Goal: Task Accomplishment & Management: Manage account settings

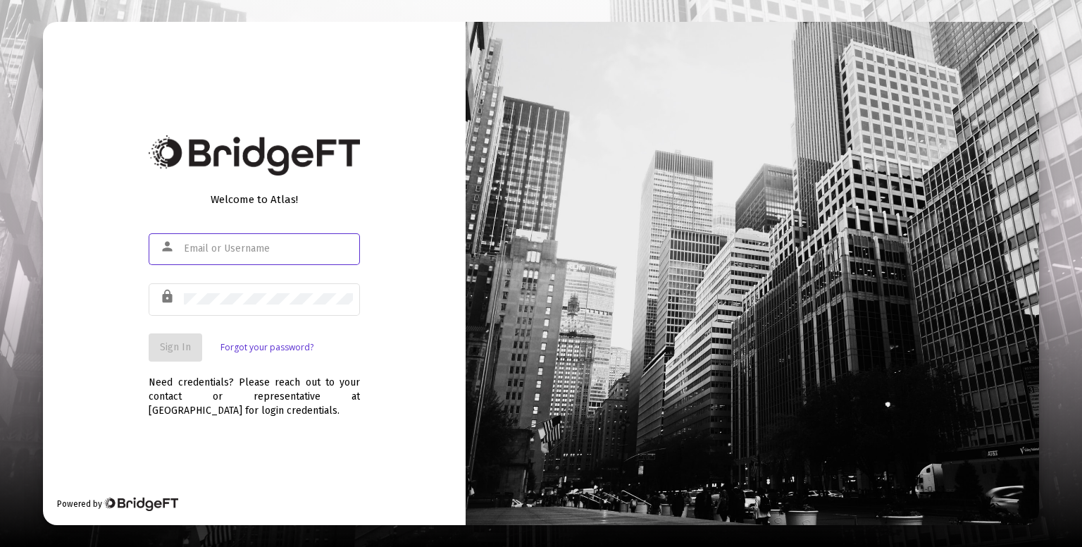
drag, startPoint x: 0, startPoint y: 0, endPoint x: 293, endPoint y: 245, distance: 382.2
click at [293, 245] on input "text" at bounding box center [268, 248] width 169 height 11
type input "roshani@truerootfinancial.com"
click at [185, 335] on button "Sign In" at bounding box center [176, 347] width 54 height 28
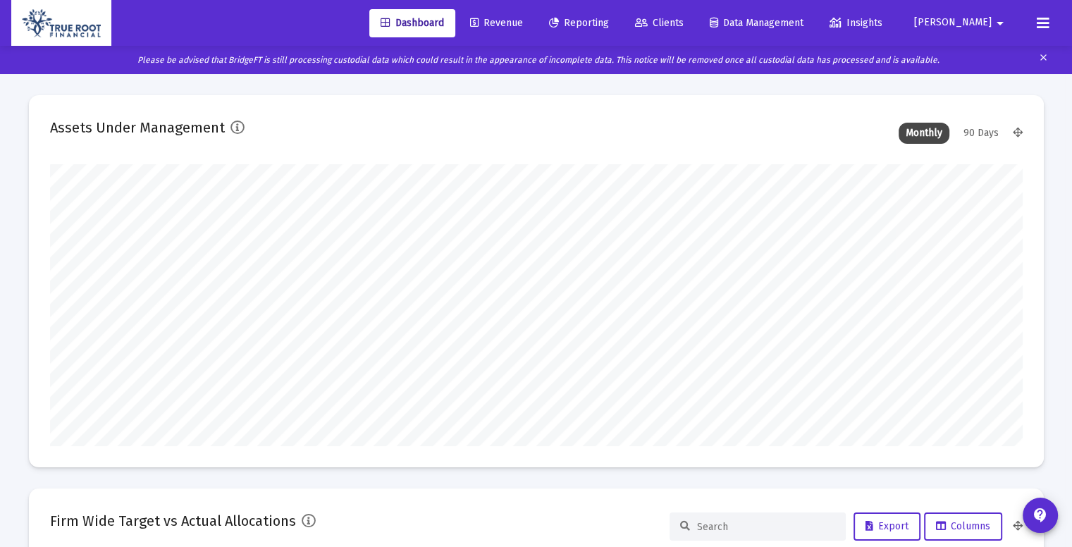
scroll to position [282, 972]
type input "[DATE]"
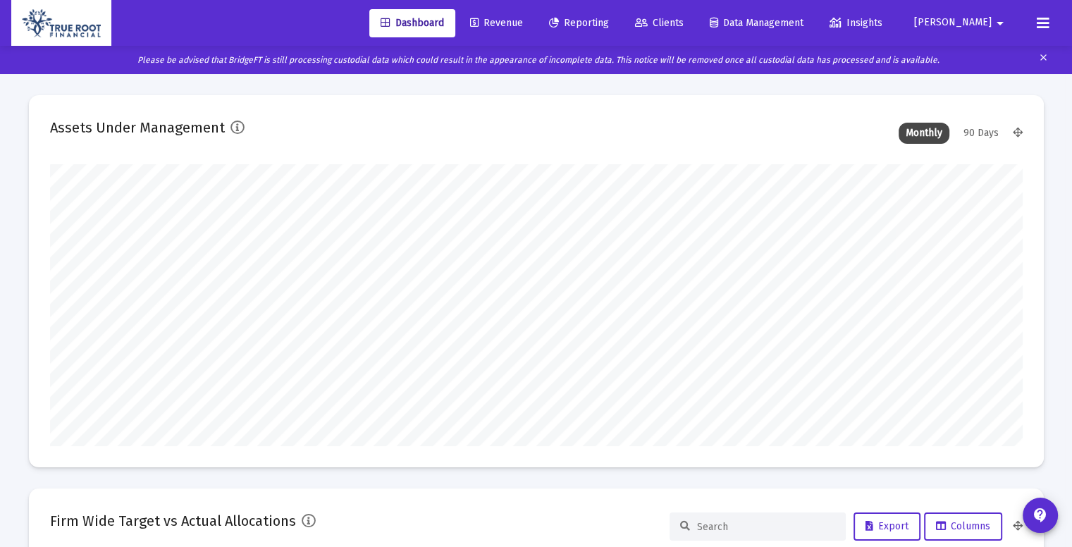
click at [523, 20] on span "Revenue" at bounding box center [496, 23] width 53 height 12
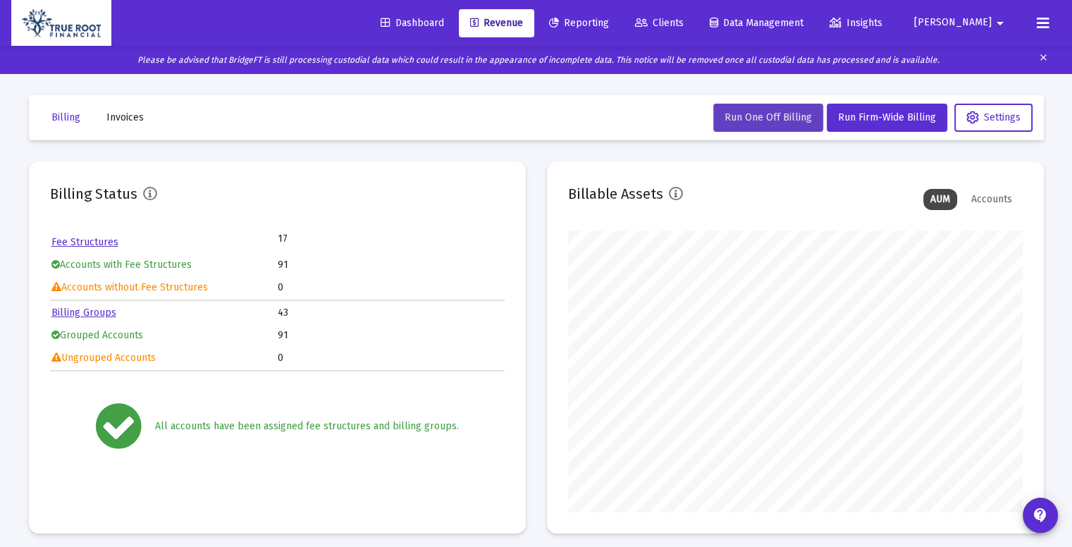
click at [752, 119] on span "Run One Off Billing" at bounding box center [767, 117] width 87 height 12
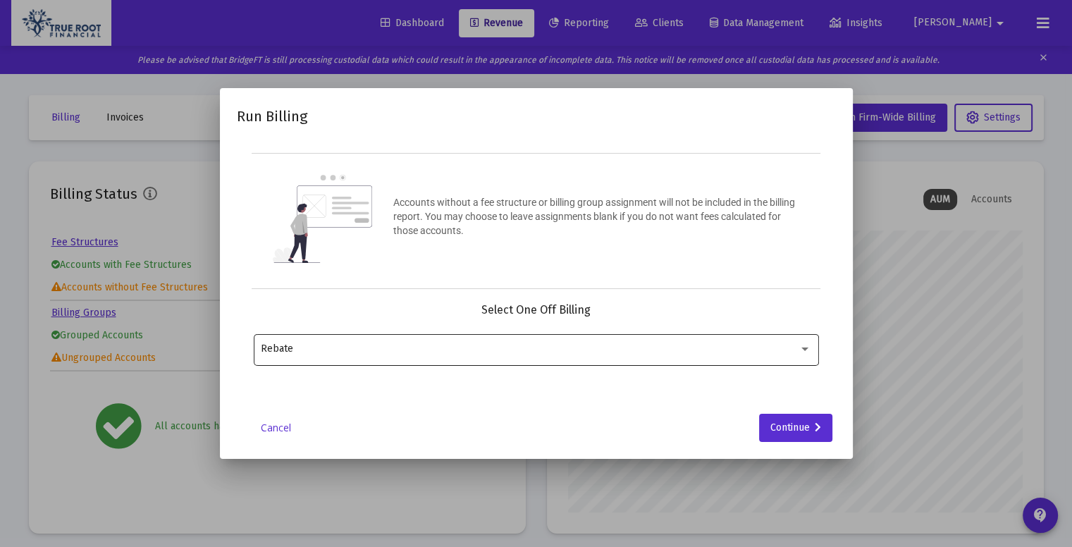
click at [767, 359] on div "Rebate" at bounding box center [536, 348] width 550 height 35
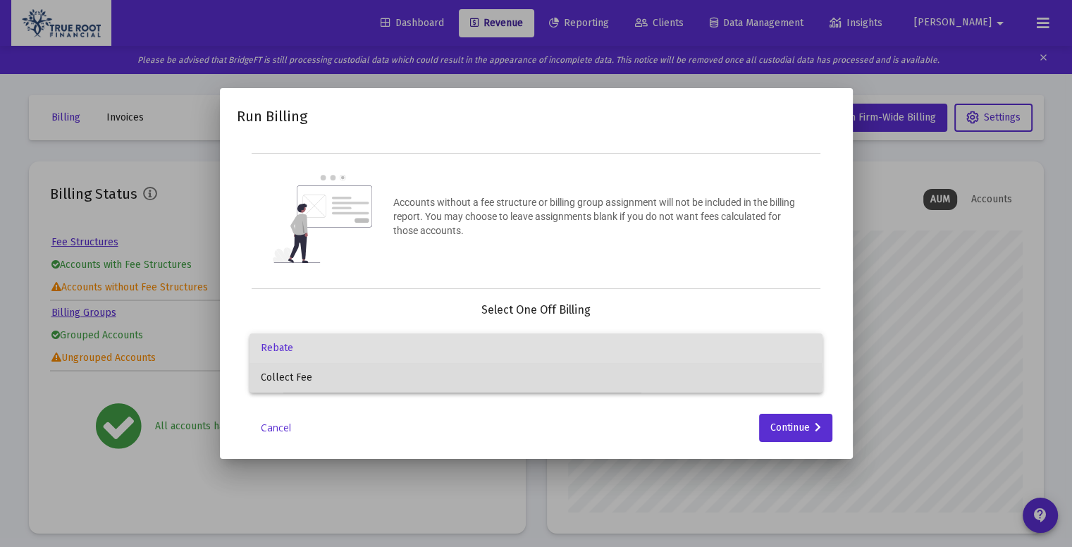
click at [463, 378] on span "Collect Fee" at bounding box center [536, 378] width 550 height 30
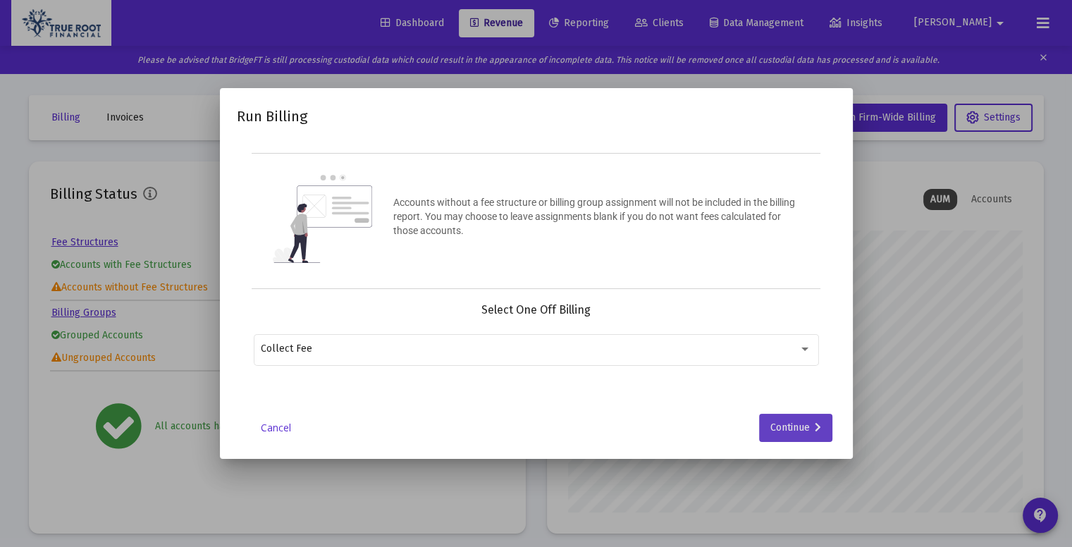
click at [785, 430] on div "Continue" at bounding box center [795, 428] width 51 height 28
click at [743, 348] on input "Selection" at bounding box center [527, 348] width 533 height 11
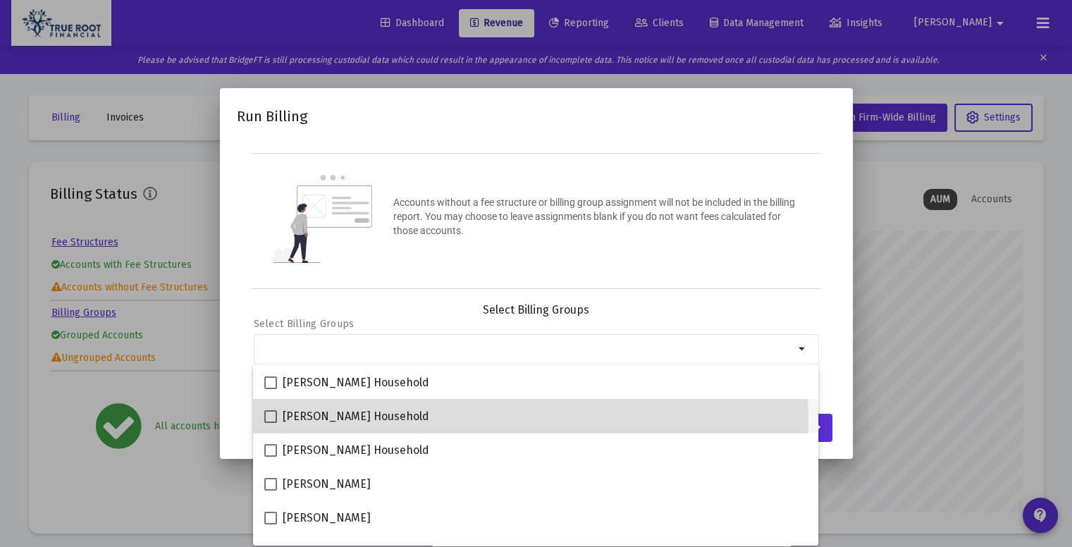
click at [462, 423] on div "[PERSON_NAME] Household" at bounding box center [535, 416] width 543 height 34
checkbox input "true"
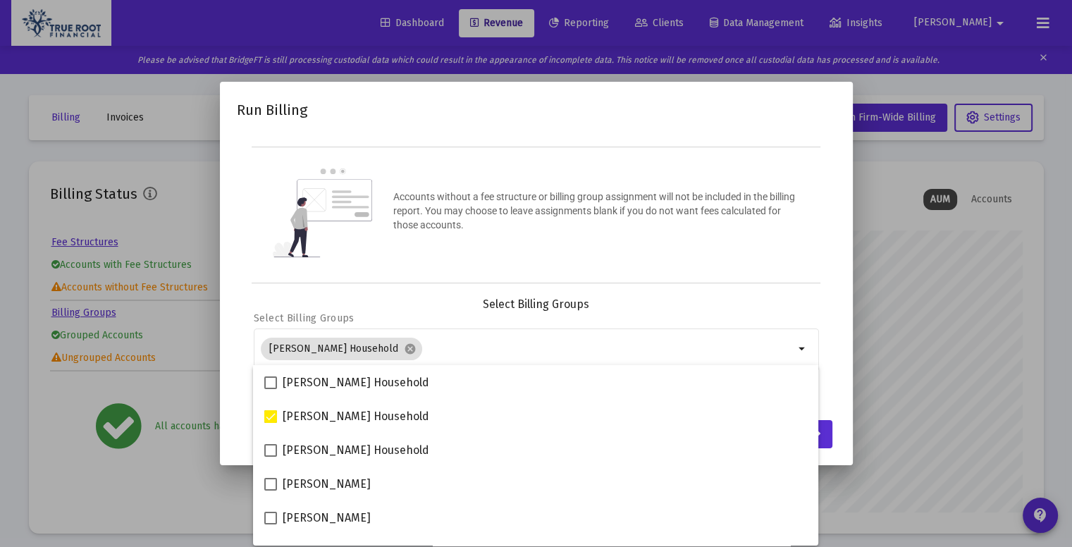
click at [815, 304] on div "Select Billing Groups" at bounding box center [536, 304] width 565 height 14
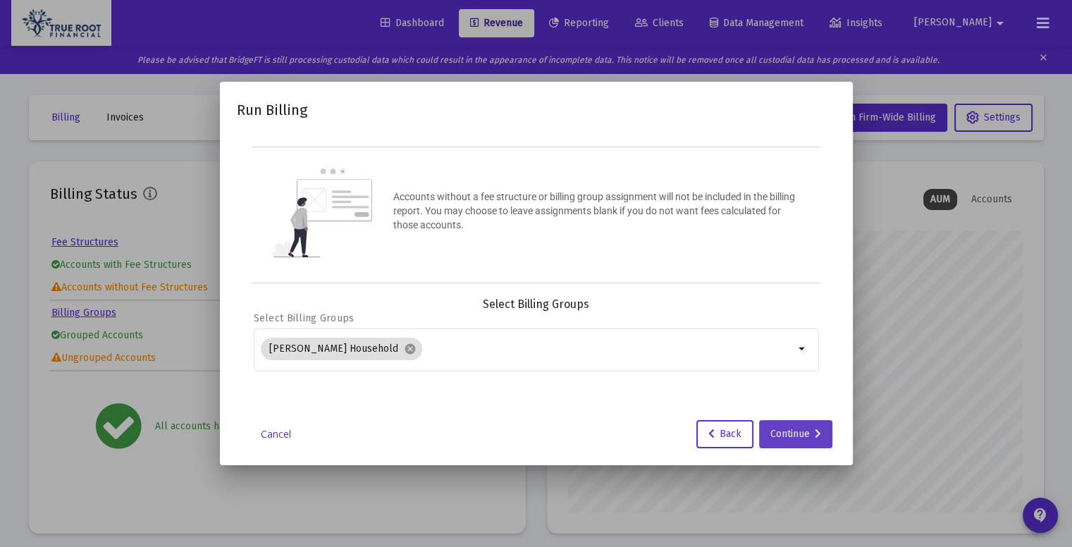
click at [794, 430] on div "Continue" at bounding box center [795, 434] width 51 height 28
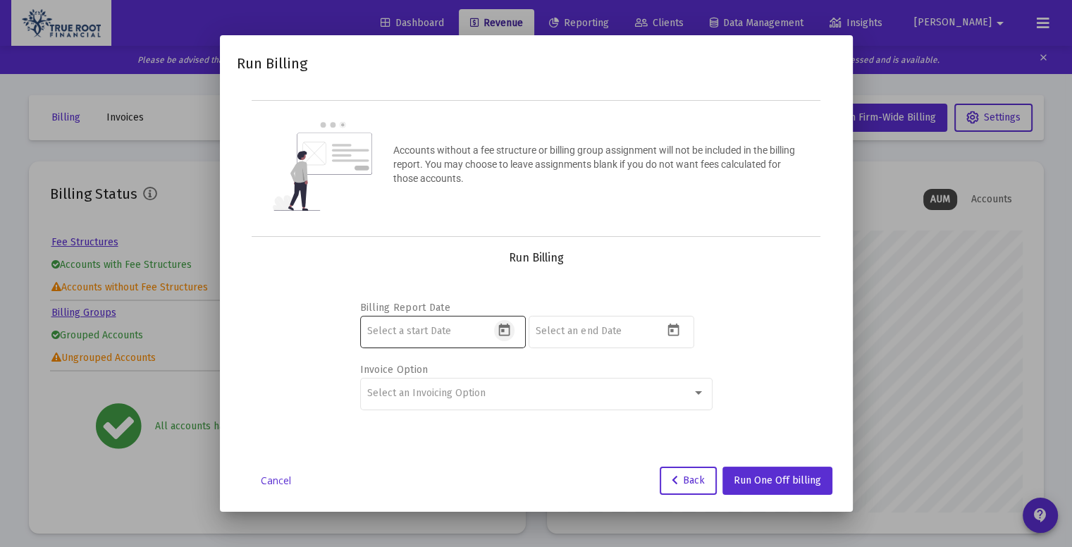
click at [504, 323] on icon "Open calendar" at bounding box center [504, 330] width 15 height 15
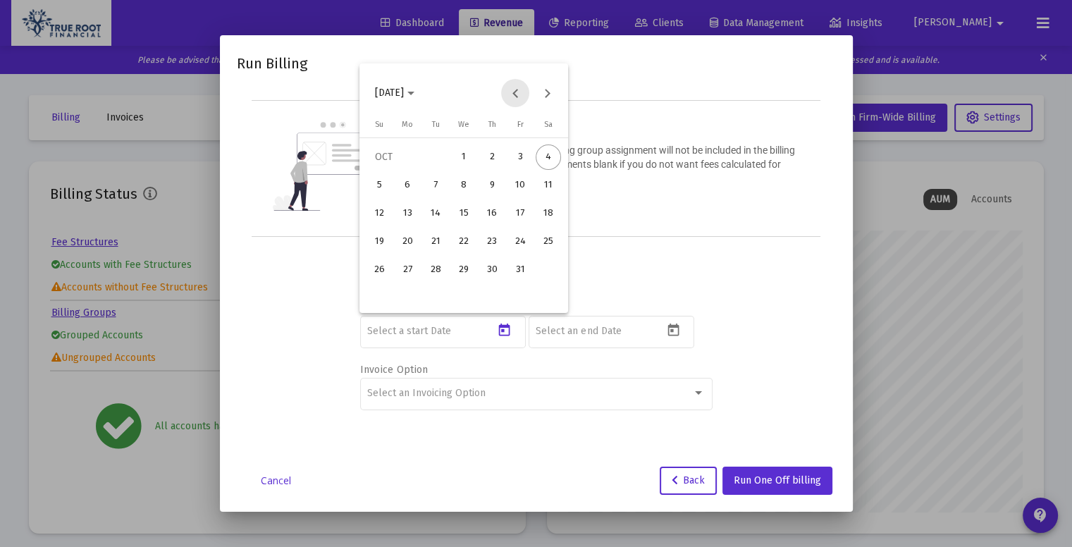
click at [508, 95] on button "Previous month" at bounding box center [515, 93] width 28 height 28
click at [416, 181] on div "1" at bounding box center [407, 185] width 25 height 25
type input "2025-07-30"
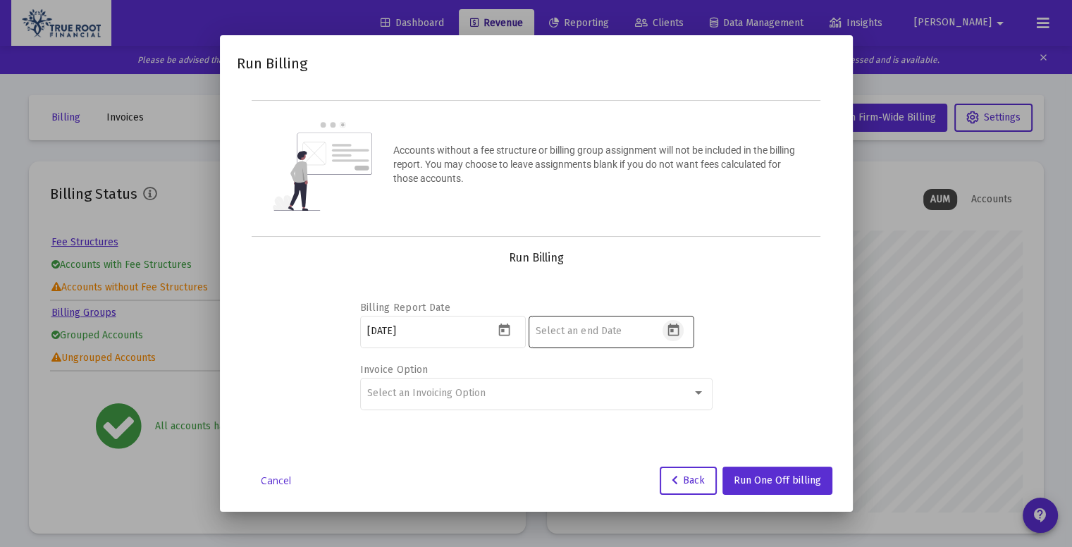
click at [676, 330] on icon "Open calendar" at bounding box center [673, 330] width 15 height 15
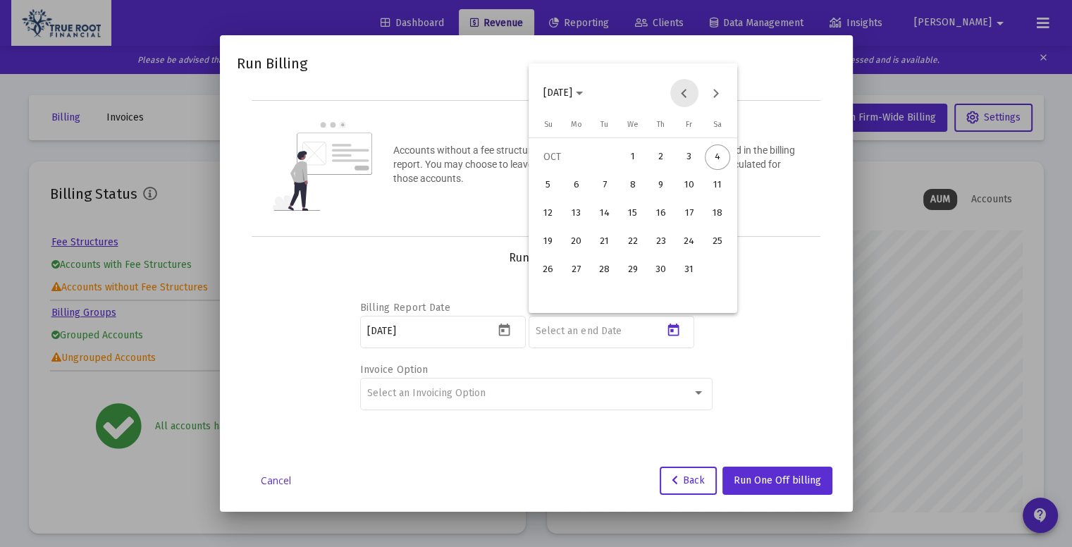
click at [693, 92] on button "Previous month" at bounding box center [684, 93] width 28 height 28
click at [600, 300] on div "30" at bounding box center [604, 297] width 25 height 25
type input "[DATE]"
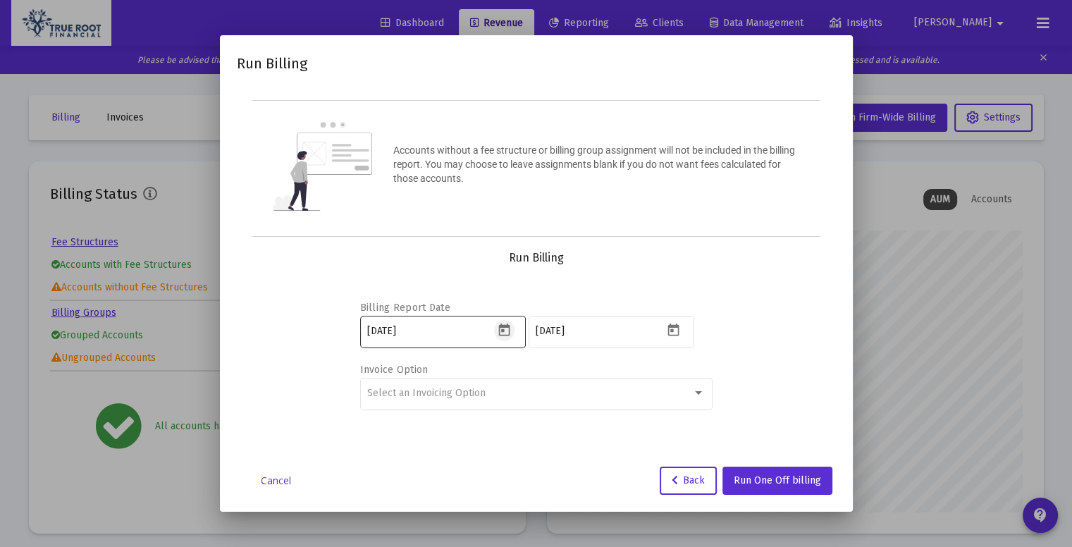
click at [507, 328] on icon "Open calendar" at bounding box center [504, 330] width 15 height 15
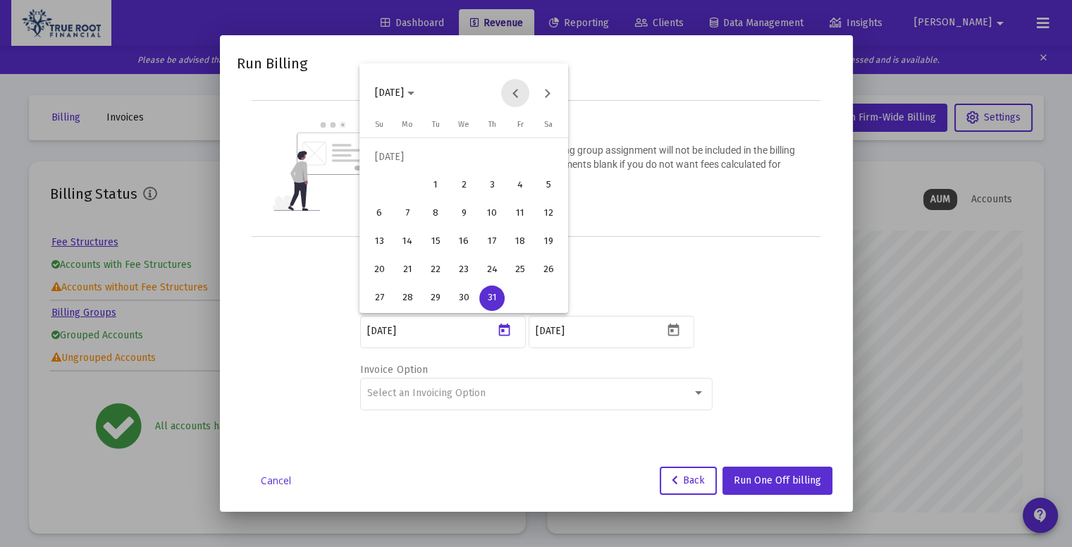
click at [513, 98] on button "Previous month" at bounding box center [515, 93] width 28 height 28
click at [555, 97] on button "Next month" at bounding box center [547, 93] width 28 height 28
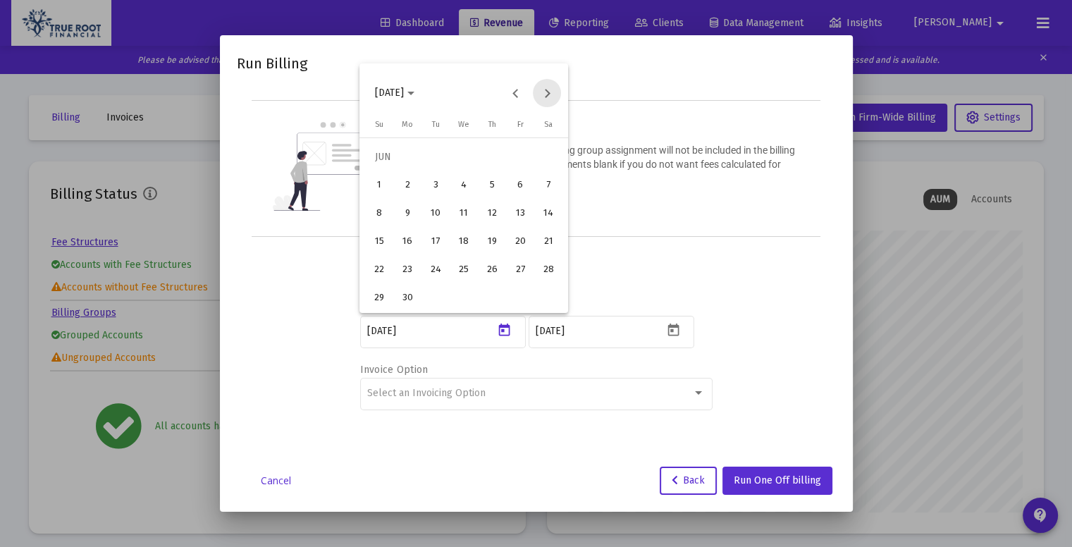
click at [555, 97] on button "Next month" at bounding box center [547, 93] width 28 height 28
click at [439, 190] on div "1" at bounding box center [435, 185] width 25 height 25
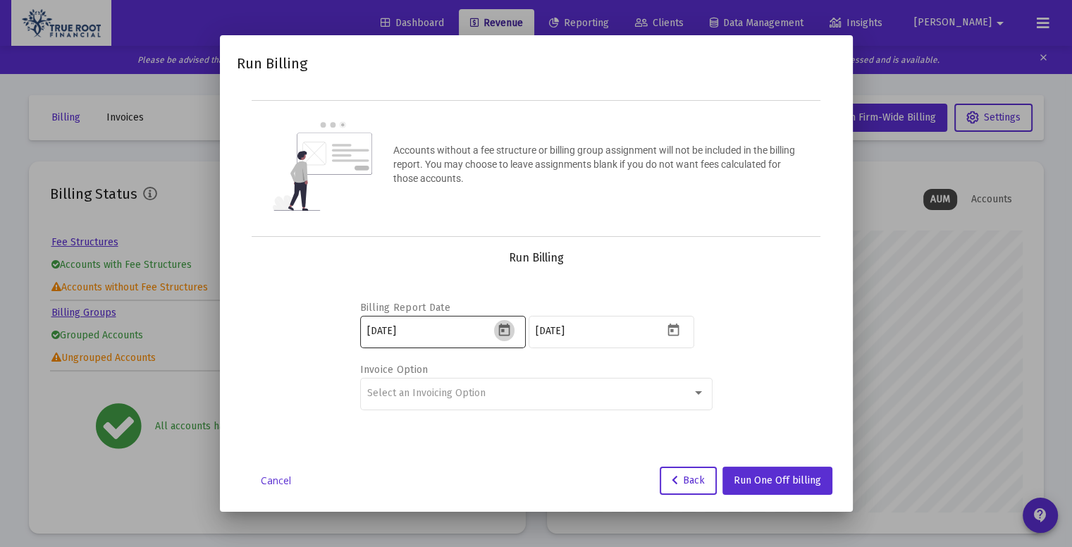
click at [499, 323] on icon "Open calendar" at bounding box center [504, 330] width 15 height 15
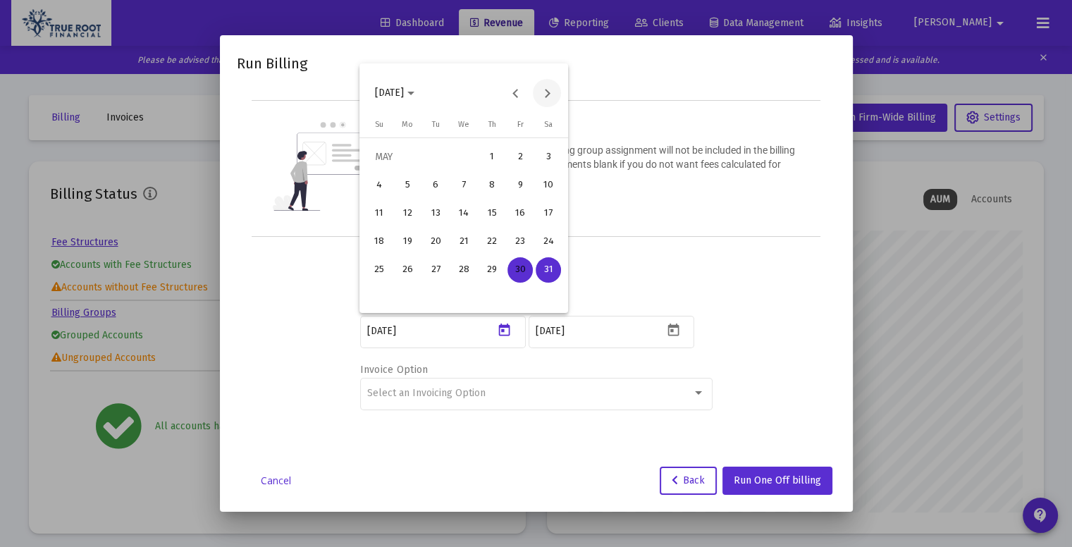
click at [543, 99] on button "Next month" at bounding box center [547, 93] width 28 height 28
click at [442, 187] on div "1" at bounding box center [435, 185] width 25 height 25
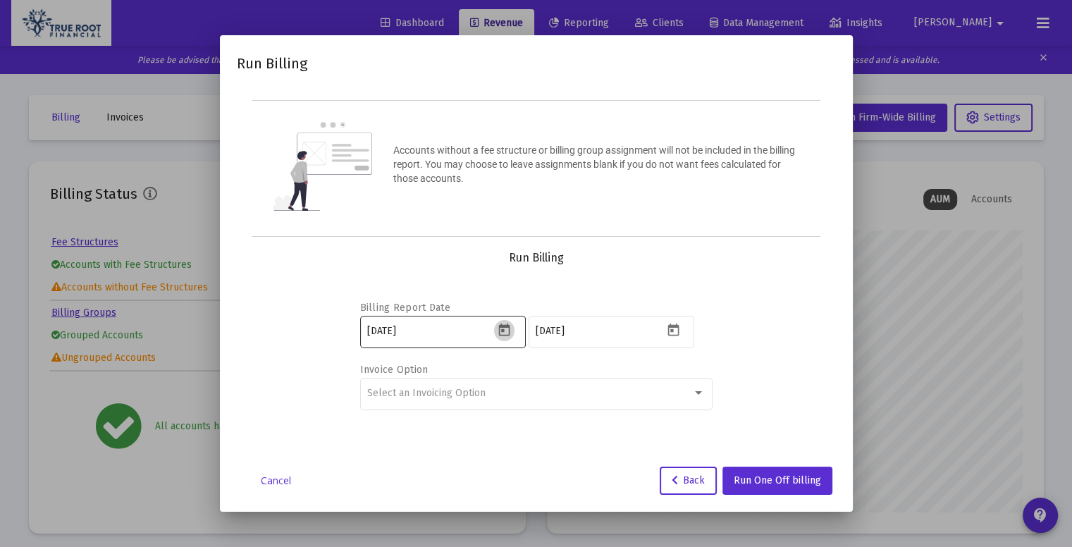
click at [502, 323] on icon "Open calendar" at bounding box center [504, 330] width 15 height 15
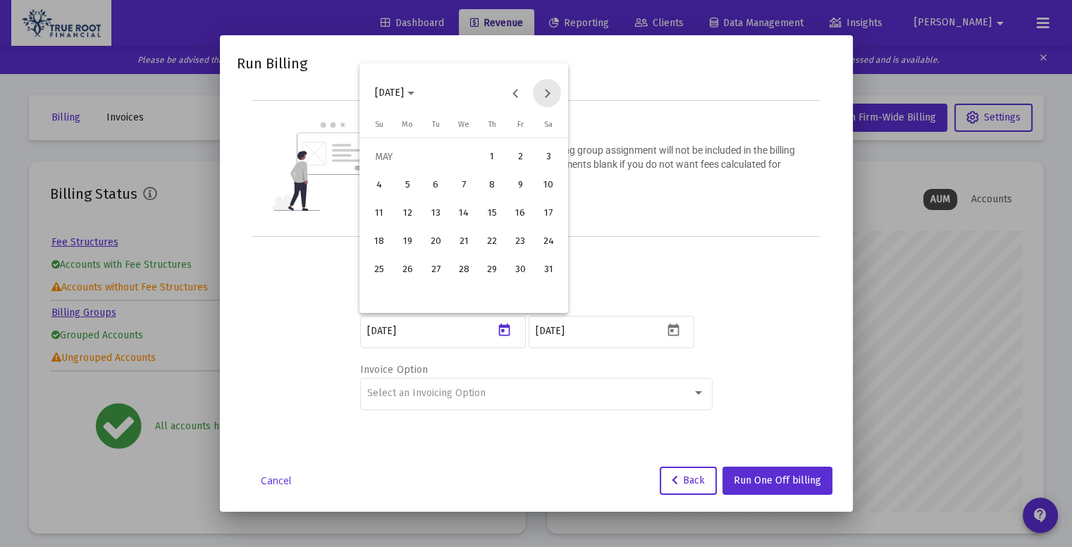
click at [552, 91] on button "Next month" at bounding box center [547, 93] width 28 height 28
click at [467, 185] on div "2" at bounding box center [463, 185] width 25 height 25
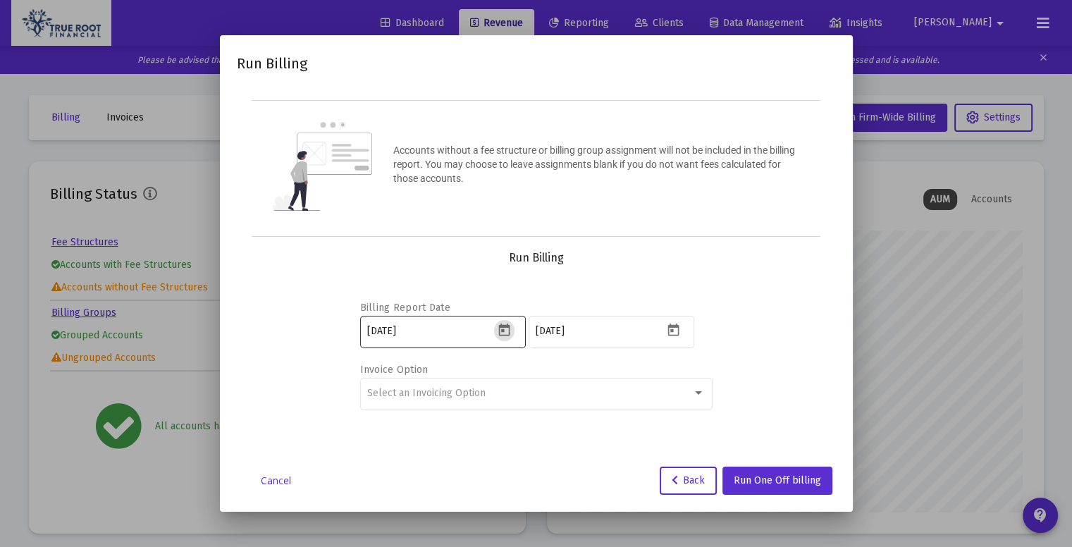
click at [502, 330] on icon "Open calendar" at bounding box center [504, 329] width 11 height 13
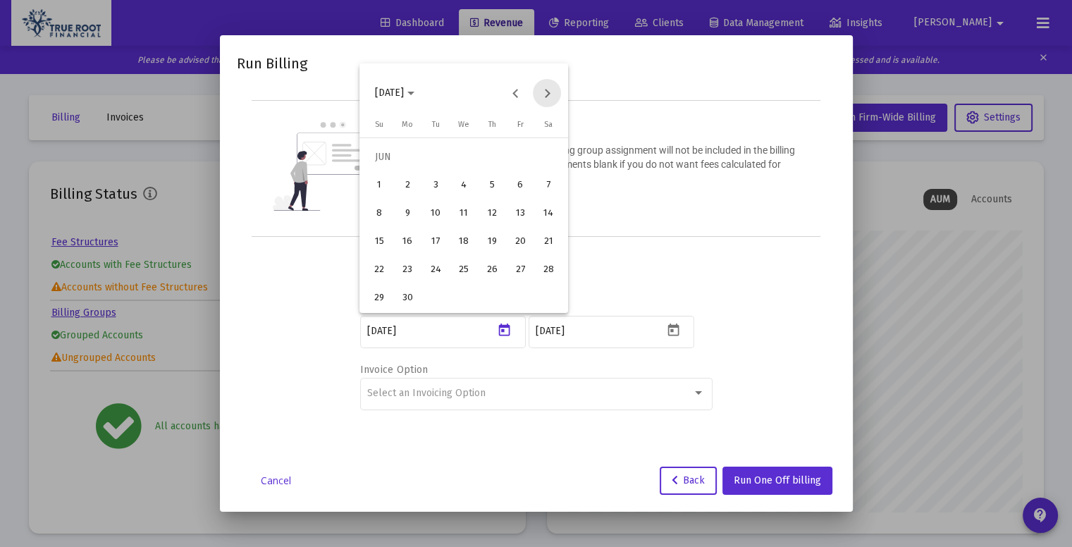
click at [547, 89] on button "Next month" at bounding box center [547, 93] width 28 height 28
click at [465, 192] on div "2" at bounding box center [463, 185] width 25 height 25
type input "2025-07-01"
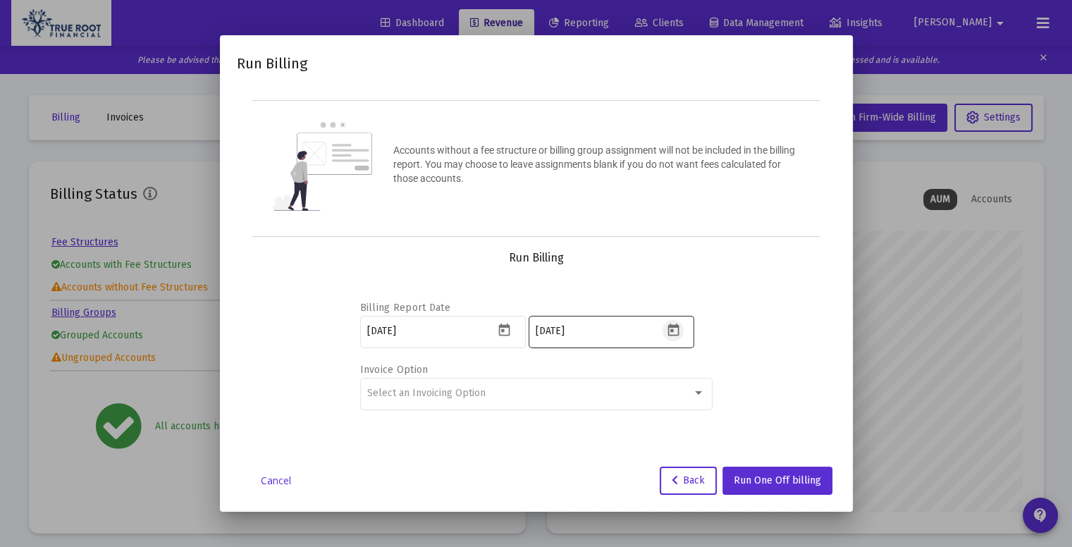
click at [674, 327] on icon "Open calendar" at bounding box center [672, 329] width 11 height 13
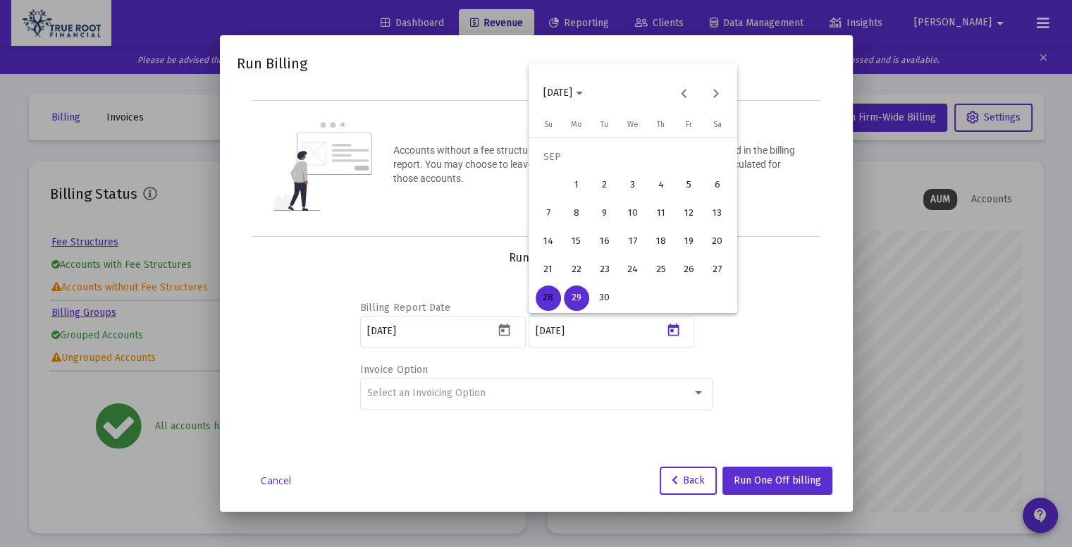
click at [633, 192] on div "3" at bounding box center [632, 185] width 25 height 25
type input "[DATE]"
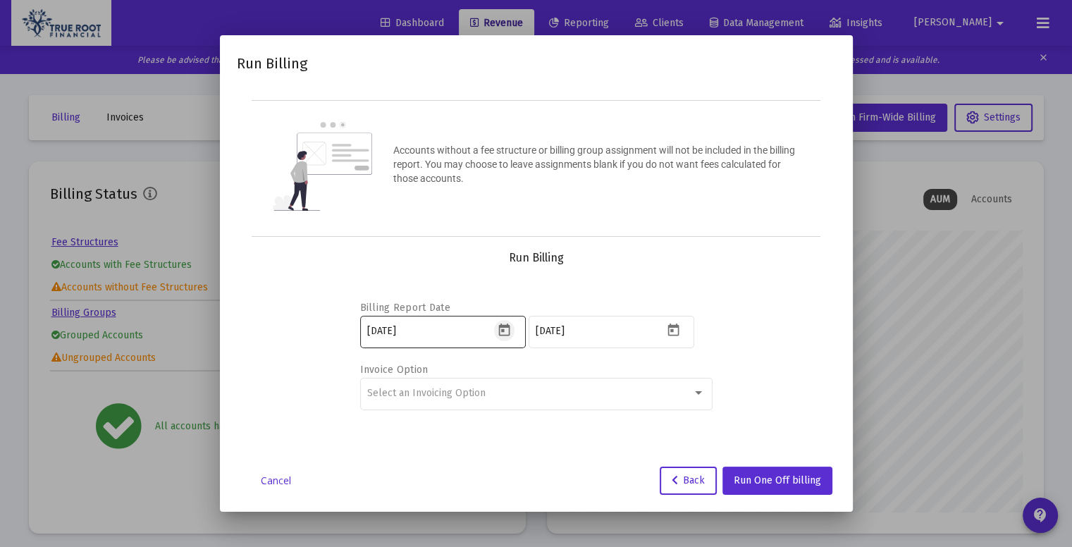
click at [500, 326] on icon "Open calendar" at bounding box center [504, 329] width 11 height 13
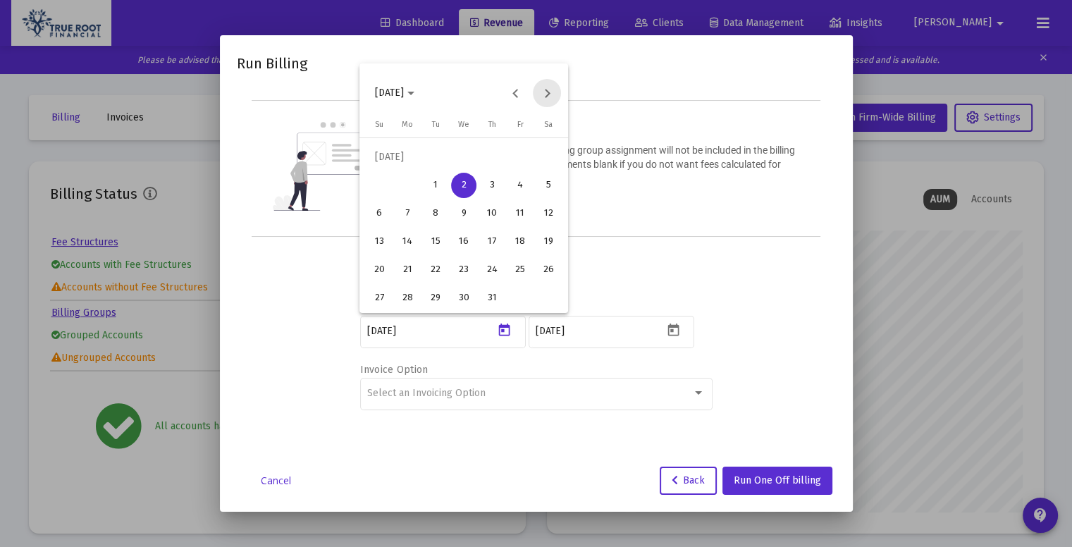
click at [555, 85] on button "Next month" at bounding box center [547, 93] width 28 height 28
click at [464, 189] on div "3" at bounding box center [463, 185] width 25 height 25
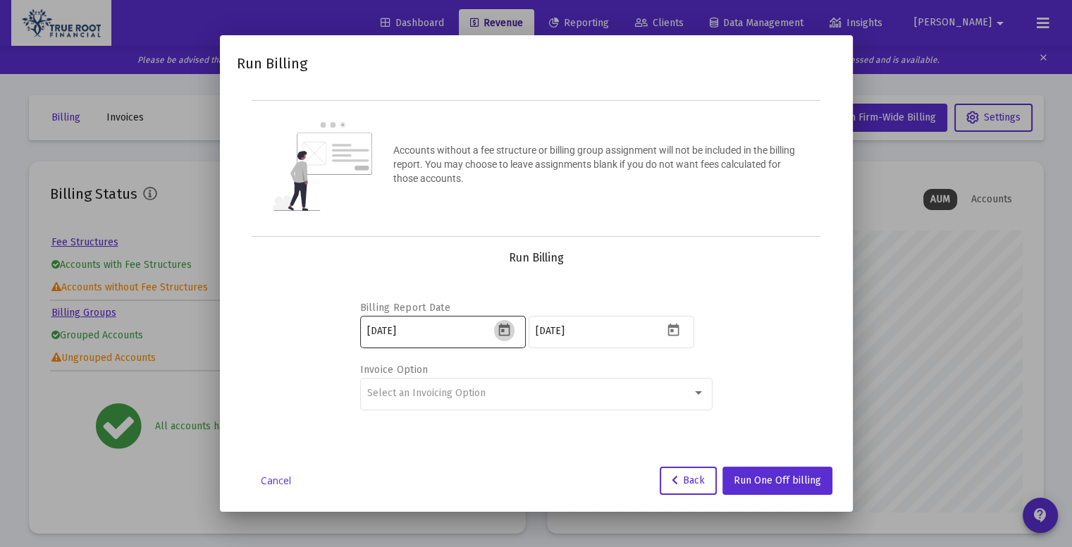
click at [502, 328] on icon "Open calendar" at bounding box center [504, 329] width 11 height 13
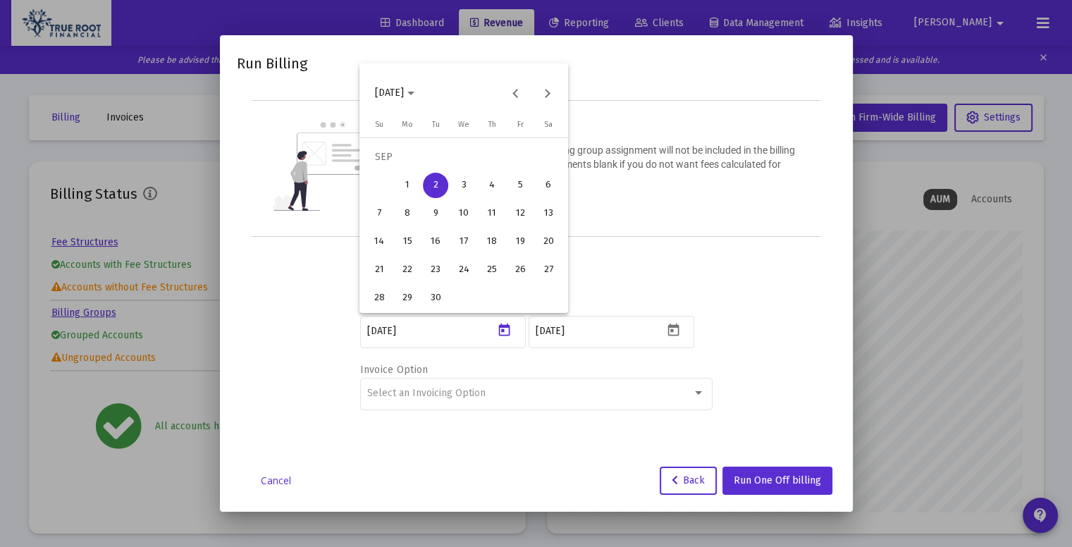
click at [457, 183] on div "3" at bounding box center [463, 185] width 25 height 25
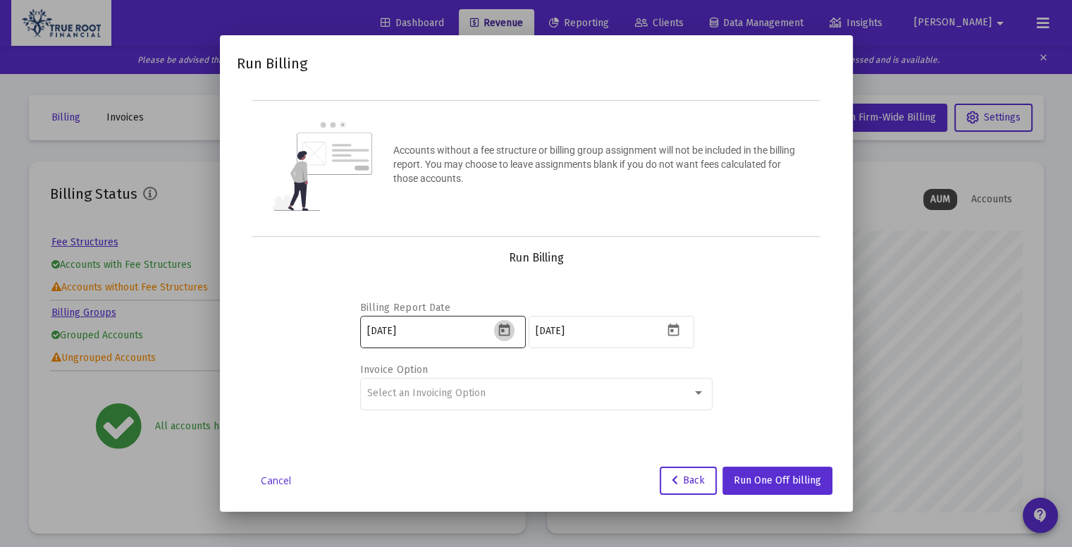
click at [509, 332] on icon "Open calendar" at bounding box center [504, 329] width 11 height 13
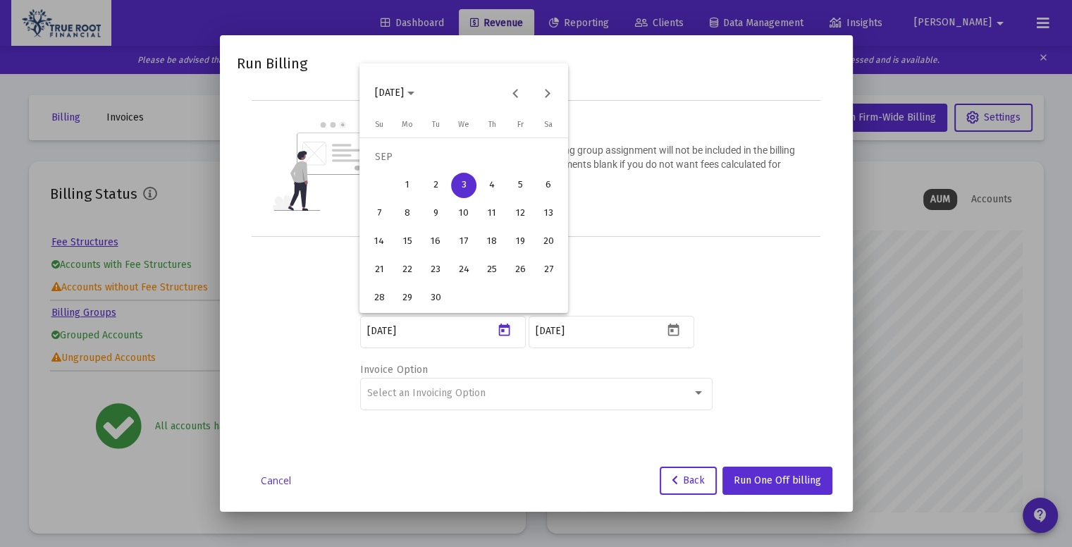
click at [459, 182] on div "3" at bounding box center [463, 185] width 25 height 25
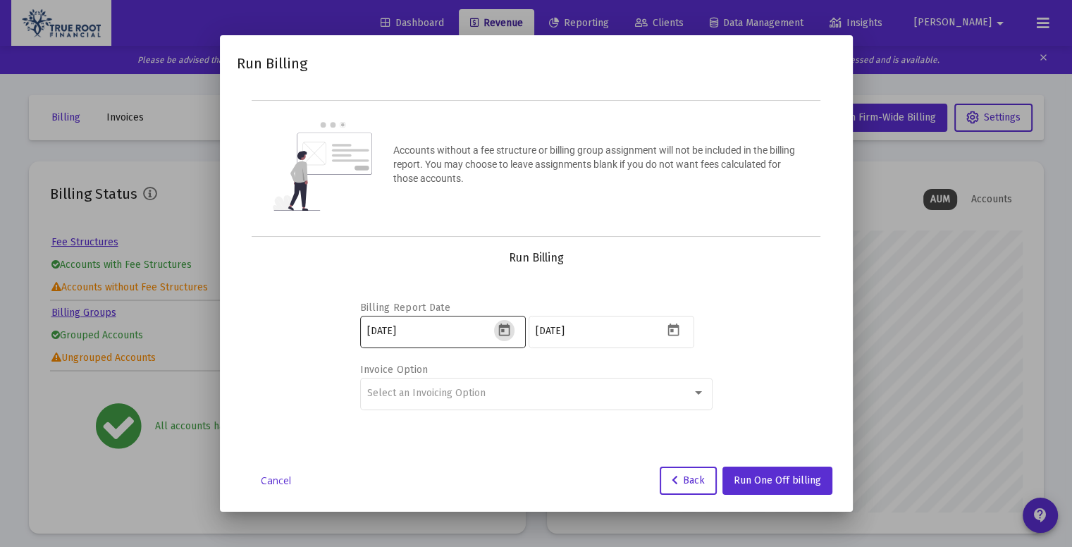
click at [502, 333] on icon "Open calendar" at bounding box center [504, 330] width 15 height 15
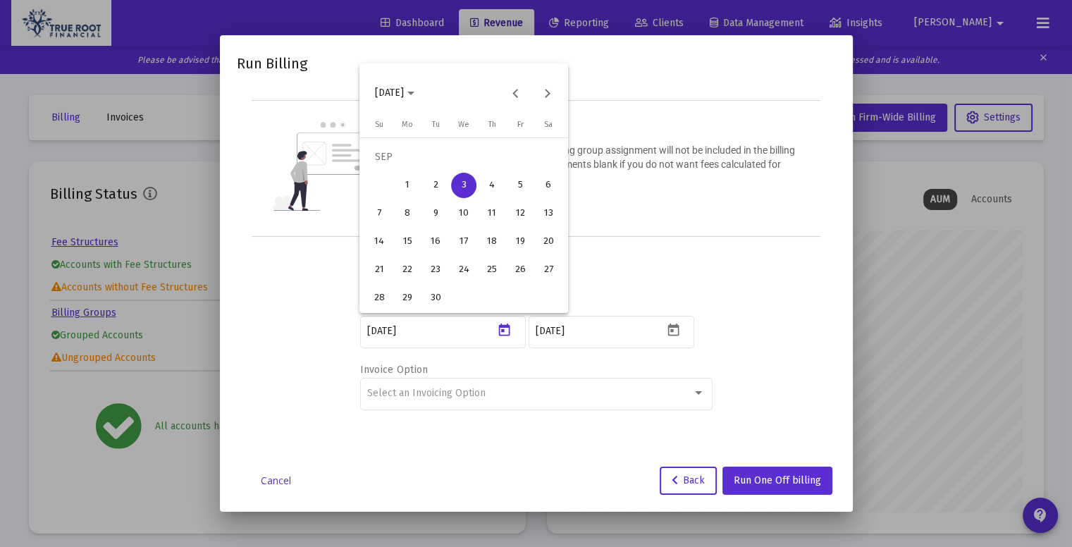
click at [486, 192] on div "4" at bounding box center [491, 185] width 25 height 25
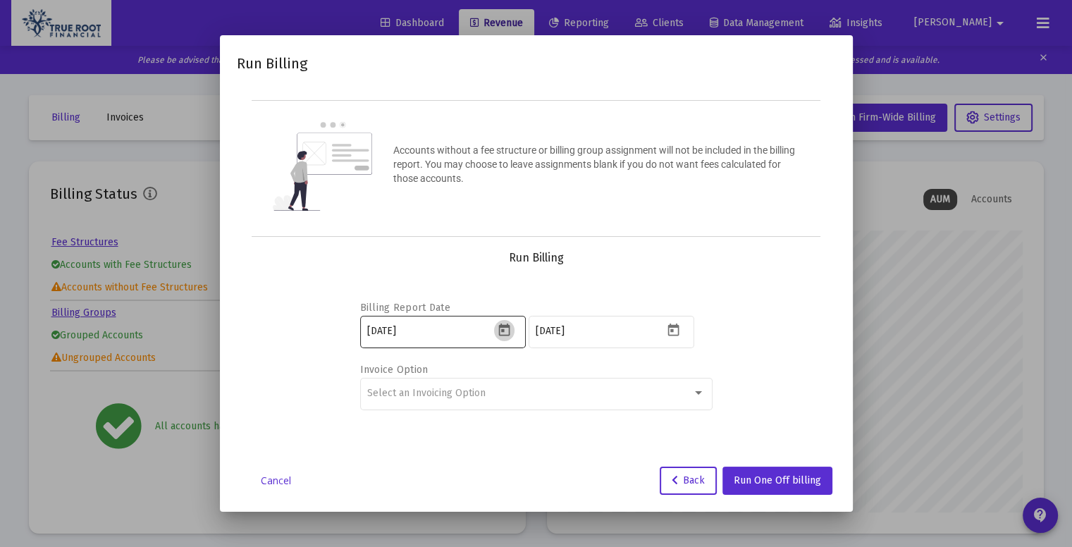
click at [507, 323] on icon "Open calendar" at bounding box center [504, 330] width 15 height 15
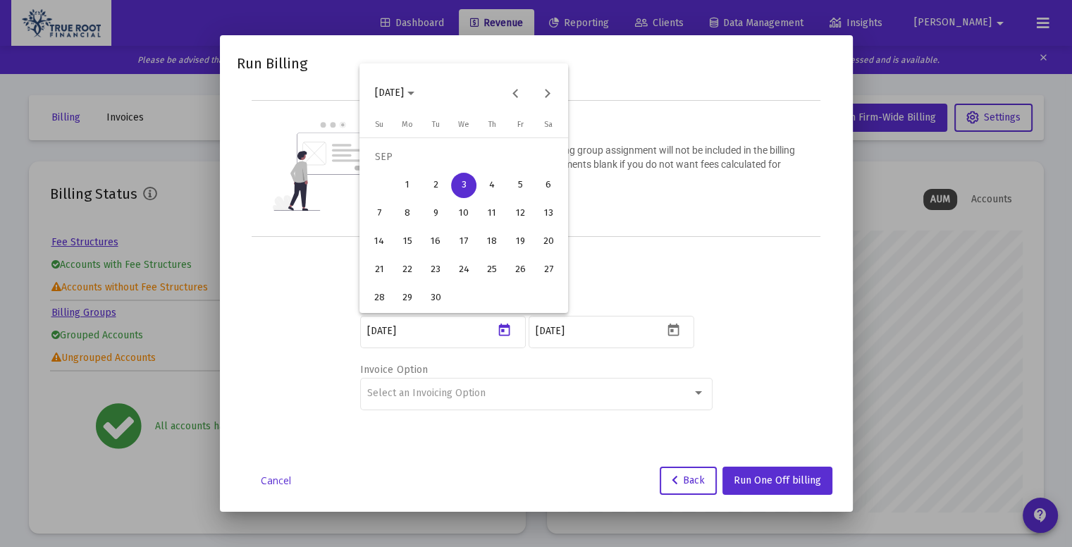
click at [488, 183] on div "4" at bounding box center [491, 185] width 25 height 25
type input "[DATE]"
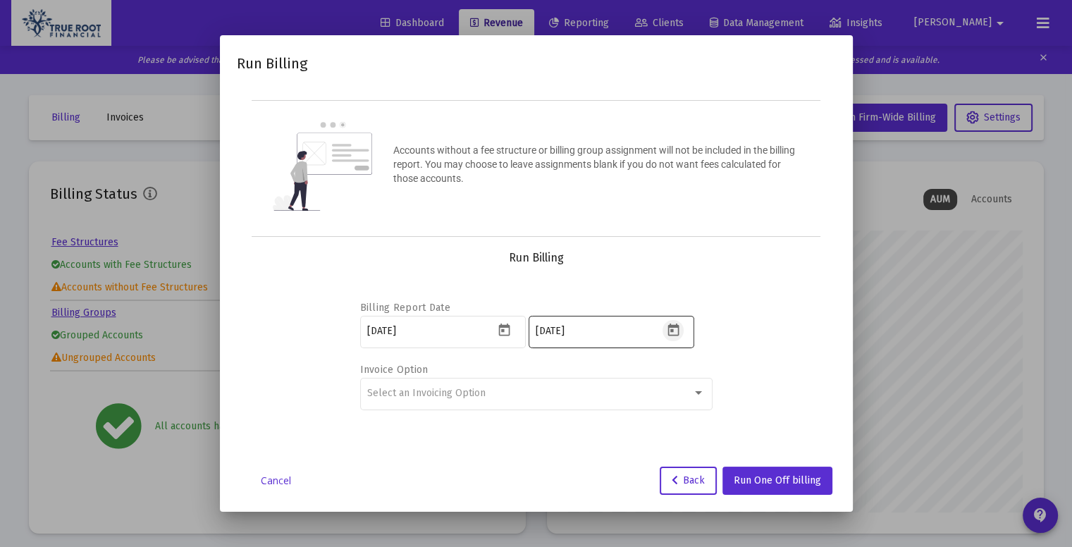
click at [669, 331] on icon "Open calendar" at bounding box center [673, 330] width 15 height 15
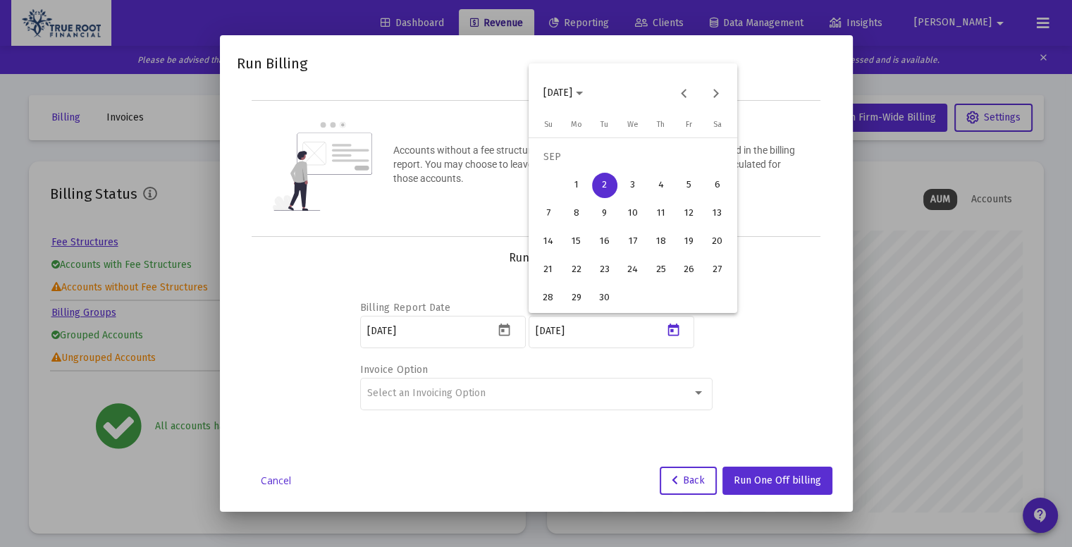
click at [603, 291] on div "30" at bounding box center [604, 297] width 25 height 25
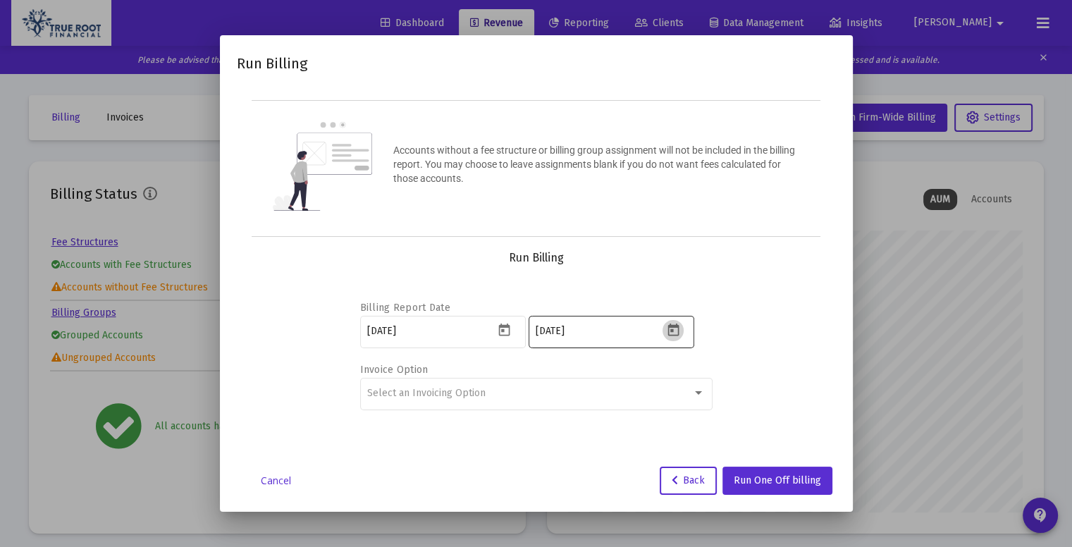
click at [668, 327] on icon "Open calendar" at bounding box center [672, 329] width 11 height 13
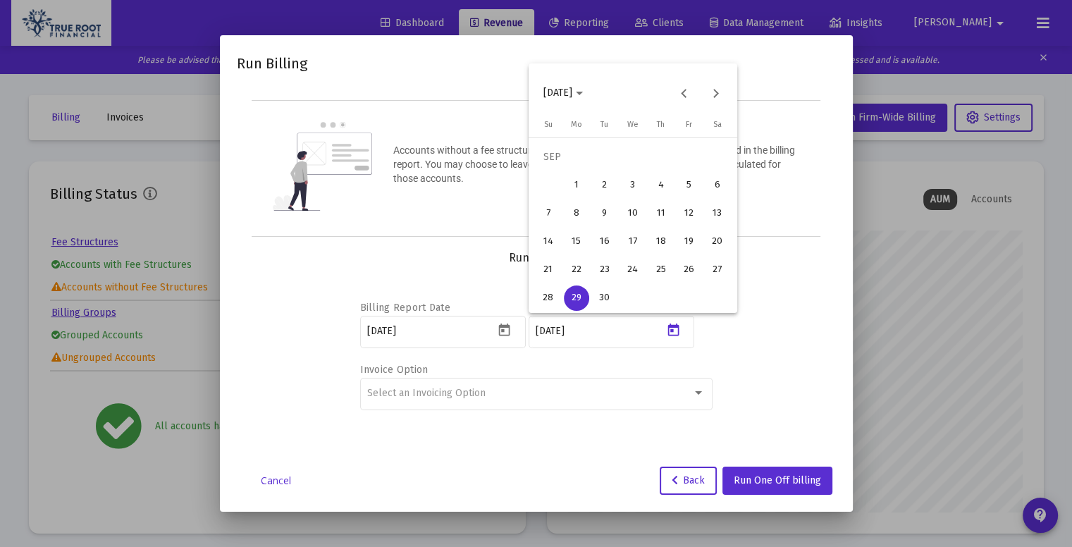
click at [603, 304] on div "30" at bounding box center [604, 297] width 25 height 25
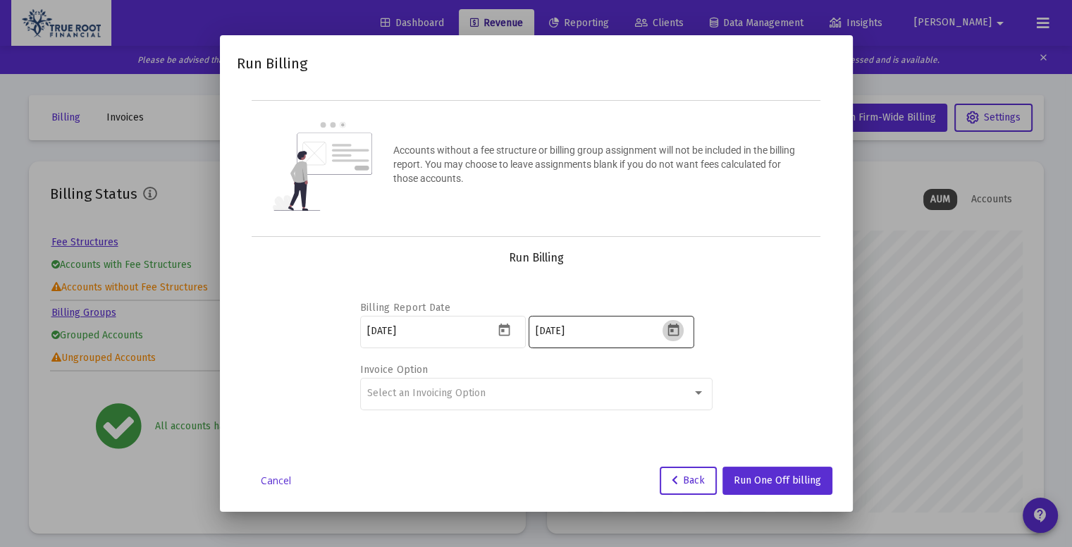
click at [672, 335] on icon "Open calendar" at bounding box center [672, 329] width 11 height 13
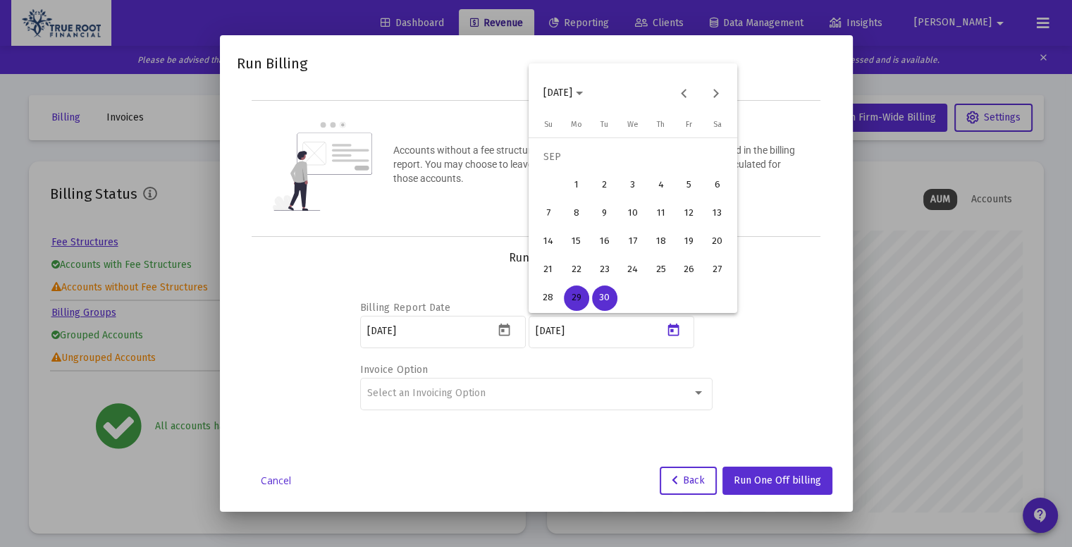
click at [609, 292] on div "30" at bounding box center [604, 297] width 25 height 25
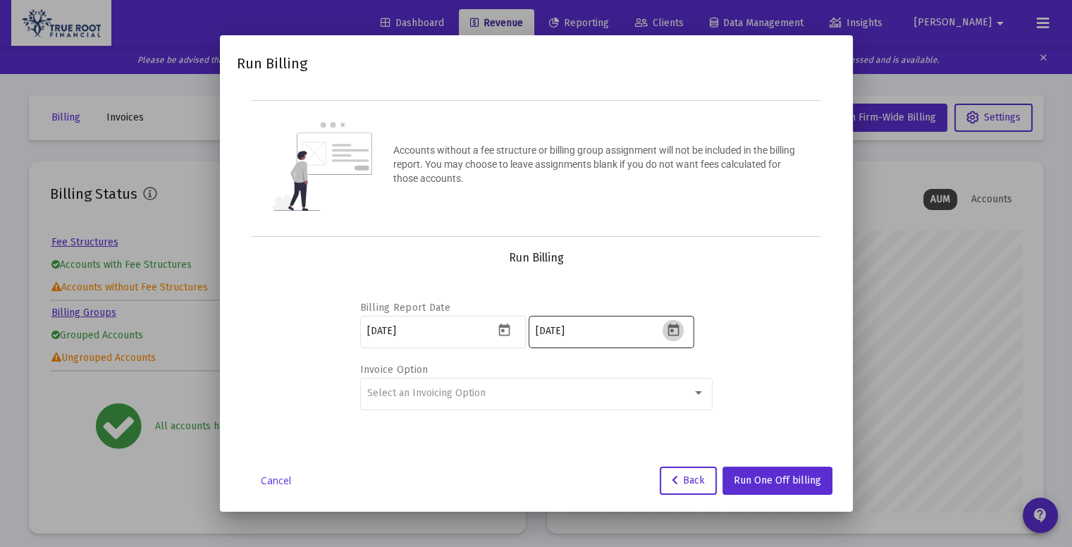
click at [672, 330] on icon "Open calendar" at bounding box center [672, 329] width 11 height 13
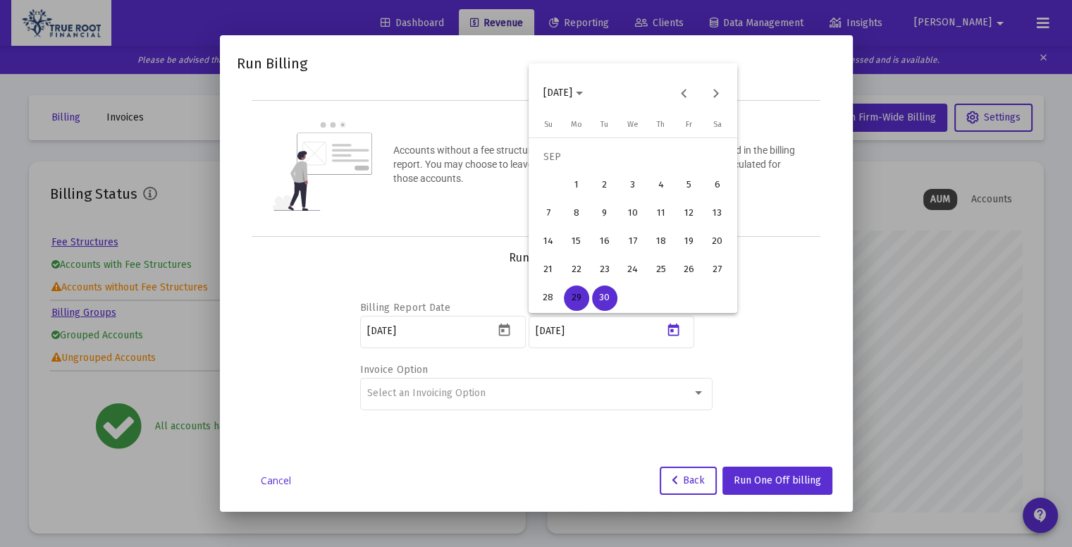
click at [600, 297] on div "30" at bounding box center [604, 297] width 25 height 25
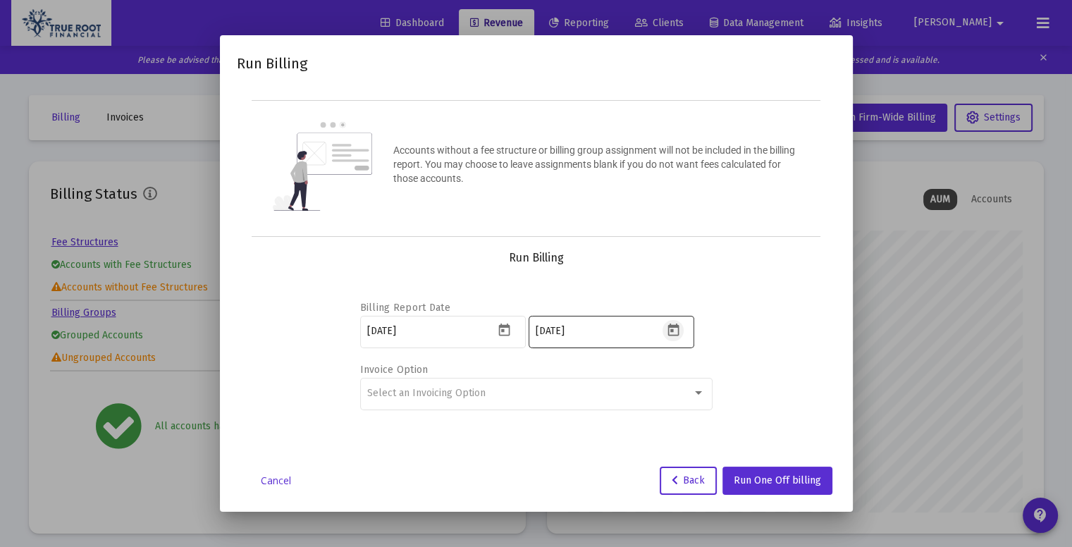
click at [679, 329] on icon "Open calendar" at bounding box center [673, 330] width 15 height 15
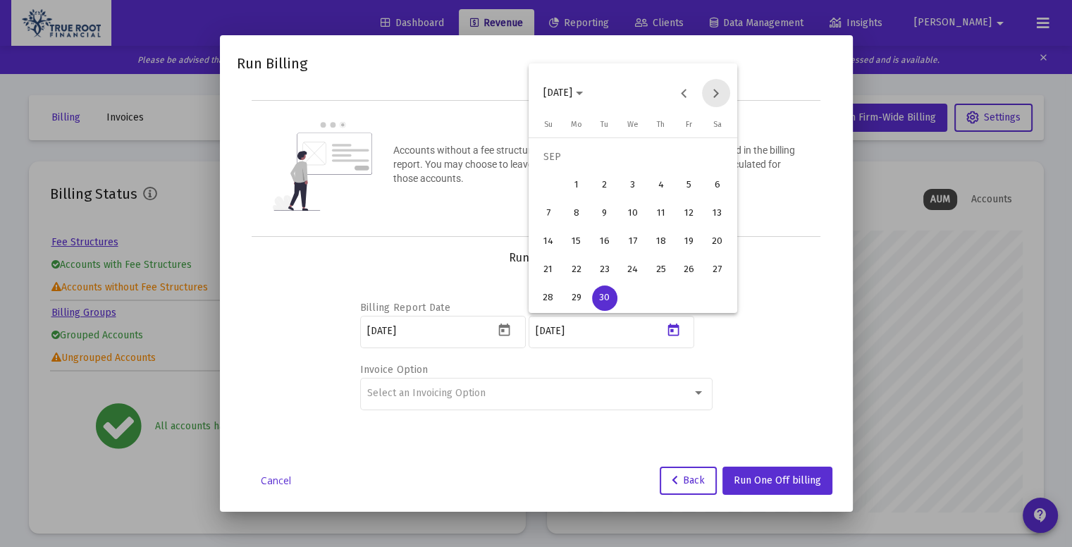
click at [720, 85] on button "Next month" at bounding box center [716, 93] width 28 height 28
click at [630, 154] on div "1" at bounding box center [632, 156] width 25 height 25
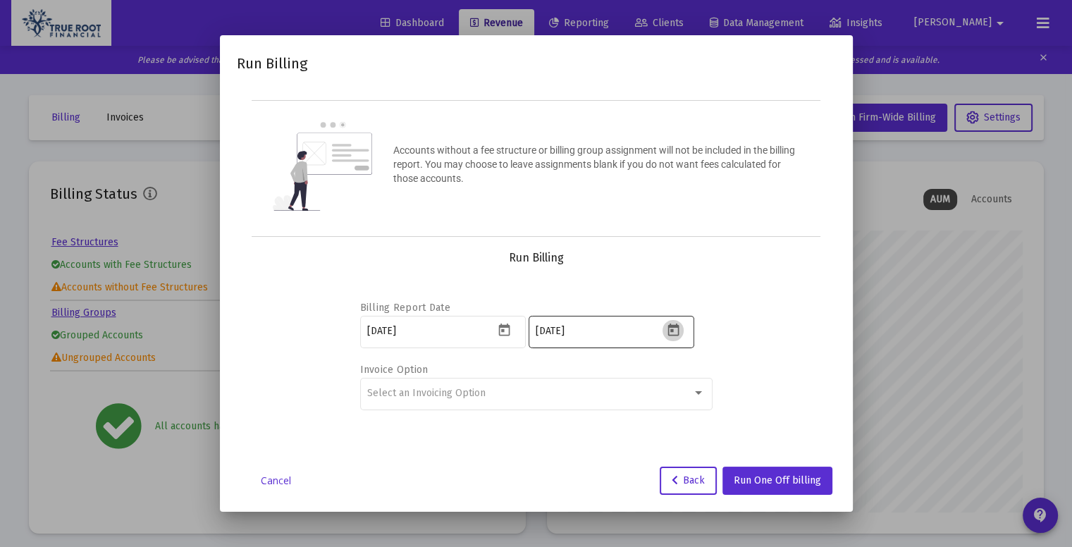
click at [675, 330] on icon "Open calendar" at bounding box center [673, 330] width 15 height 15
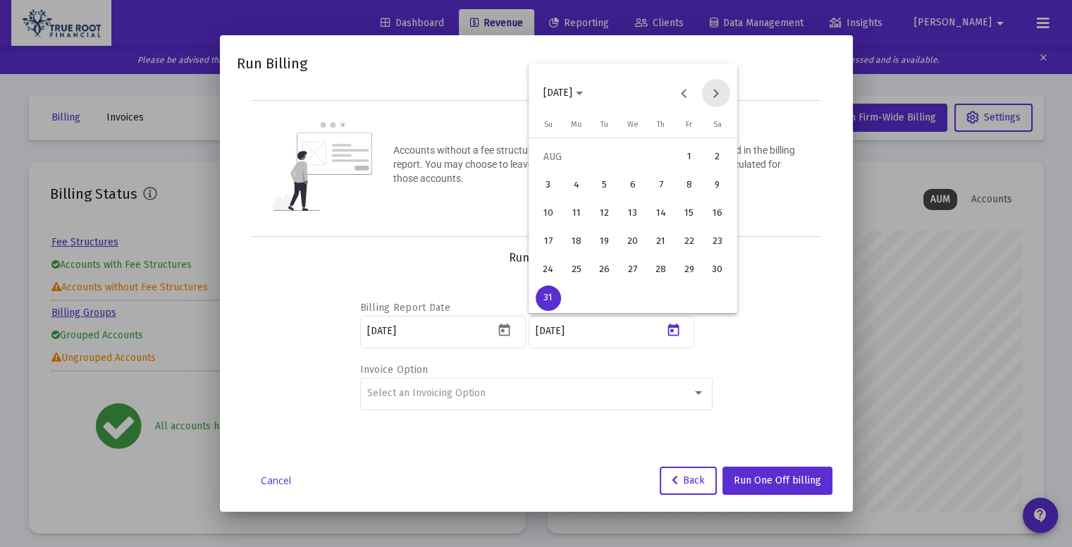
click at [710, 99] on button "Next month" at bounding box center [716, 93] width 28 height 28
click at [640, 155] on div "1" at bounding box center [632, 156] width 25 height 25
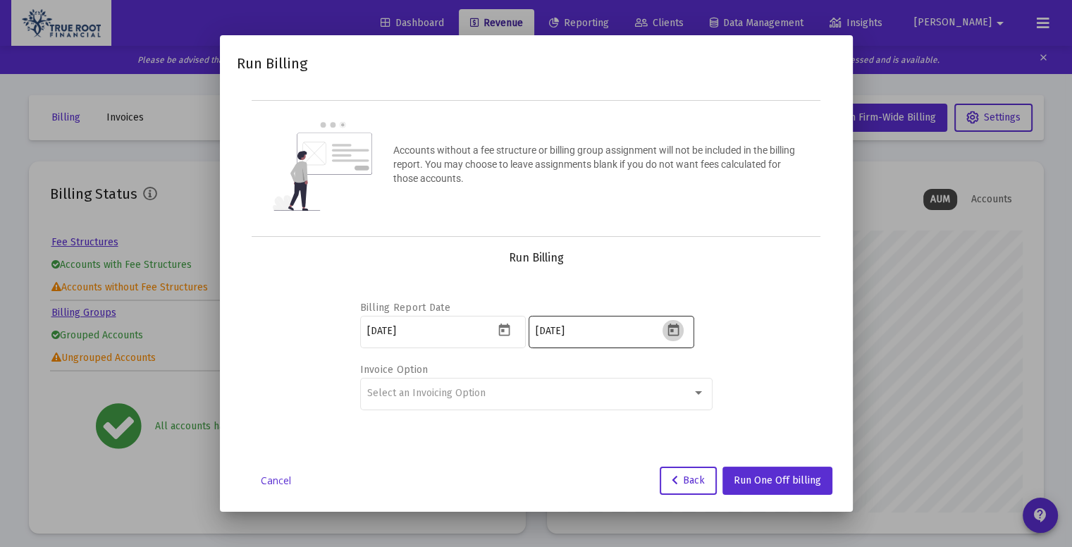
click at [675, 333] on icon "Open calendar" at bounding box center [673, 330] width 15 height 15
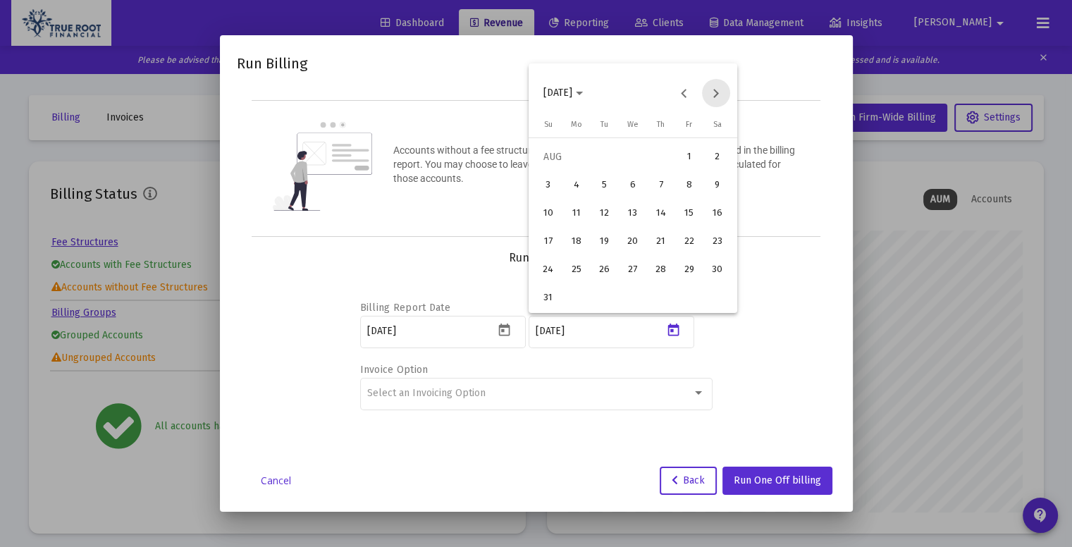
click at [716, 94] on button "Next month" at bounding box center [716, 93] width 28 height 28
click at [699, 398] on div at bounding box center [536, 273] width 1072 height 547
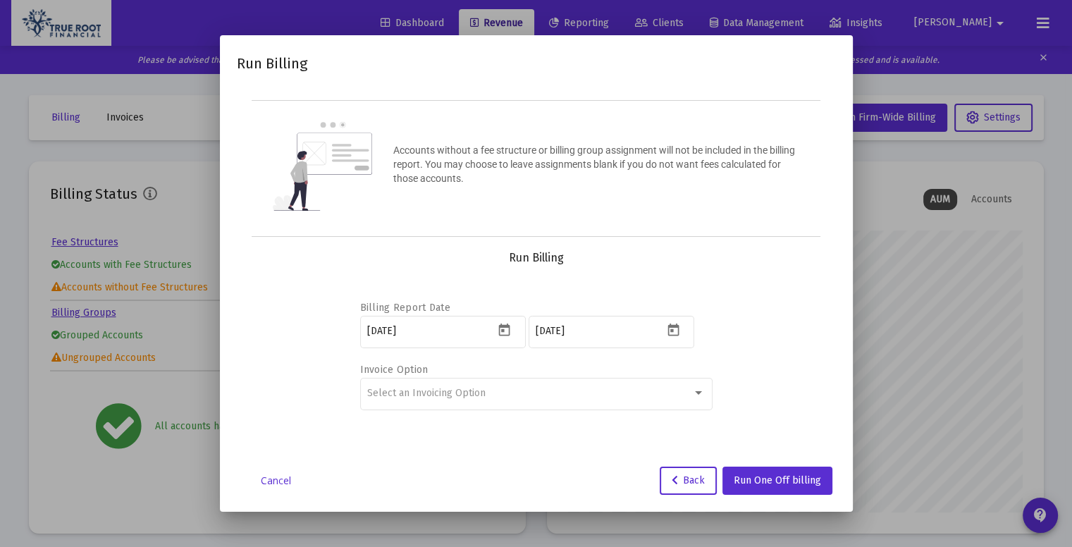
click at [699, 398] on div "Select an Invoicing Option" at bounding box center [536, 393] width 338 height 35
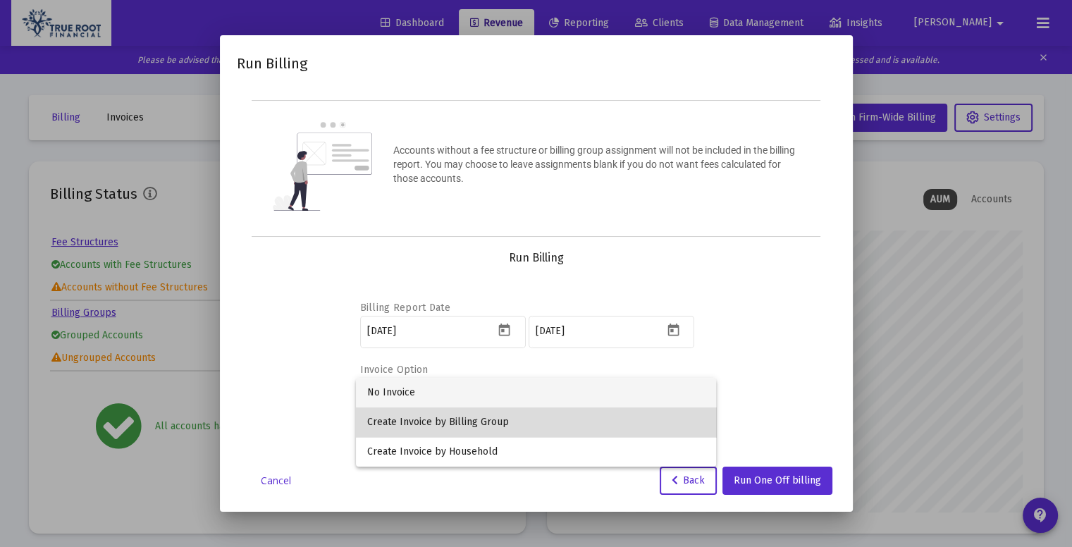
click at [564, 414] on span "Create Invoice by Billing Group" at bounding box center [536, 422] width 338 height 30
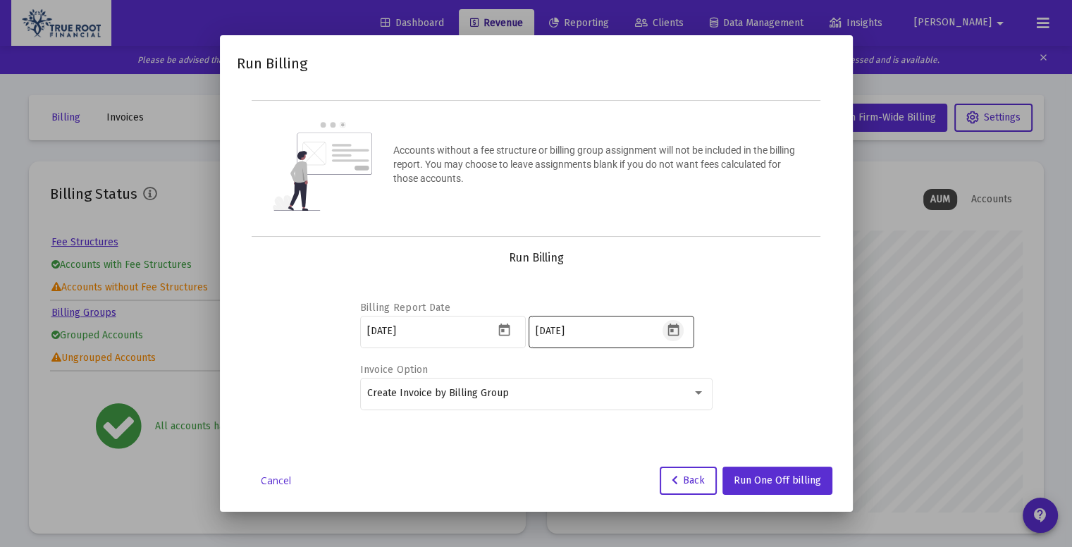
click at [669, 334] on icon "Open calendar" at bounding box center [672, 329] width 11 height 13
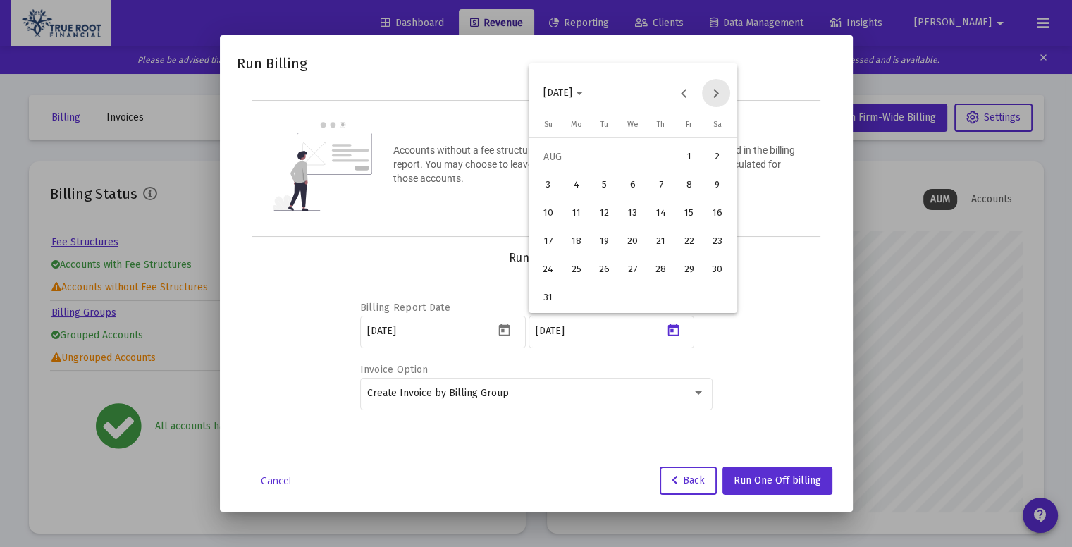
click at [715, 101] on button "Next month" at bounding box center [716, 93] width 28 height 28
click at [708, 99] on button "Next month" at bounding box center [716, 93] width 28 height 28
click at [704, 151] on button "4" at bounding box center [717, 157] width 28 height 28
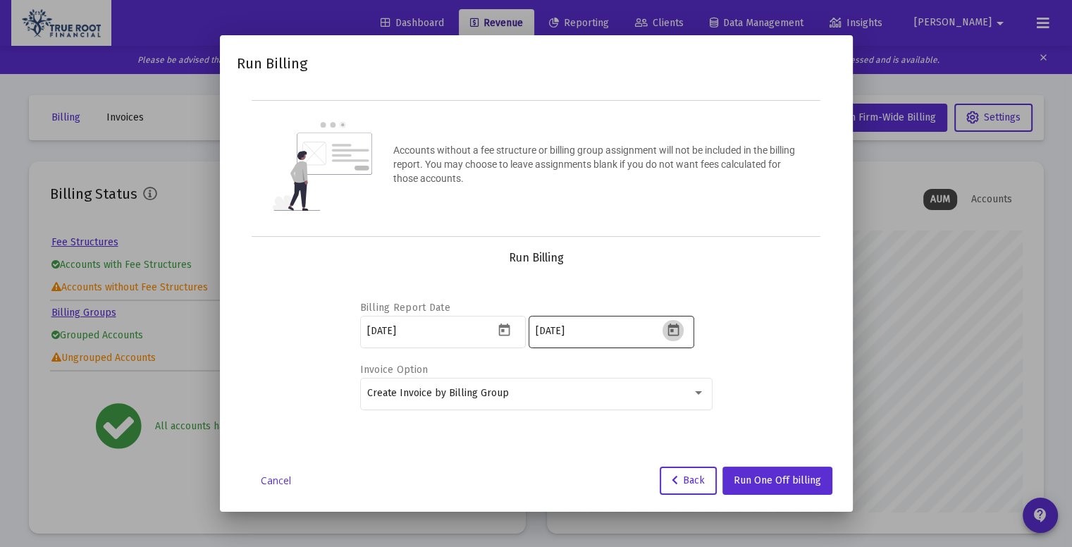
click at [670, 333] on icon "Open calendar" at bounding box center [673, 330] width 15 height 15
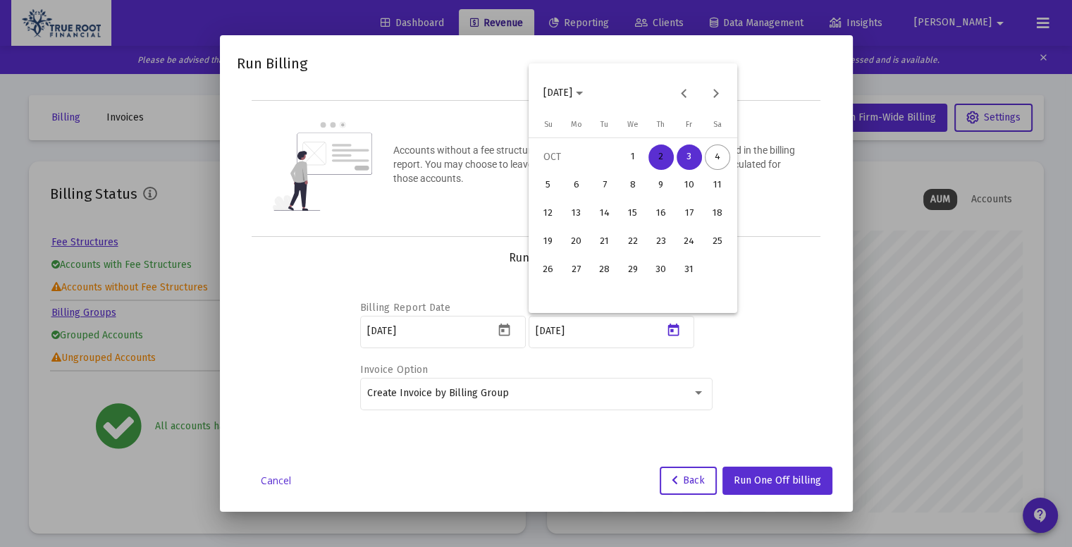
click at [665, 153] on div "2" at bounding box center [660, 156] width 25 height 25
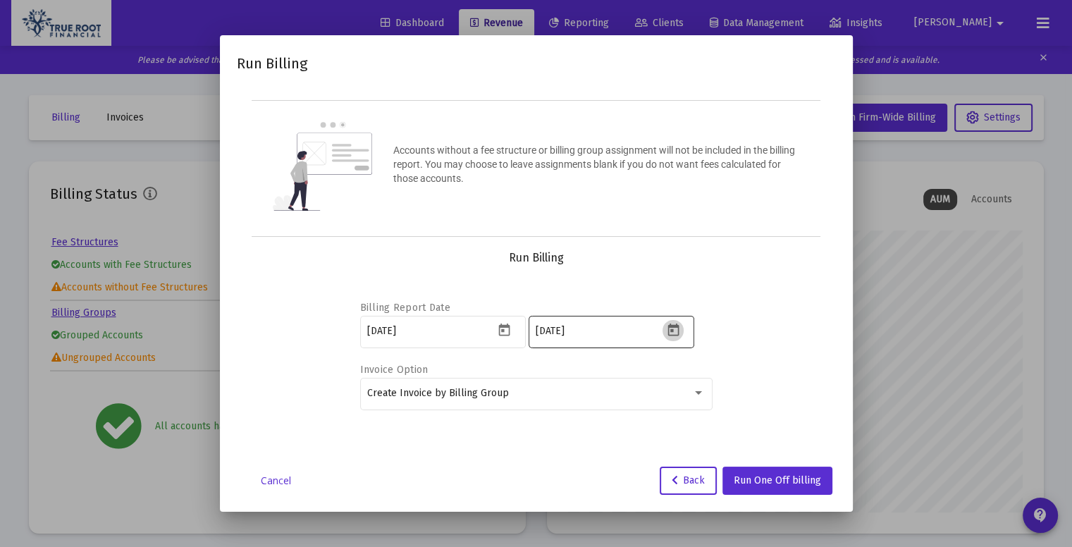
click at [671, 328] on icon "Open calendar" at bounding box center [673, 330] width 15 height 15
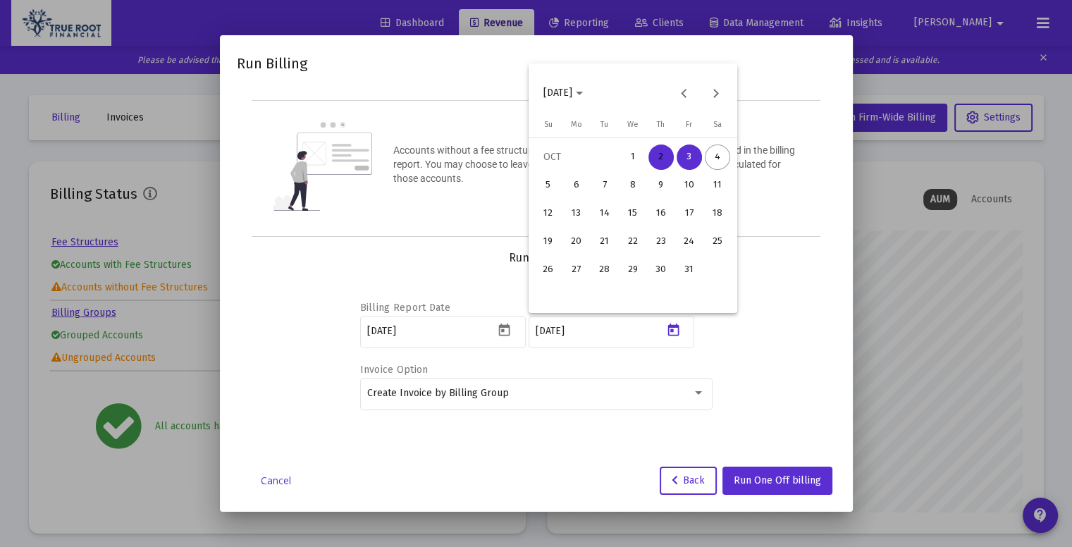
click at [651, 156] on div "2" at bounding box center [660, 156] width 25 height 25
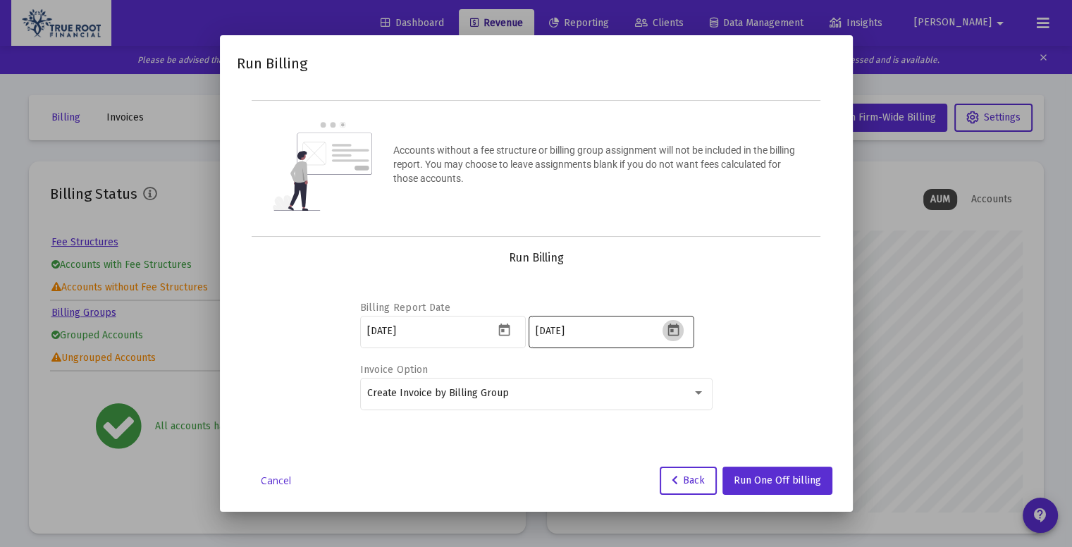
click at [674, 326] on icon "Open calendar" at bounding box center [672, 329] width 11 height 13
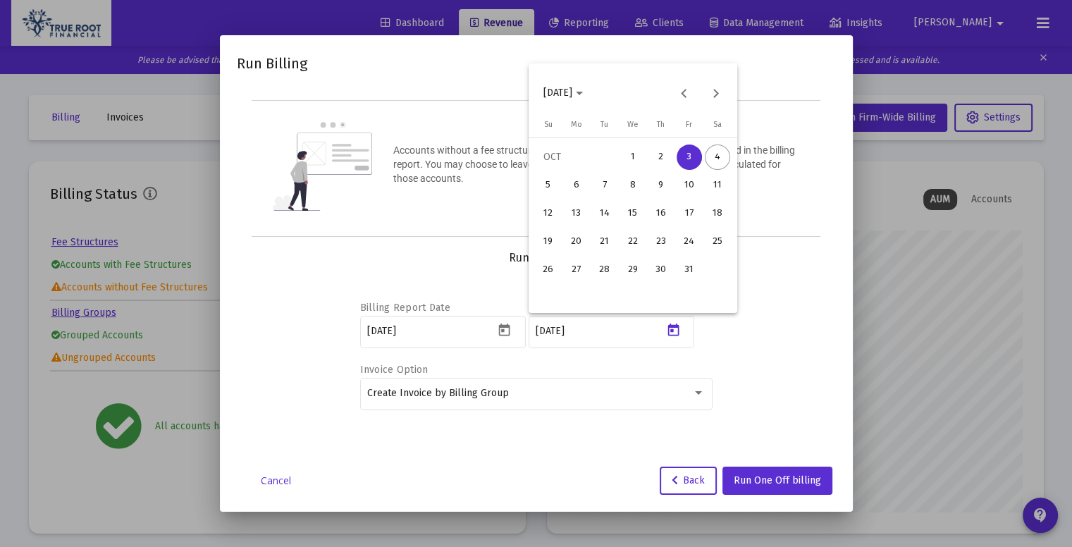
click at [638, 154] on div "1" at bounding box center [632, 156] width 25 height 25
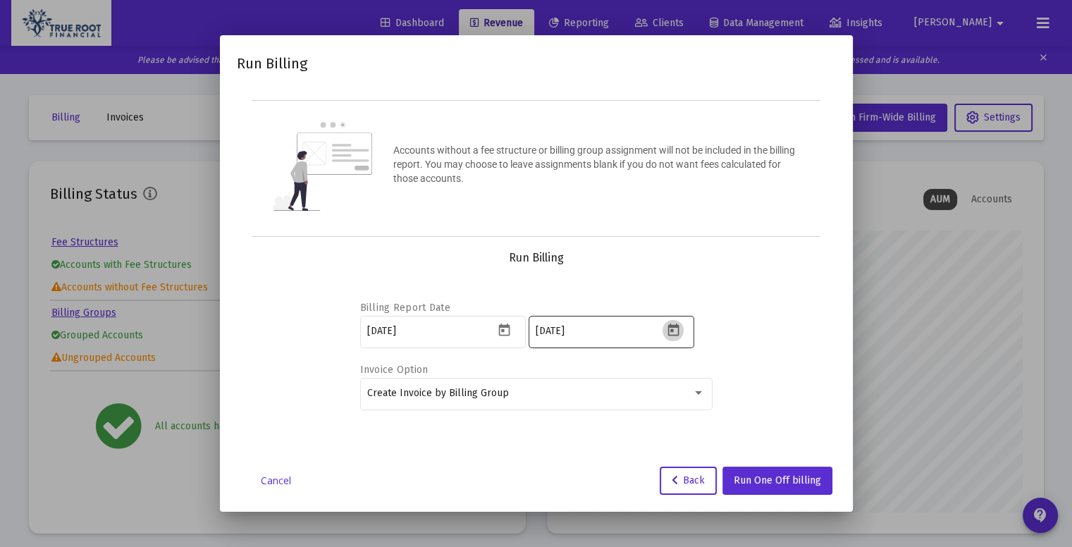
click at [673, 326] on icon "Open calendar" at bounding box center [672, 329] width 11 height 13
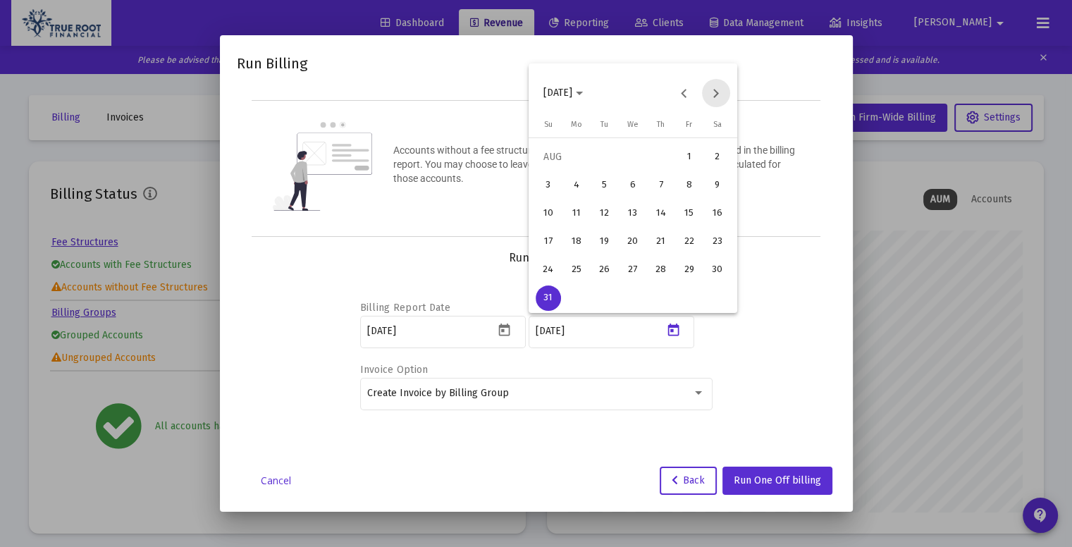
click at [716, 98] on button "Next month" at bounding box center [716, 93] width 28 height 28
click at [585, 305] on div "29" at bounding box center [576, 297] width 25 height 25
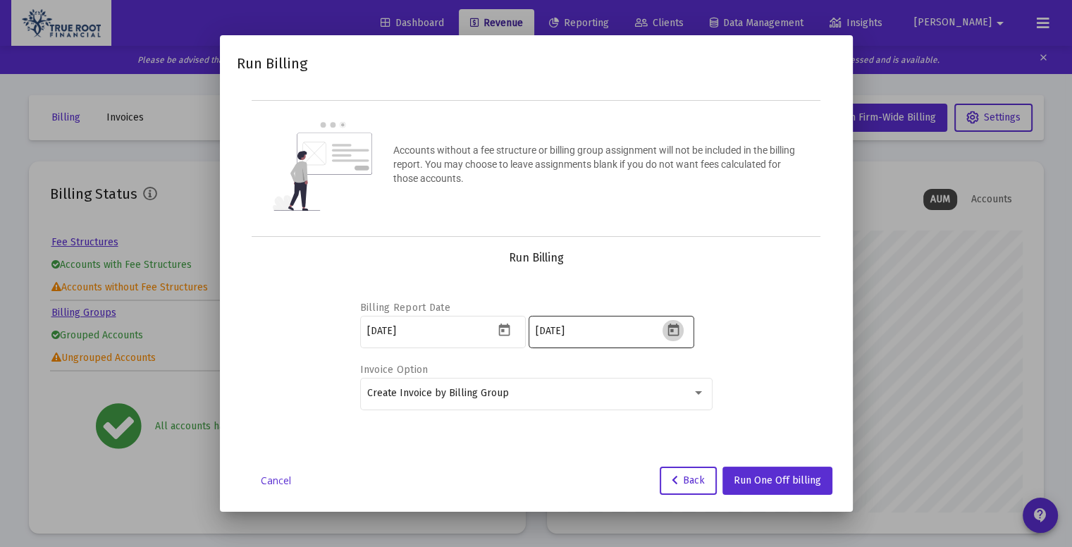
click at [672, 330] on icon "Open calendar" at bounding box center [672, 329] width 11 height 13
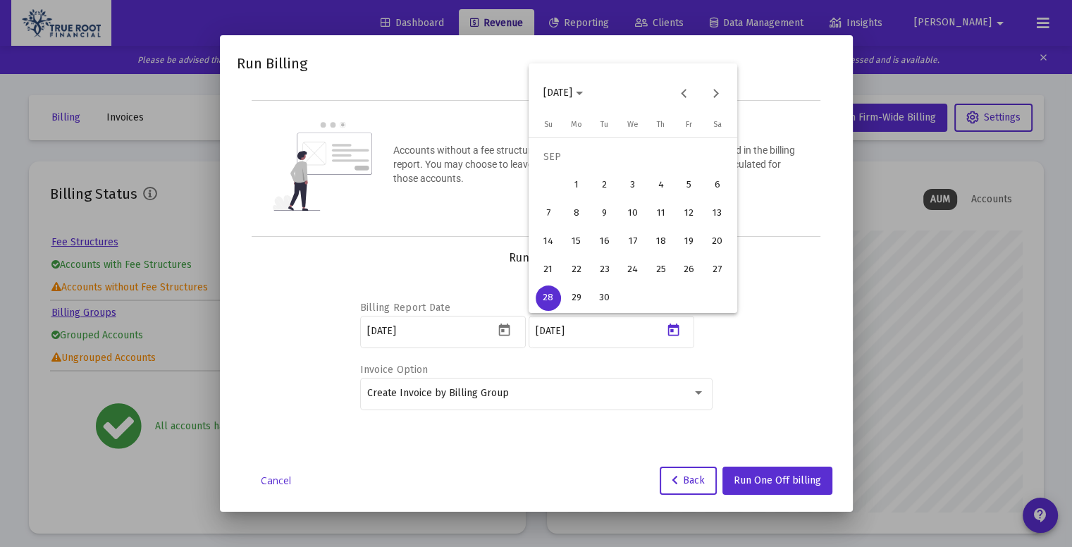
click at [606, 306] on div "30" at bounding box center [604, 297] width 25 height 25
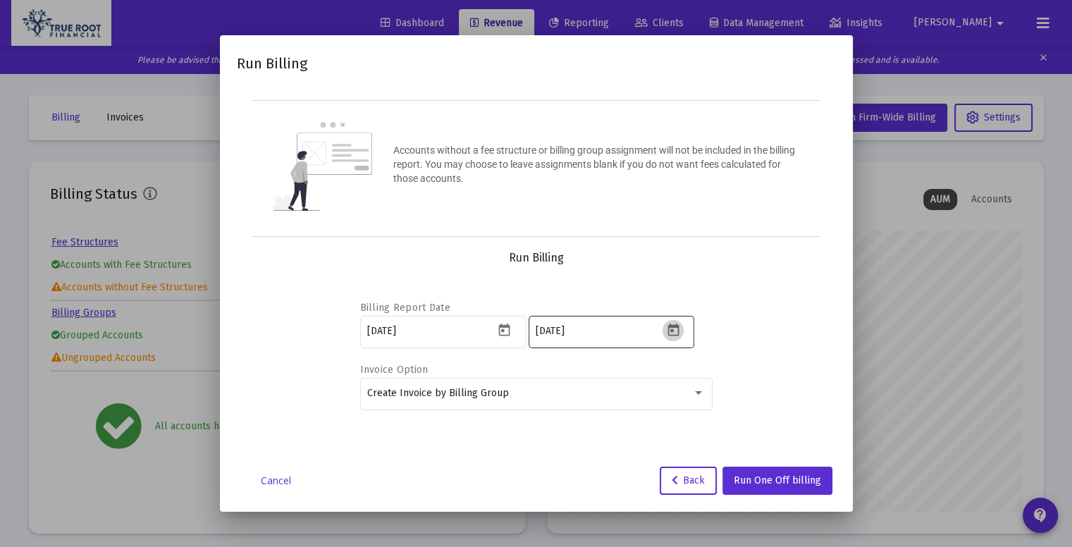
click at [676, 336] on icon "Open calendar" at bounding box center [673, 330] width 15 height 15
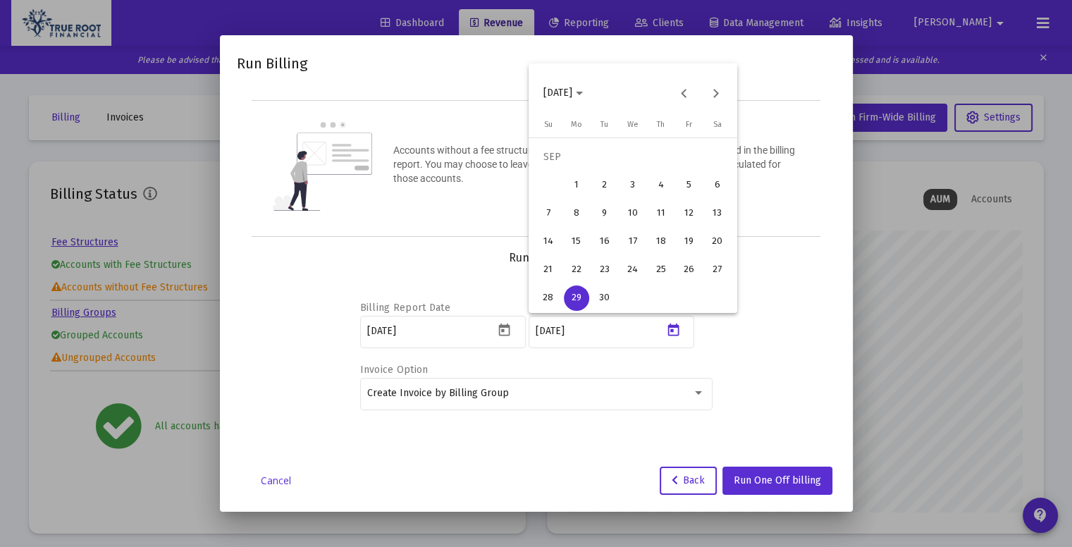
click at [577, 301] on div "29" at bounding box center [576, 297] width 25 height 25
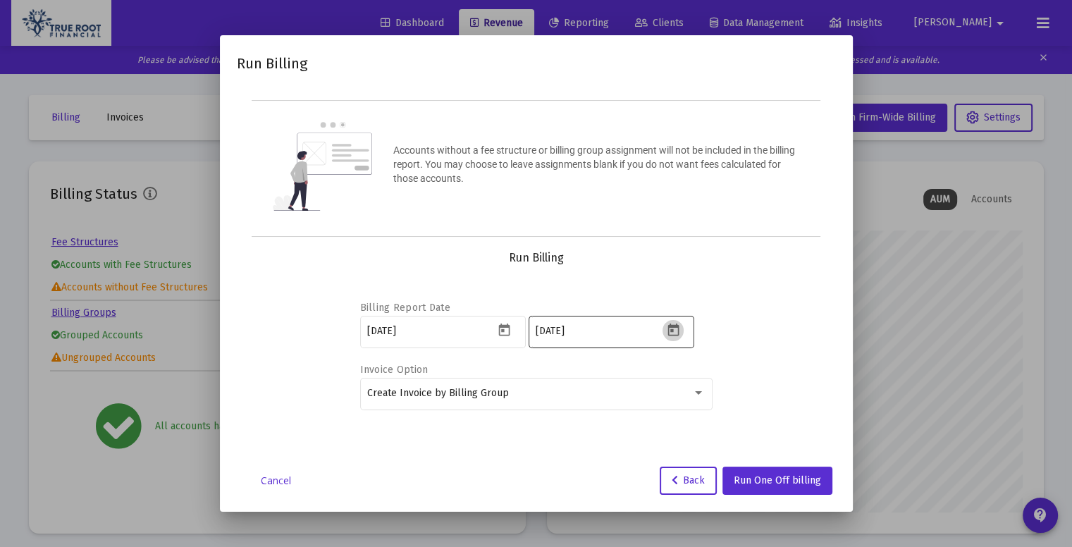
click at [670, 333] on icon "Open calendar" at bounding box center [673, 330] width 15 height 15
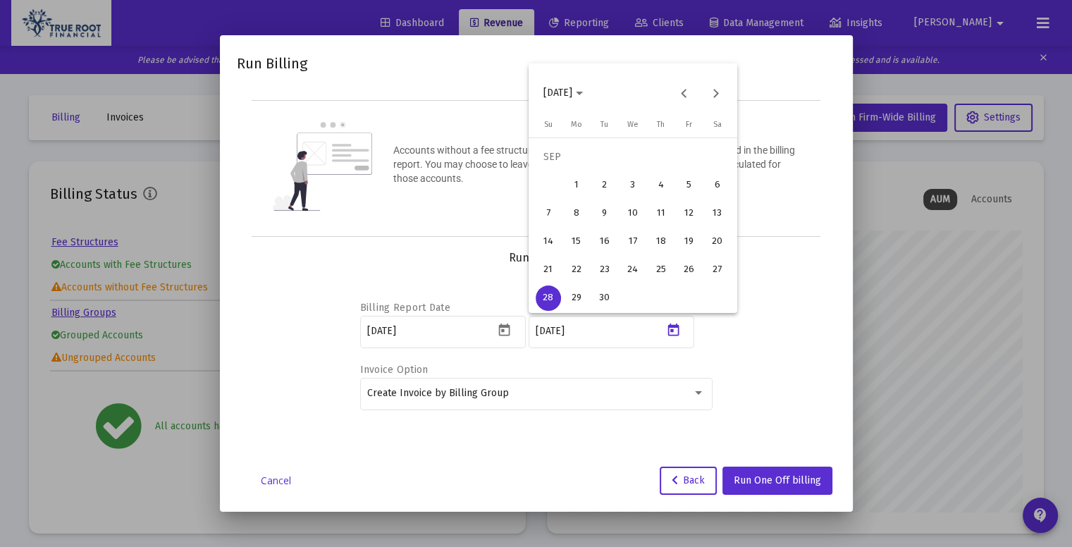
click at [608, 307] on div "30" at bounding box center [604, 297] width 25 height 25
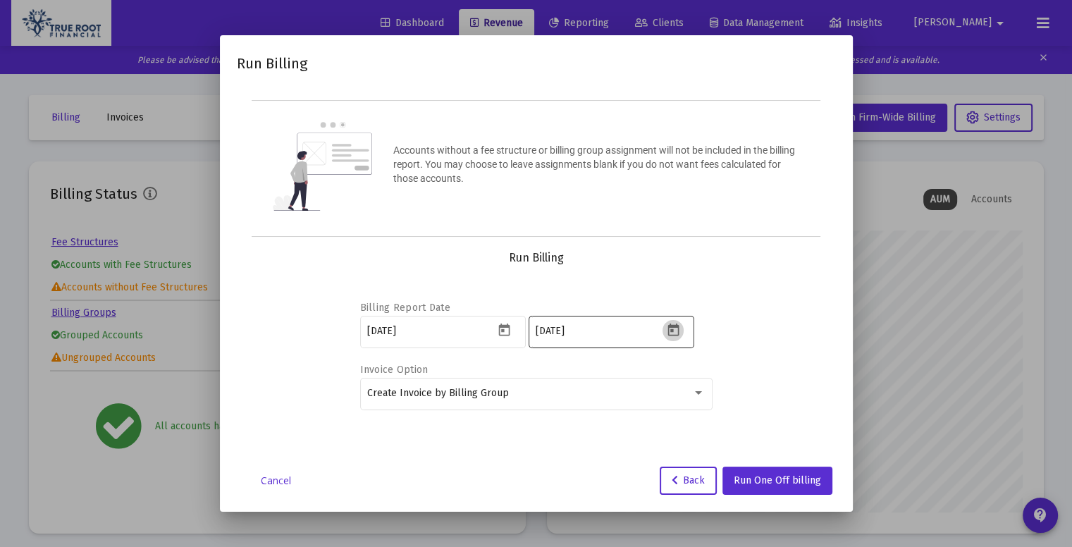
click at [679, 326] on icon "Open calendar" at bounding box center [673, 330] width 15 height 15
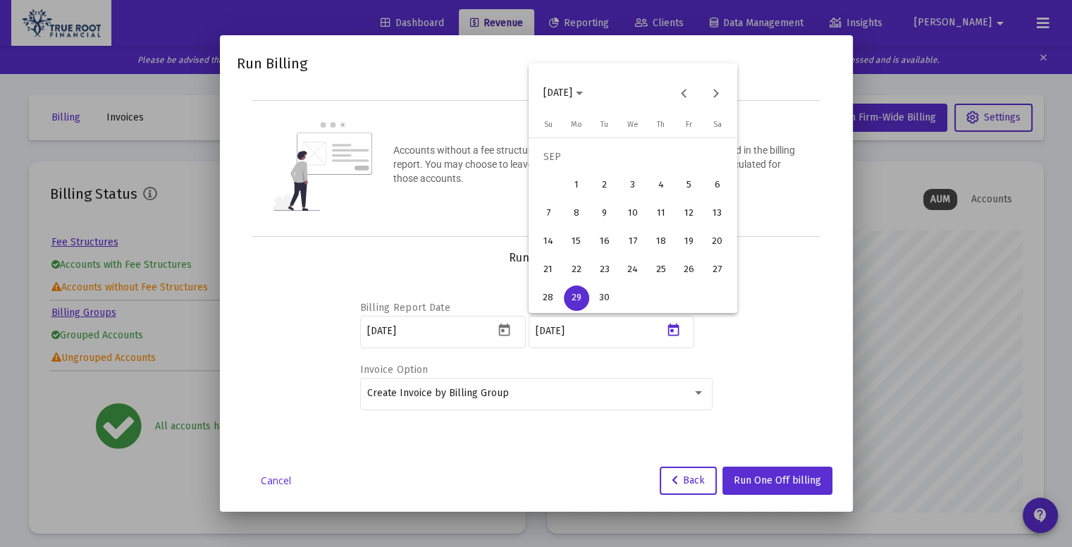
click at [613, 296] on div "30" at bounding box center [604, 297] width 25 height 25
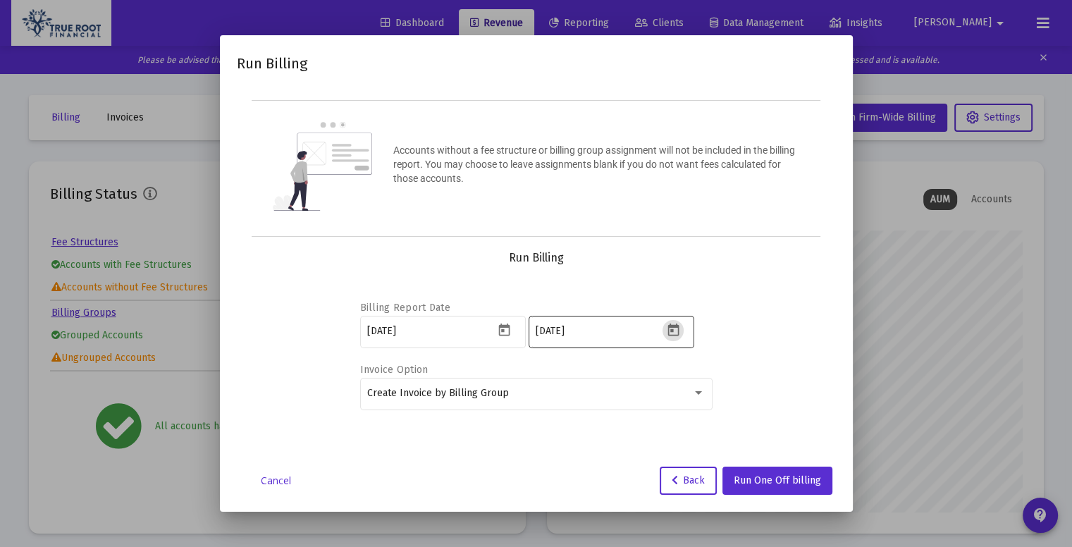
click at [674, 333] on icon "Open calendar" at bounding box center [673, 330] width 15 height 15
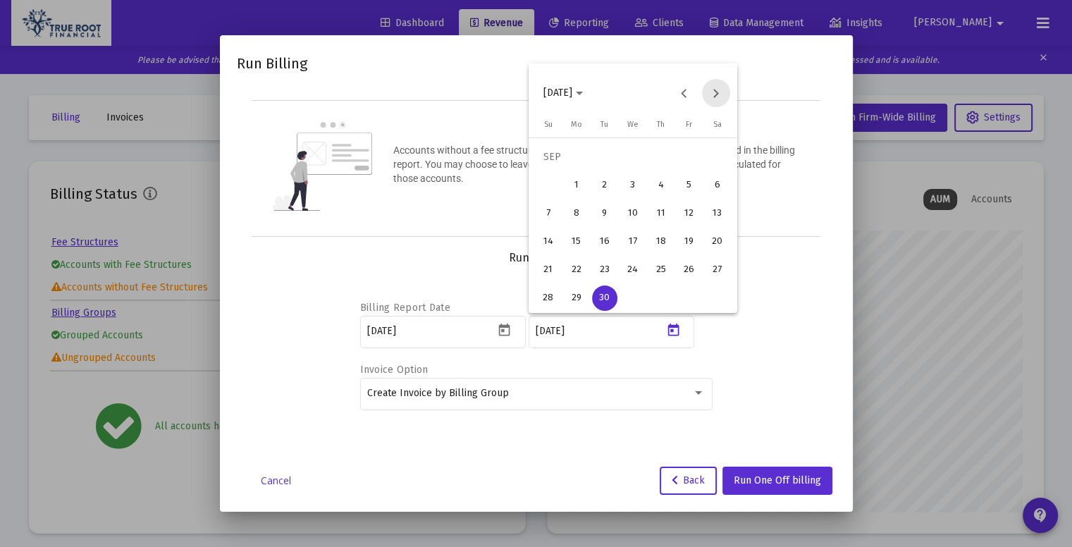
click at [710, 97] on button "Next month" at bounding box center [716, 93] width 28 height 28
click at [631, 159] on div "1" at bounding box center [632, 156] width 25 height 25
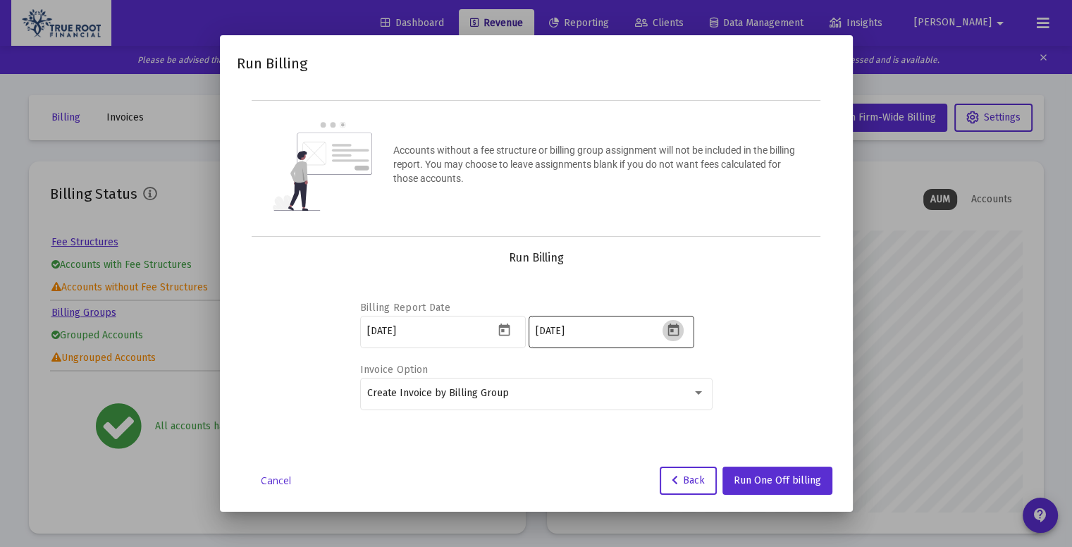
click at [674, 326] on icon "Open calendar" at bounding box center [672, 329] width 11 height 13
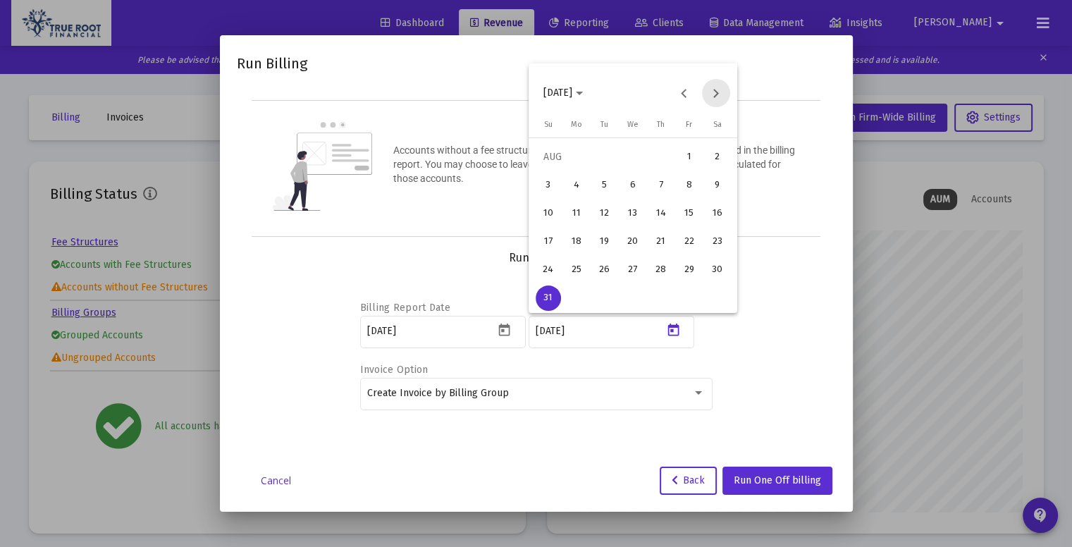
click at [722, 91] on button "Next month" at bounding box center [716, 93] width 28 height 28
click at [717, 101] on button "Next month" at bounding box center [716, 93] width 28 height 28
click at [661, 161] on div "2" at bounding box center [660, 156] width 25 height 25
type input "[DATE]"
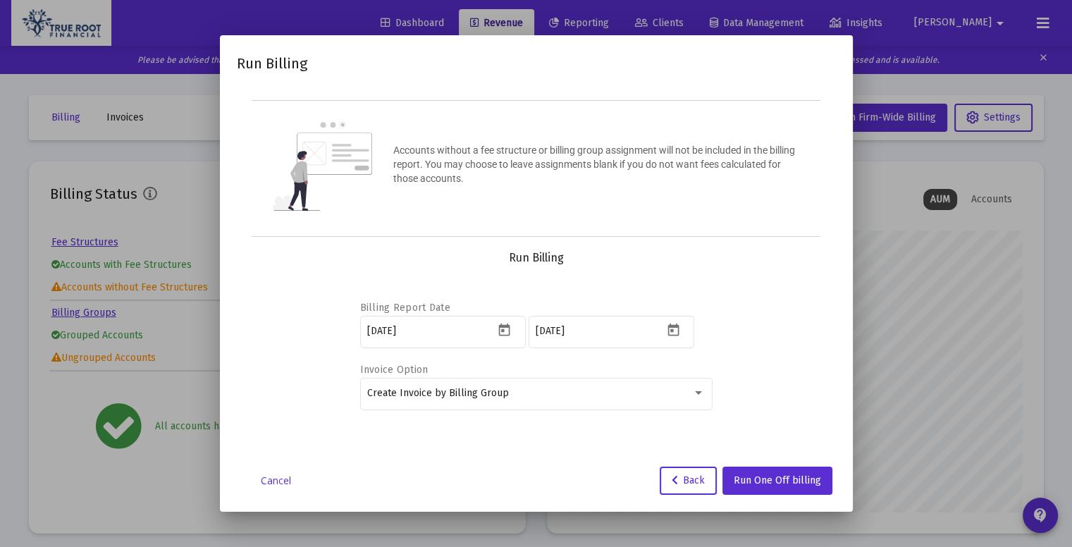
click at [784, 291] on div "Billing Report Date 2025-09-03 2025-09-30 Invoice Option Create Invoice by Bill…" at bounding box center [536, 353] width 565 height 176
click at [756, 478] on span "Run One Off billing" at bounding box center [777, 480] width 87 height 12
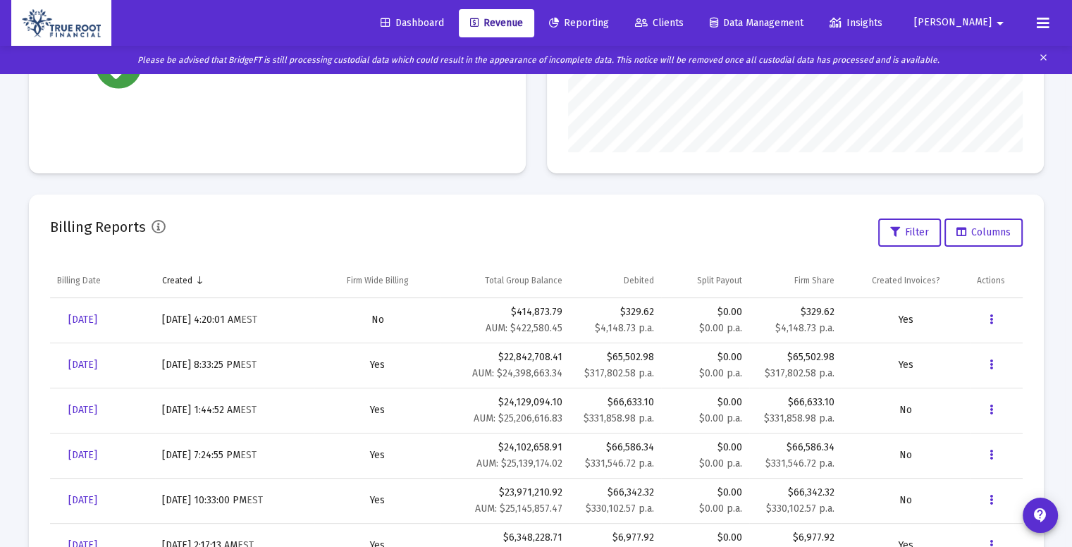
scroll to position [361, 0]
click at [988, 316] on button "Data grid" at bounding box center [991, 319] width 28 height 28
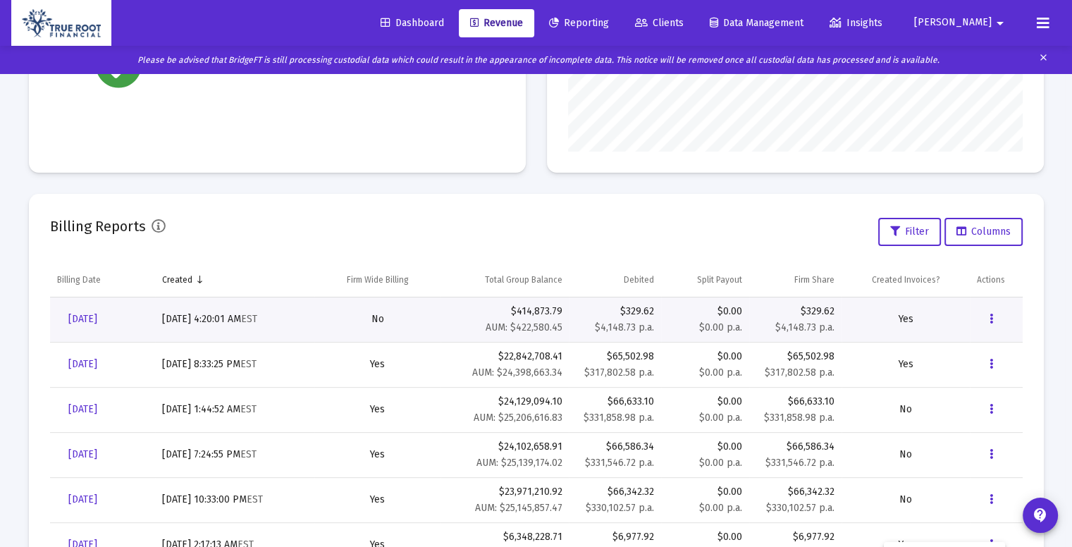
scroll to position [0, 0]
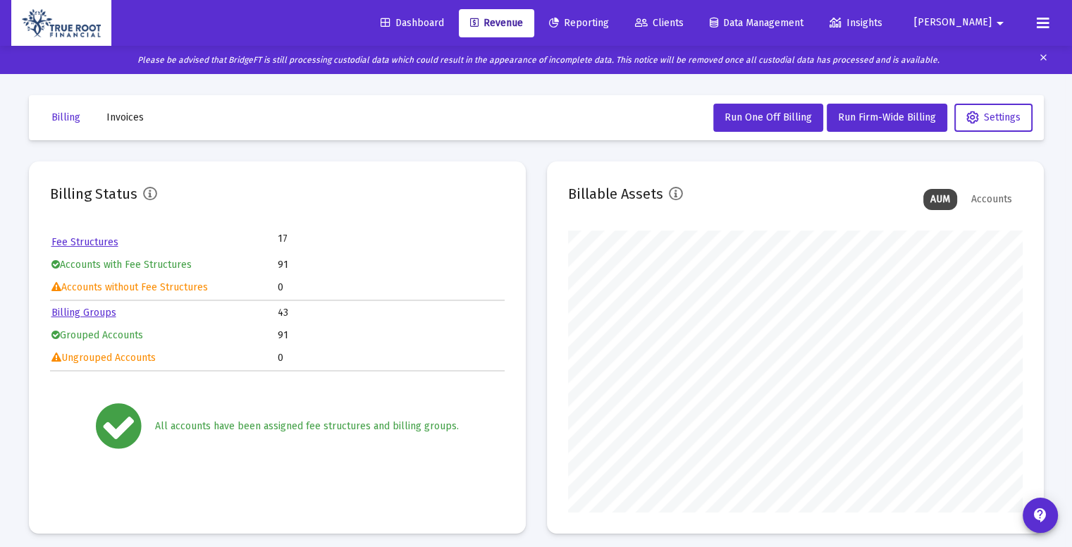
click at [118, 118] on div at bounding box center [536, 273] width 1072 height 547
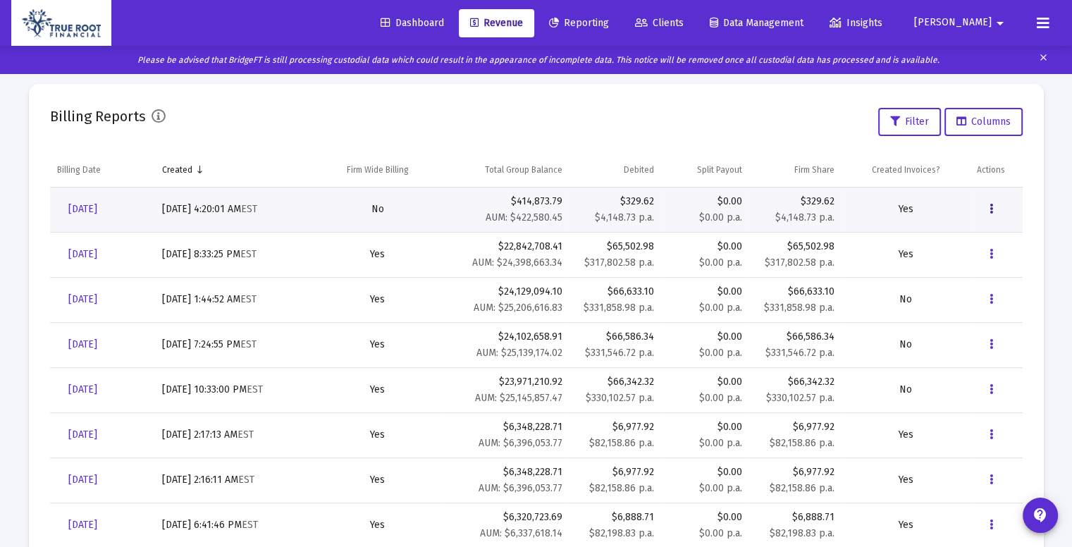
scroll to position [484, 0]
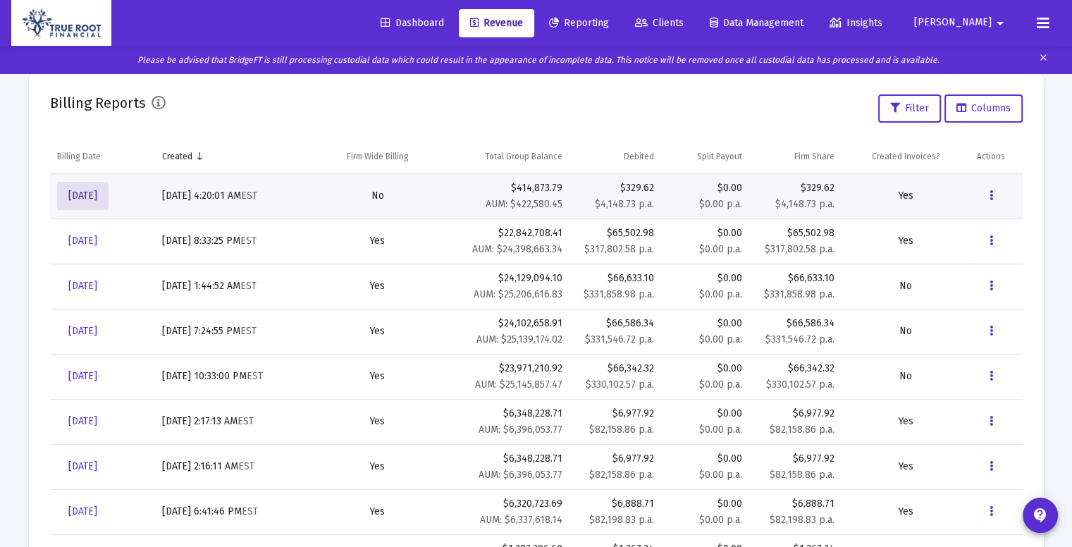
click at [97, 199] on span "[DATE]" at bounding box center [82, 196] width 29 height 12
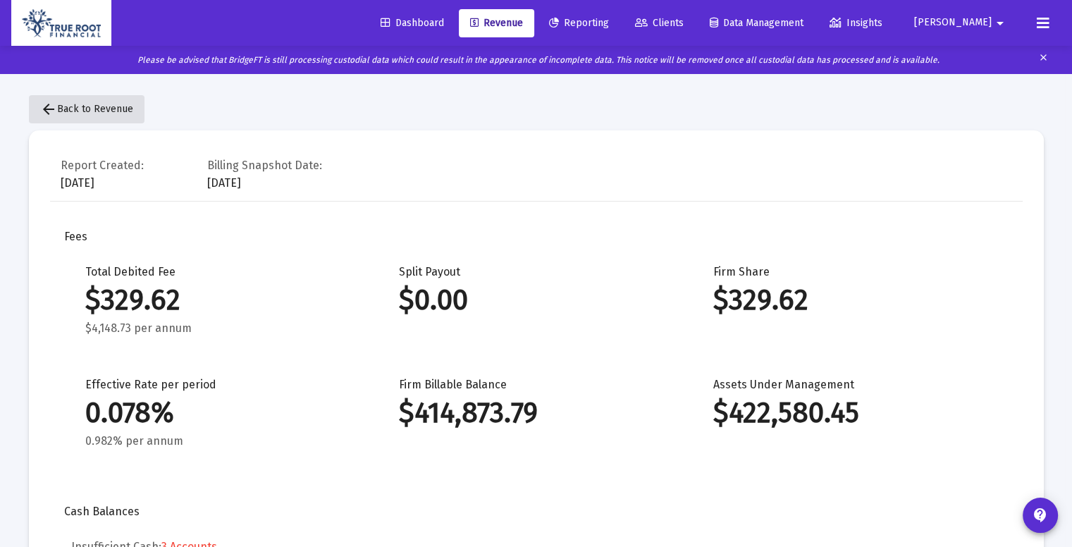
click at [49, 114] on mat-icon "arrow_back" at bounding box center [48, 109] width 17 height 17
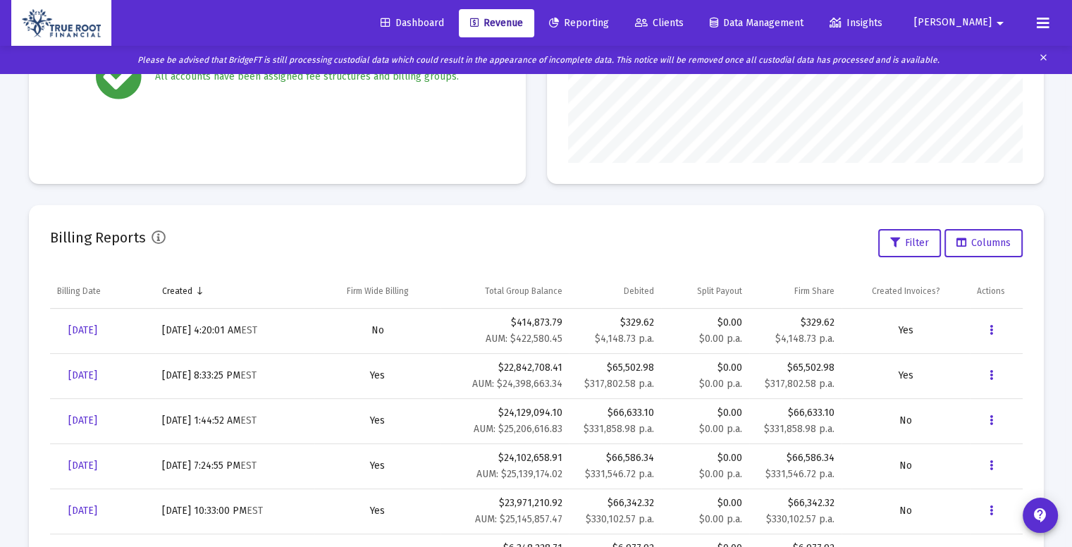
scroll to position [350, 0]
click at [97, 332] on span "[DATE]" at bounding box center [82, 329] width 29 height 12
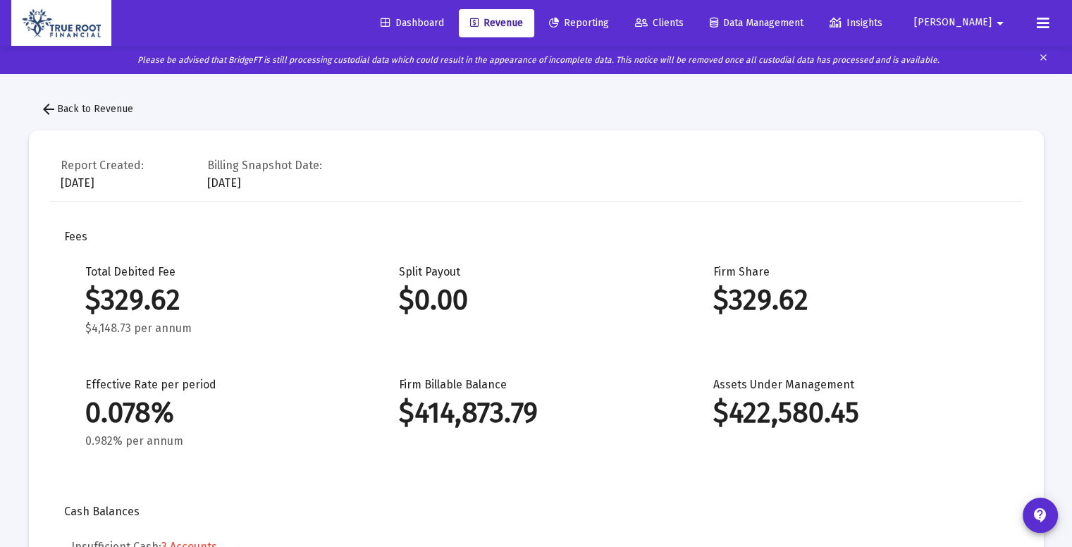
scroll to position [2029, 0]
click at [51, 114] on mat-icon "arrow_back" at bounding box center [48, 109] width 17 height 17
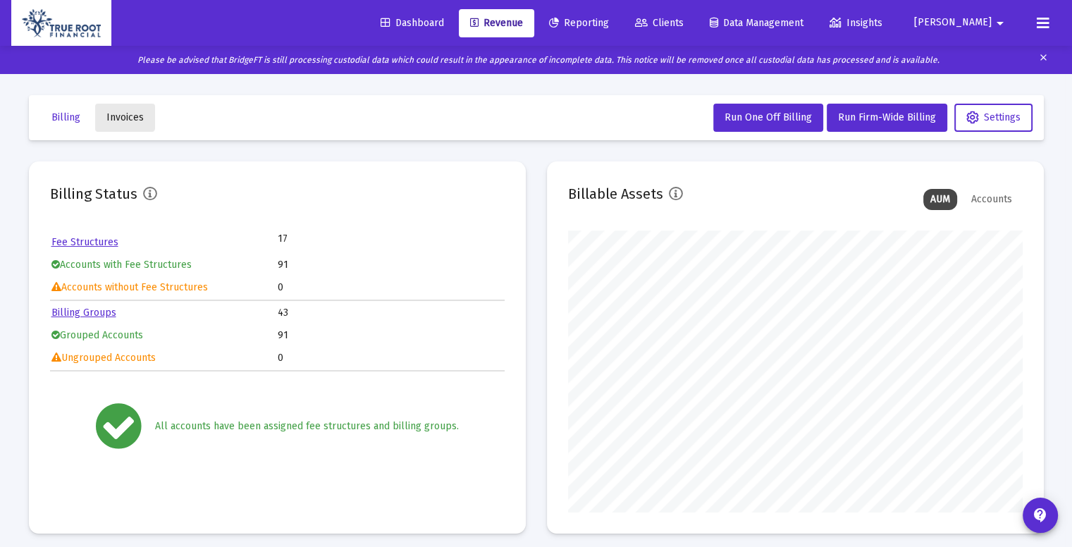
click at [121, 112] on span "Invoices" at bounding box center [124, 117] width 37 height 12
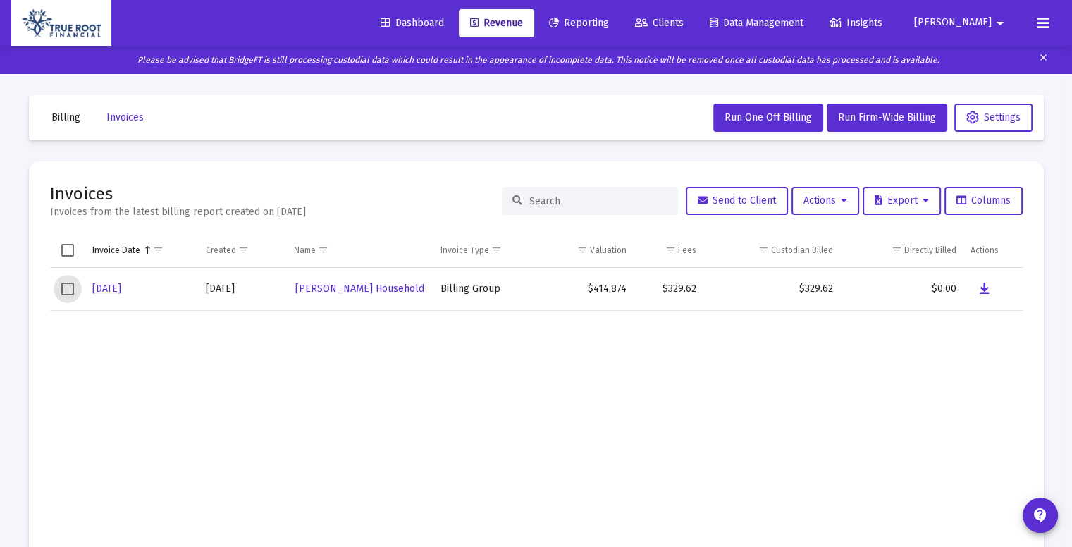
click at [70, 290] on span "Select row" at bounding box center [67, 289] width 13 height 13
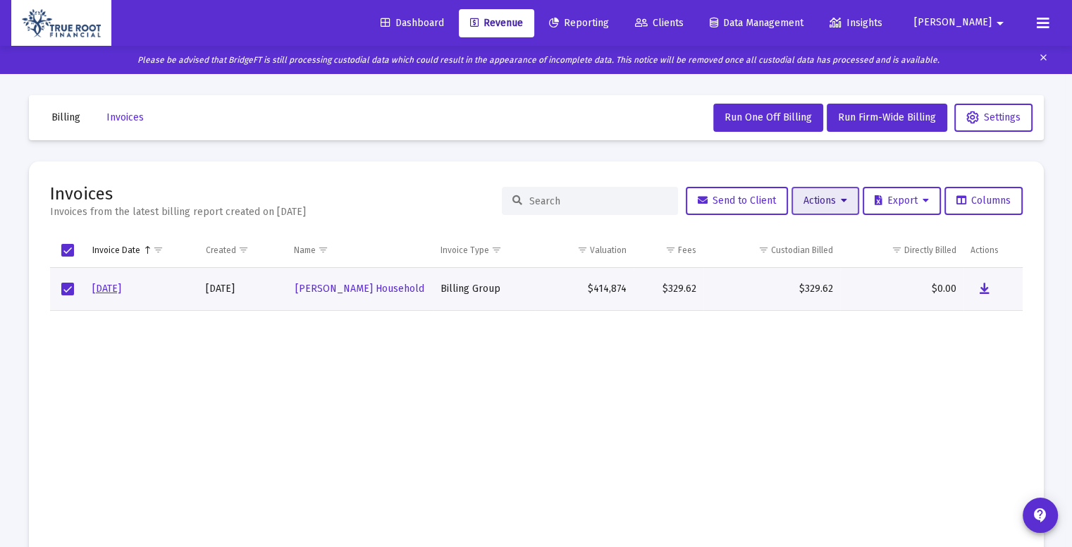
click at [846, 201] on button "Actions" at bounding box center [825, 201] width 68 height 28
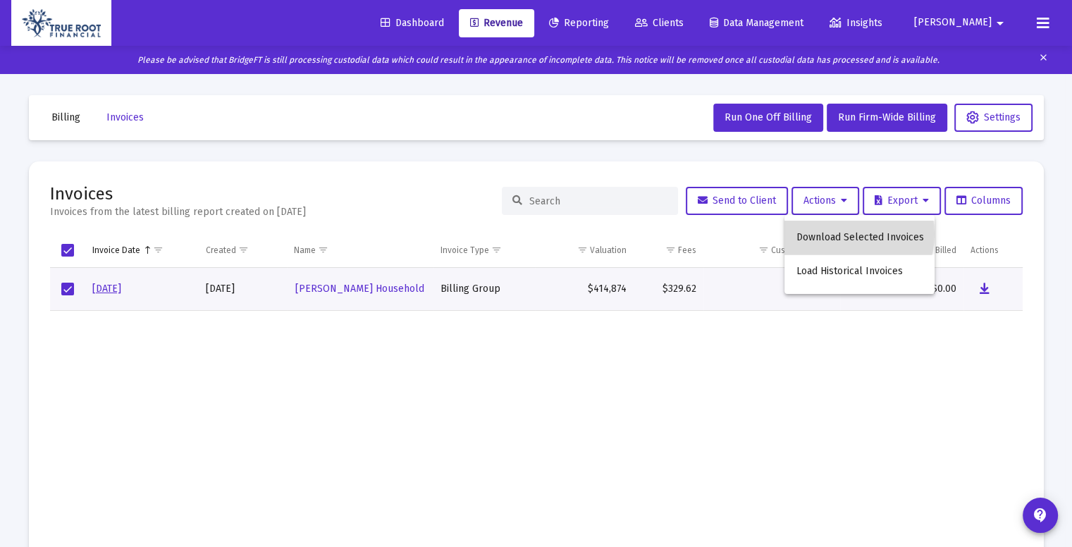
click at [845, 234] on button "Download Selected Invoices" at bounding box center [859, 238] width 150 height 34
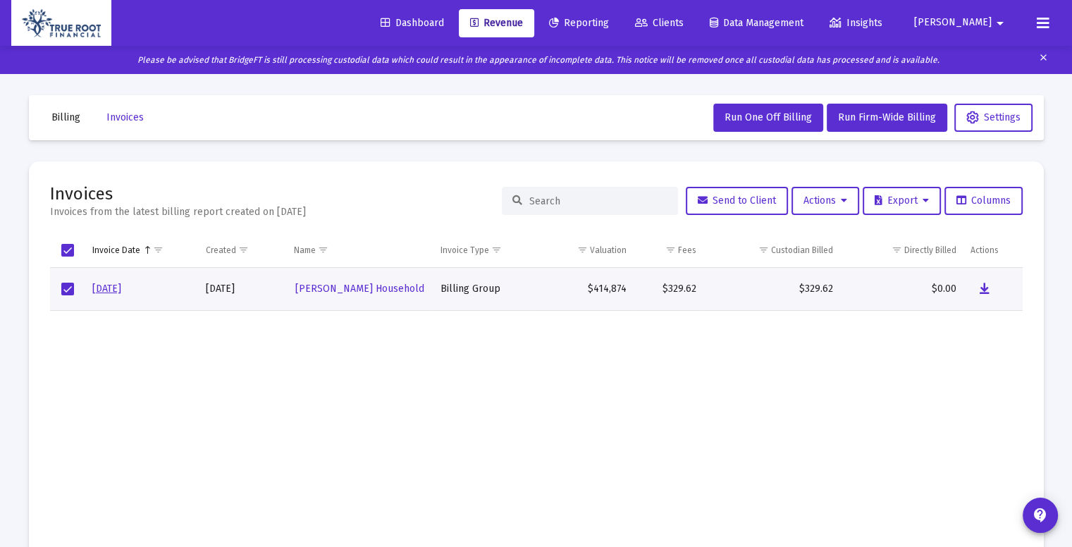
click at [681, 308] on td "$329.62" at bounding box center [668, 289] width 70 height 43
click at [1041, 507] on mat-icon "contact_support" at bounding box center [1040, 515] width 17 height 17
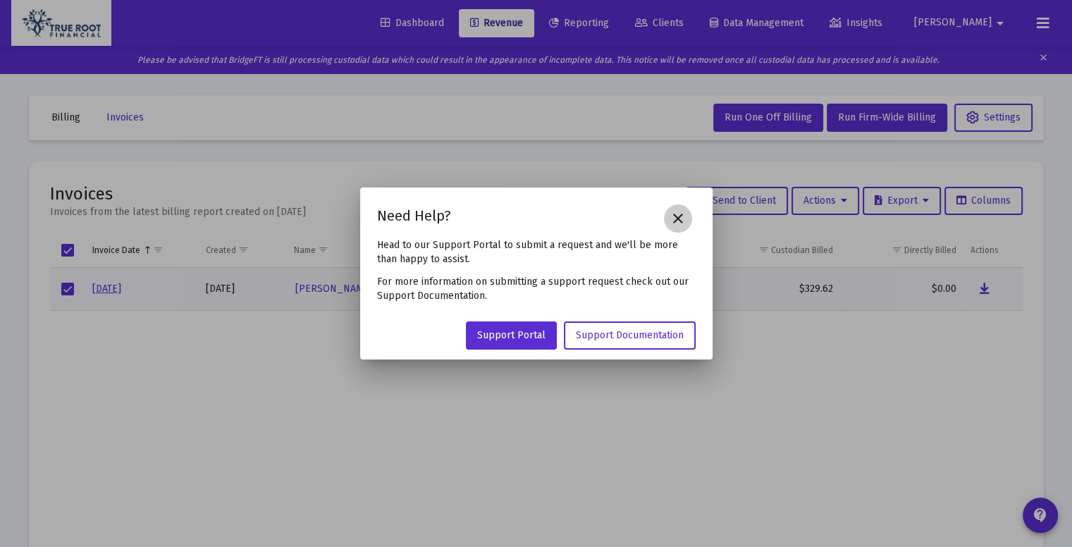
click at [679, 225] on mat-icon "close" at bounding box center [677, 218] width 17 height 17
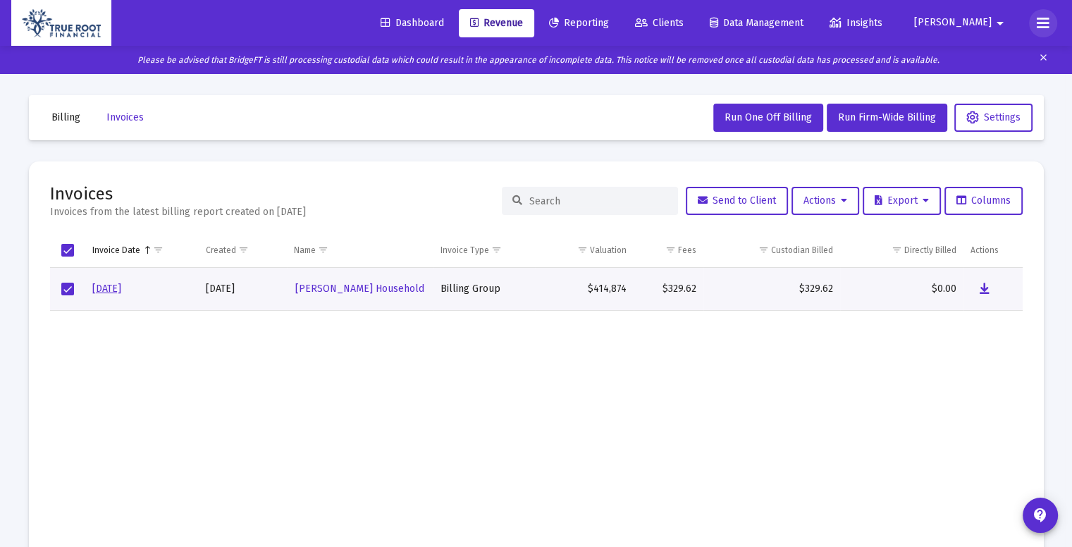
click at [1037, 25] on icon at bounding box center [1043, 23] width 13 height 17
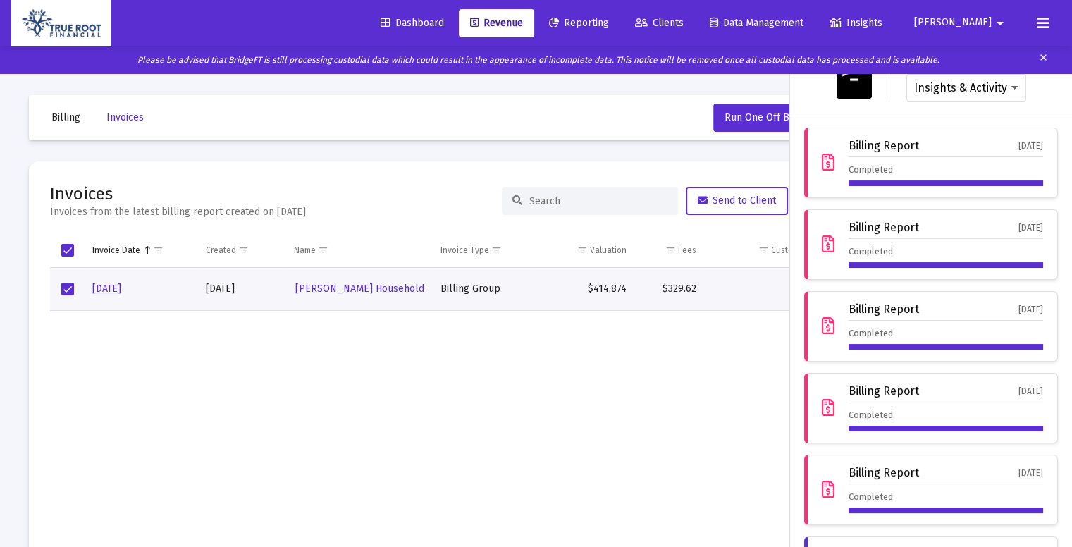
click at [879, 164] on div "Completed" at bounding box center [945, 174] width 194 height 23
click at [823, 158] on icon at bounding box center [828, 162] width 13 height 17
click at [644, 387] on div at bounding box center [536, 273] width 1072 height 547
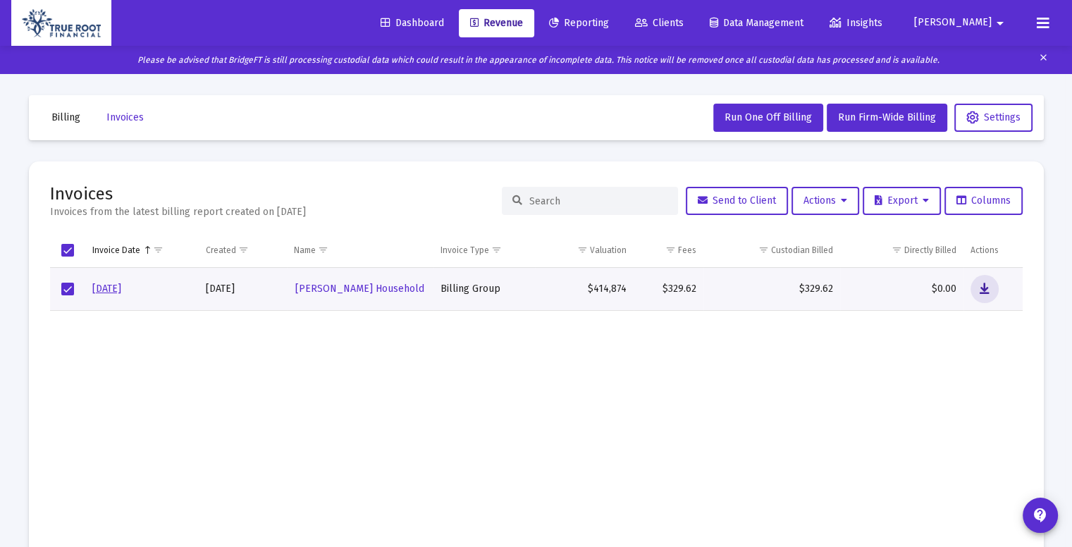
click at [982, 285] on icon "Data grid" at bounding box center [984, 288] width 10 height 17
click at [120, 109] on button "Invoices" at bounding box center [125, 118] width 60 height 28
click at [73, 113] on span "Billing" at bounding box center [65, 117] width 29 height 12
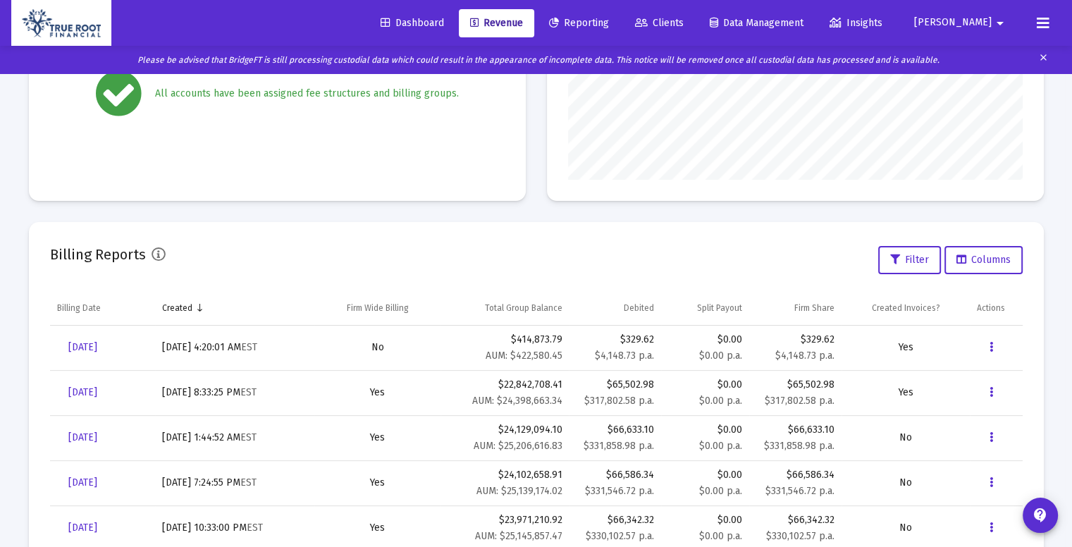
scroll to position [338, 0]
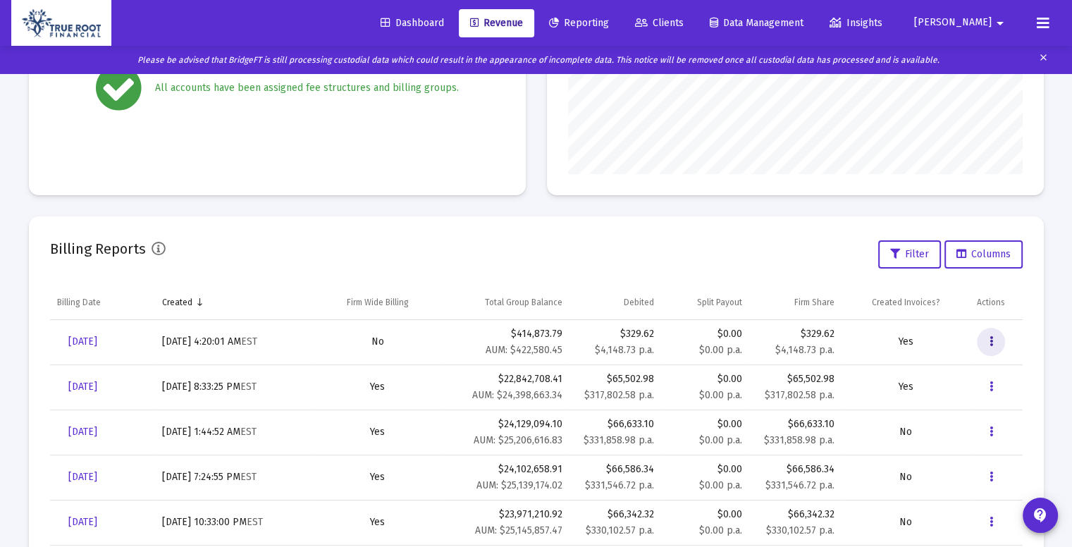
click at [990, 338] on icon "Data grid" at bounding box center [991, 341] width 4 height 17
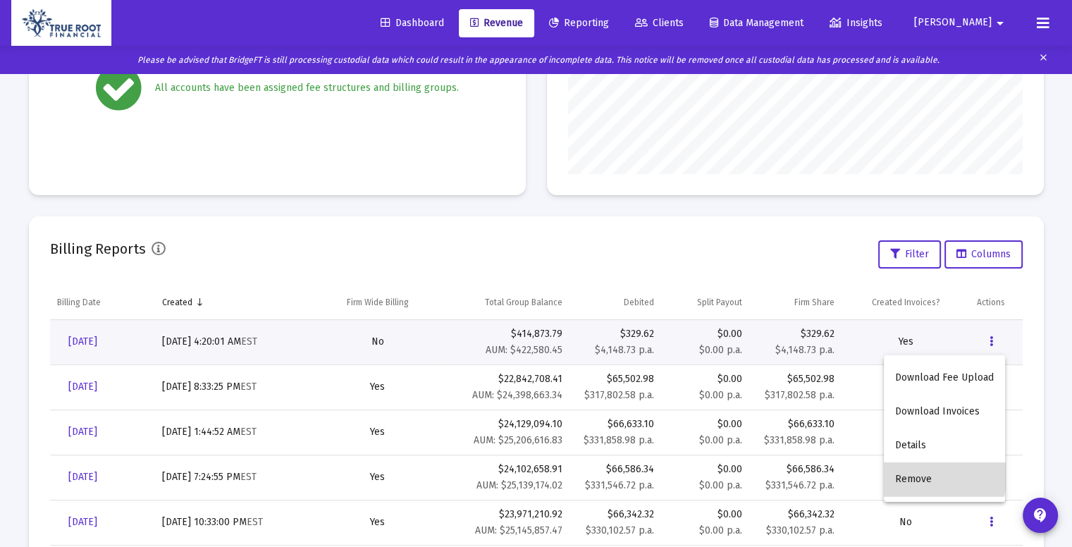
click at [925, 471] on button "Remove" at bounding box center [944, 479] width 121 height 34
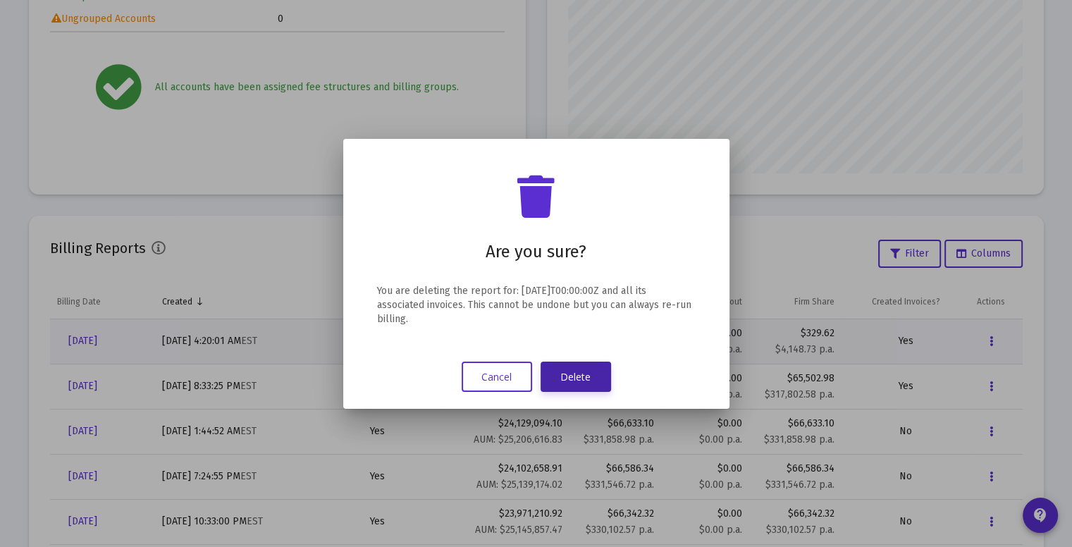
click at [588, 373] on button "Delete" at bounding box center [575, 376] width 70 height 30
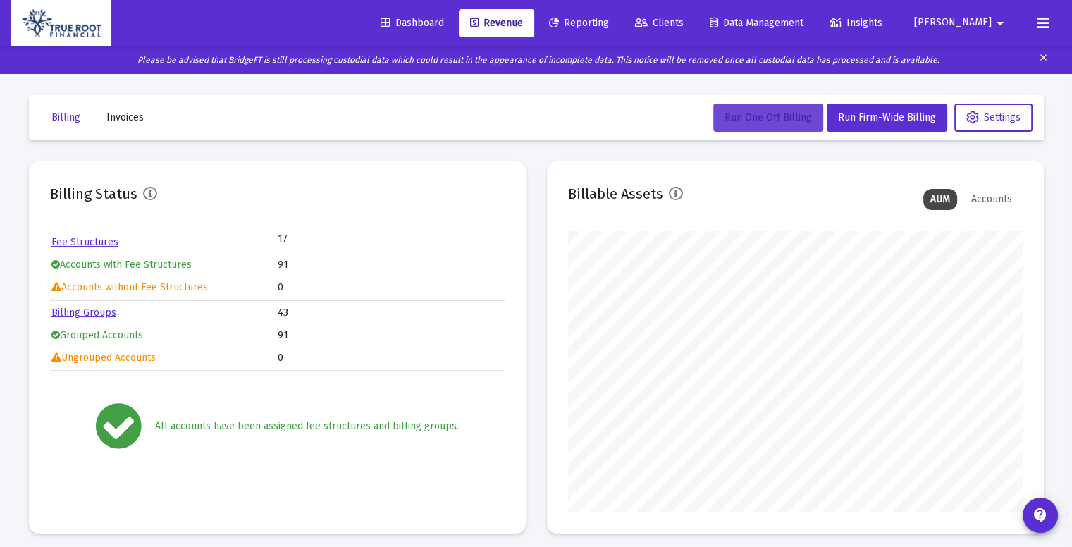
click at [775, 111] on span "Run One Off Billing" at bounding box center [767, 117] width 87 height 12
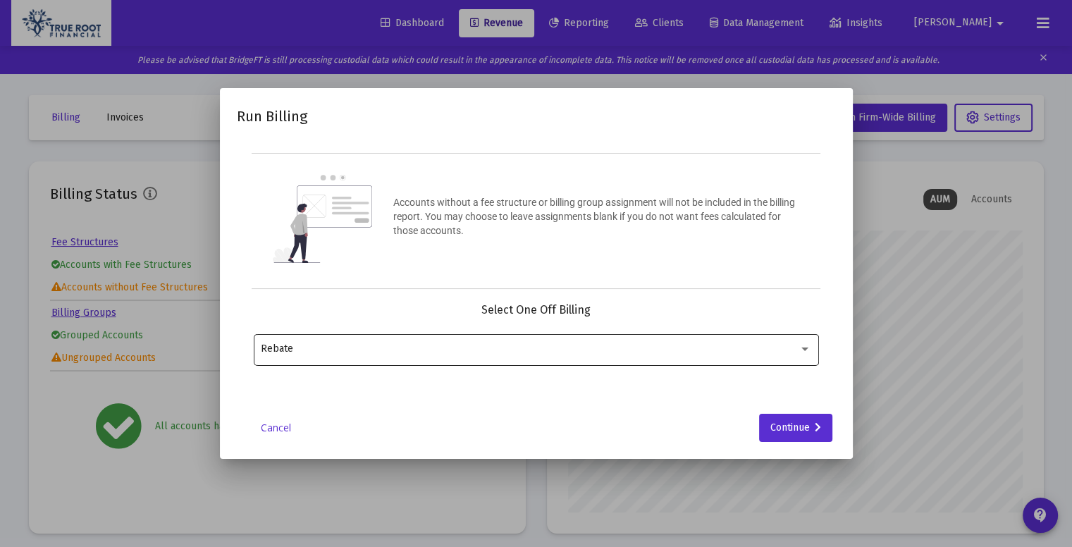
click at [499, 335] on div "Rebate" at bounding box center [536, 348] width 550 height 35
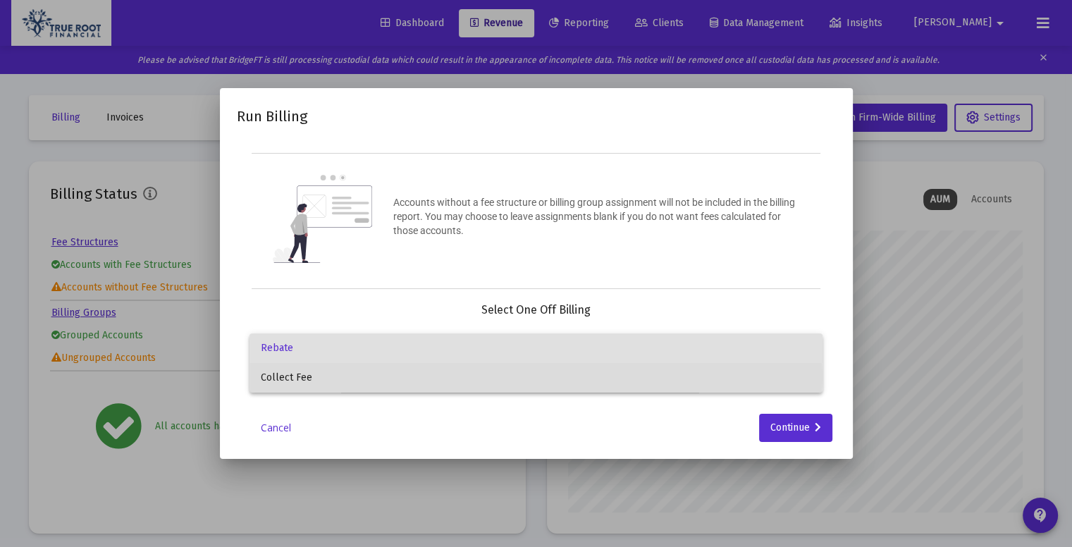
click at [402, 376] on span "Collect Fee" at bounding box center [536, 378] width 550 height 30
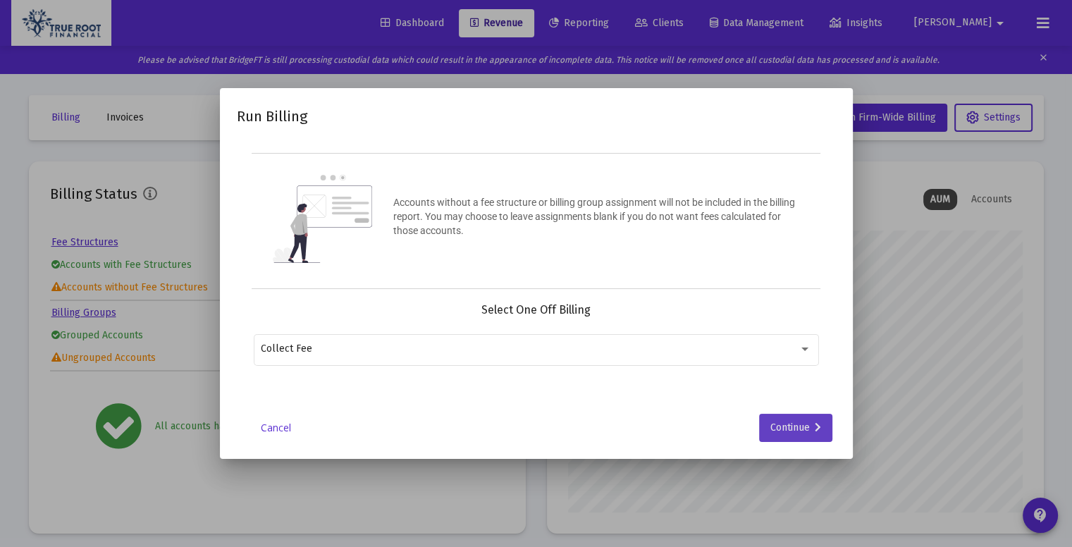
click at [785, 423] on div "Continue" at bounding box center [795, 428] width 51 height 28
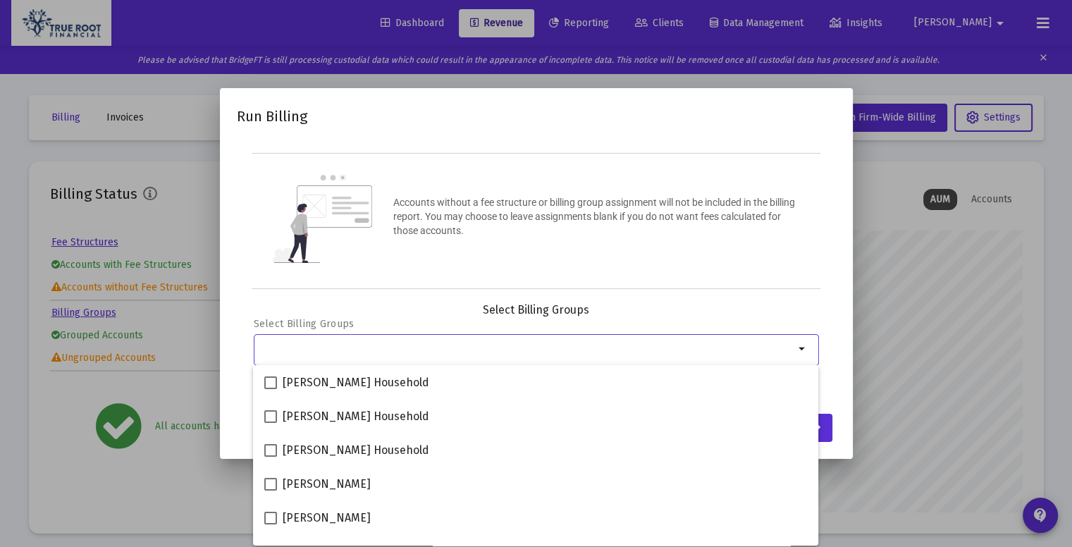
click at [648, 350] on input "Selection" at bounding box center [527, 348] width 533 height 11
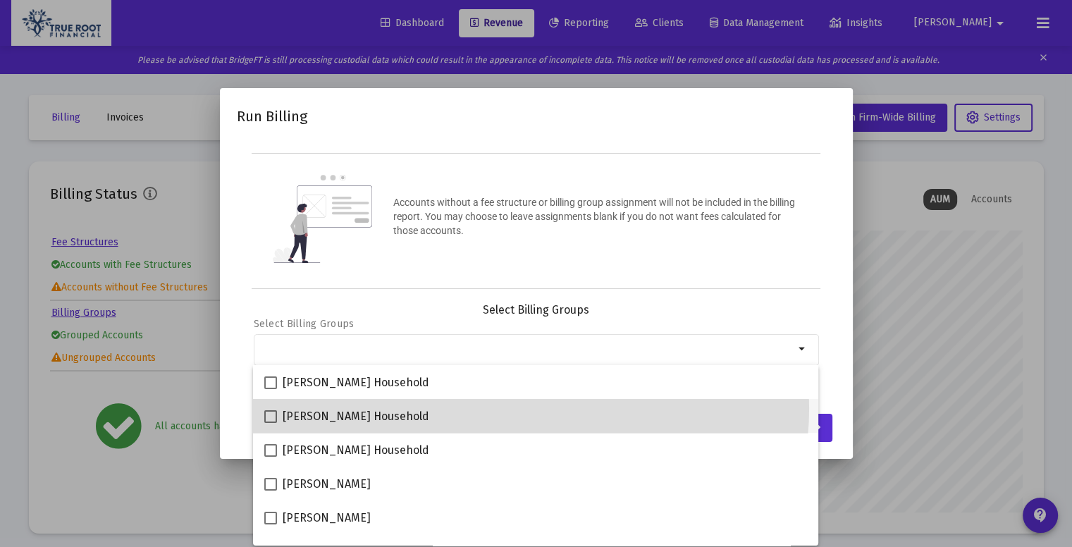
click at [526, 408] on div "[PERSON_NAME] Household" at bounding box center [535, 416] width 543 height 34
checkbox input "true"
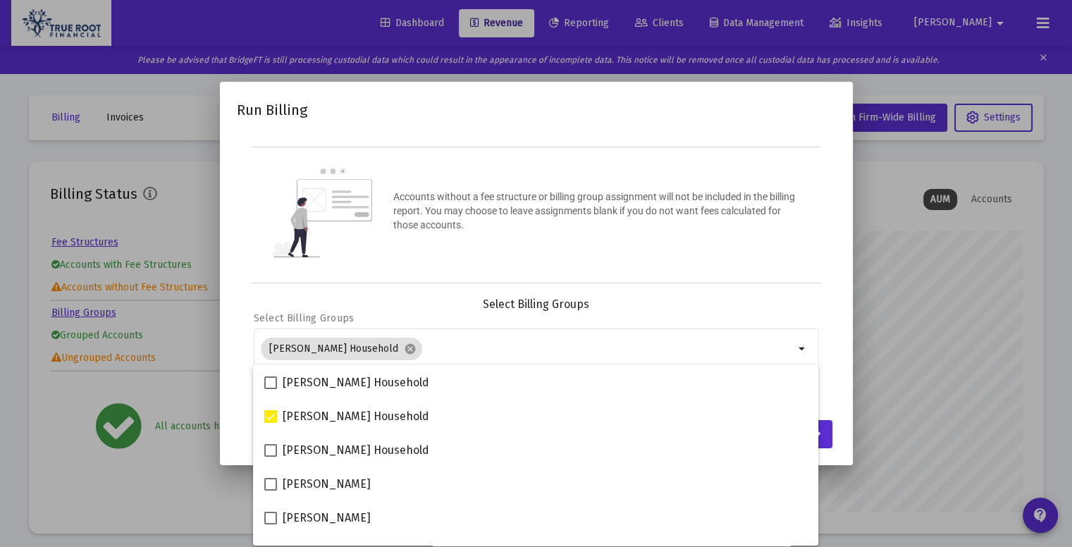
click at [831, 328] on div "Select Billing Groups Select Billing Groups Raju Karki Household cancel arrow_d…" at bounding box center [536, 353] width 599 height 113
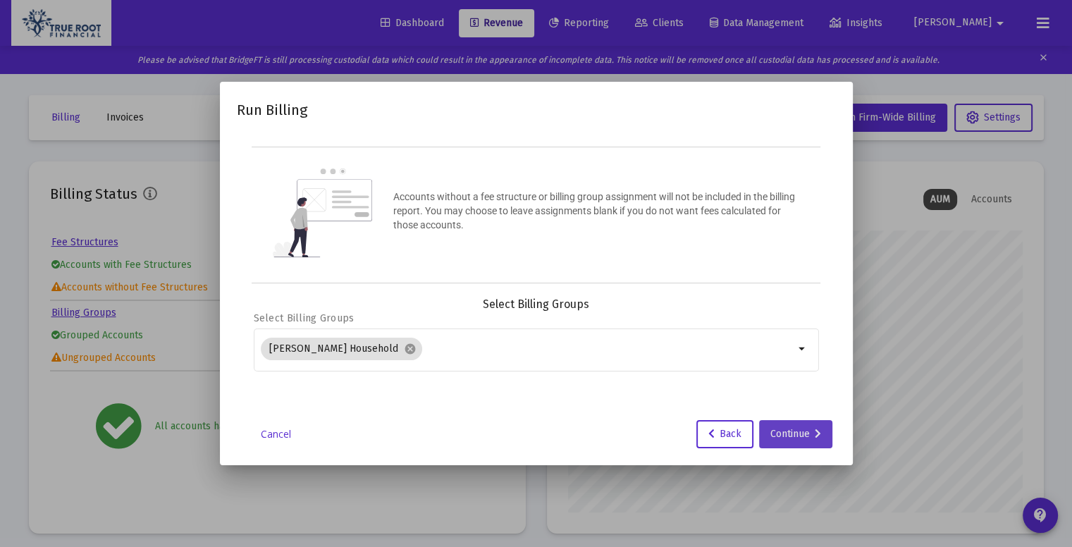
click at [792, 438] on div "Continue" at bounding box center [795, 434] width 51 height 28
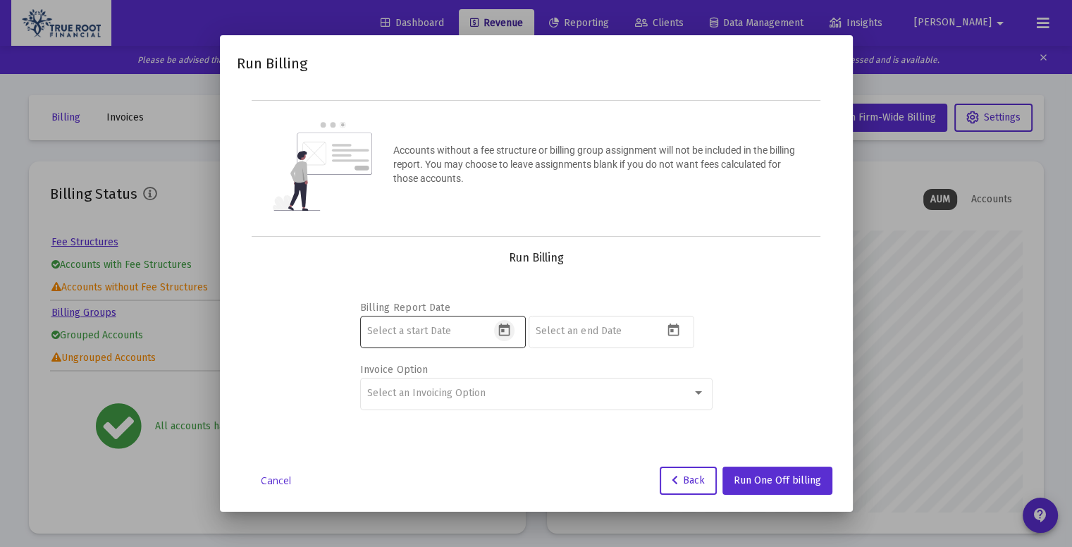
click at [508, 333] on icon "Open calendar" at bounding box center [504, 330] width 15 height 15
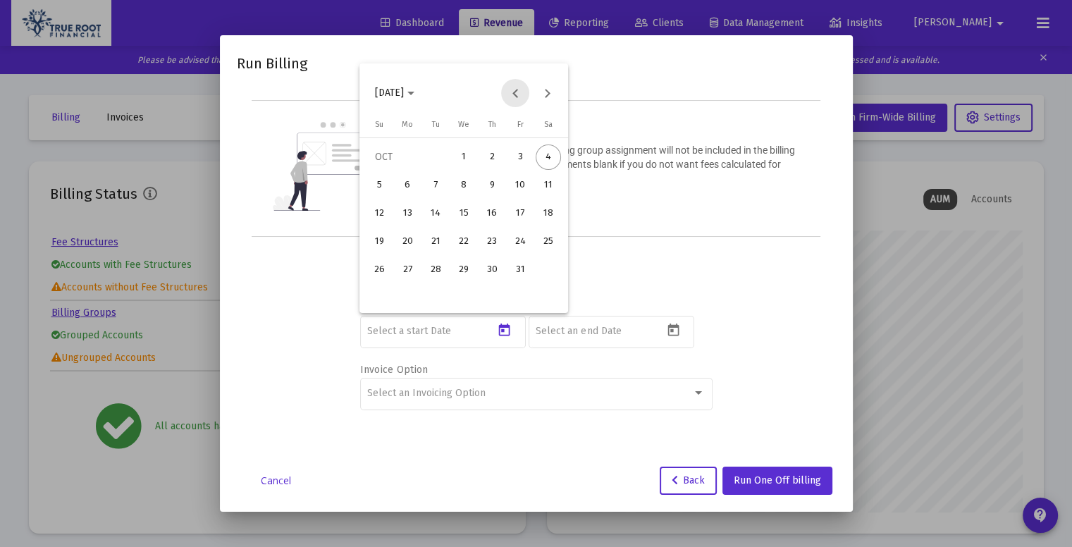
click at [527, 96] on button "Previous month" at bounding box center [515, 93] width 28 height 28
click at [464, 185] on div "3" at bounding box center [463, 185] width 25 height 25
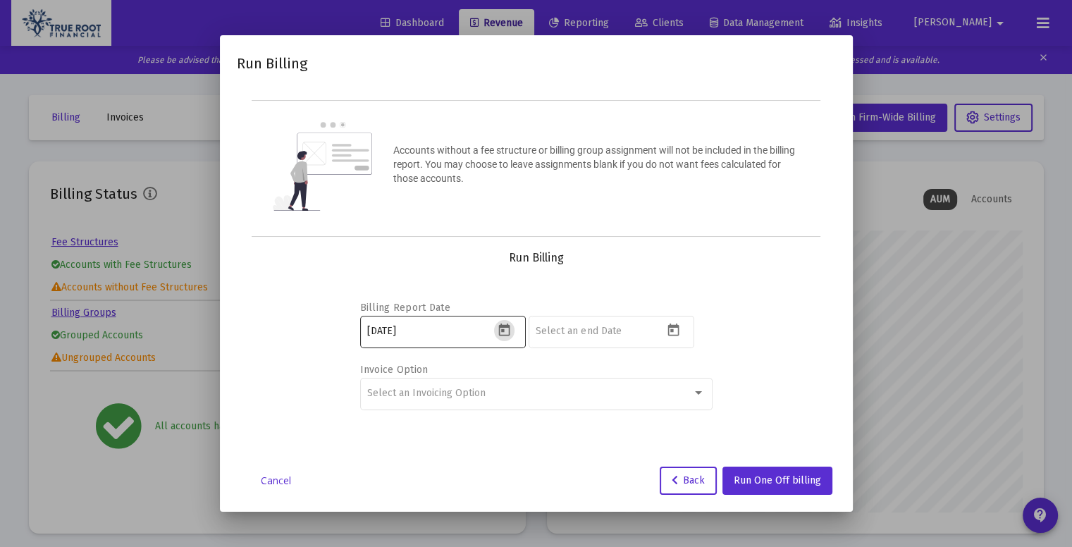
click at [506, 328] on icon "Open calendar" at bounding box center [504, 330] width 15 height 15
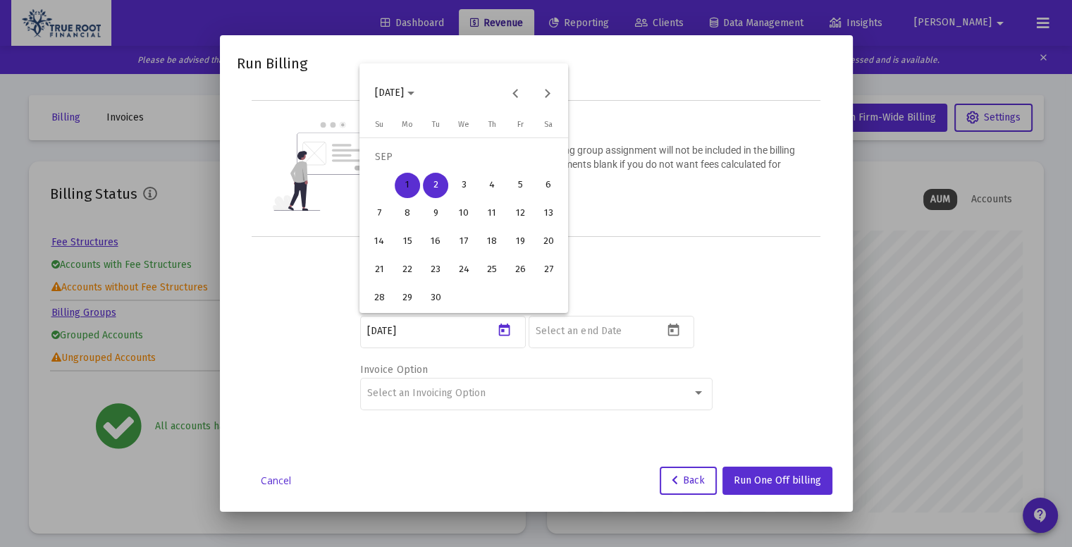
click at [471, 190] on div "3" at bounding box center [463, 185] width 25 height 25
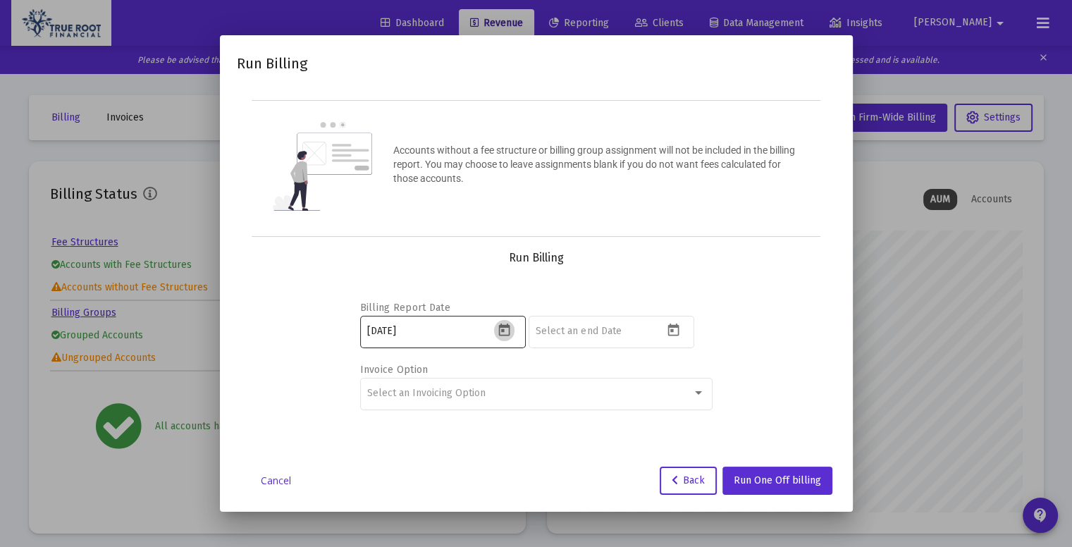
click at [504, 332] on icon "Open calendar" at bounding box center [504, 330] width 15 height 15
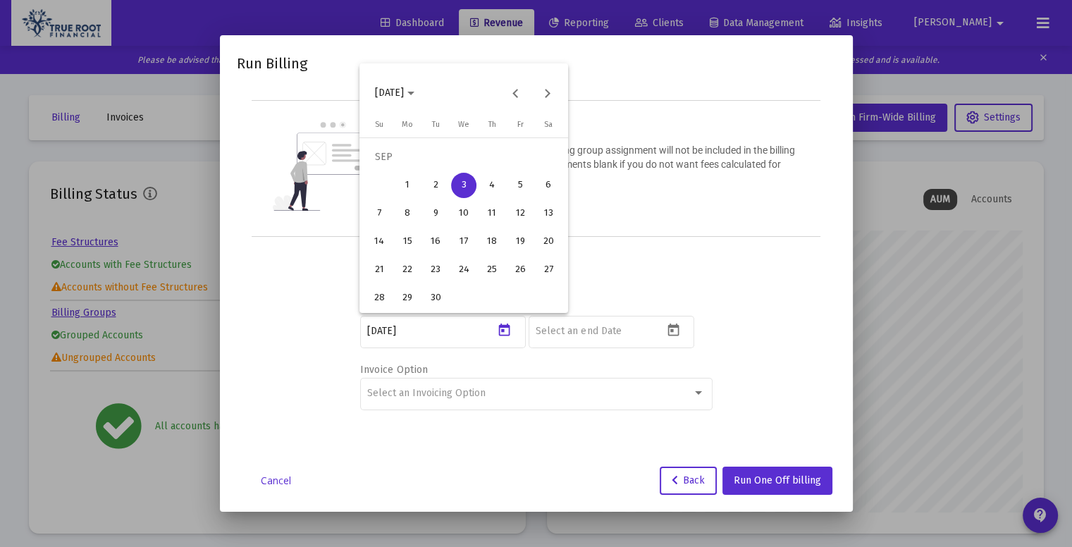
click at [490, 184] on div "4" at bounding box center [491, 185] width 25 height 25
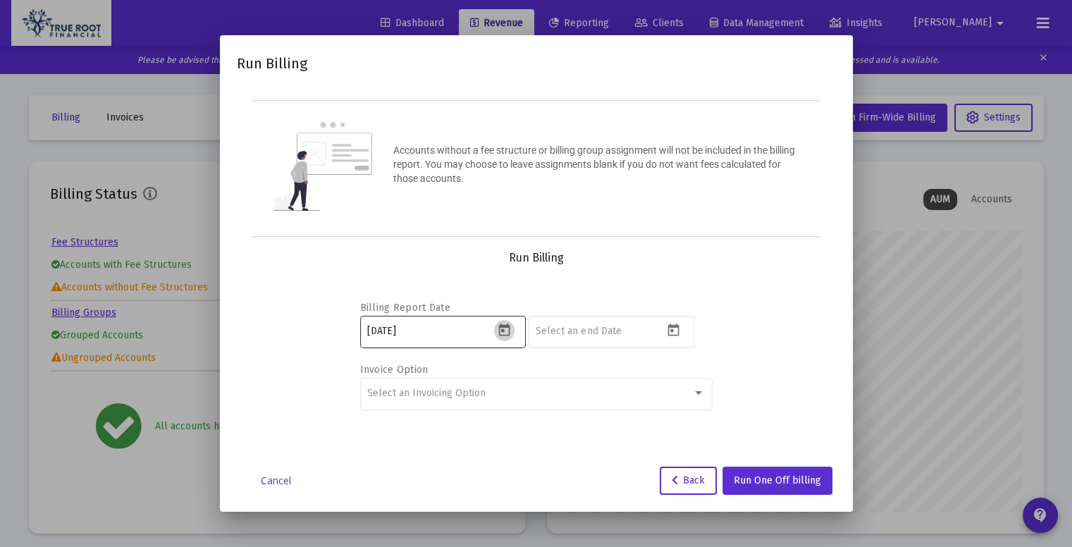
click at [503, 337] on icon "Open calendar" at bounding box center [504, 330] width 15 height 15
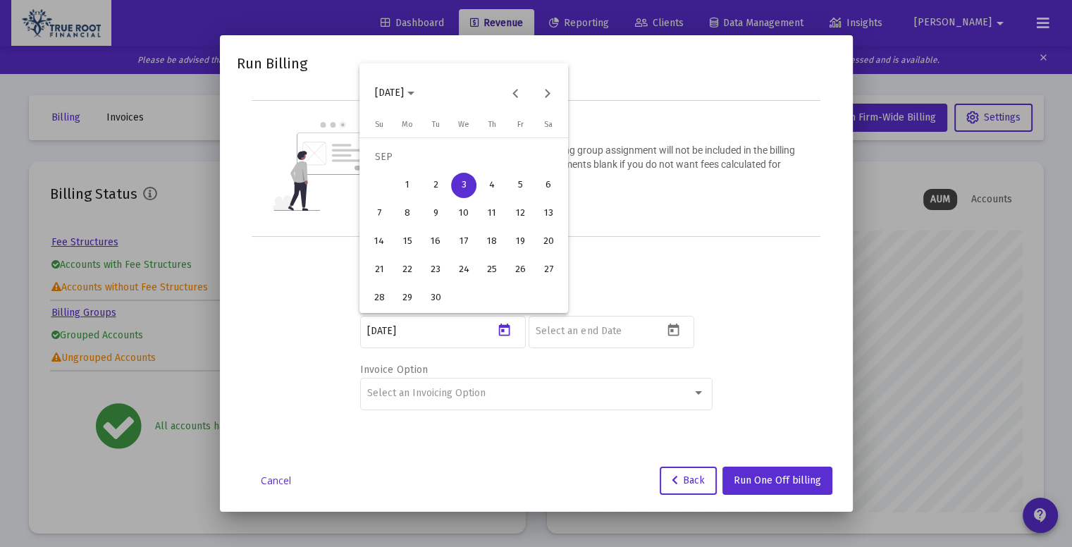
click at [492, 180] on div "4" at bounding box center [491, 185] width 25 height 25
type input "[DATE]"
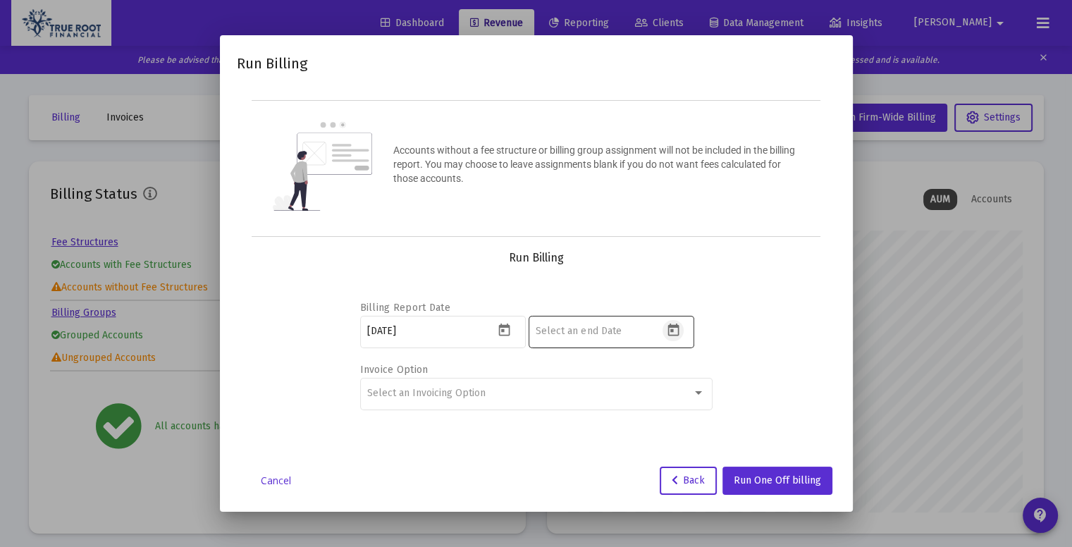
click at [673, 336] on icon "Open calendar" at bounding box center [673, 330] width 15 height 15
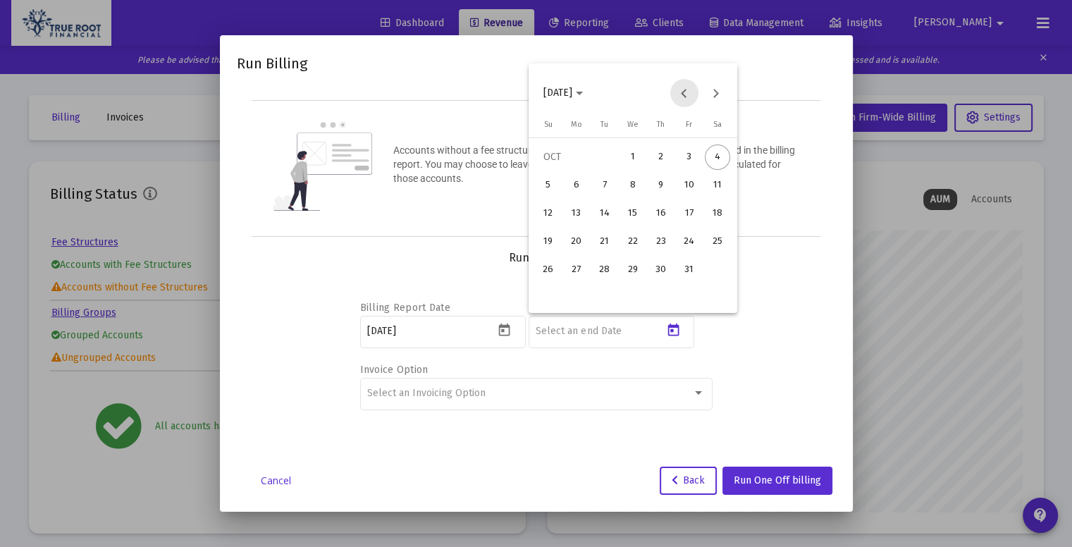
click at [687, 97] on button "Previous month" at bounding box center [684, 93] width 28 height 28
click at [604, 294] on div "30" at bounding box center [604, 297] width 25 height 25
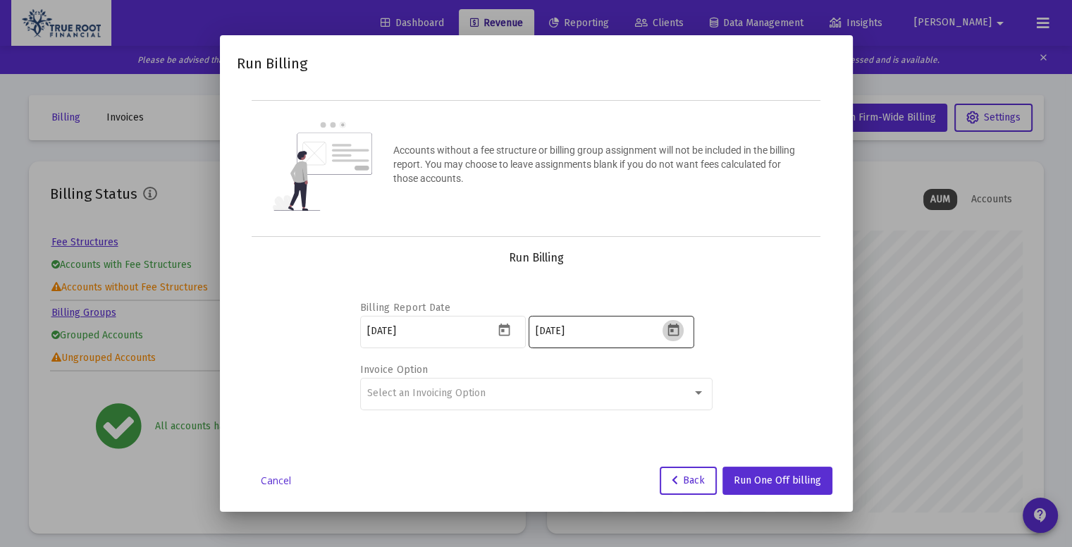
click at [674, 334] on icon "Open calendar" at bounding box center [672, 329] width 11 height 13
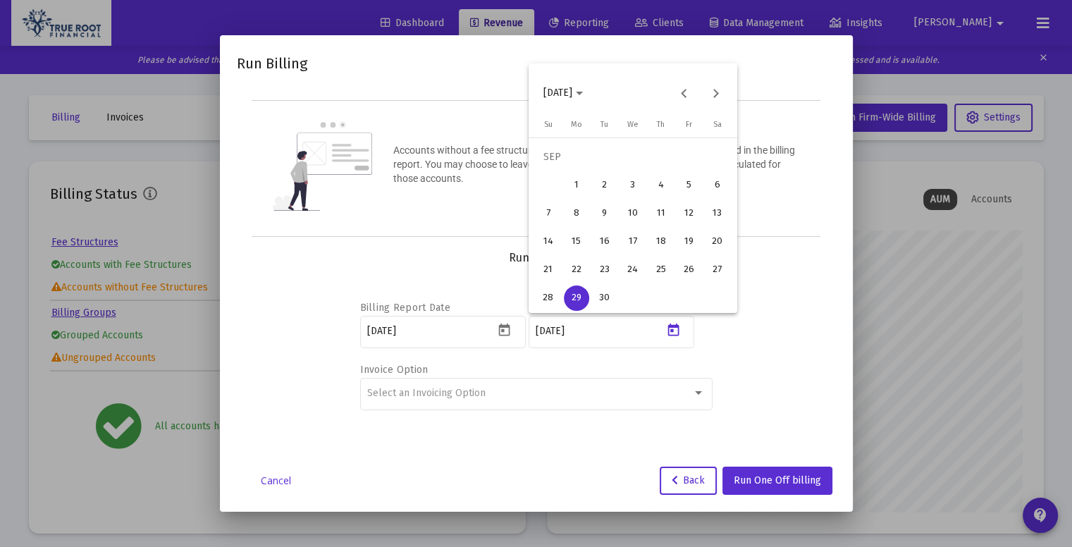
click at [615, 299] on div "30" at bounding box center [604, 297] width 25 height 25
type input "[DATE]"
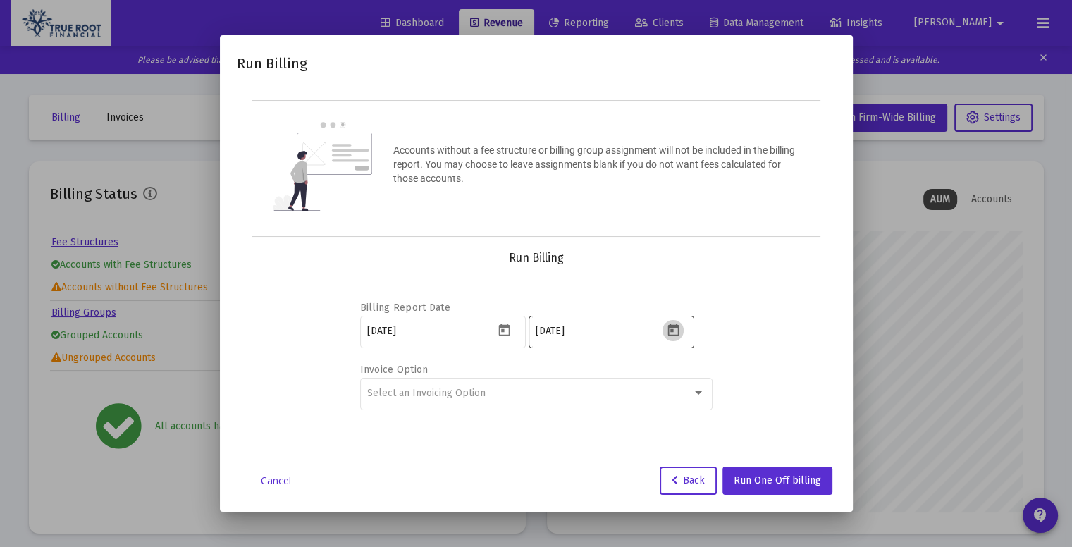
click at [680, 324] on button "Open calendar" at bounding box center [672, 330] width 20 height 20
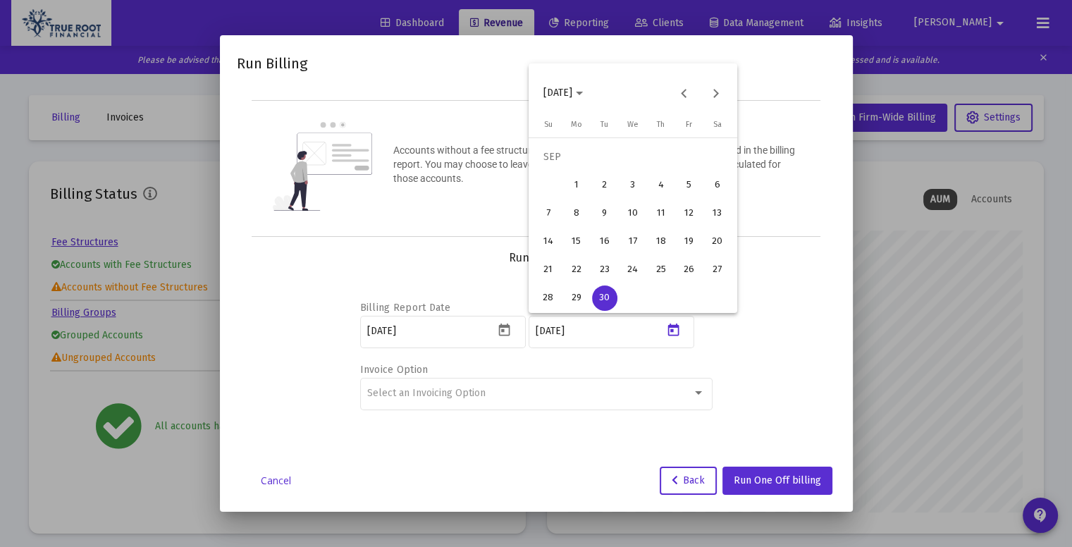
click at [767, 333] on div at bounding box center [536, 273] width 1072 height 547
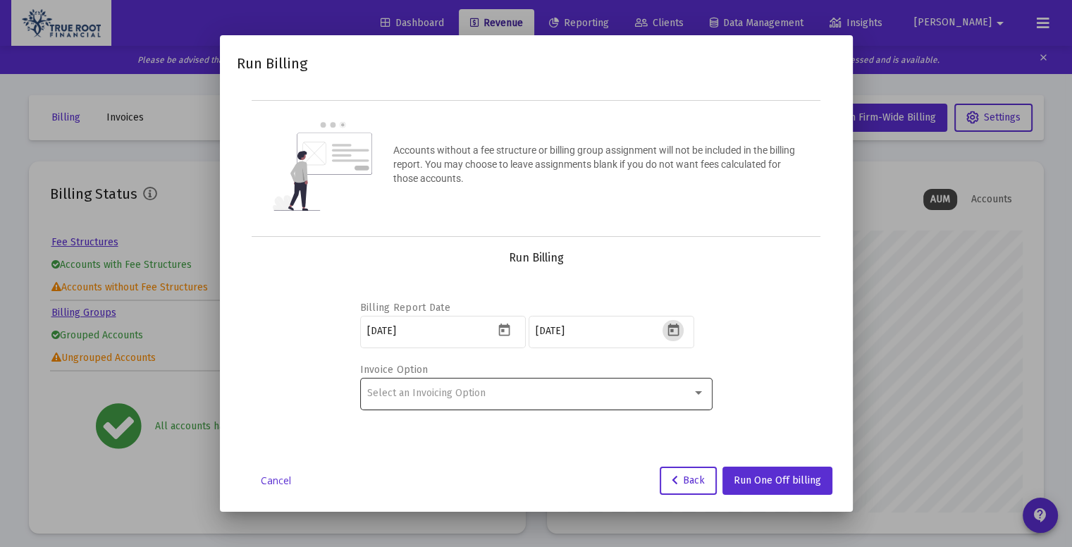
click at [702, 399] on div "Select an Invoicing Option" at bounding box center [536, 393] width 338 height 35
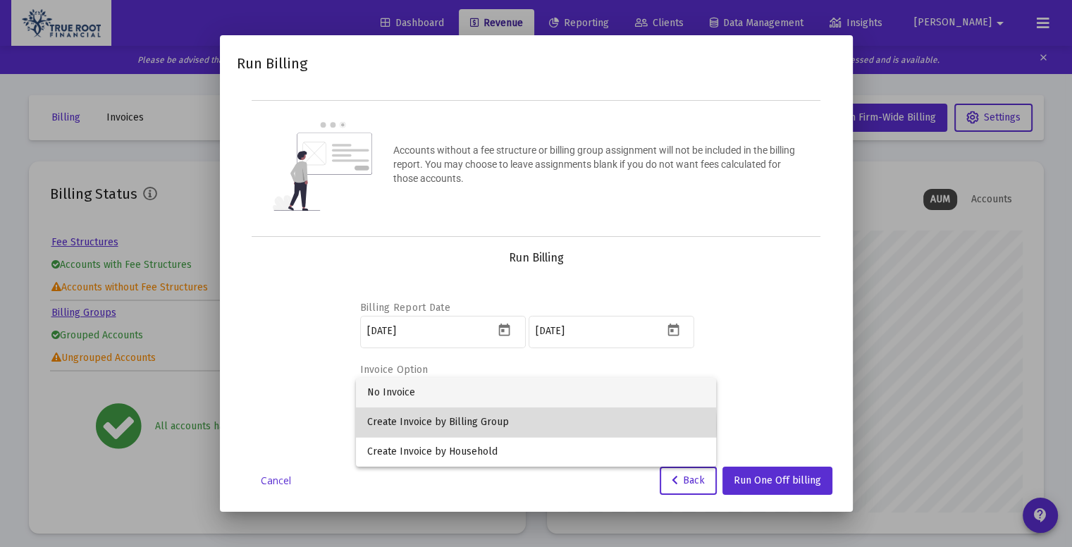
click at [512, 426] on span "Create Invoice by Billing Group" at bounding box center [536, 422] width 338 height 30
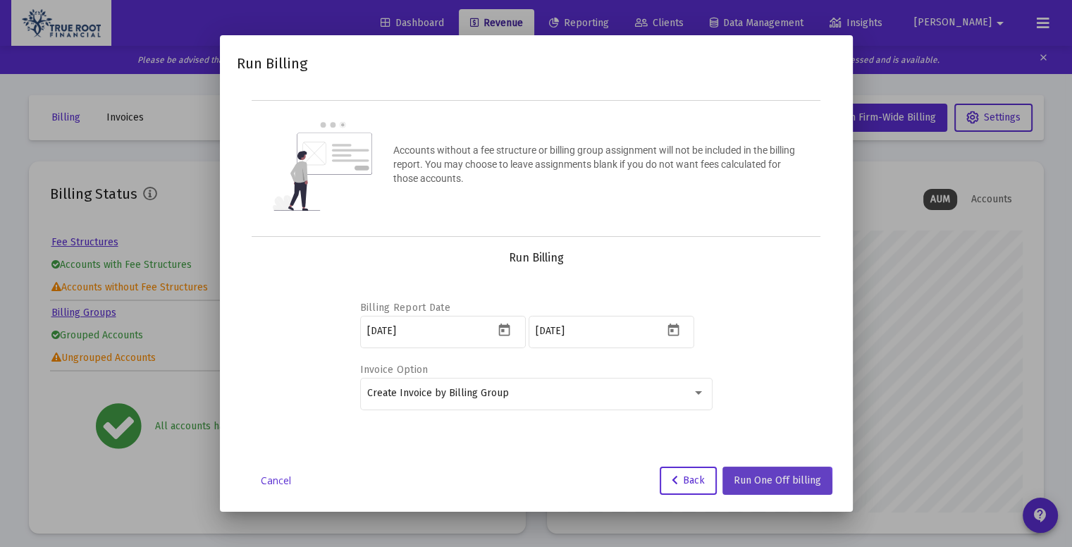
click at [761, 486] on span "Run One Off billing" at bounding box center [777, 480] width 87 height 12
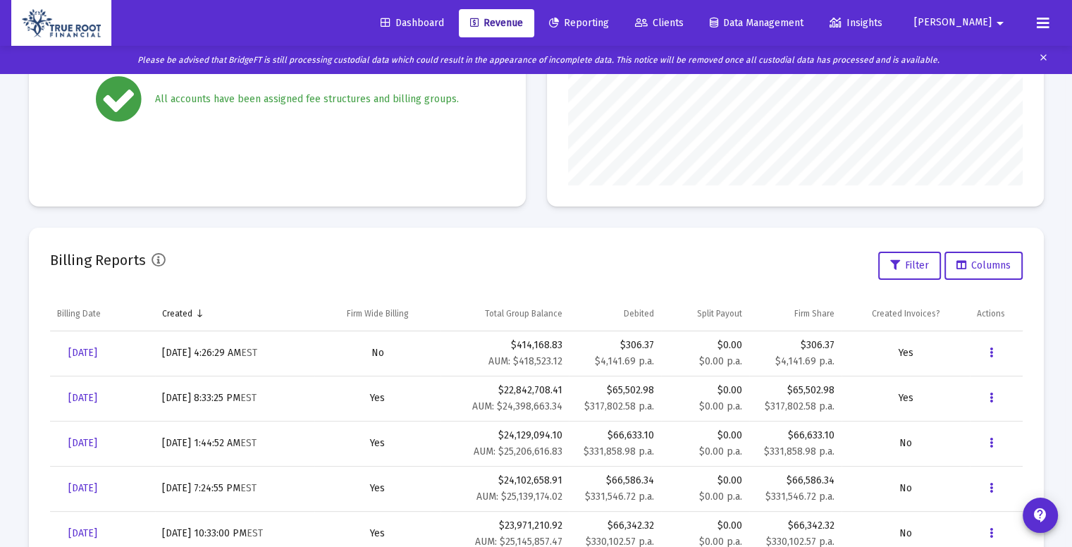
scroll to position [330, 0]
click at [987, 350] on button "Data grid" at bounding box center [991, 350] width 28 height 28
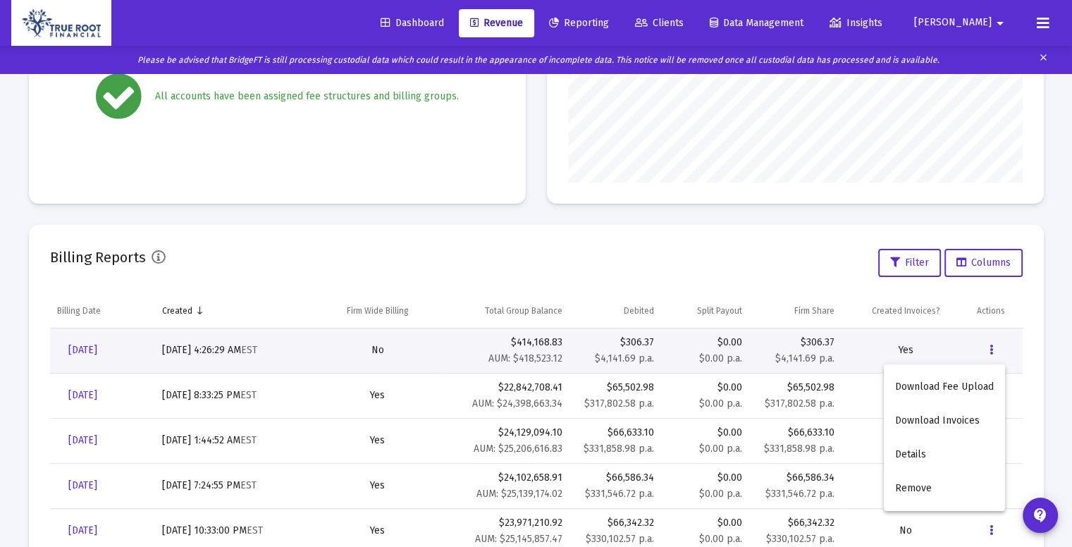
click at [112, 347] on div at bounding box center [536, 273] width 1072 height 547
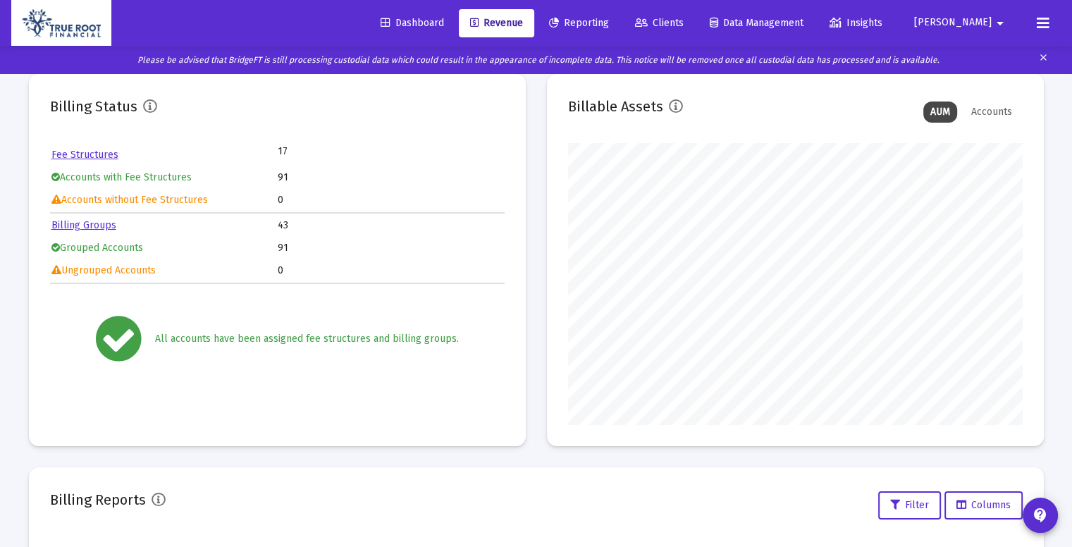
scroll to position [0, 0]
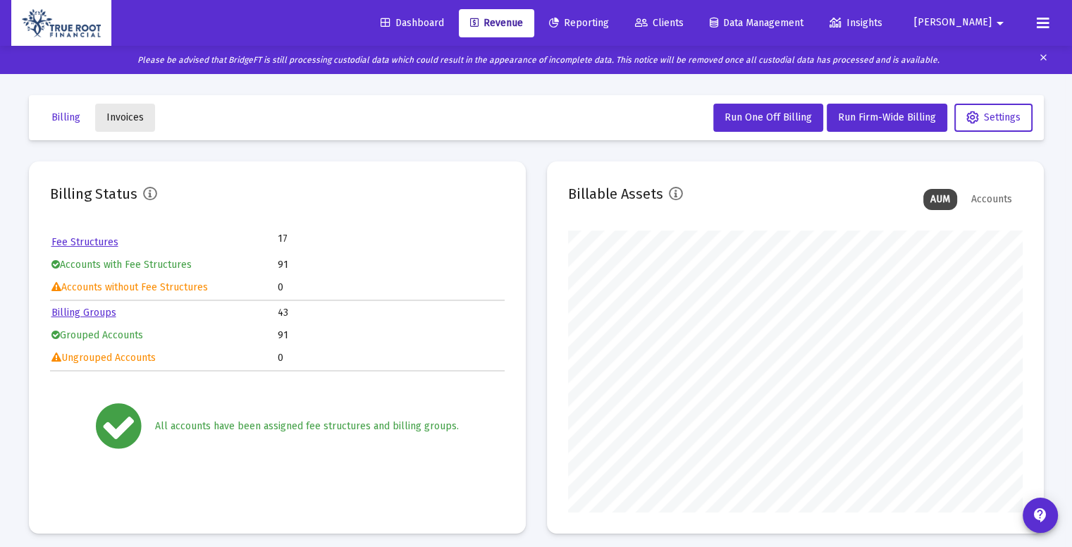
click at [128, 120] on span "Invoices" at bounding box center [124, 117] width 37 height 12
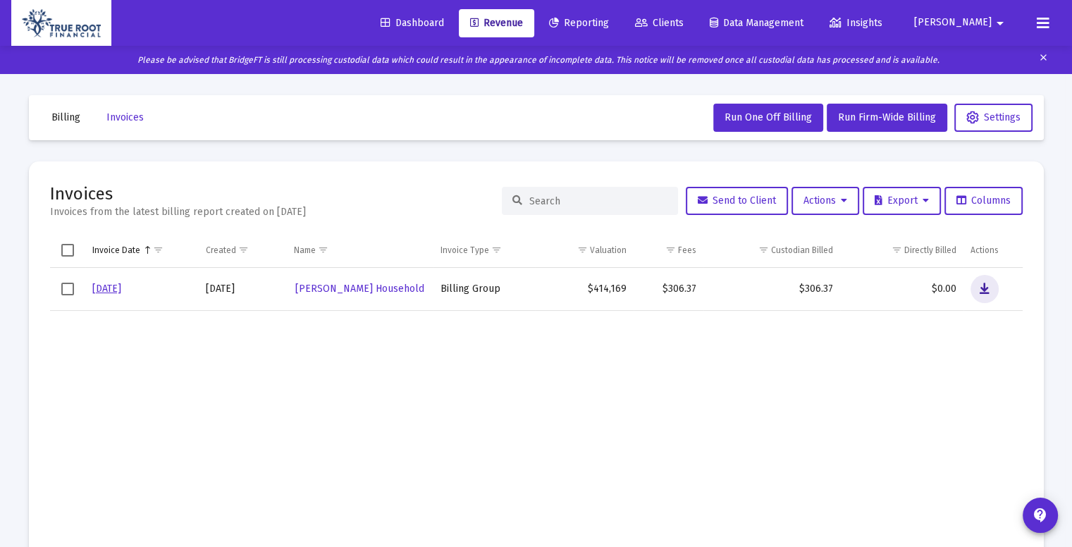
click at [984, 291] on icon "Data grid" at bounding box center [984, 288] width 10 height 17
click at [62, 109] on button "Billing" at bounding box center [65, 118] width 51 height 28
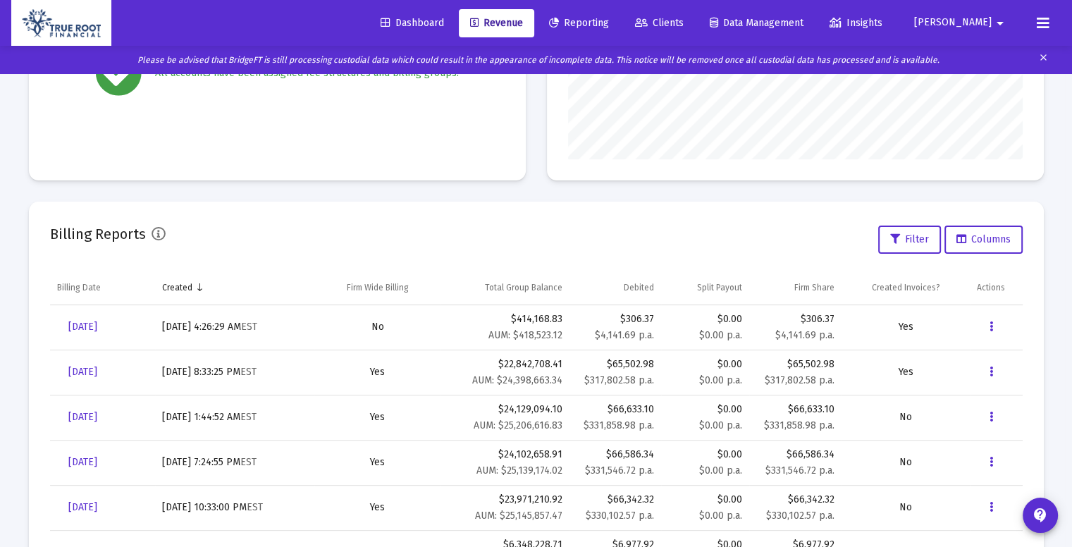
scroll to position [354, 0]
click at [989, 328] on icon "Data grid" at bounding box center [991, 326] width 4 height 17
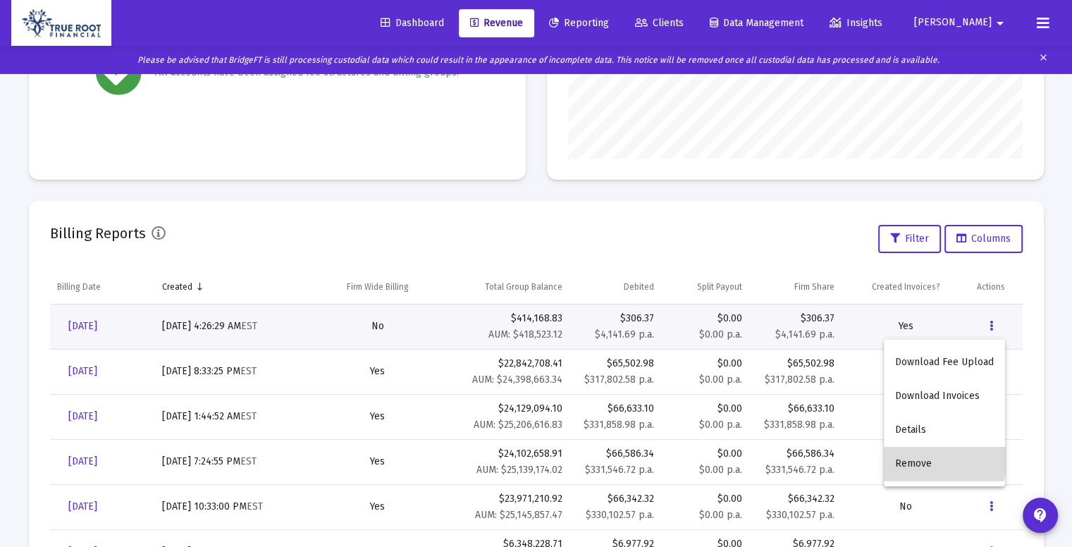
click at [918, 459] on button "Remove" at bounding box center [944, 464] width 121 height 34
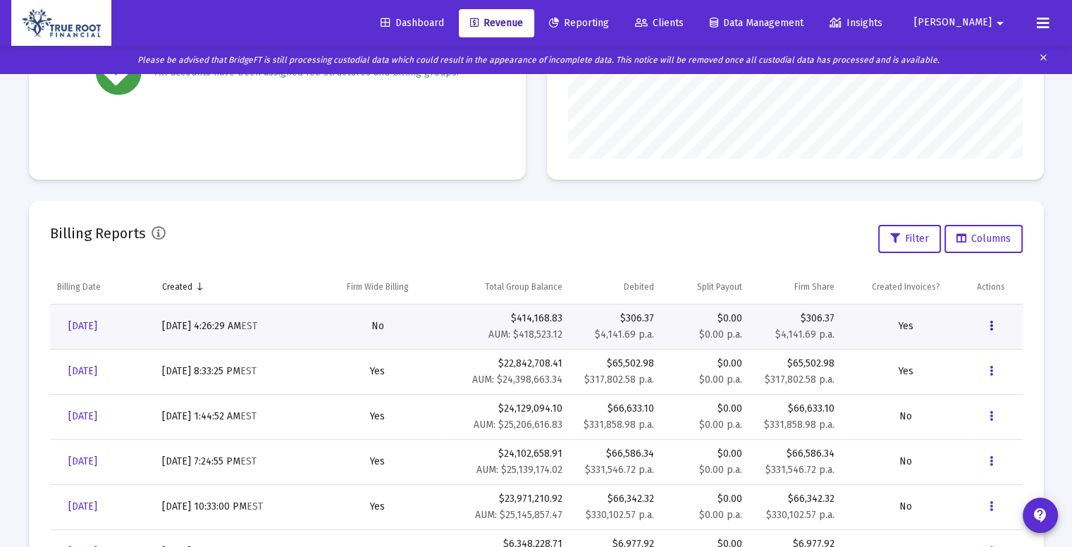
scroll to position [0, 0]
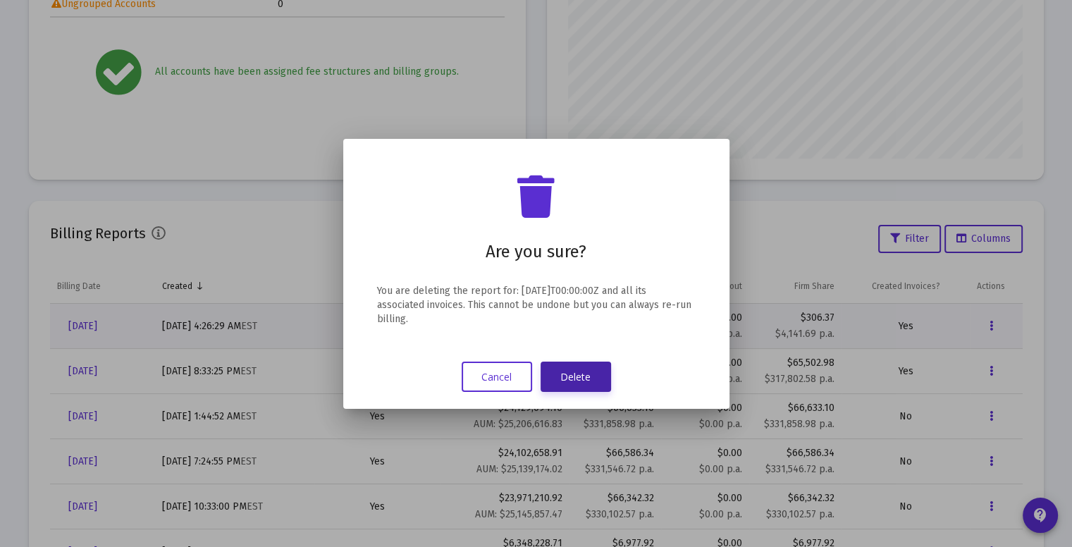
click at [582, 383] on button "Delete" at bounding box center [575, 376] width 70 height 30
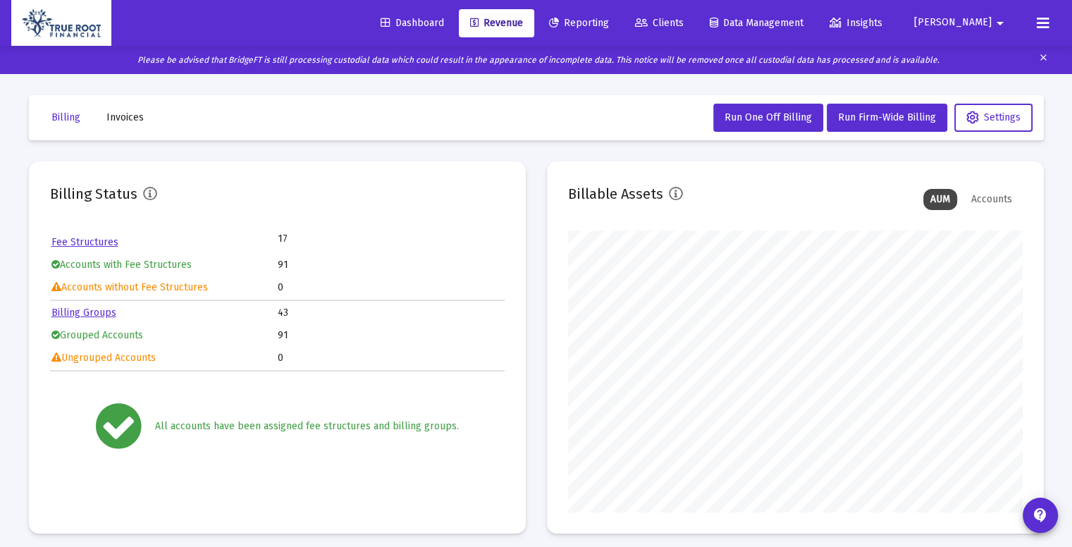
click at [539, 297] on div "Billing Status Fee Structures 17 Accounts with Fee Structures 91 Accounts witho…" at bounding box center [536, 347] width 1015 height 372
click at [758, 111] on span "Run One Off Billing" at bounding box center [767, 117] width 87 height 12
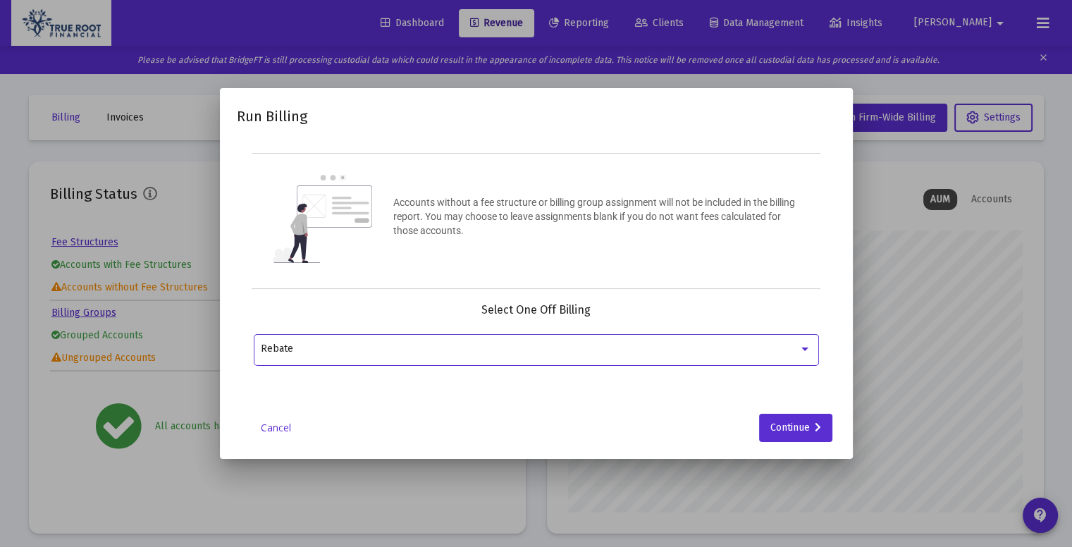
click at [481, 343] on div "Rebate" at bounding box center [530, 348] width 538 height 11
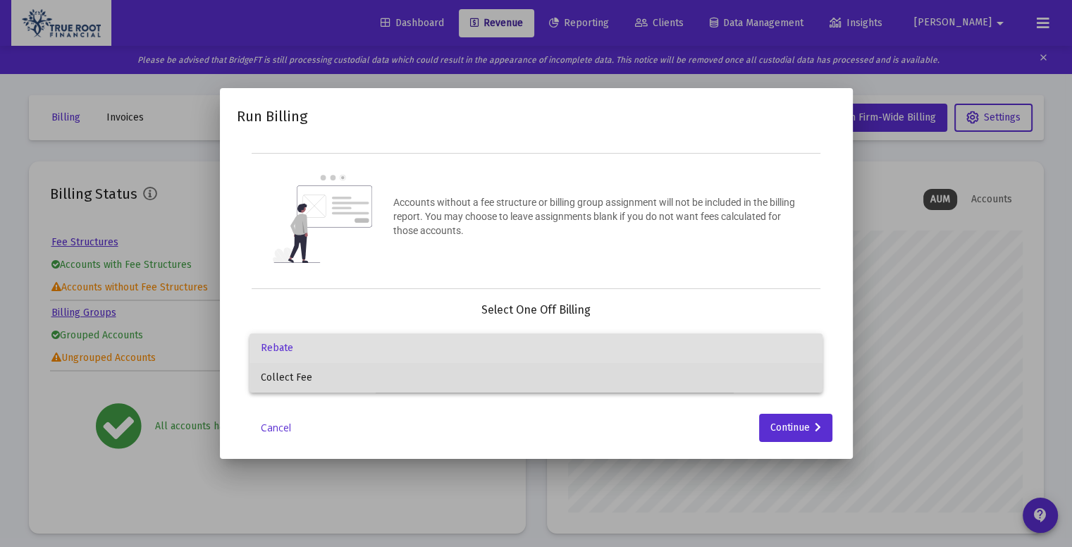
click at [420, 384] on span "Collect Fee" at bounding box center [536, 378] width 550 height 30
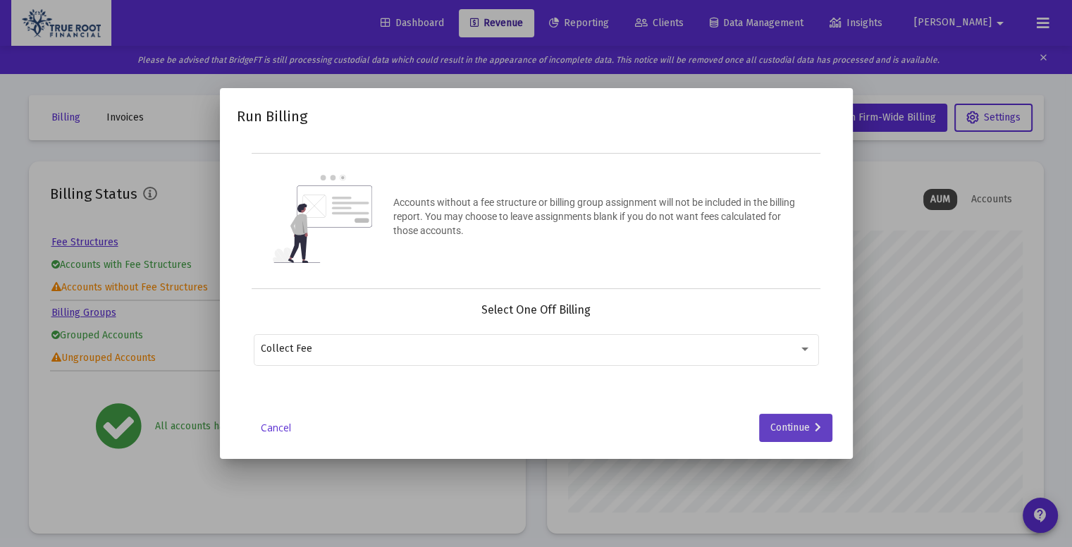
click at [809, 421] on div "Continue" at bounding box center [795, 428] width 51 height 28
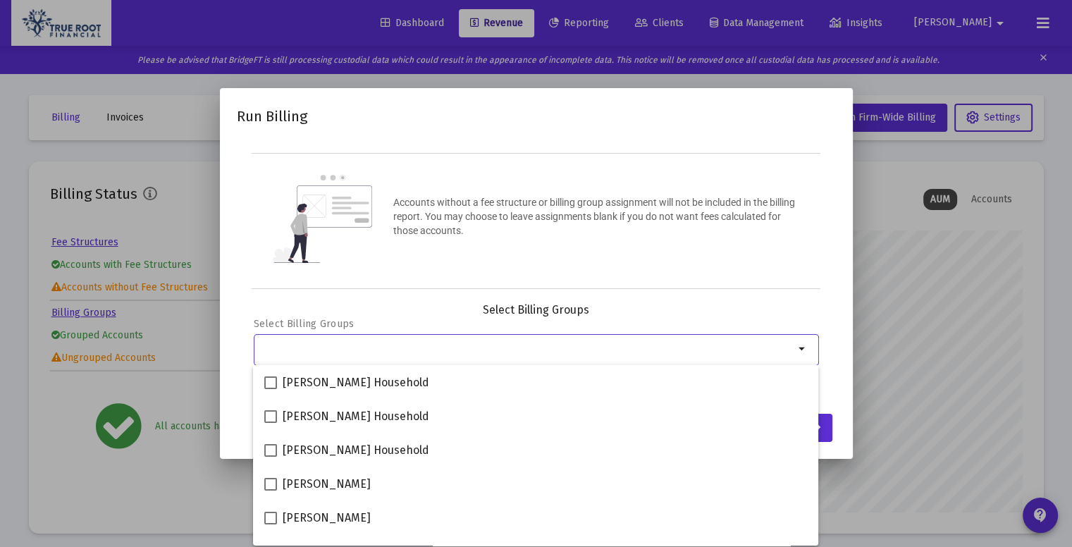
click at [437, 350] on input "Selection" at bounding box center [527, 348] width 533 height 11
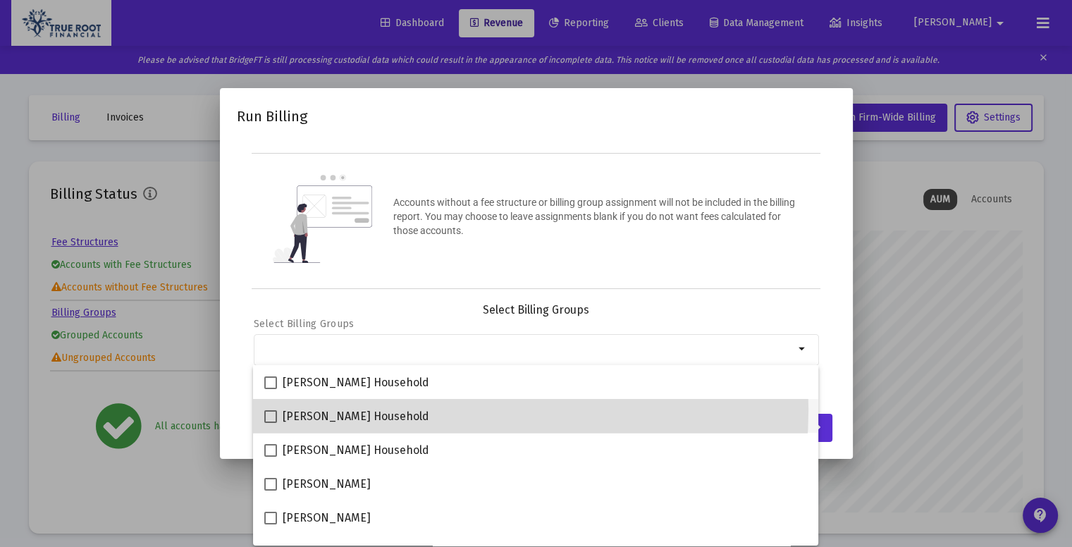
click at [395, 409] on div "[PERSON_NAME] Household" at bounding box center [535, 416] width 543 height 34
checkbox input "true"
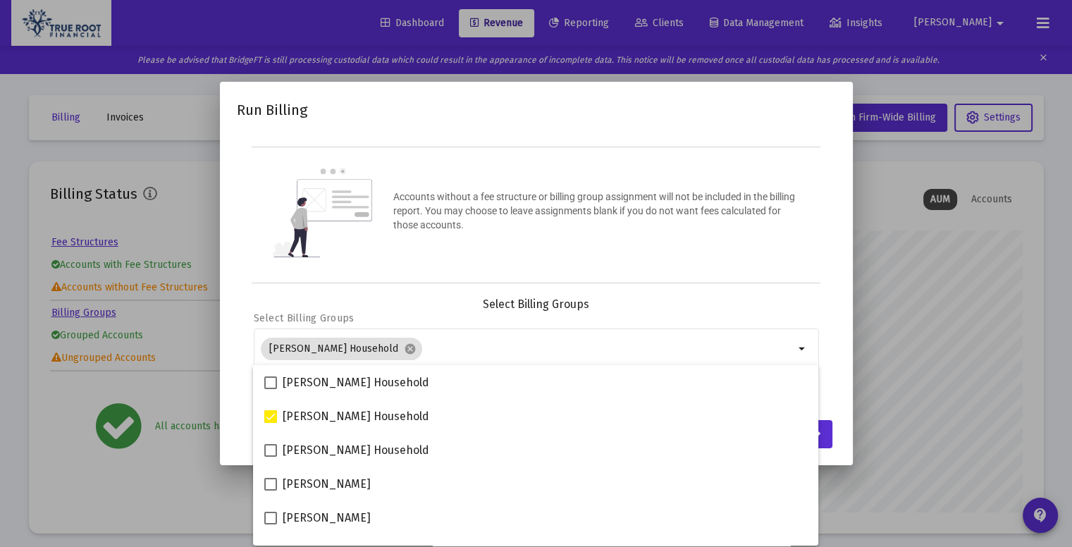
click at [755, 295] on div "Run Billing Accounts without a fee structure or billing group assignment will n…" at bounding box center [536, 273] width 599 height 349
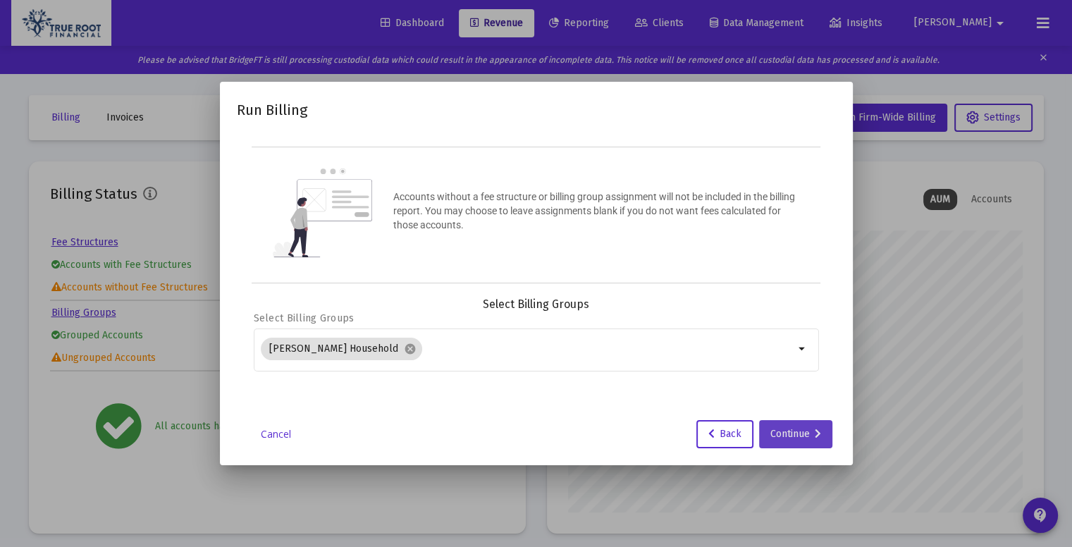
click at [815, 429] on icon at bounding box center [818, 434] width 6 height 10
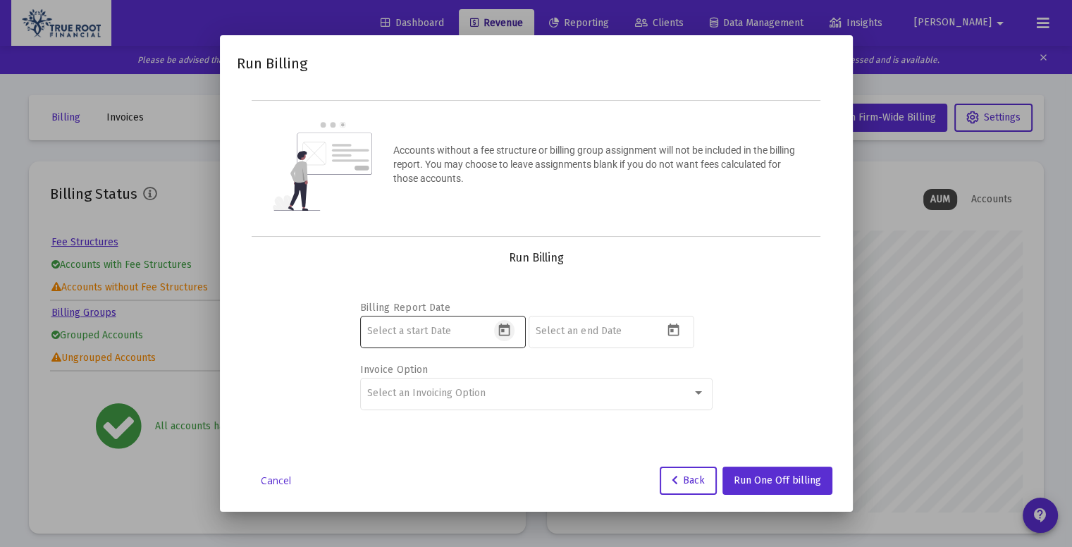
click at [501, 335] on icon "Open calendar" at bounding box center [504, 330] width 15 height 15
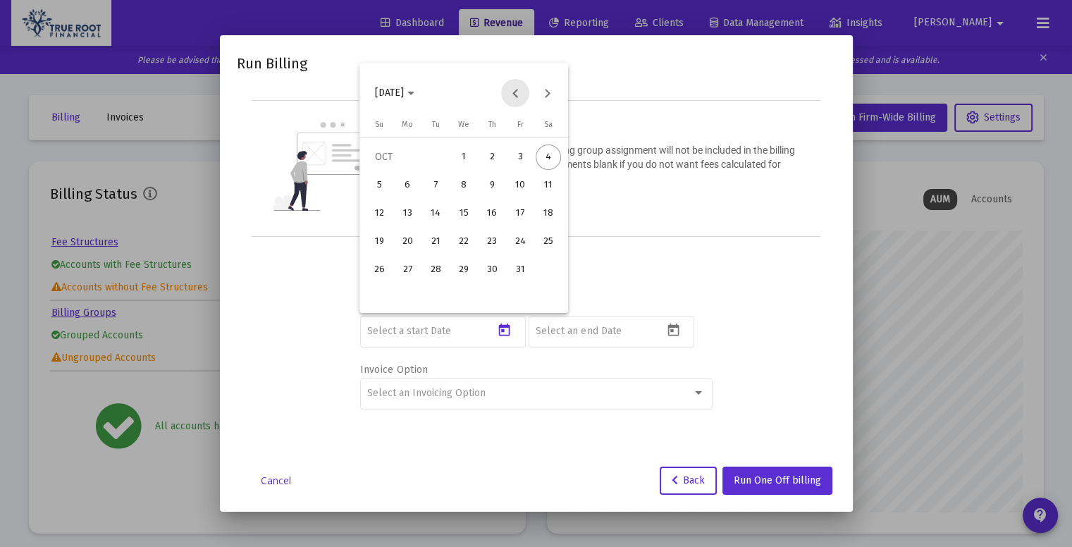
click at [519, 105] on button "Previous month" at bounding box center [515, 93] width 28 height 28
click at [416, 187] on div "1" at bounding box center [407, 185] width 25 height 25
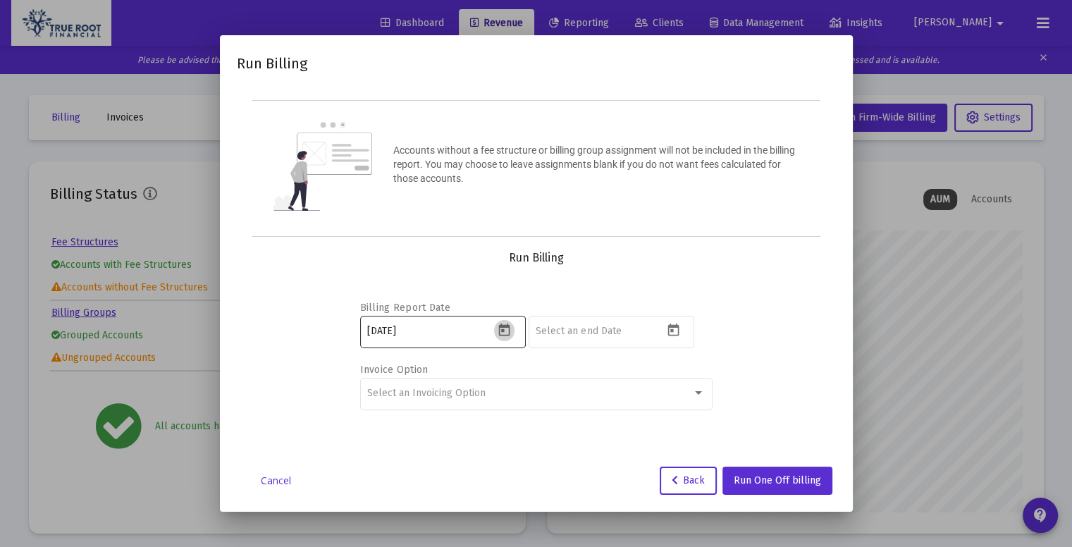
click at [504, 324] on icon "Open calendar" at bounding box center [504, 330] width 15 height 15
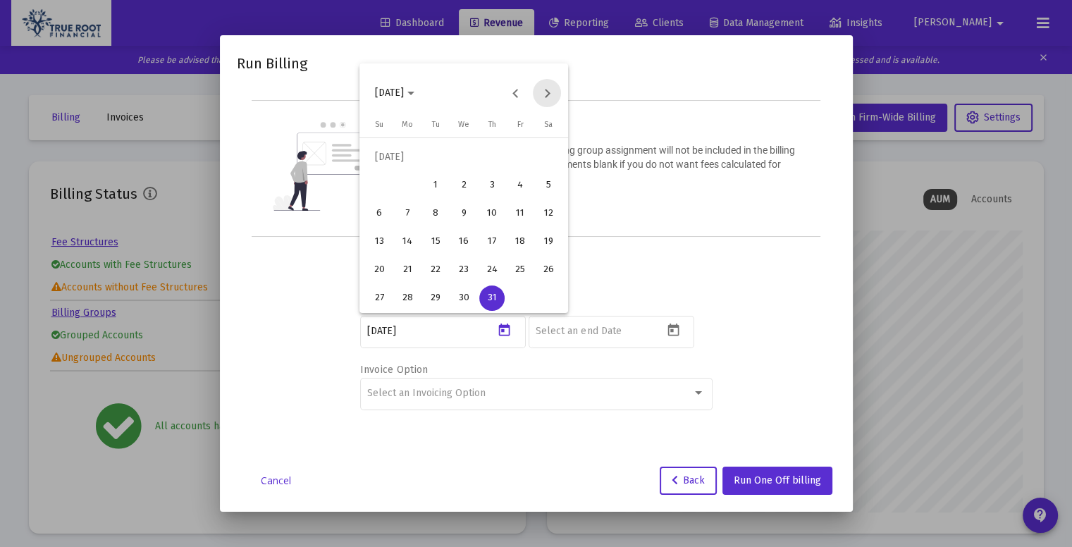
click at [538, 101] on button "Next month" at bounding box center [547, 93] width 28 height 28
click at [469, 187] on div "3" at bounding box center [463, 185] width 25 height 25
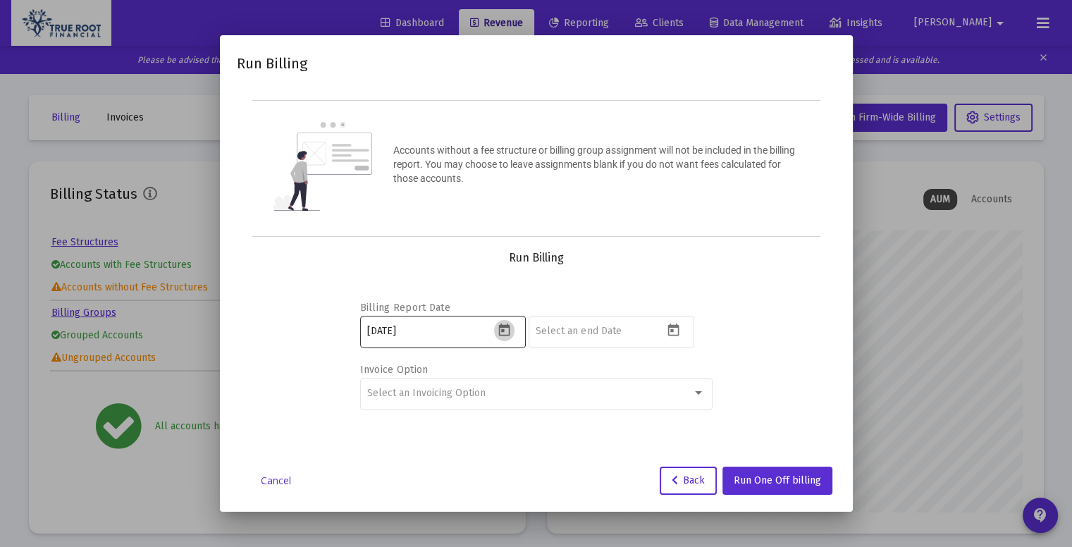
click at [505, 325] on icon "Open calendar" at bounding box center [504, 329] width 11 height 13
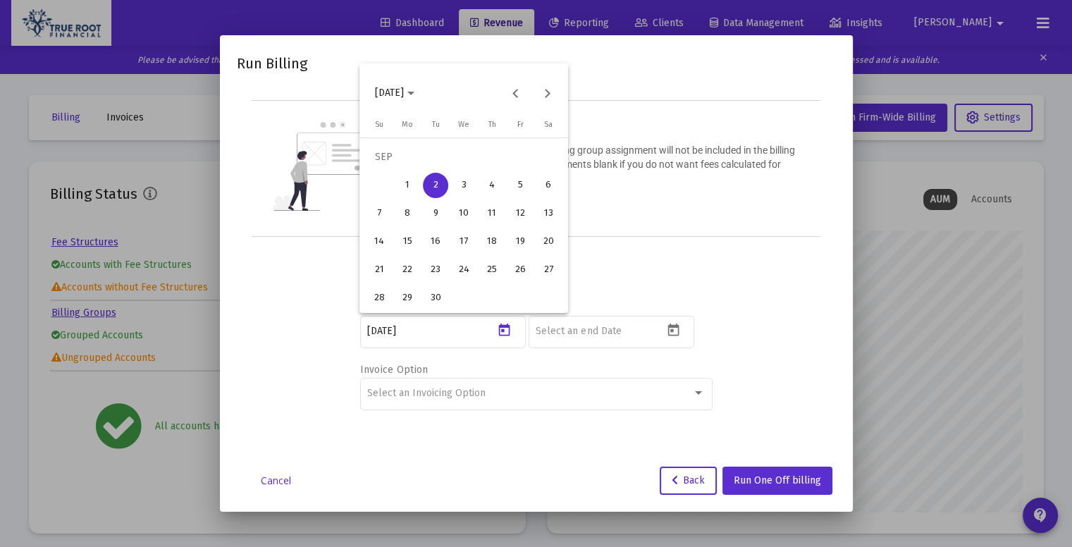
click at [465, 187] on div "3" at bounding box center [463, 185] width 25 height 25
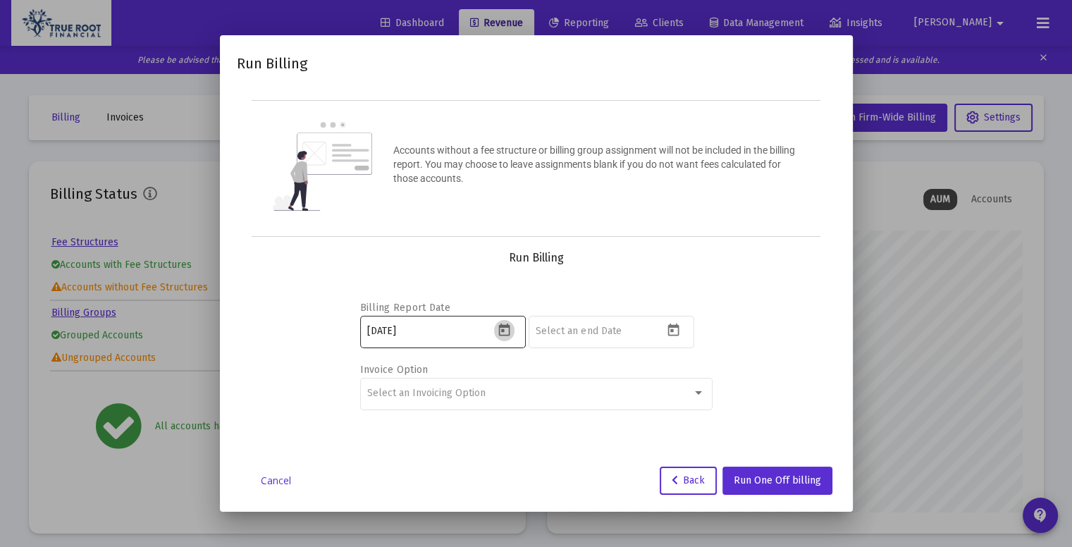
click at [500, 328] on icon "Open calendar" at bounding box center [504, 330] width 15 height 15
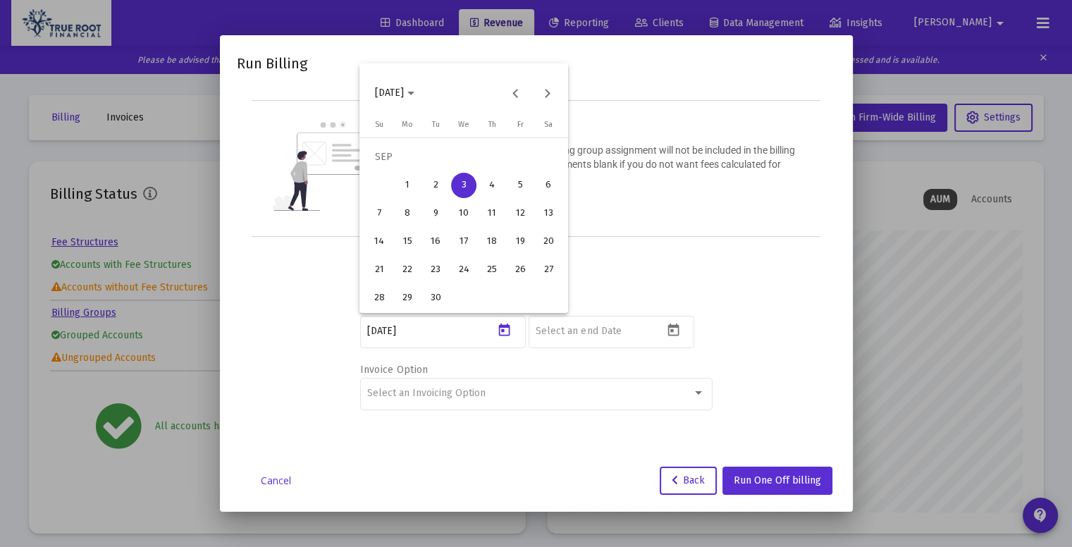
click at [490, 187] on div "4" at bounding box center [491, 185] width 25 height 25
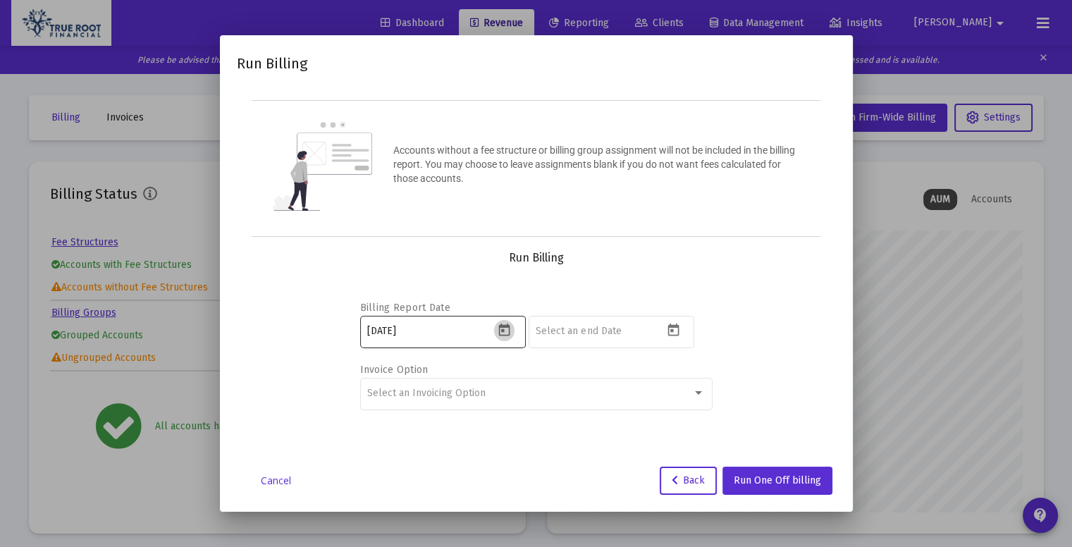
click at [508, 328] on icon "Open calendar" at bounding box center [504, 330] width 15 height 15
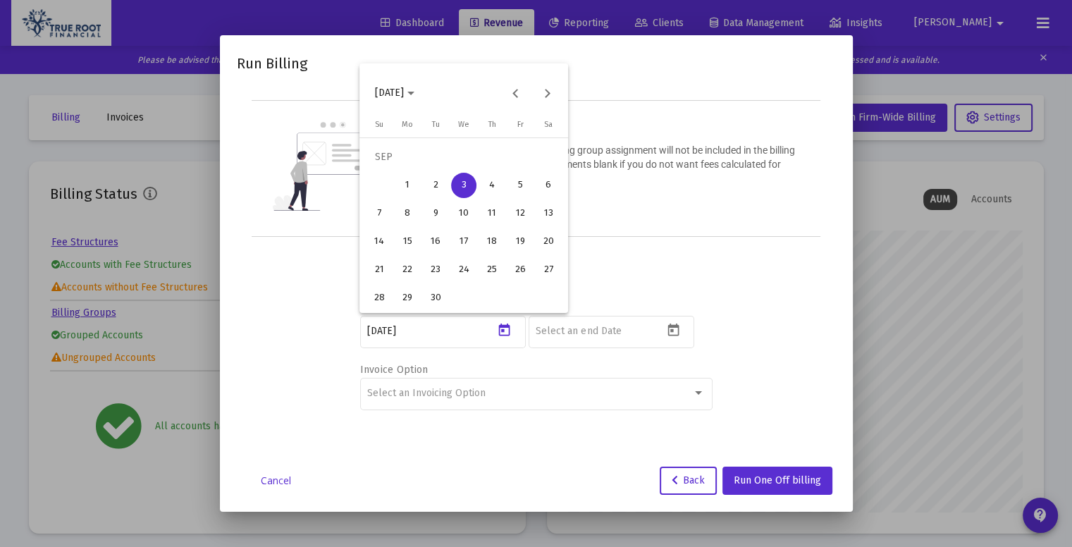
click at [491, 177] on div "4" at bounding box center [491, 185] width 25 height 25
type input "[DATE]"
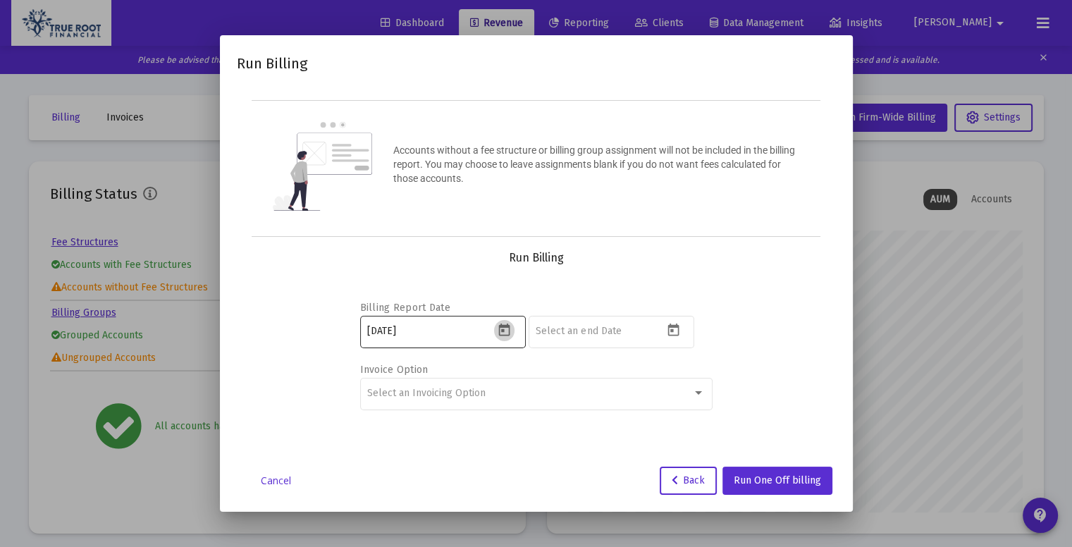
click at [510, 329] on icon "Open calendar" at bounding box center [504, 330] width 15 height 15
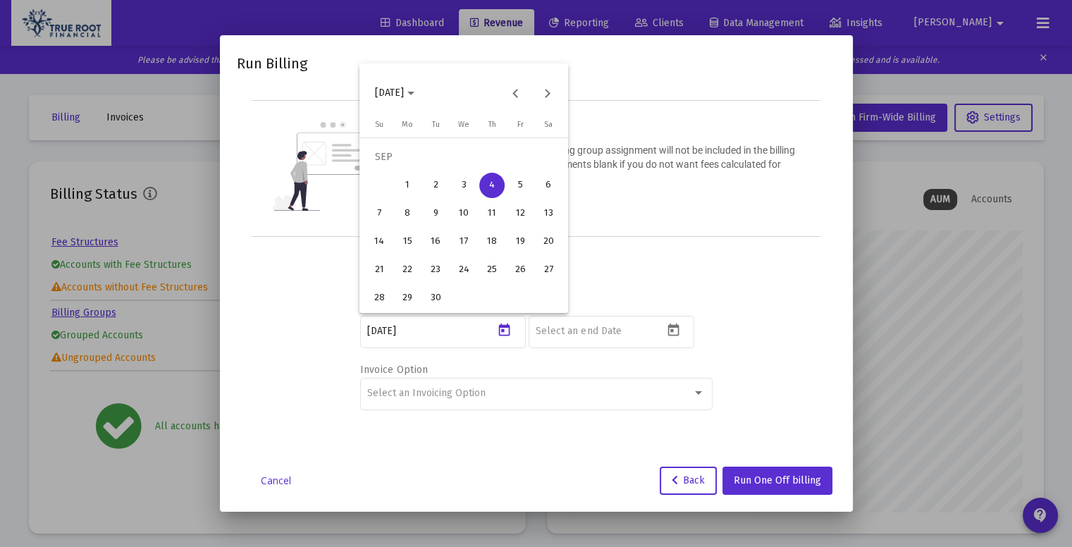
click at [719, 302] on div at bounding box center [536, 273] width 1072 height 547
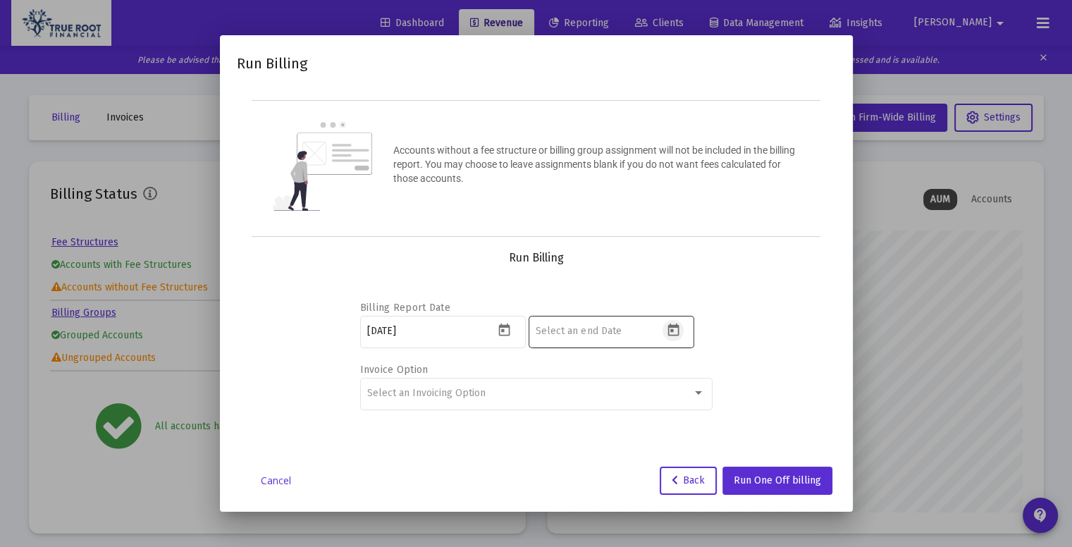
click at [676, 333] on icon "Open calendar" at bounding box center [673, 330] width 15 height 15
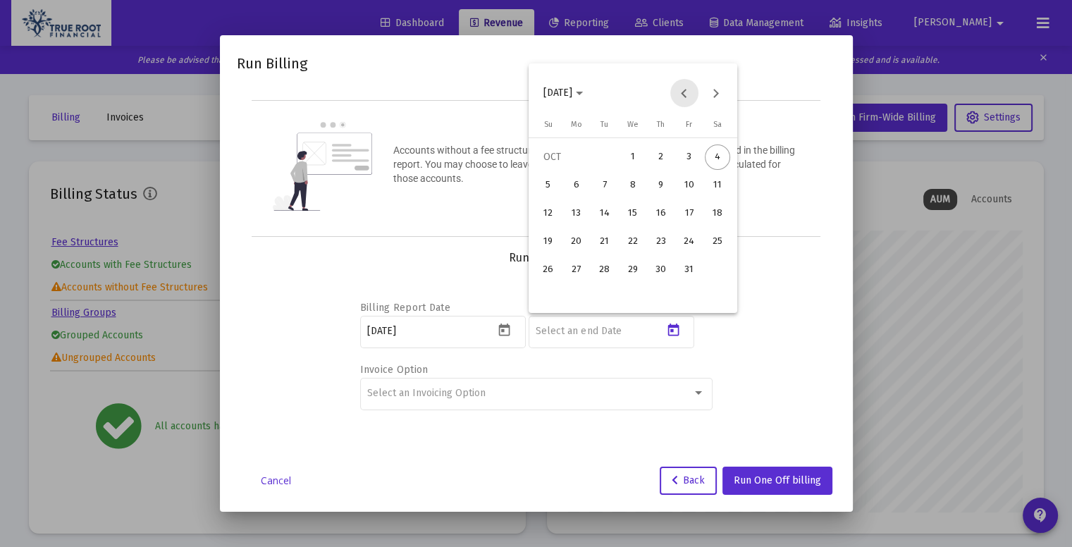
click at [681, 95] on button "Previous month" at bounding box center [684, 93] width 28 height 28
click at [605, 294] on div "30" at bounding box center [604, 297] width 25 height 25
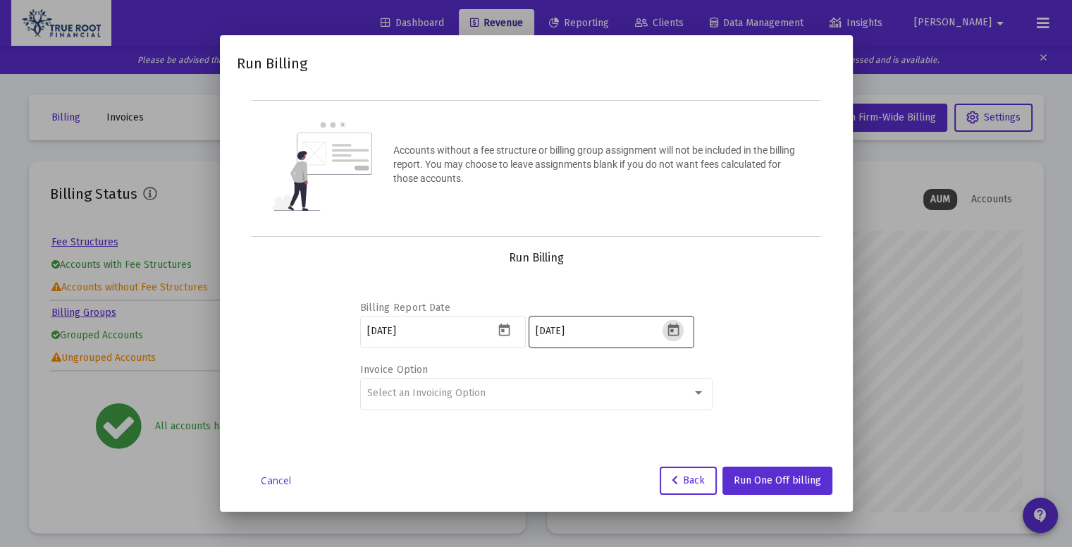
click at [675, 334] on icon "Open calendar" at bounding box center [672, 329] width 11 height 13
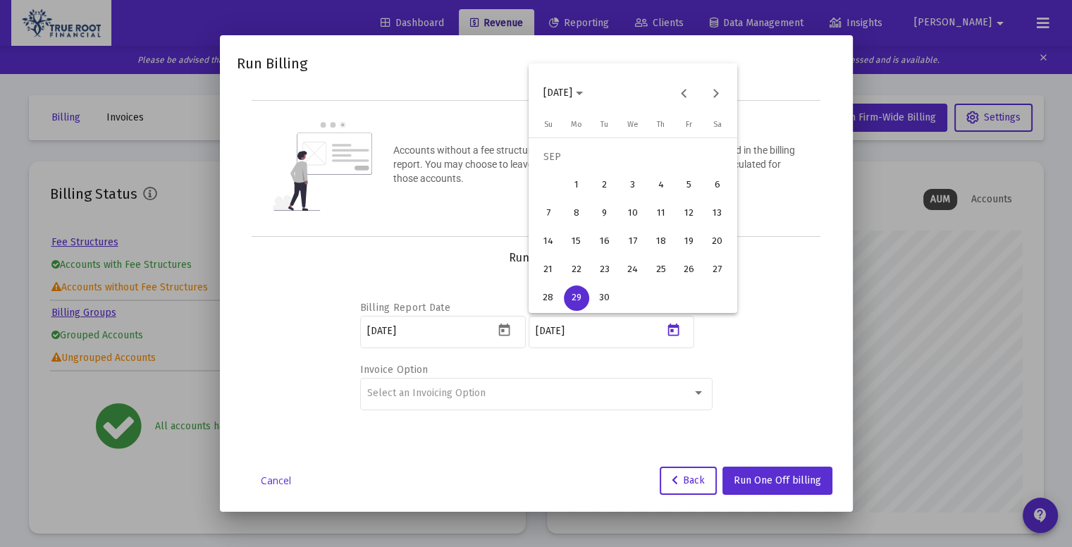
click at [607, 302] on div "30" at bounding box center [604, 297] width 25 height 25
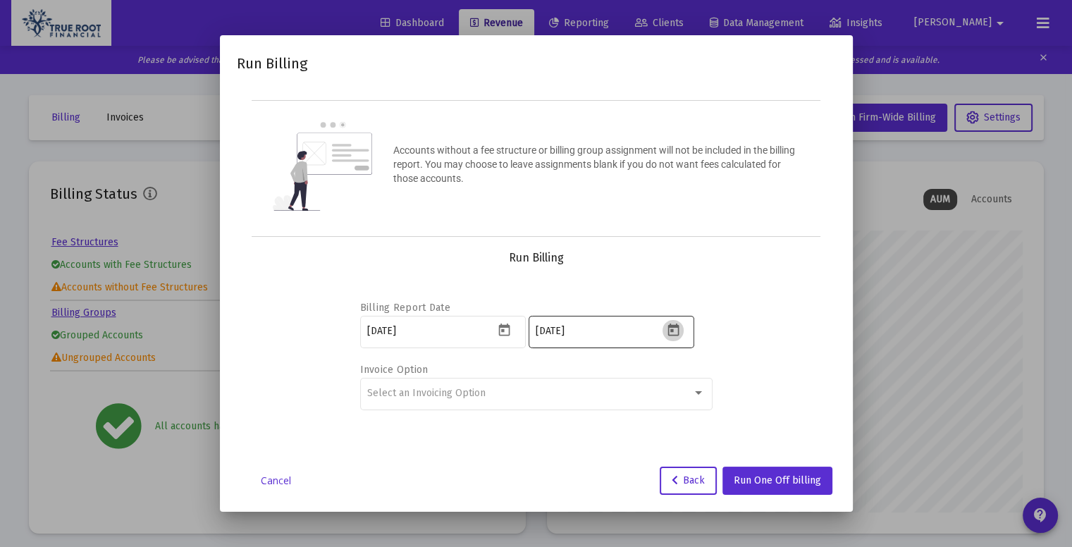
click at [680, 324] on button "Open calendar" at bounding box center [672, 330] width 20 height 20
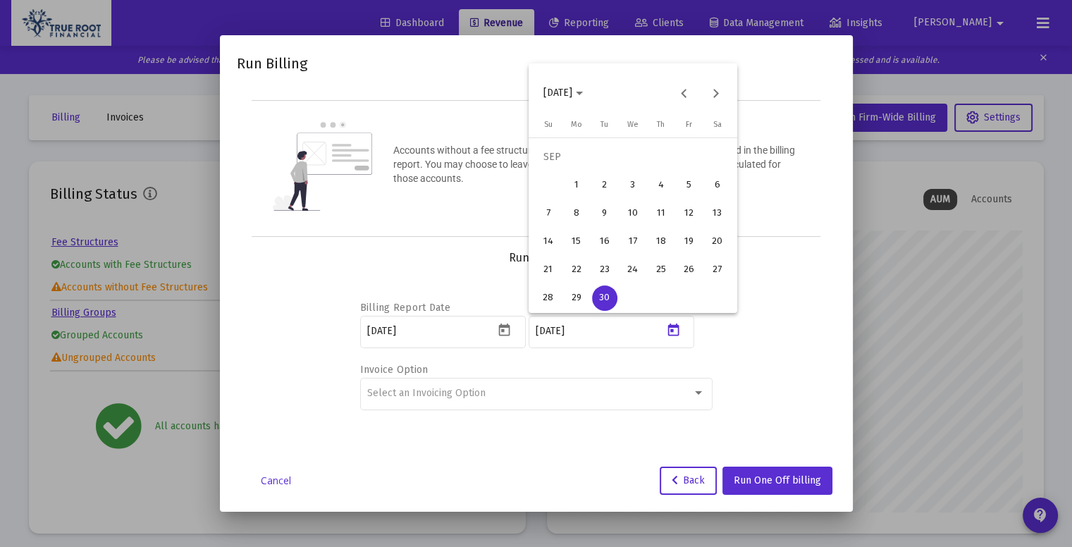
click at [600, 302] on div "30" at bounding box center [604, 297] width 25 height 25
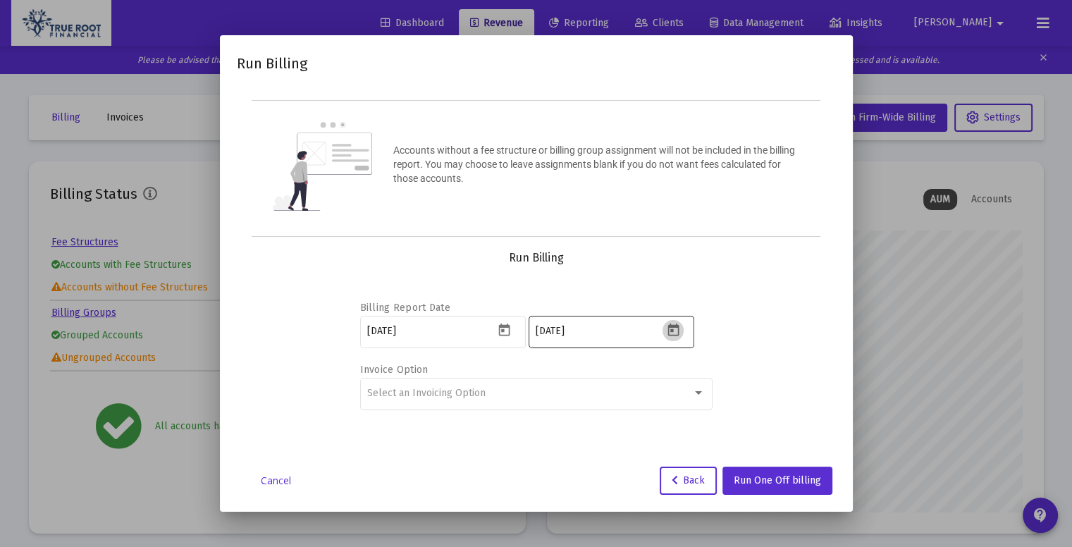
click at [674, 326] on icon "Open calendar" at bounding box center [672, 329] width 11 height 13
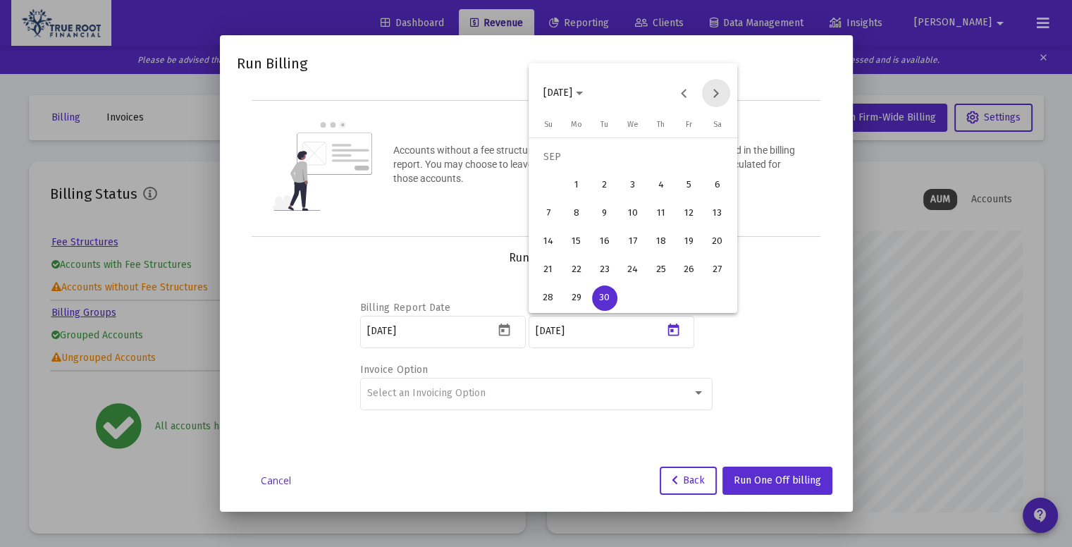
click at [719, 95] on button "Next month" at bounding box center [716, 93] width 28 height 28
click at [636, 152] on div "1" at bounding box center [632, 156] width 25 height 25
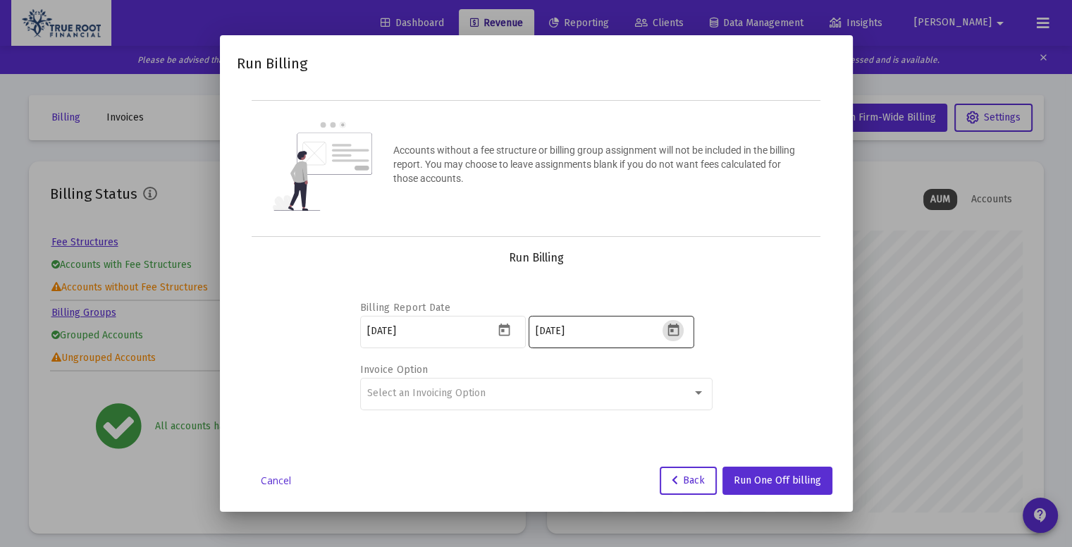
click at [669, 325] on icon "Open calendar" at bounding box center [672, 329] width 11 height 13
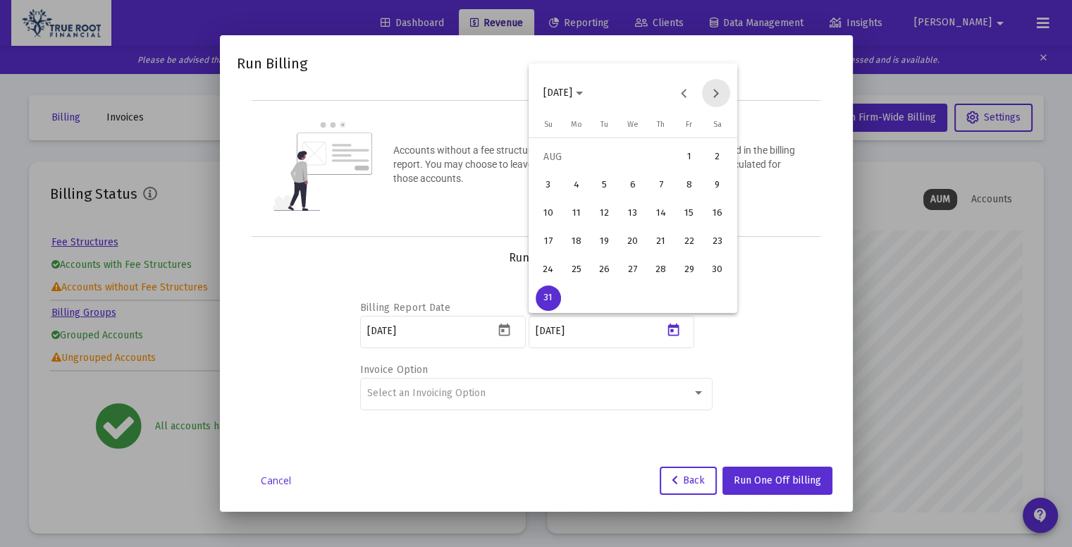
click at [724, 92] on button "Next month" at bounding box center [716, 93] width 28 height 28
click at [688, 97] on button "Previous month" at bounding box center [684, 93] width 28 height 28
click at [711, 94] on button "Next month" at bounding box center [716, 93] width 28 height 28
click at [662, 148] on div "2" at bounding box center [660, 156] width 25 height 25
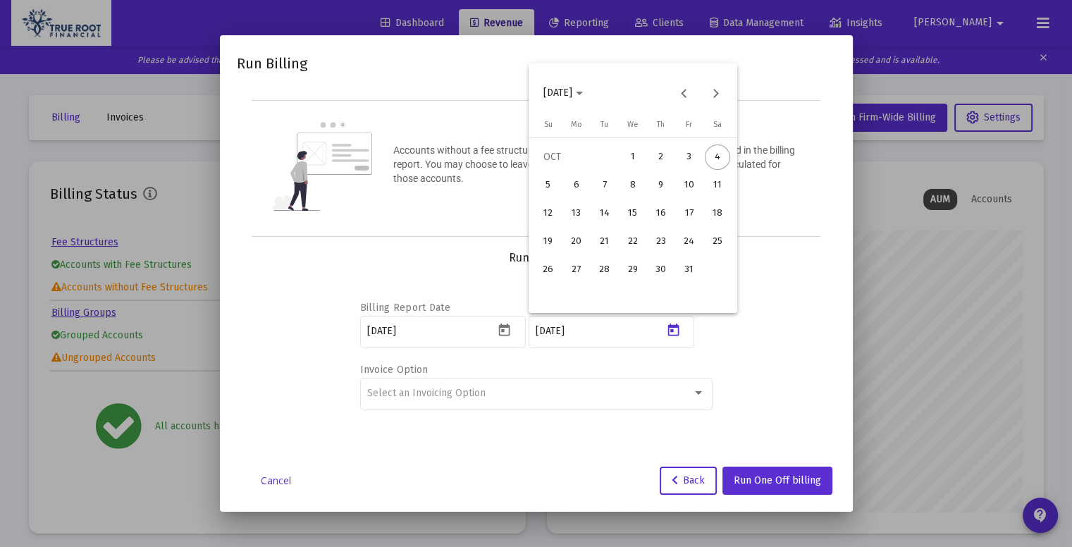
type input "[DATE]"
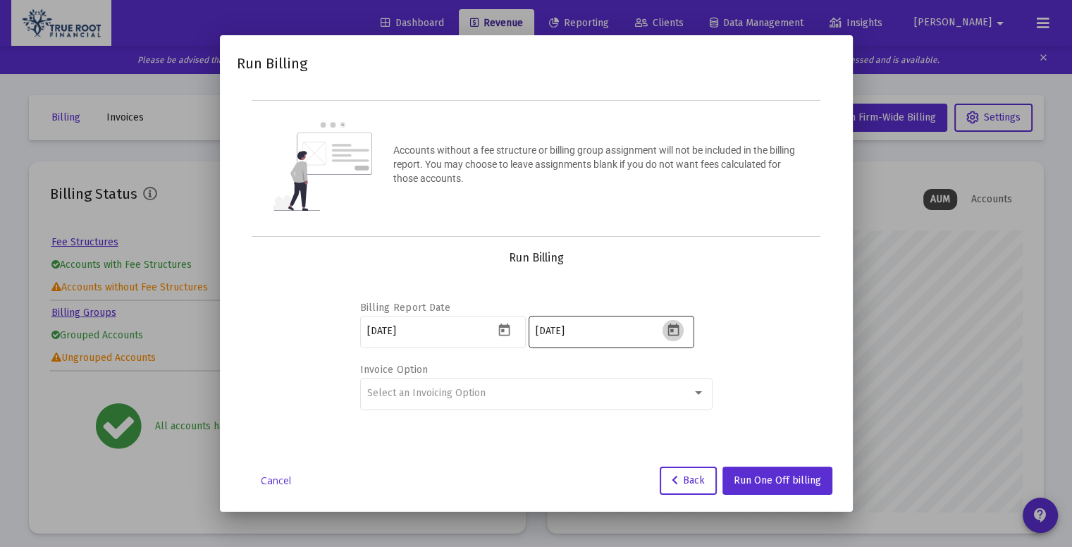
click at [669, 334] on icon "Open calendar" at bounding box center [672, 329] width 11 height 13
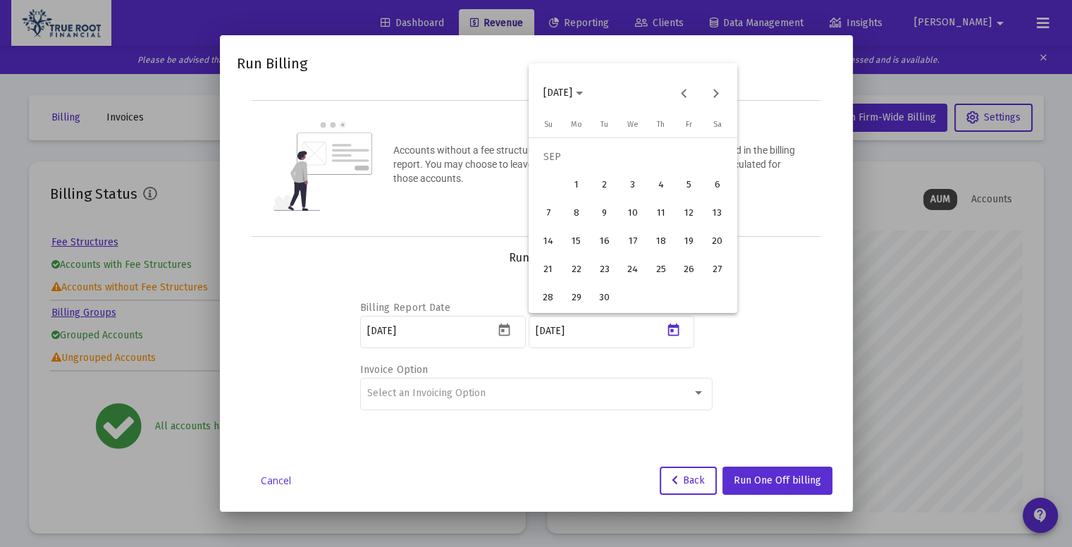
click at [779, 304] on div at bounding box center [536, 273] width 1072 height 547
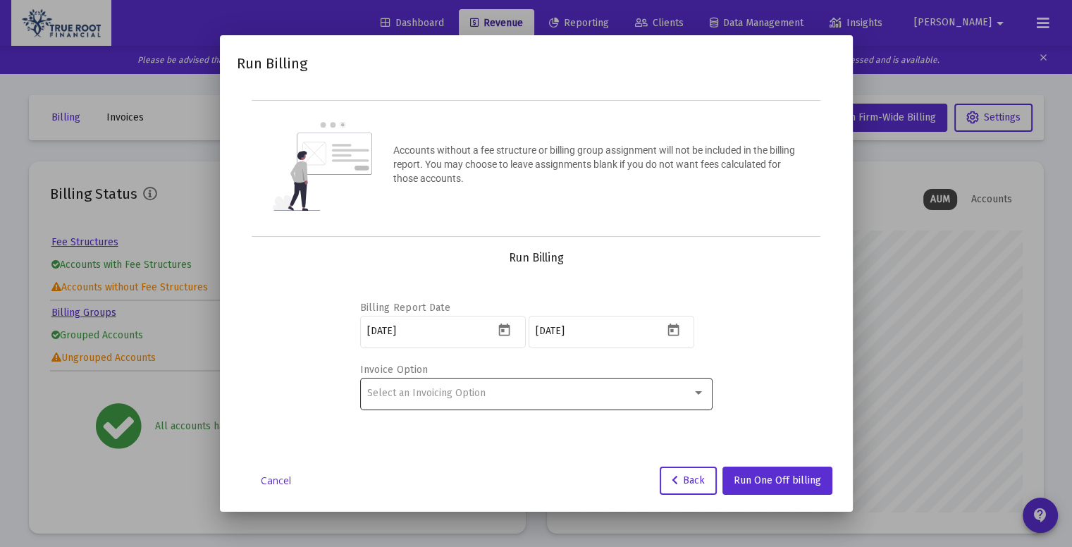
click at [671, 398] on div "Select an Invoicing Option" at bounding box center [536, 393] width 338 height 35
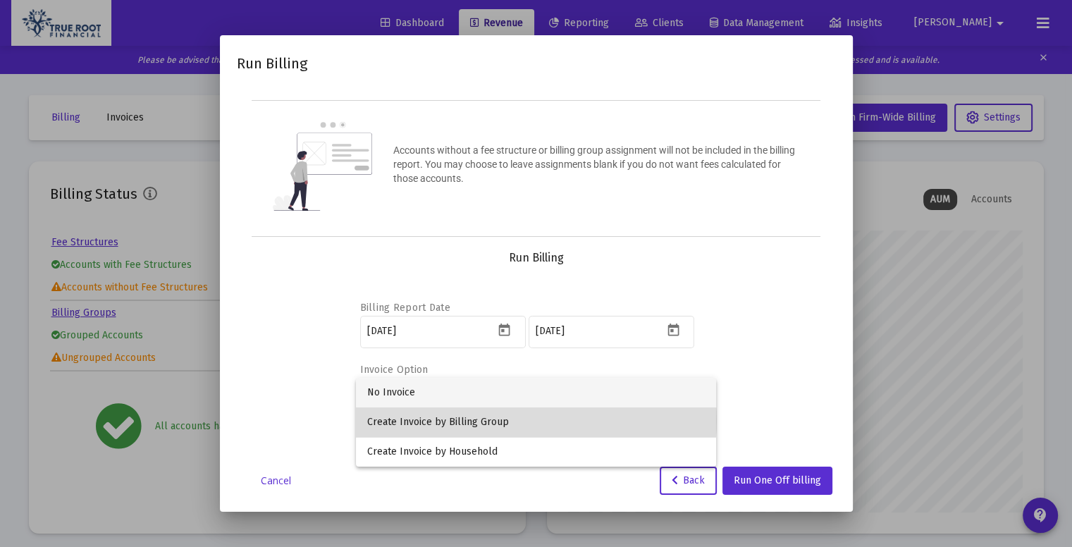
click at [519, 420] on span "Create Invoice by Billing Group" at bounding box center [536, 422] width 338 height 30
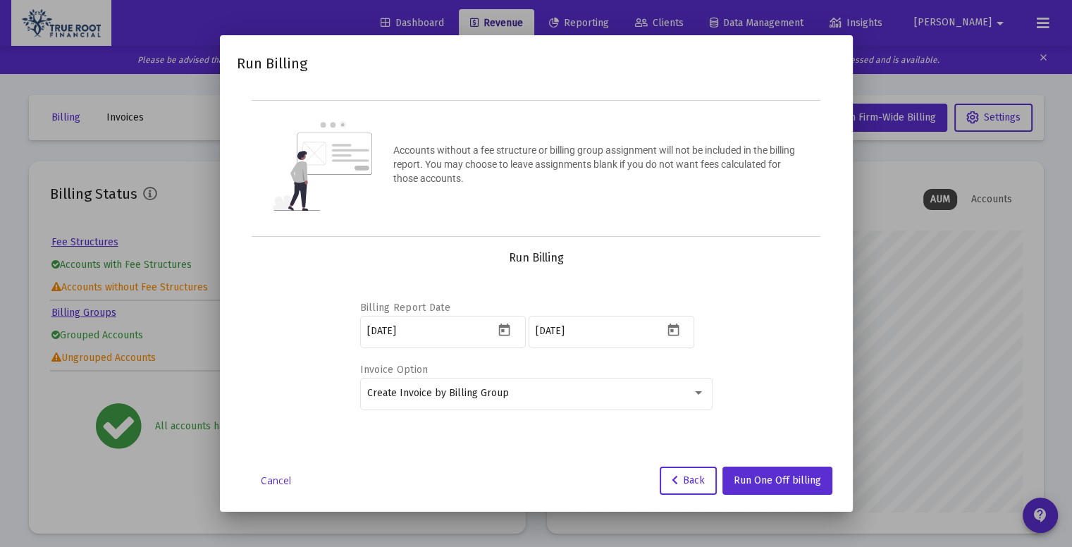
click at [777, 316] on div "Billing Report Date 2025-09-03 2025-09-30 Invoice Option Create Invoice by Bill…" at bounding box center [536, 353] width 565 height 176
click at [772, 478] on span "Run One Off billing" at bounding box center [777, 480] width 87 height 12
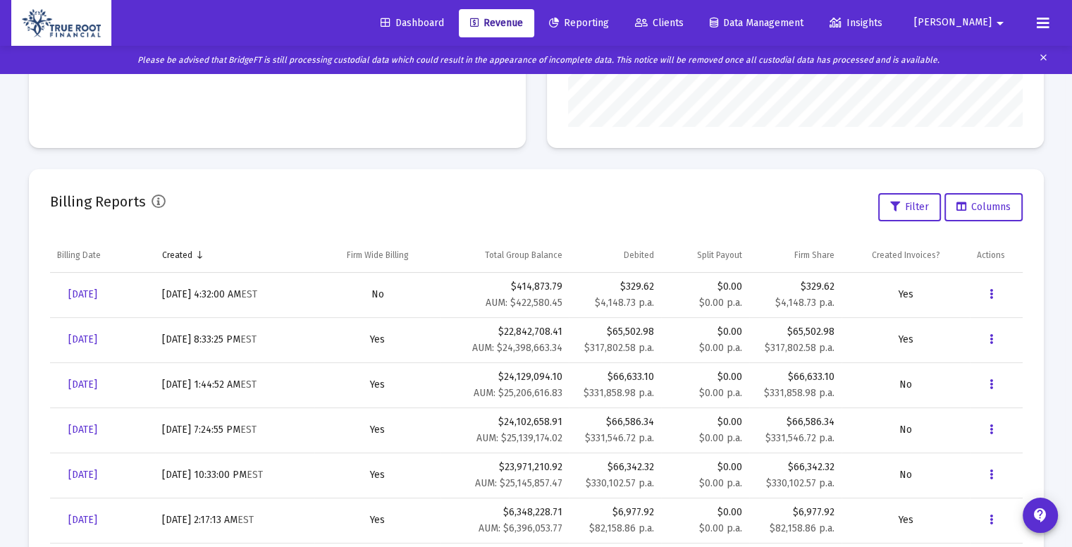
scroll to position [386, 0]
click at [989, 291] on icon "Data grid" at bounding box center [991, 293] width 4 height 17
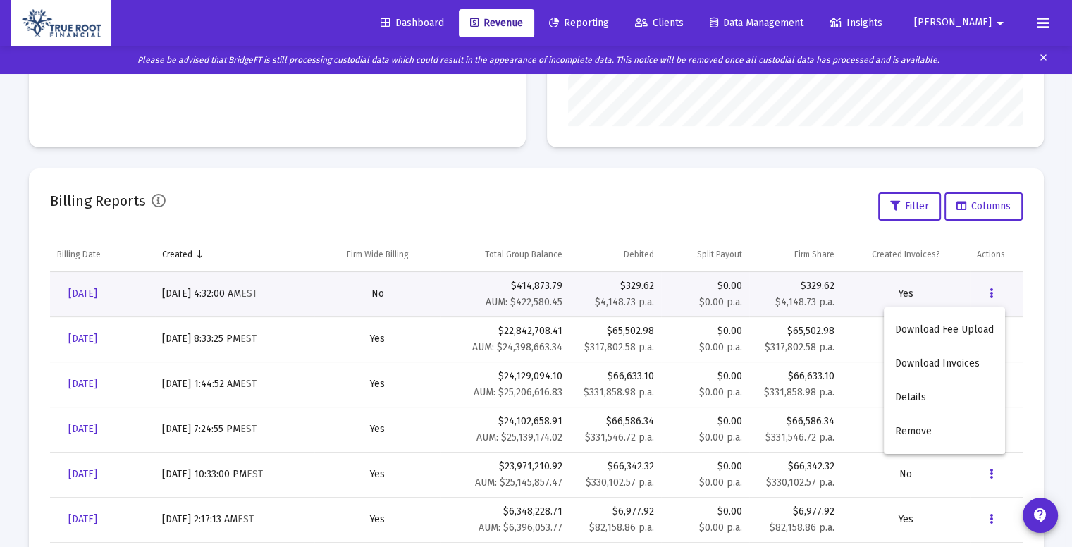
click at [476, 146] on div at bounding box center [536, 273] width 1072 height 547
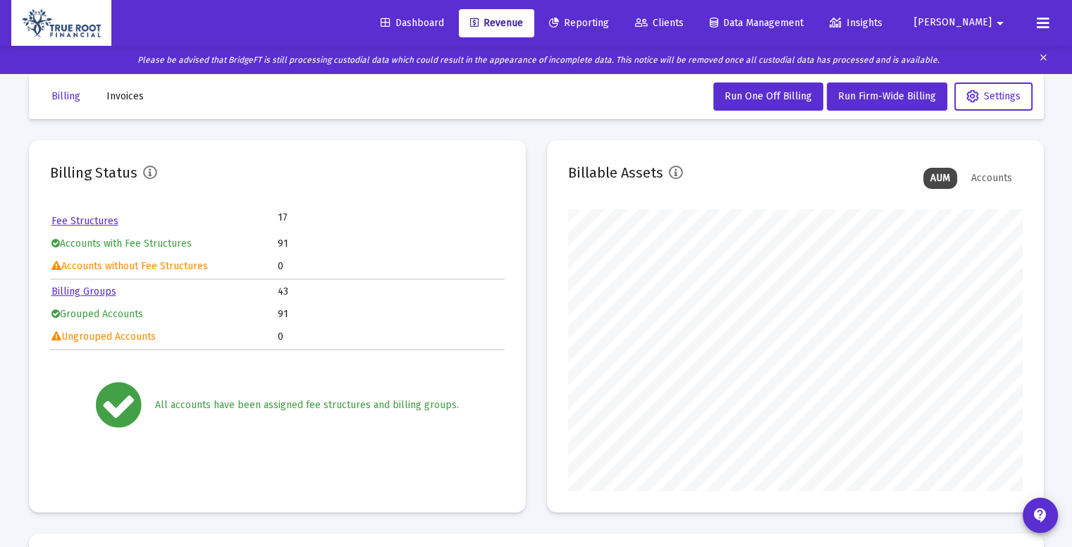
scroll to position [0, 0]
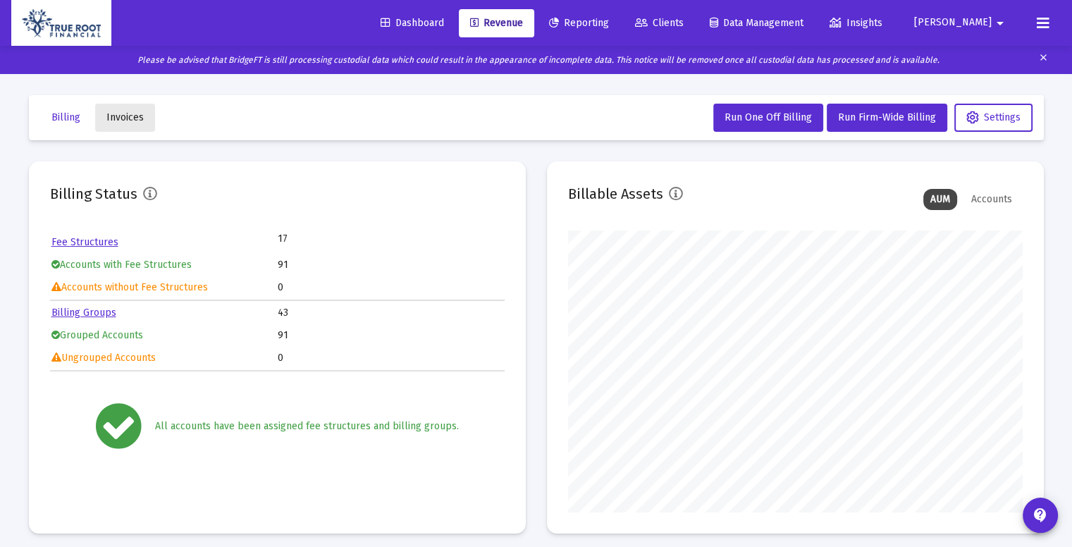
click at [130, 120] on span "Invoices" at bounding box center [124, 117] width 37 height 12
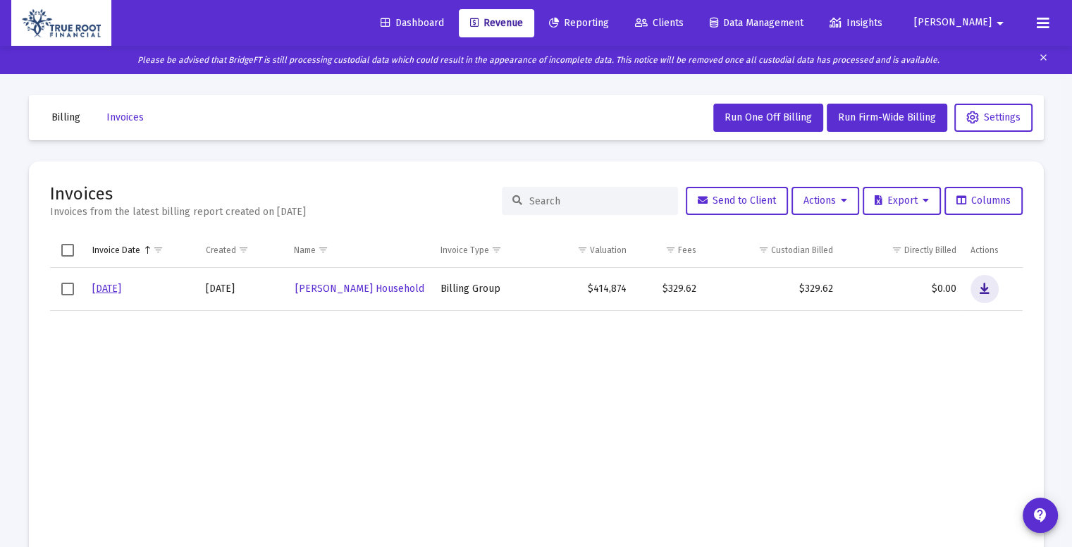
click at [982, 289] on icon "Data grid" at bounding box center [984, 288] width 10 height 17
click at [69, 122] on span "Billing" at bounding box center [65, 117] width 29 height 12
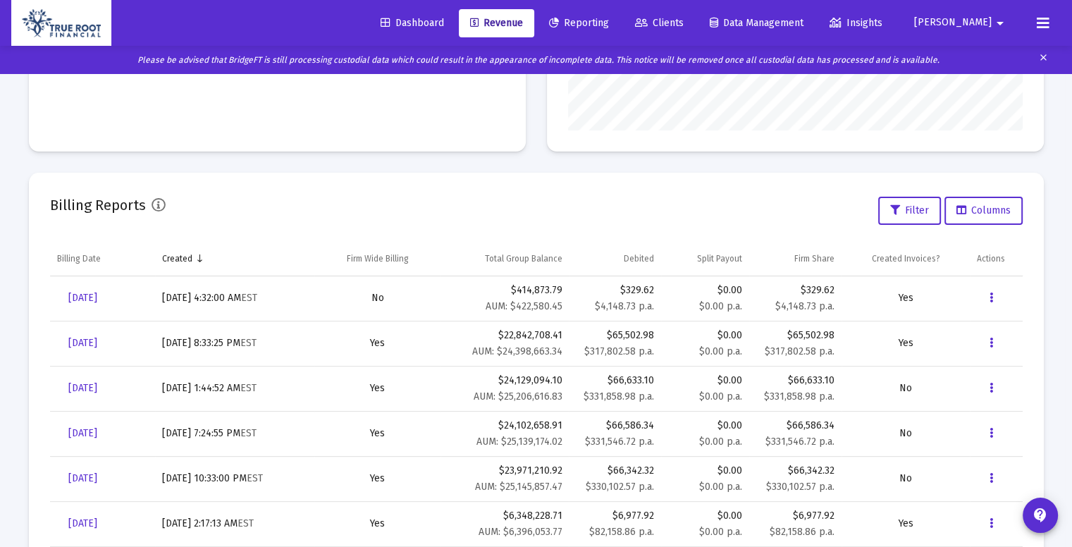
scroll to position [383, 0]
click at [994, 295] on button "Data grid" at bounding box center [991, 297] width 28 height 28
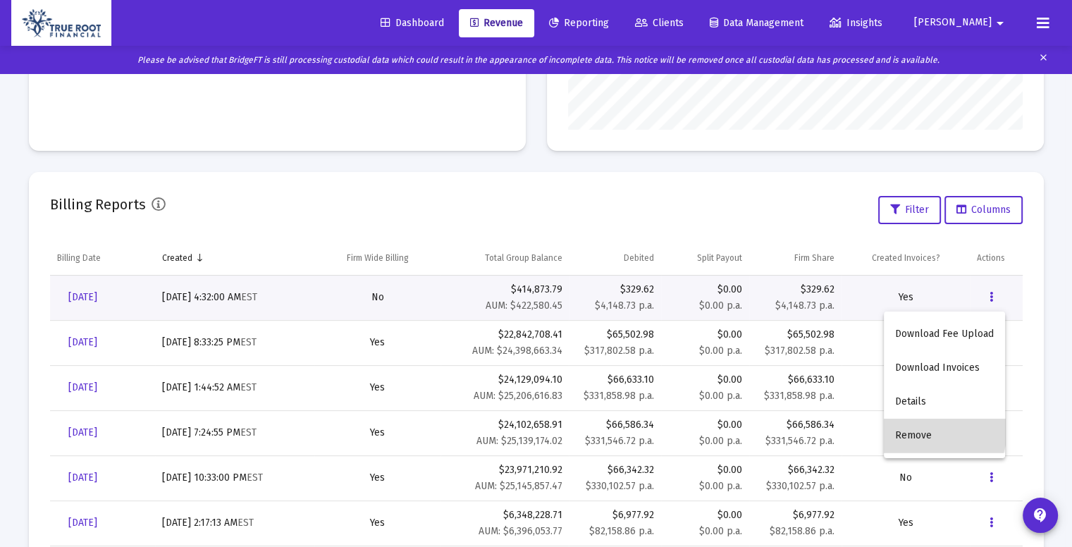
click at [922, 429] on button "Remove" at bounding box center [944, 436] width 121 height 34
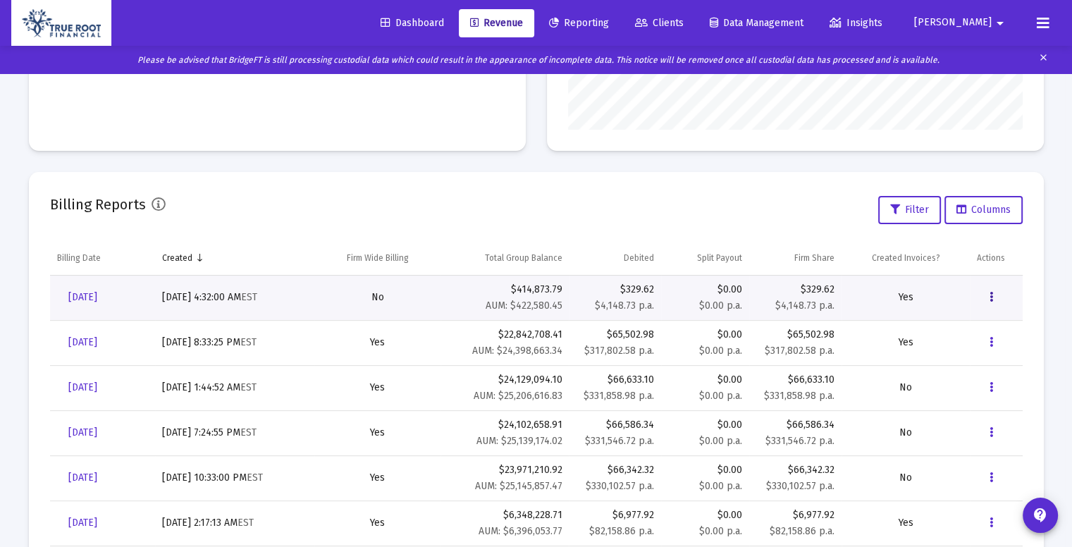
scroll to position [0, 0]
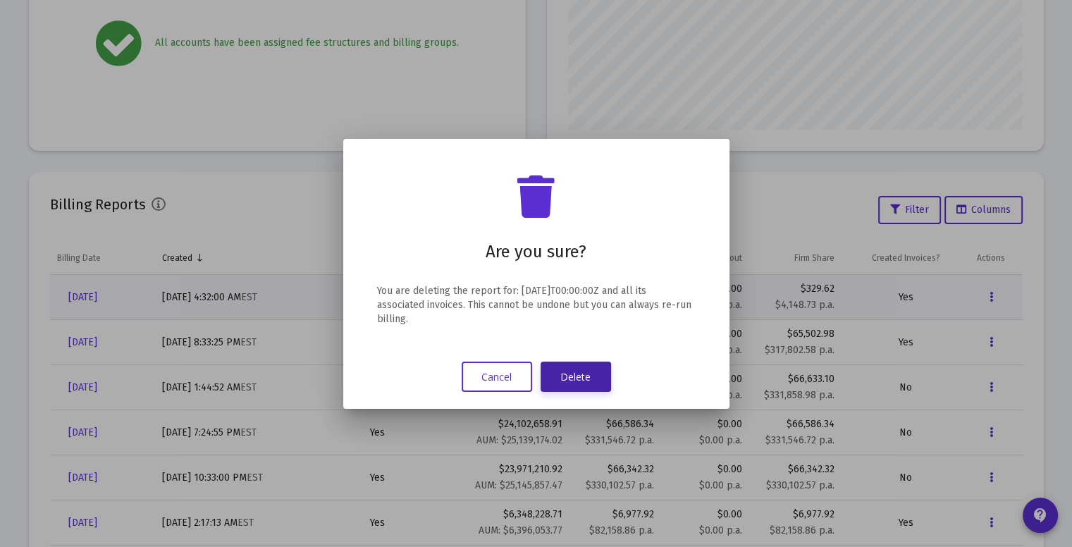
click at [581, 381] on button "Delete" at bounding box center [575, 376] width 70 height 30
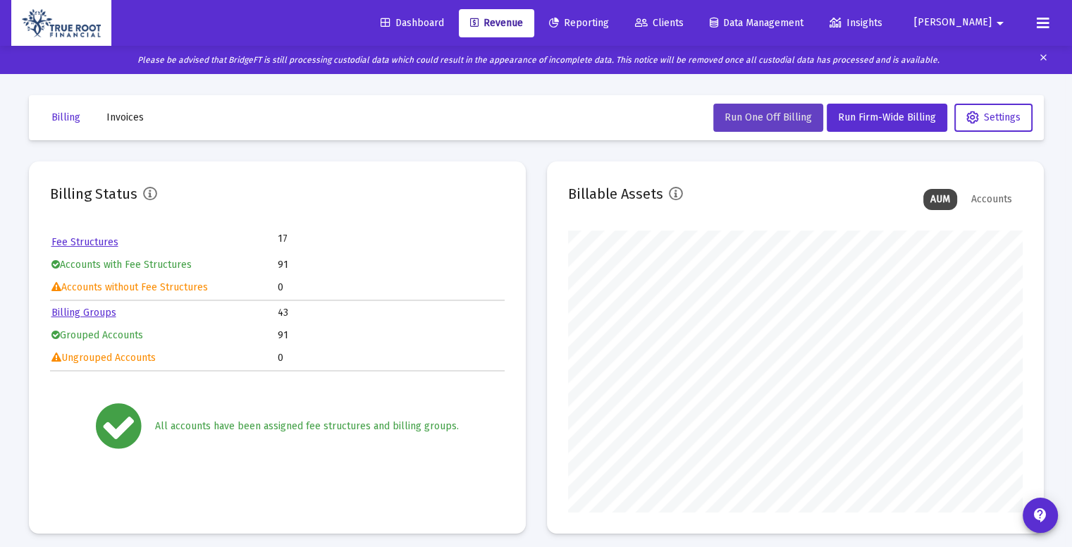
click at [773, 125] on button "Run One Off Billing" at bounding box center [768, 118] width 110 height 28
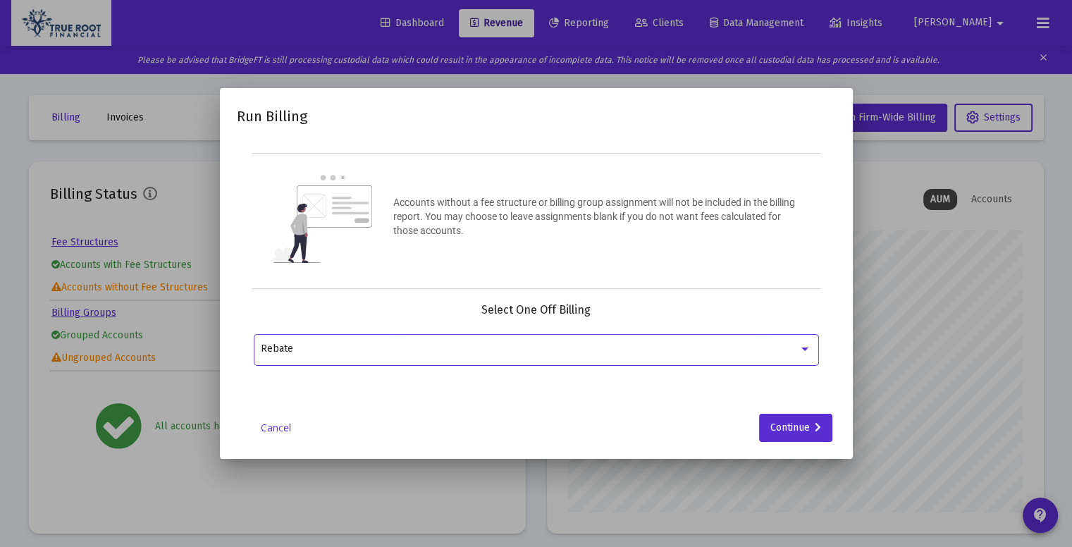
click at [696, 343] on div "Rebate" at bounding box center [530, 348] width 538 height 11
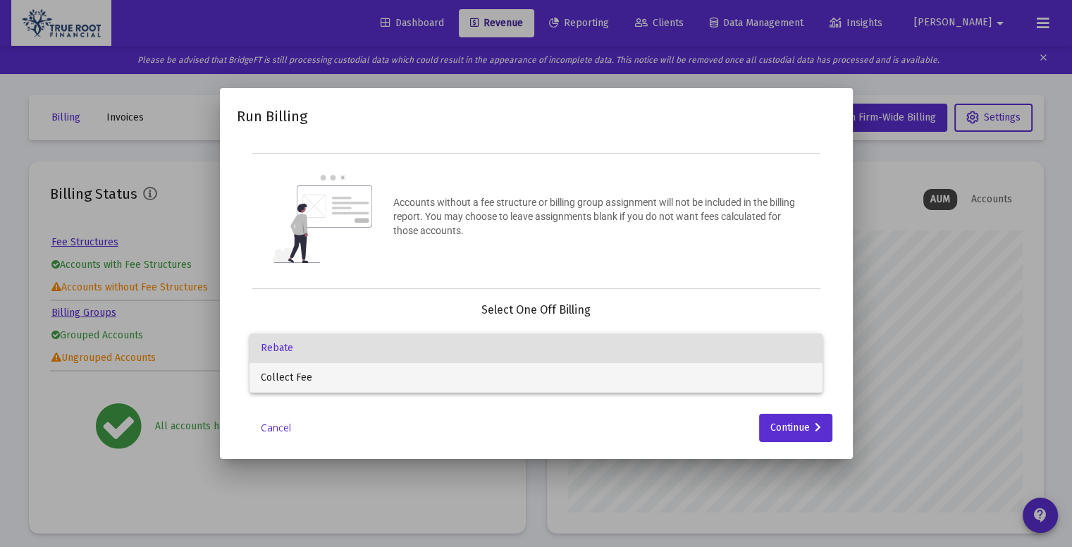
click at [555, 381] on span "Collect Fee" at bounding box center [536, 378] width 550 height 30
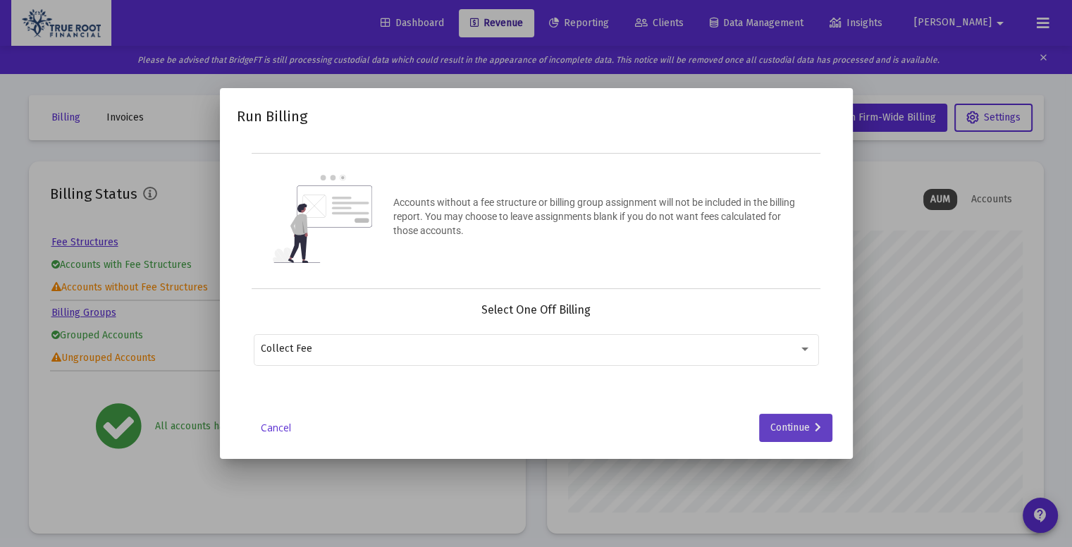
click at [812, 421] on div "Continue" at bounding box center [795, 428] width 51 height 28
click at [802, 340] on mat-icon "arrow_drop_down" at bounding box center [802, 348] width 17 height 17
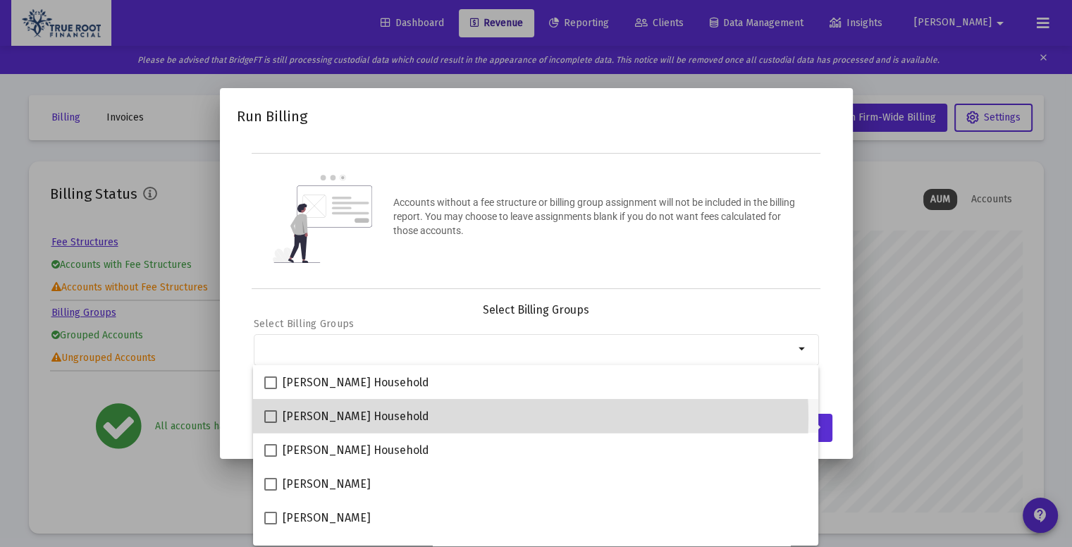
click at [426, 419] on div "[PERSON_NAME] Household" at bounding box center [535, 416] width 543 height 34
checkbox input "true"
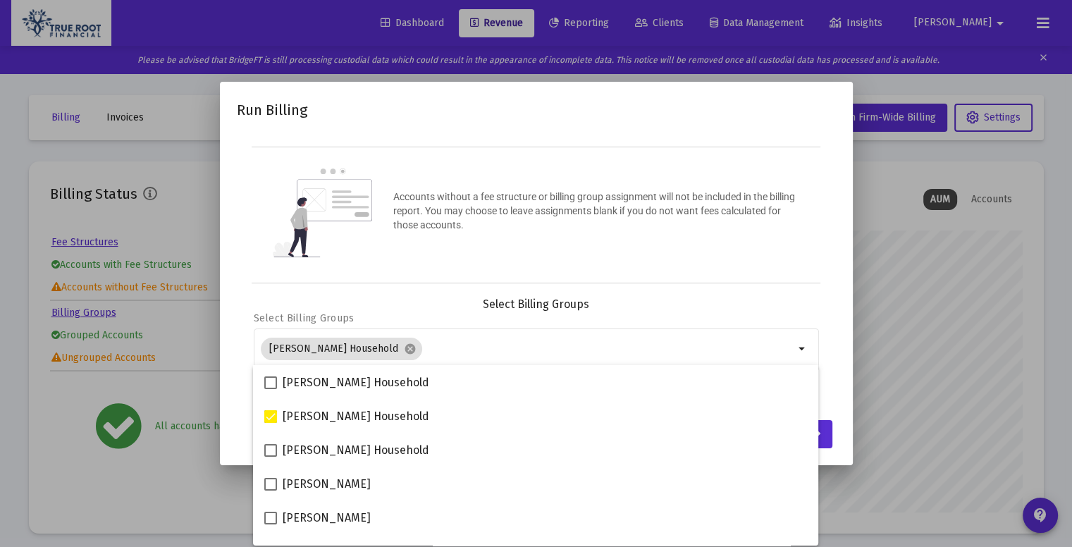
click at [843, 311] on mat-dialog-container "Run Billing Accounts without a fee structure or billing group assignment will n…" at bounding box center [536, 273] width 633 height 383
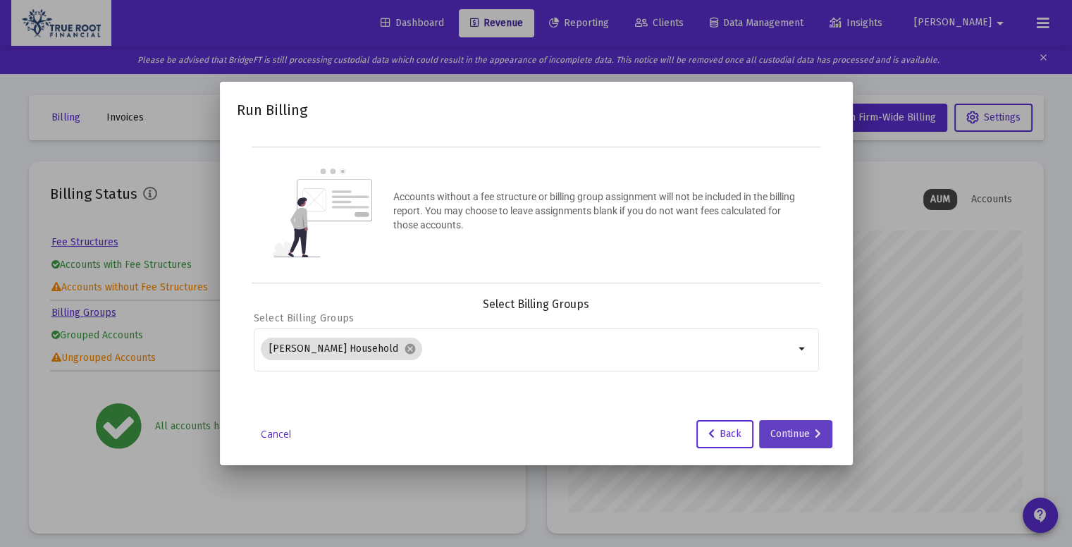
click at [815, 438] on icon at bounding box center [818, 434] width 6 height 10
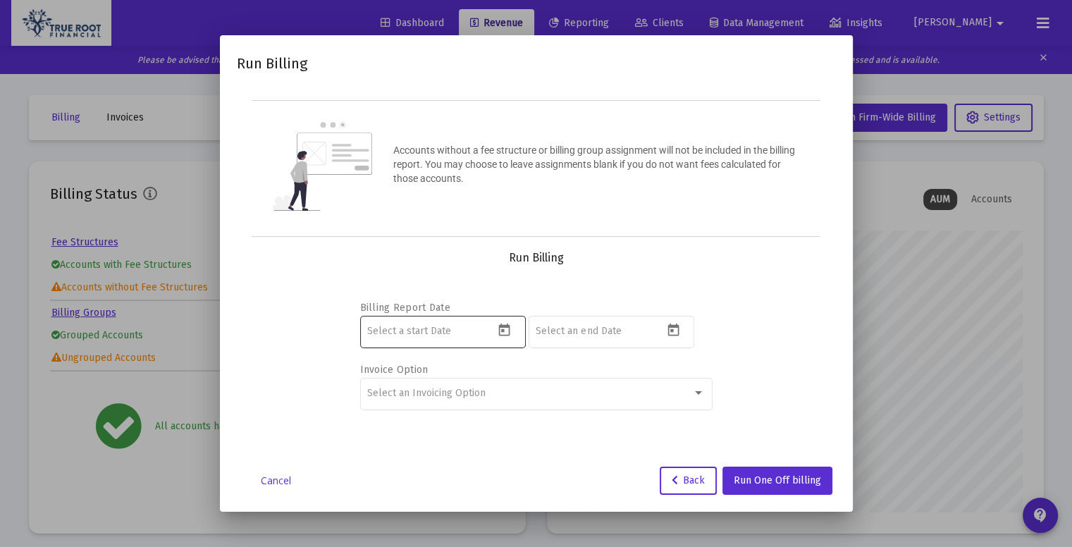
click at [509, 330] on icon "Open calendar" at bounding box center [504, 329] width 11 height 13
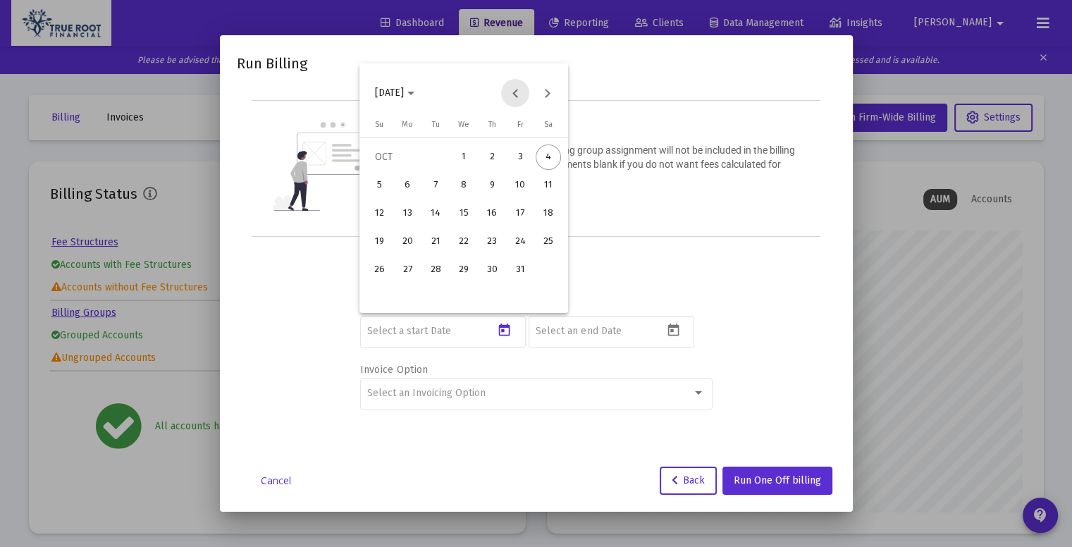
click at [514, 97] on button "Previous month" at bounding box center [515, 93] width 28 height 28
click at [464, 191] on div "3" at bounding box center [463, 185] width 25 height 25
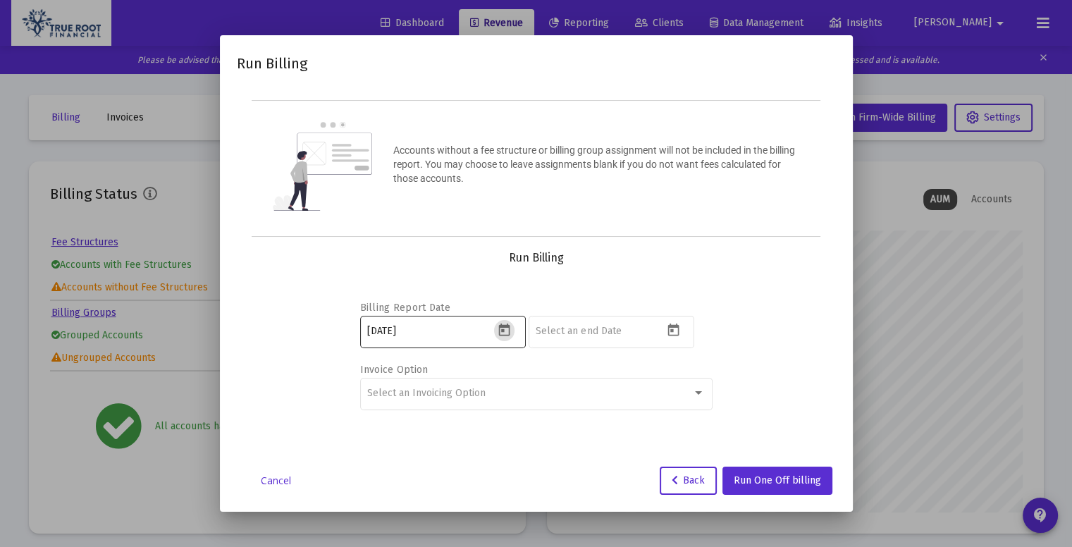
click at [509, 326] on icon "Open calendar" at bounding box center [504, 329] width 11 height 13
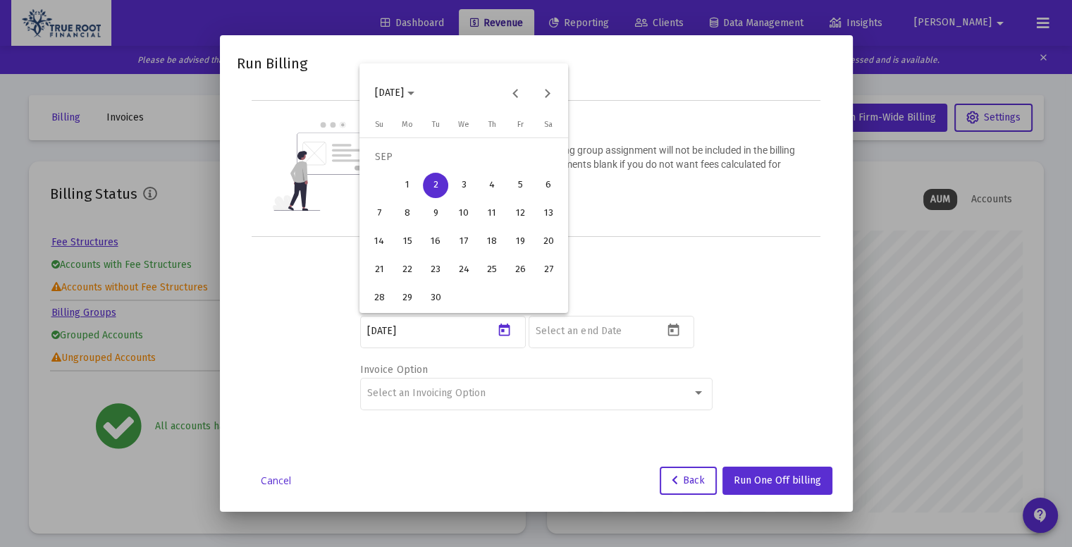
click at [469, 190] on div "3" at bounding box center [463, 185] width 25 height 25
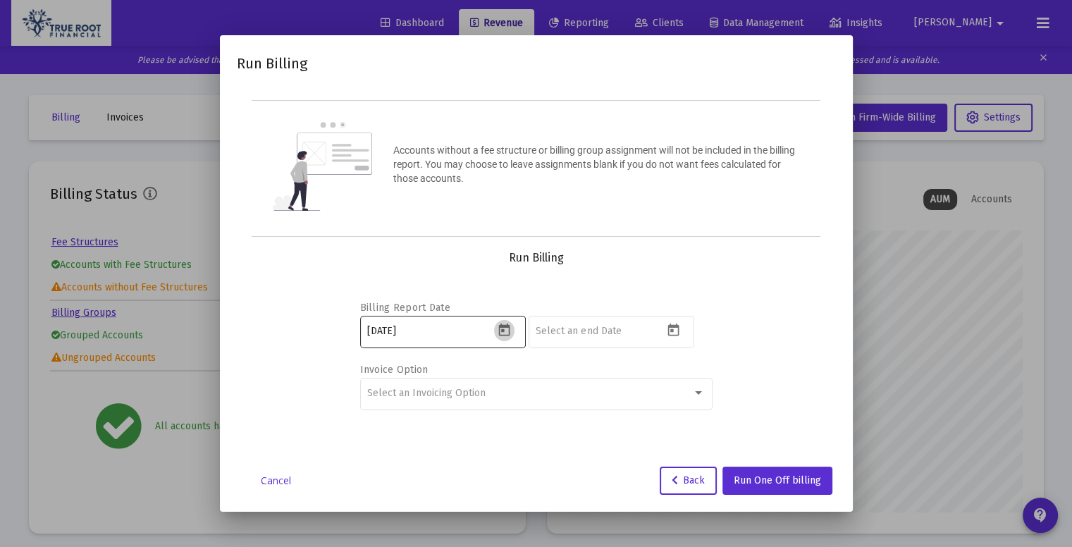
click at [505, 327] on icon "Open calendar" at bounding box center [504, 329] width 11 height 13
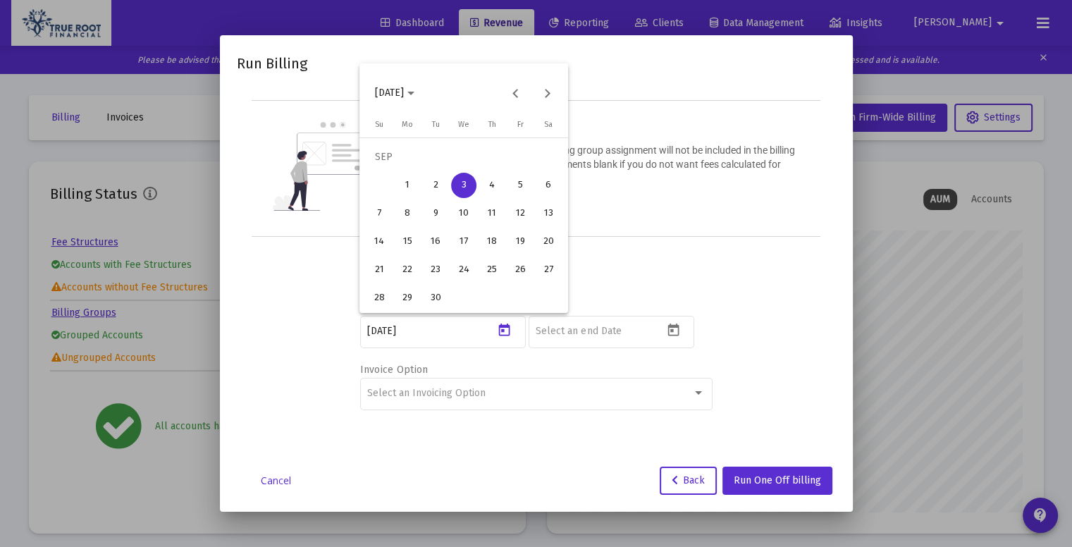
click at [486, 187] on div "4" at bounding box center [491, 185] width 25 height 25
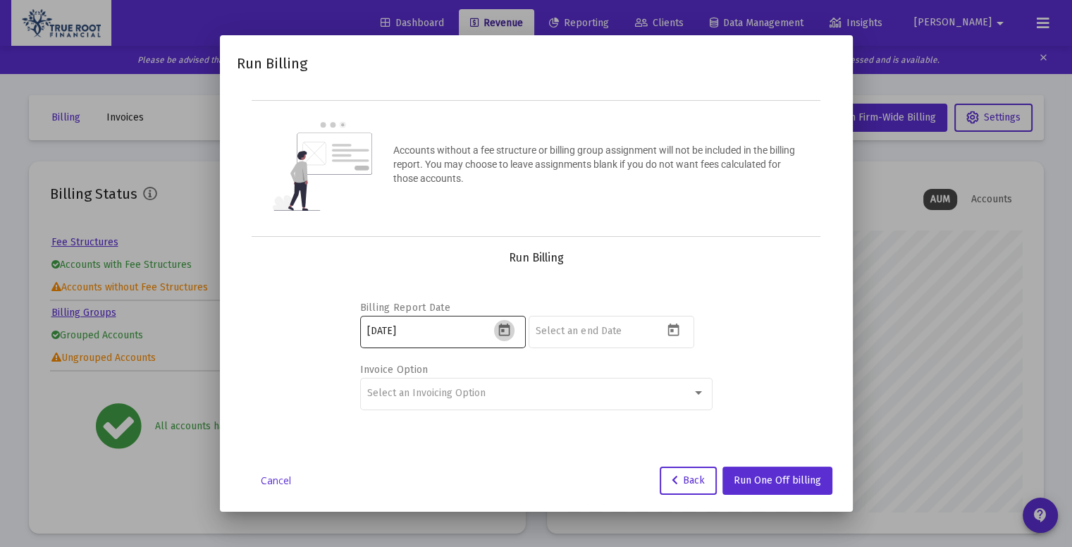
click at [497, 326] on icon "Open calendar" at bounding box center [504, 330] width 15 height 15
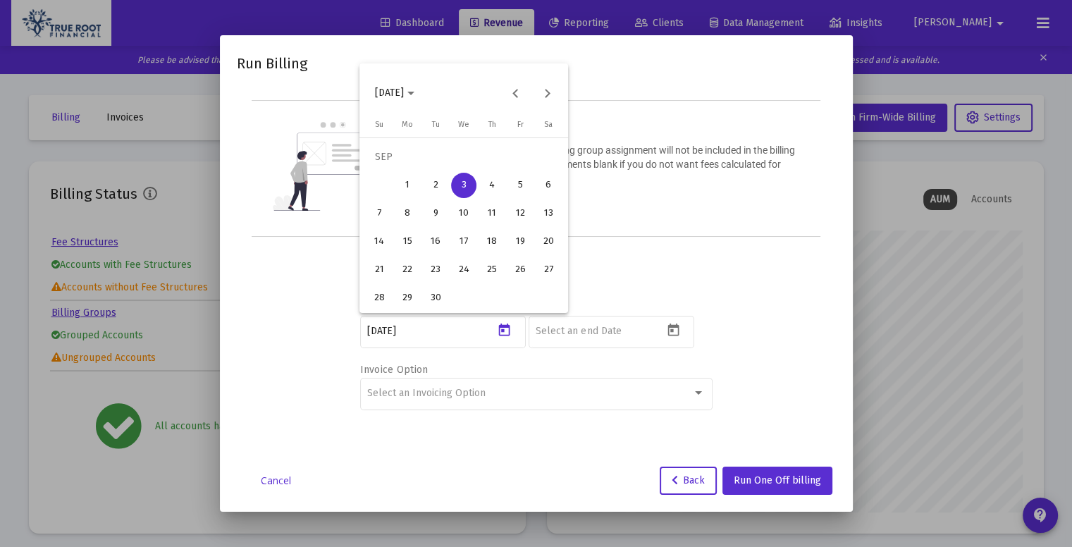
click at [495, 189] on div "4" at bounding box center [491, 185] width 25 height 25
type input "[DATE]"
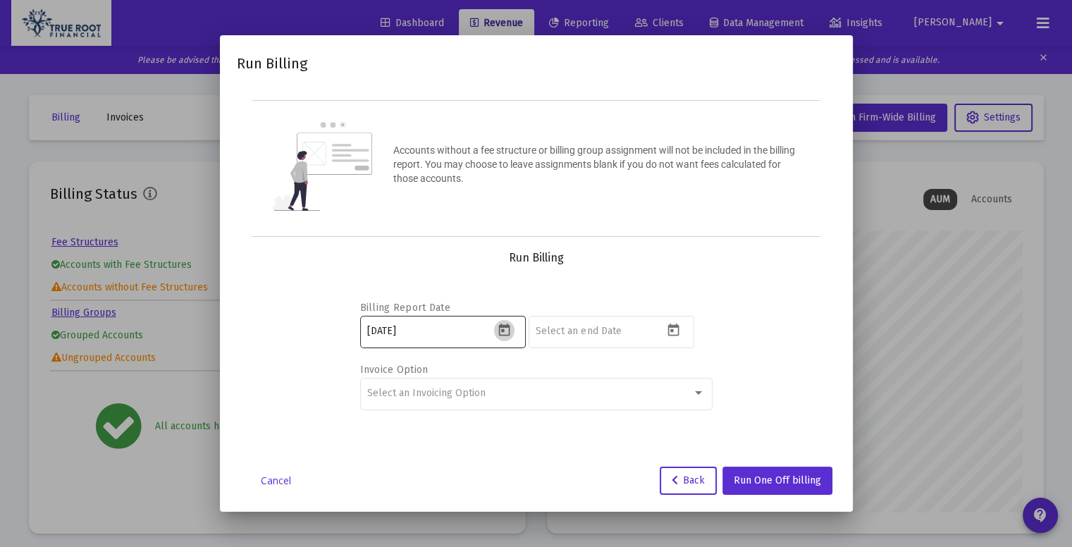
click at [502, 323] on icon "Open calendar" at bounding box center [504, 329] width 11 height 13
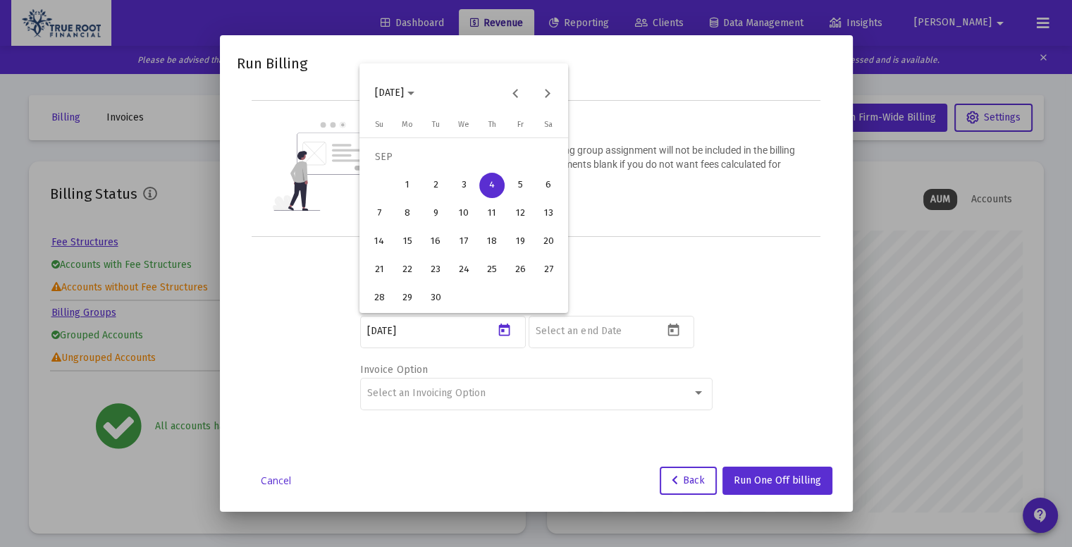
click at [708, 266] on div at bounding box center [536, 273] width 1072 height 547
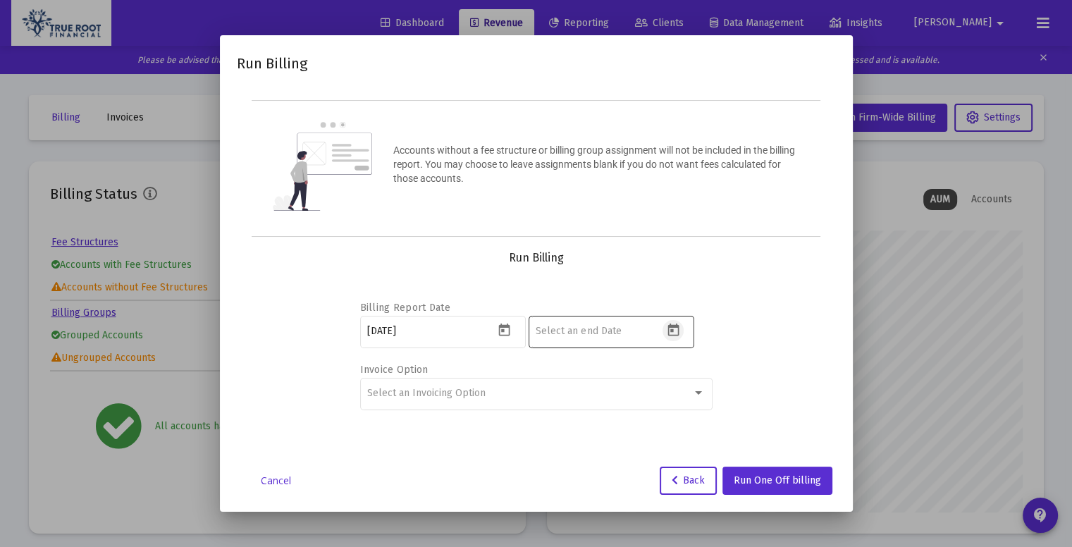
click at [676, 328] on icon "Open calendar" at bounding box center [673, 330] width 15 height 15
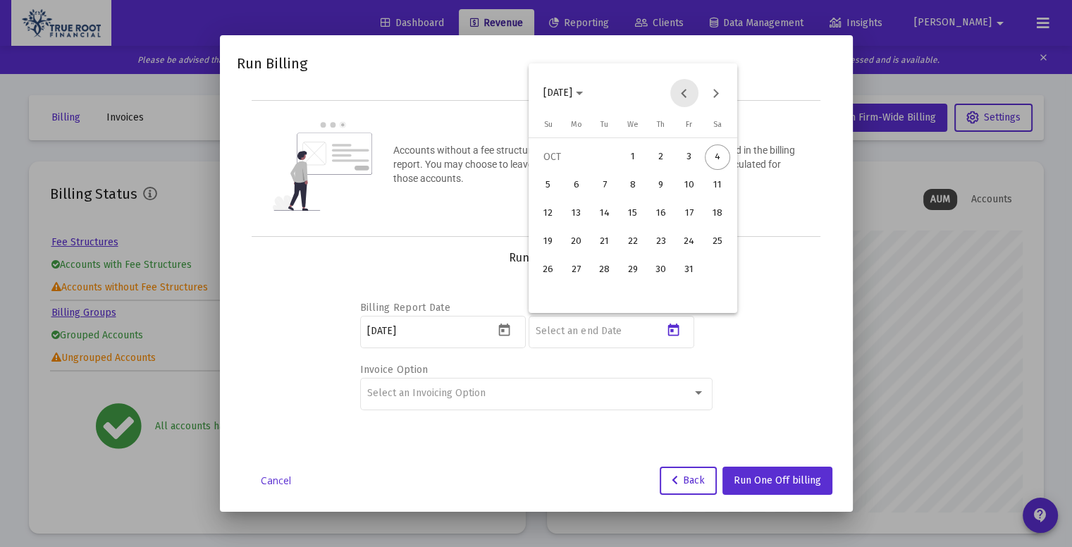
click at [686, 101] on button "Previous month" at bounding box center [684, 93] width 28 height 28
click at [613, 294] on div "30" at bounding box center [604, 297] width 25 height 25
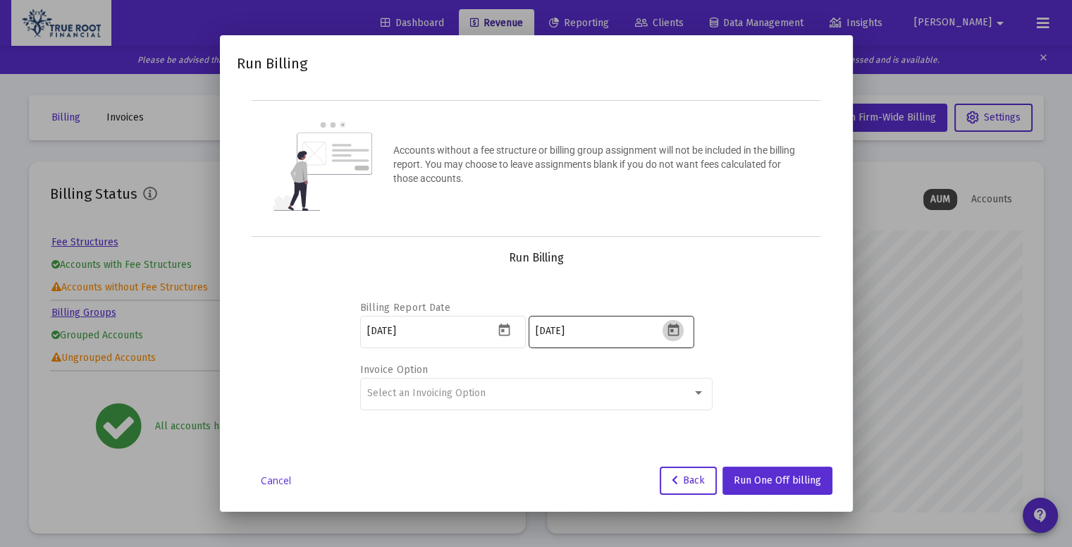
click at [674, 336] on icon "Open calendar" at bounding box center [673, 330] width 15 height 15
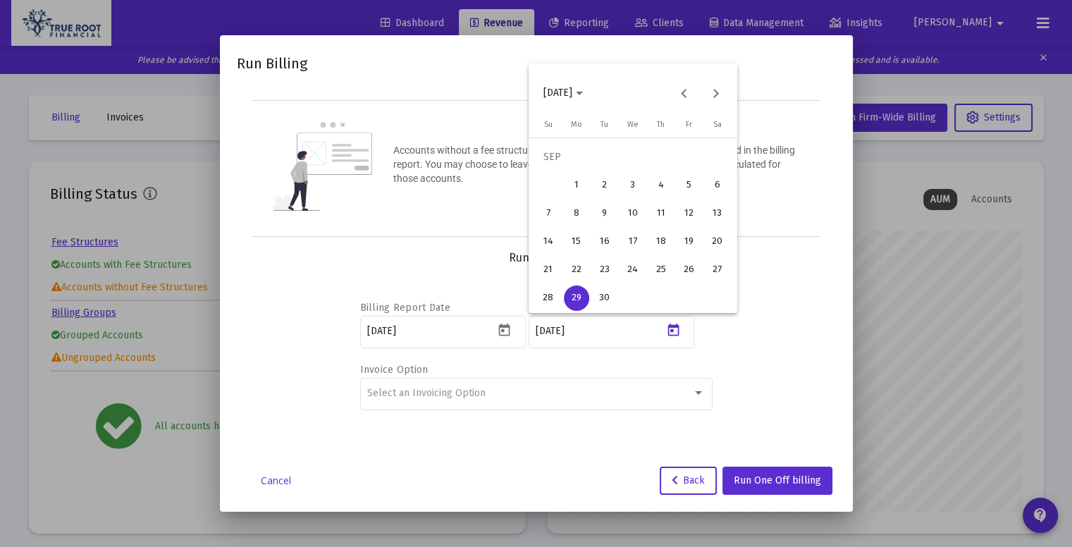
click at [609, 297] on div "30" at bounding box center [604, 297] width 25 height 25
type input "[DATE]"
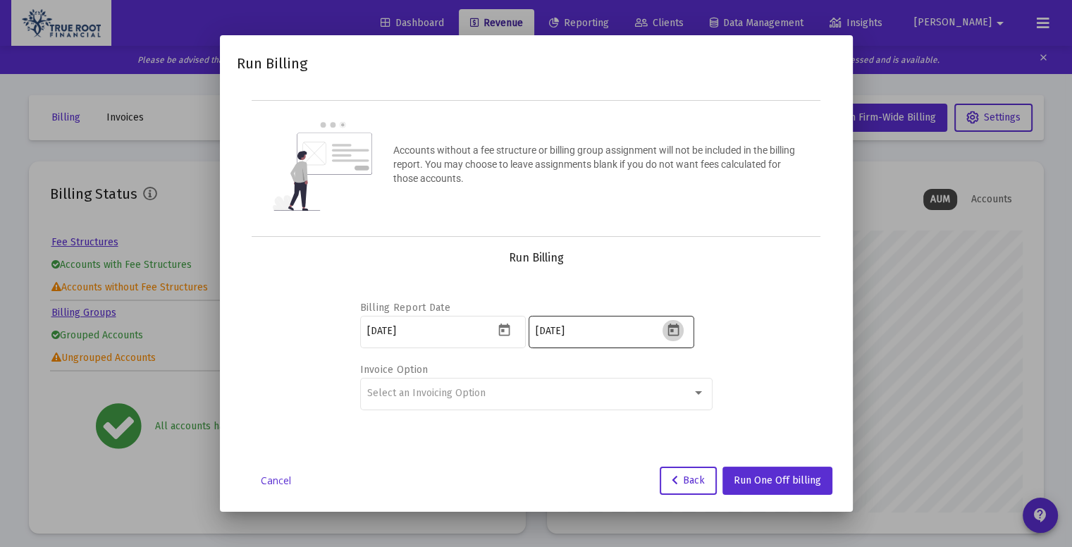
click at [672, 330] on icon "Open calendar" at bounding box center [672, 329] width 11 height 13
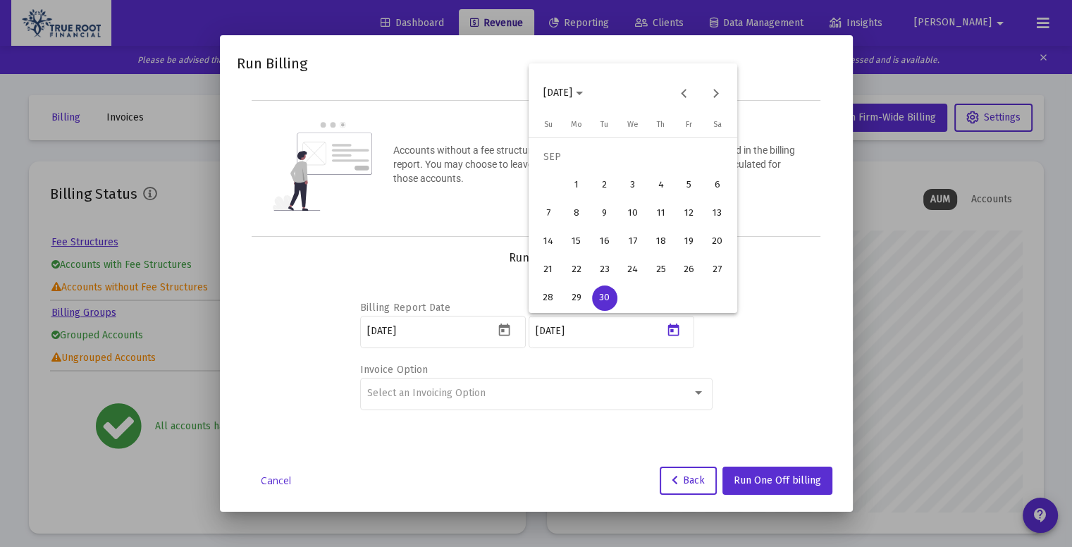
click at [777, 361] on div at bounding box center [536, 273] width 1072 height 547
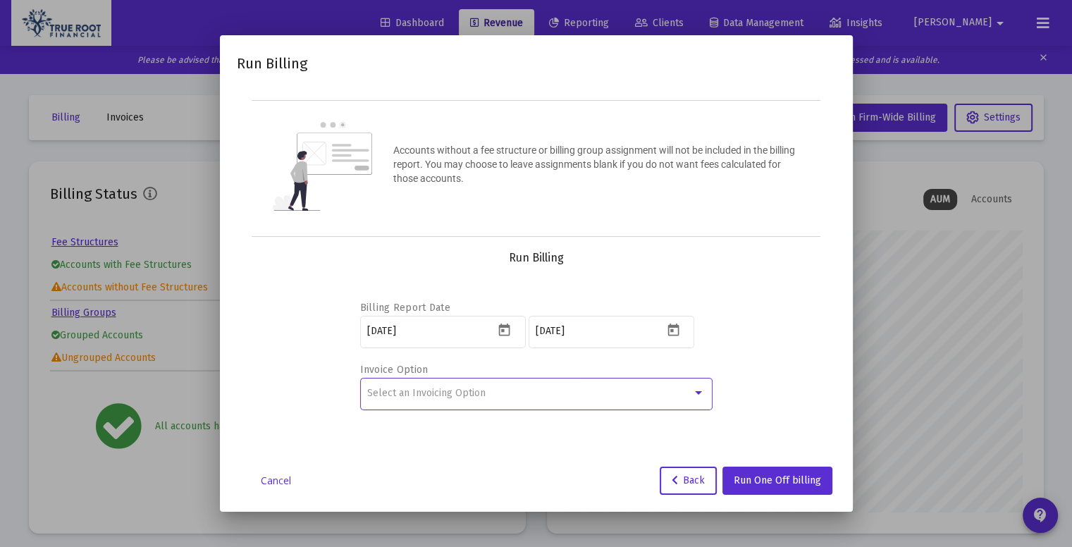
click at [696, 396] on div at bounding box center [698, 393] width 13 height 11
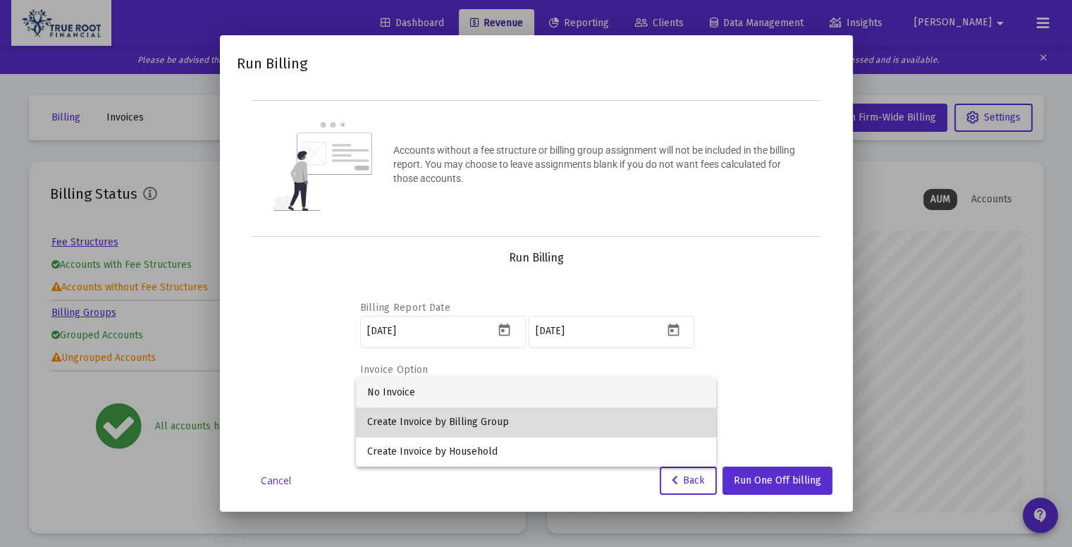
click at [510, 425] on span "Create Invoice by Billing Group" at bounding box center [536, 422] width 338 height 30
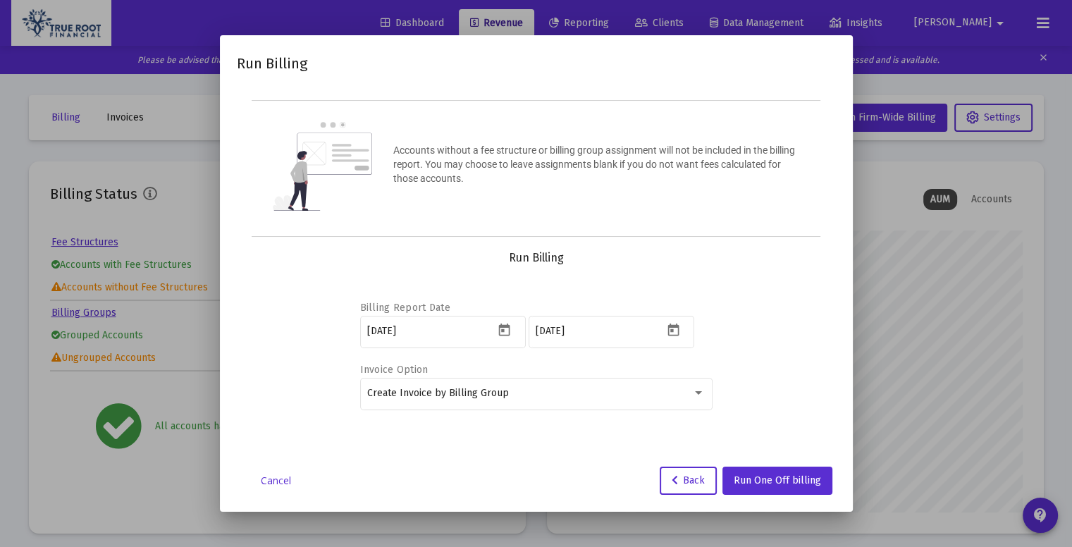
click at [717, 395] on div "Billing Report Date [DATE] [DATE] Invoice Option Create Invoice by Billing Group" at bounding box center [536, 353] width 565 height 176
click at [778, 467] on button "Run One Off billing" at bounding box center [777, 480] width 110 height 28
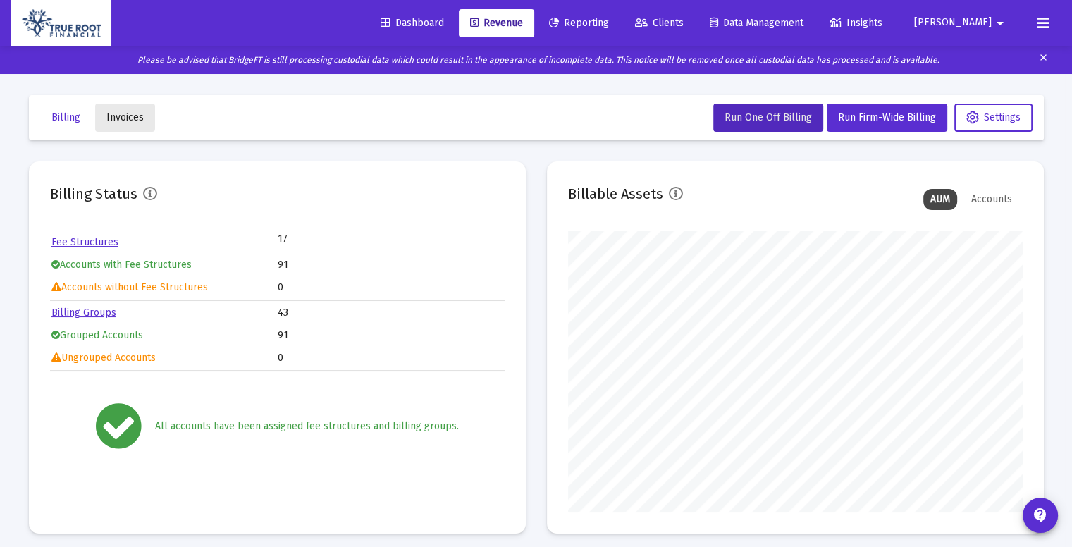
click at [144, 121] on button "Invoices" at bounding box center [125, 118] width 60 height 28
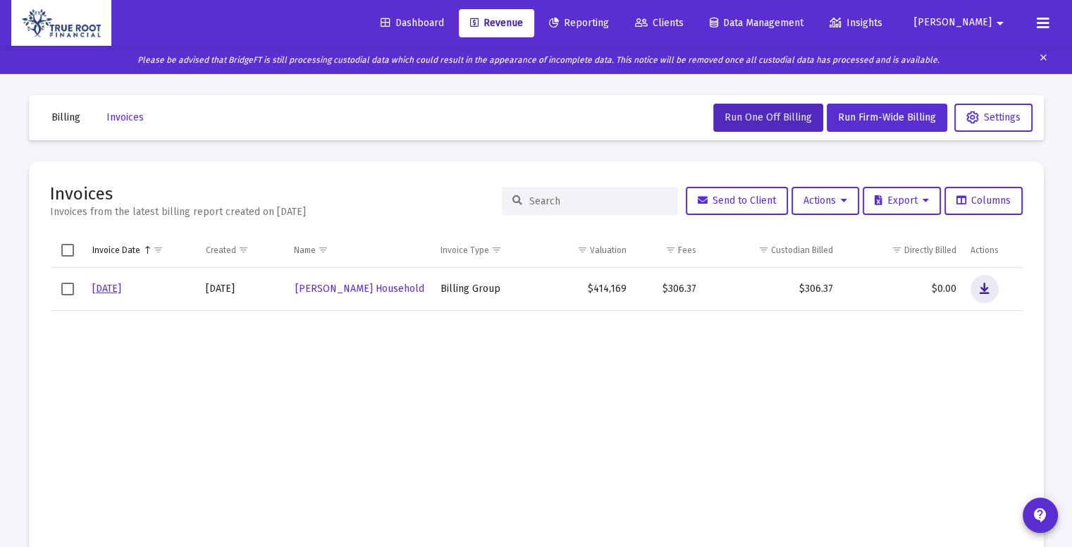
click at [983, 285] on icon "Data grid" at bounding box center [984, 288] width 10 height 17
click at [544, 369] on td "Data grid" at bounding box center [584, 447] width 98 height 275
click at [75, 125] on button "Billing" at bounding box center [65, 118] width 51 height 28
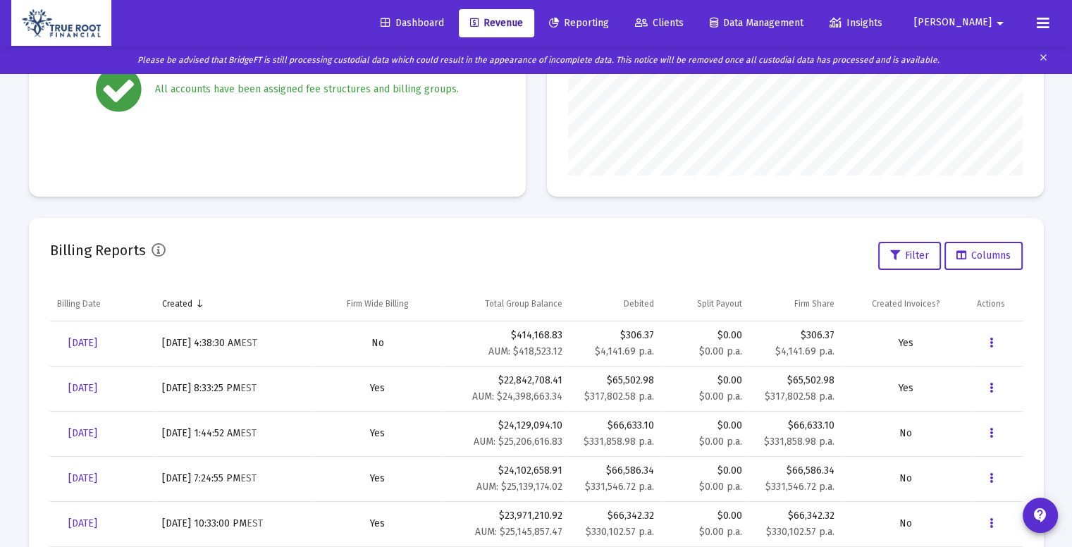
scroll to position [340, 0]
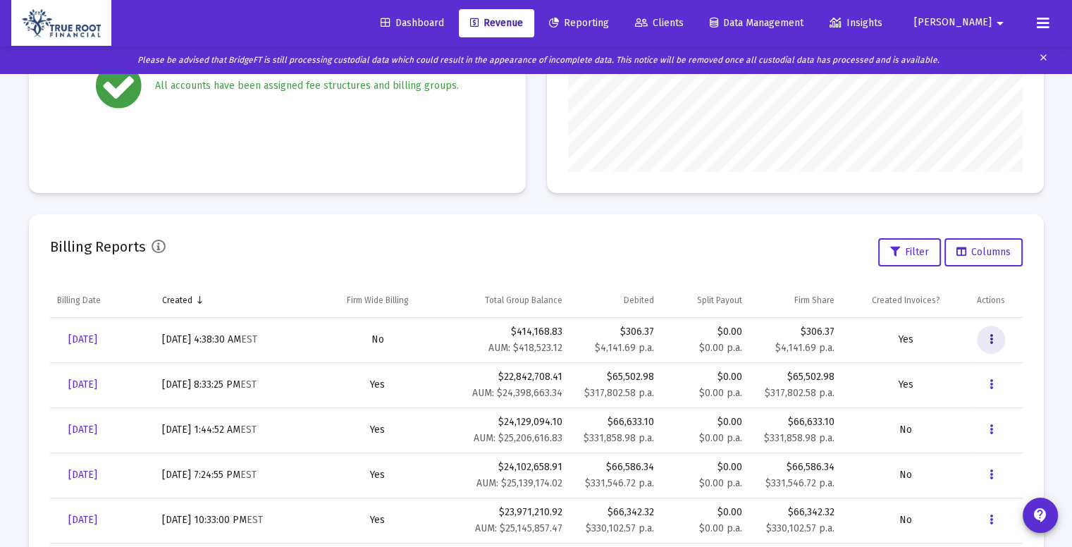
click at [992, 337] on icon "Data grid" at bounding box center [991, 339] width 4 height 17
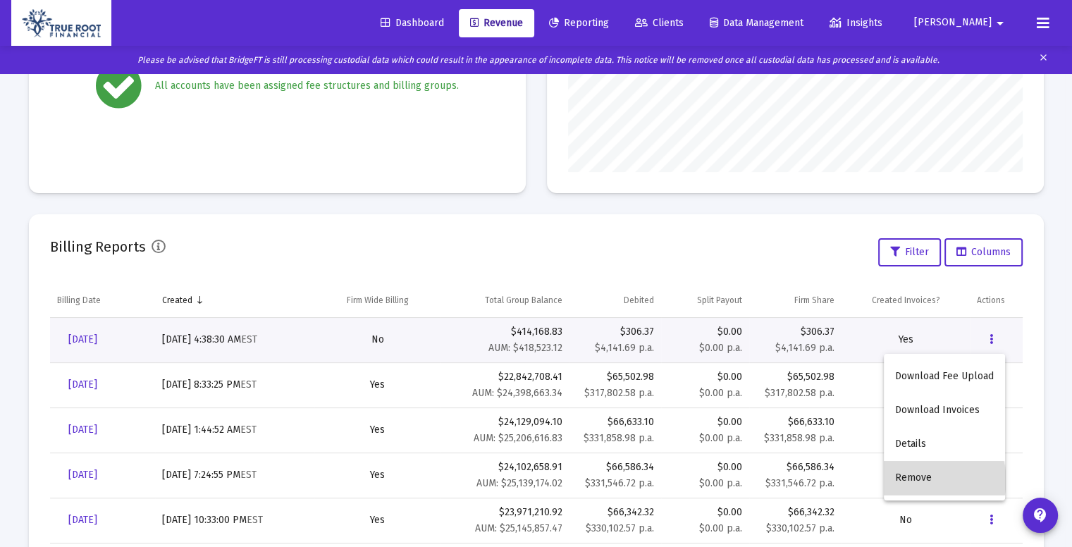
click at [936, 480] on button "Remove" at bounding box center [944, 478] width 121 height 34
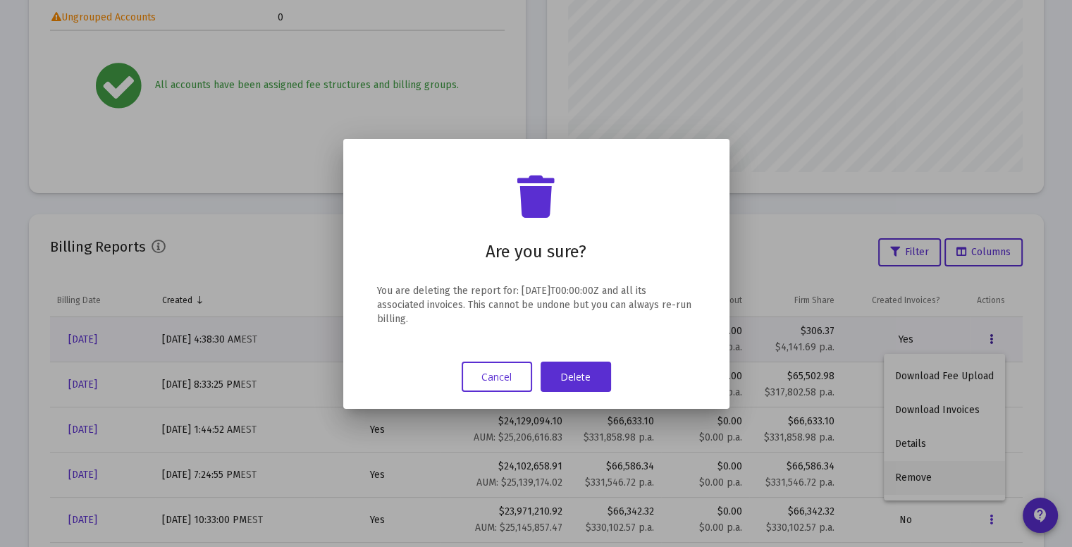
scroll to position [0, 0]
click at [578, 373] on button "Delete" at bounding box center [575, 376] width 70 height 30
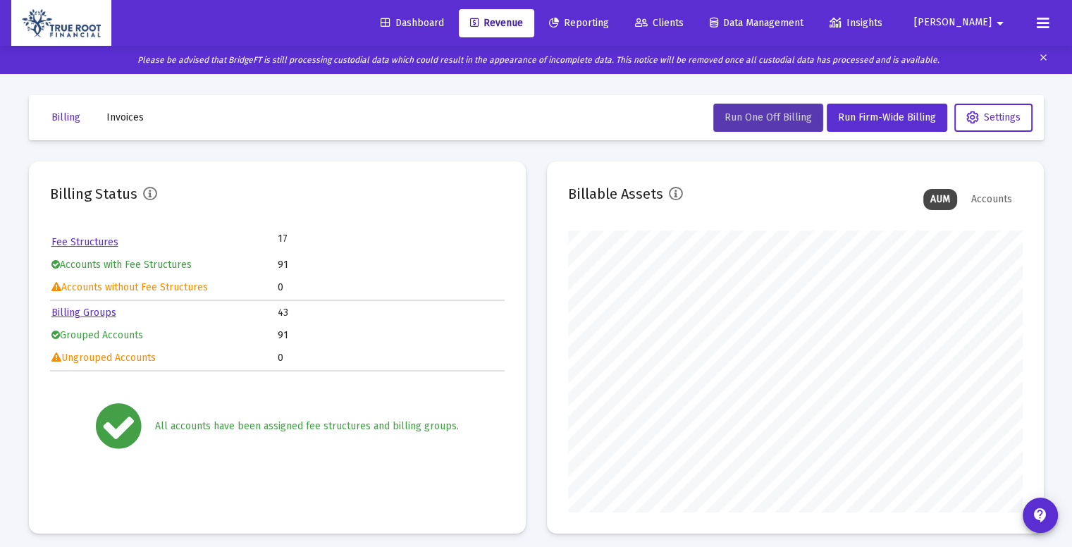
click at [761, 119] on span "Run One Off Billing" at bounding box center [767, 117] width 87 height 12
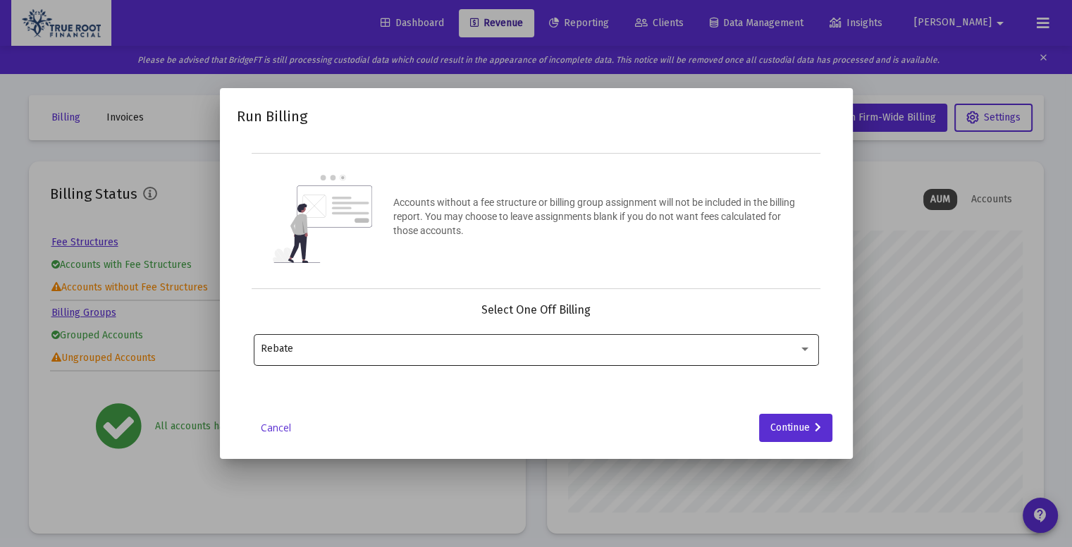
click at [560, 342] on div "Rebate" at bounding box center [536, 348] width 550 height 35
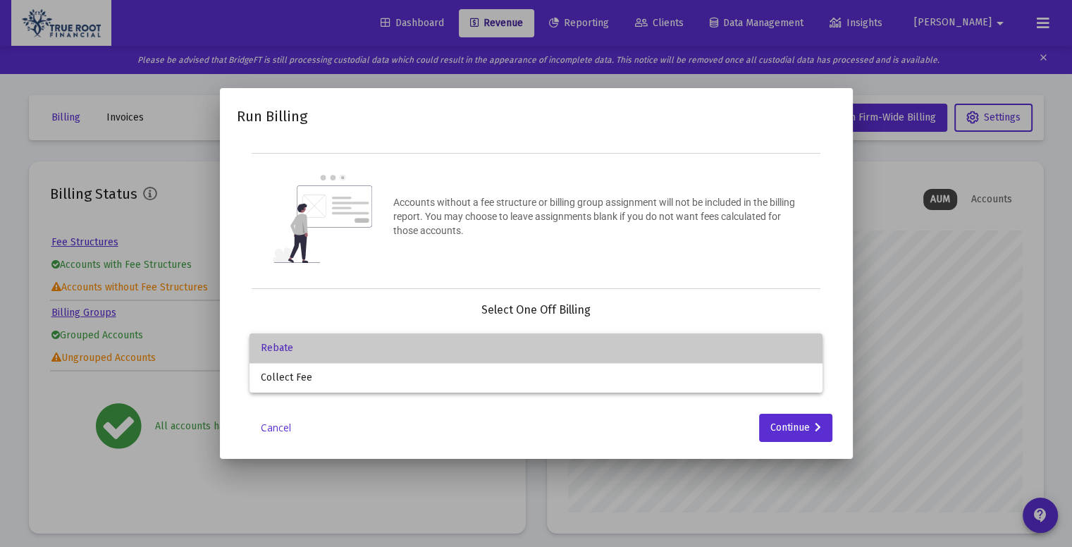
click at [560, 342] on span "Rebate" at bounding box center [536, 348] width 550 height 30
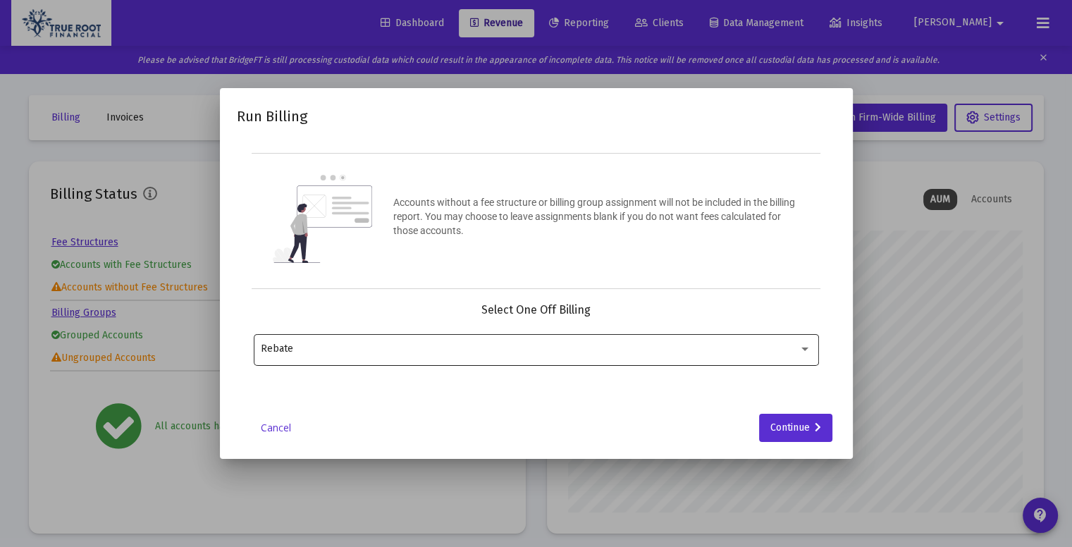
click at [560, 342] on div "Rebate" at bounding box center [536, 348] width 550 height 35
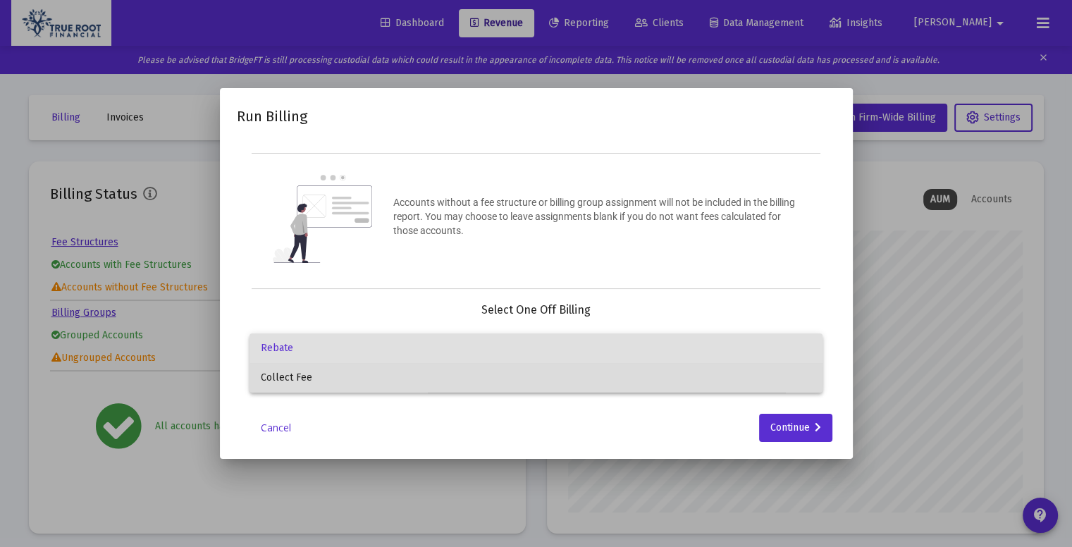
click at [536, 377] on span "Collect Fee" at bounding box center [536, 378] width 550 height 30
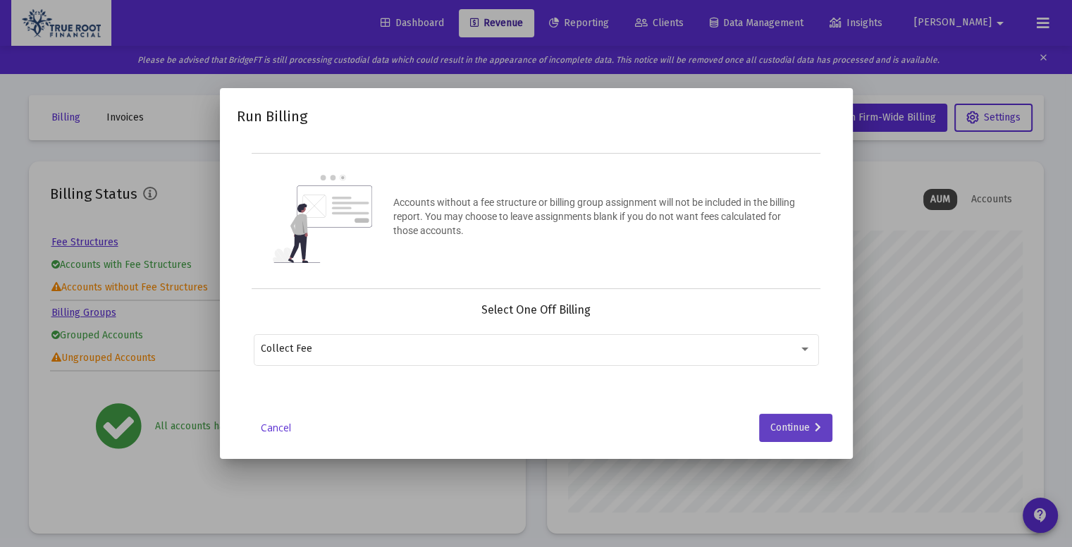
click at [781, 423] on div "Continue" at bounding box center [795, 428] width 51 height 28
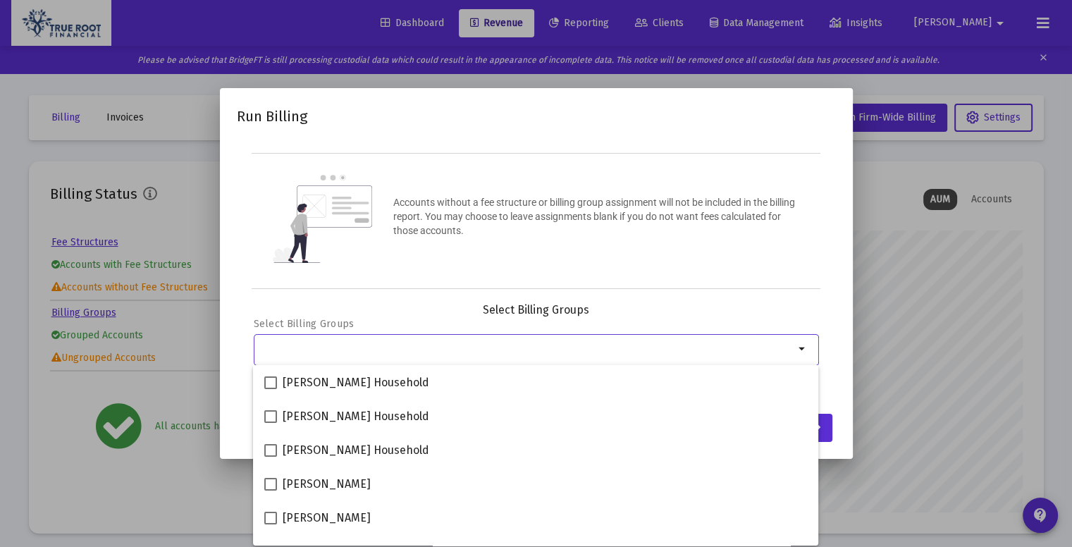
click at [562, 345] on input "Selection" at bounding box center [527, 348] width 533 height 11
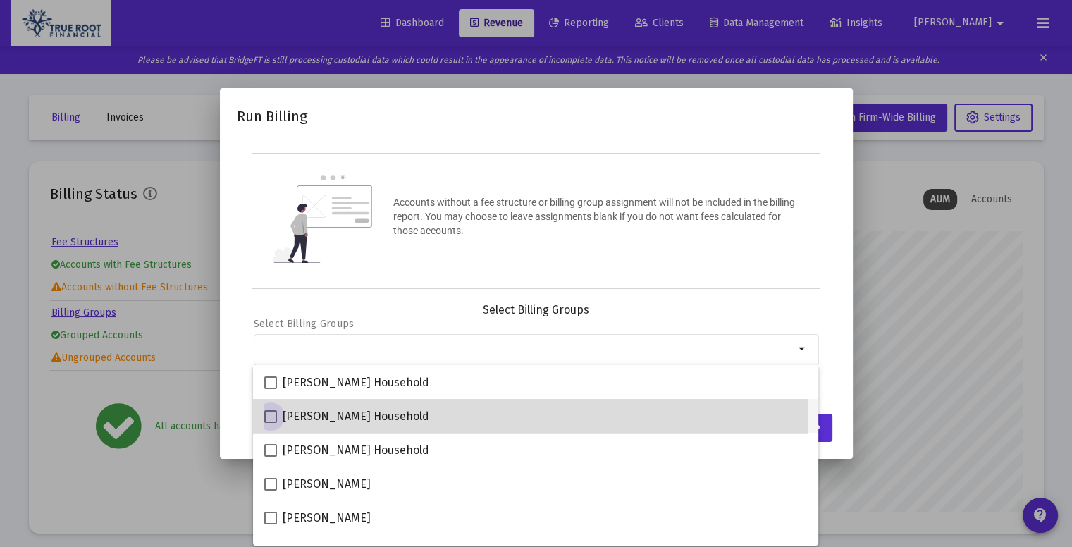
click at [366, 409] on span "[PERSON_NAME] Household" at bounding box center [356, 416] width 147 height 17
click at [271, 423] on input "[PERSON_NAME] Household" at bounding box center [270, 423] width 1 height 1
checkbox input "true"
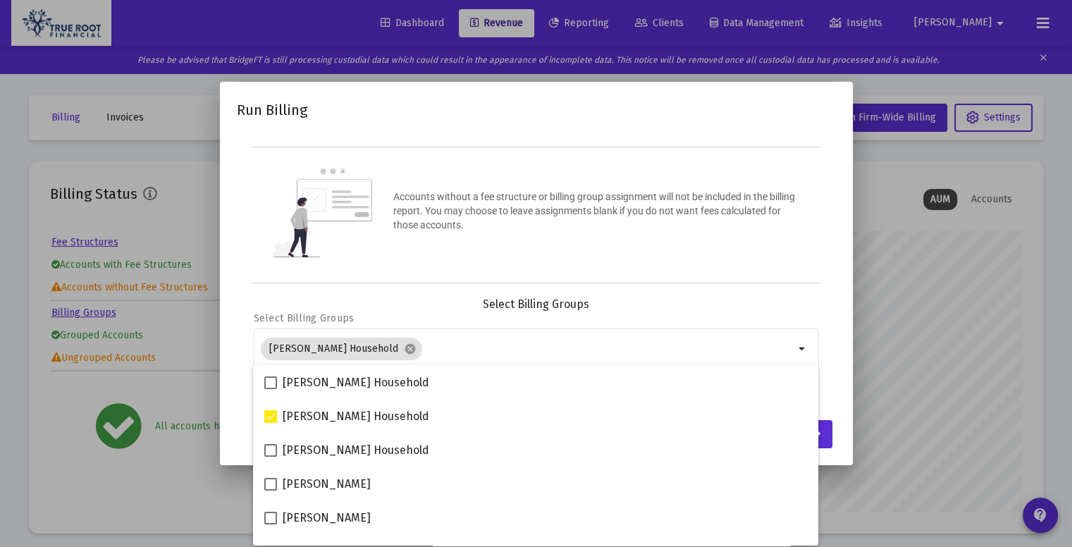
click at [755, 285] on div "Run Billing Accounts without a fee structure or billing group assignment will n…" at bounding box center [536, 273] width 599 height 349
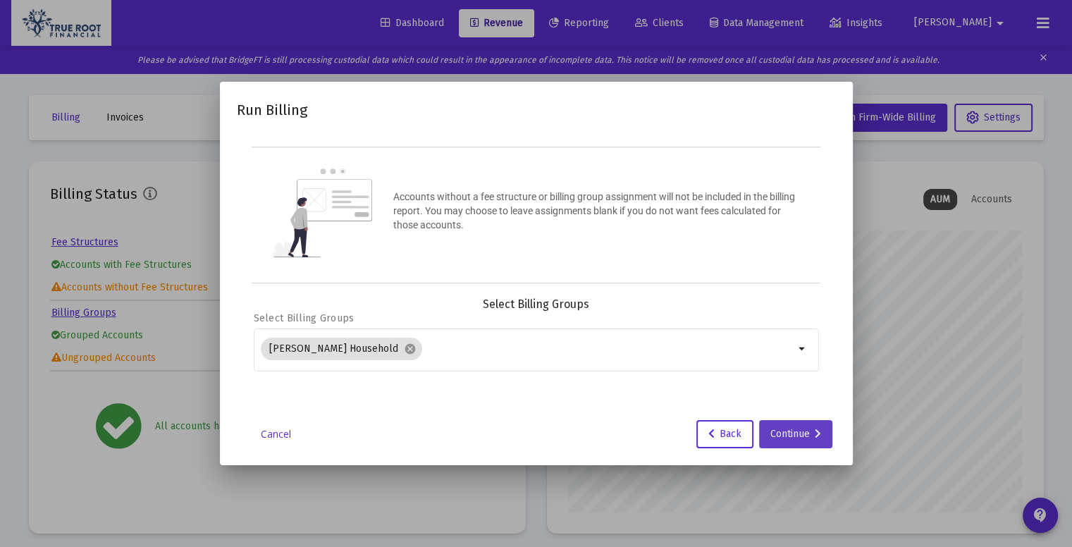
click at [820, 429] on icon at bounding box center [818, 434] width 6 height 10
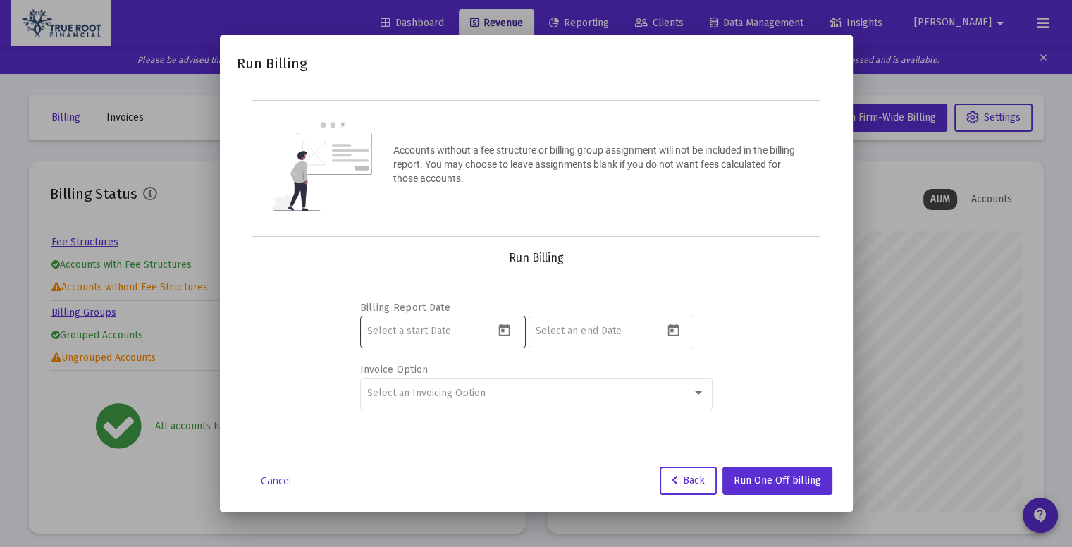
click at [500, 330] on icon "Open calendar" at bounding box center [504, 330] width 15 height 15
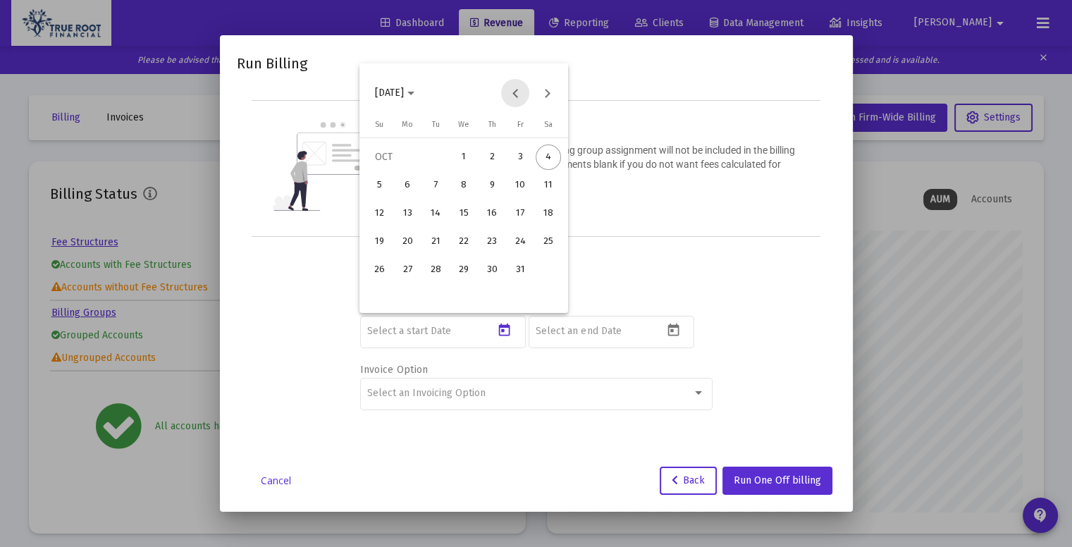
click at [507, 96] on button "Previous month" at bounding box center [515, 93] width 28 height 28
click at [466, 175] on div "3" at bounding box center [463, 185] width 25 height 25
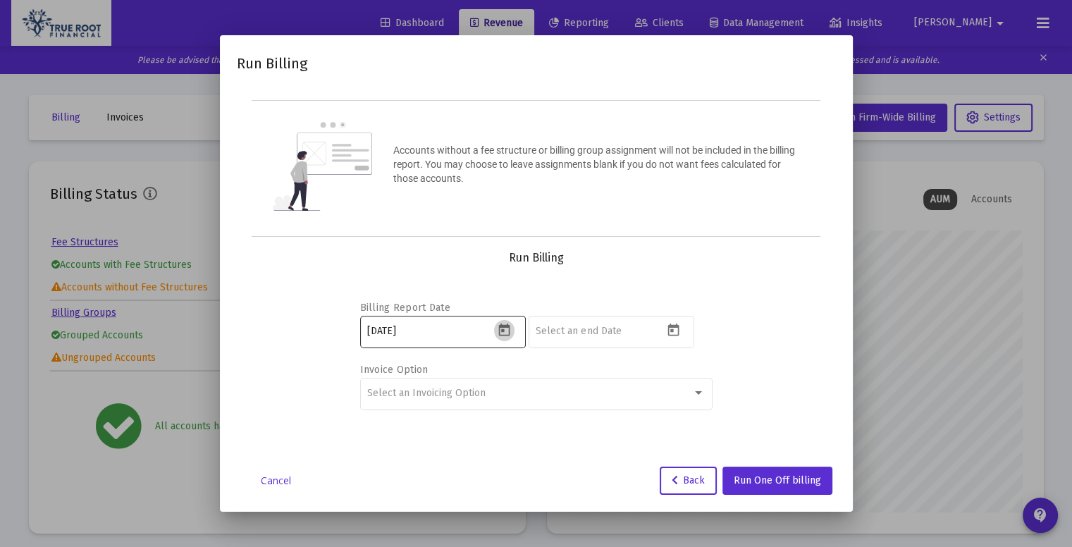
click at [500, 321] on button "Open calendar" at bounding box center [504, 330] width 20 height 20
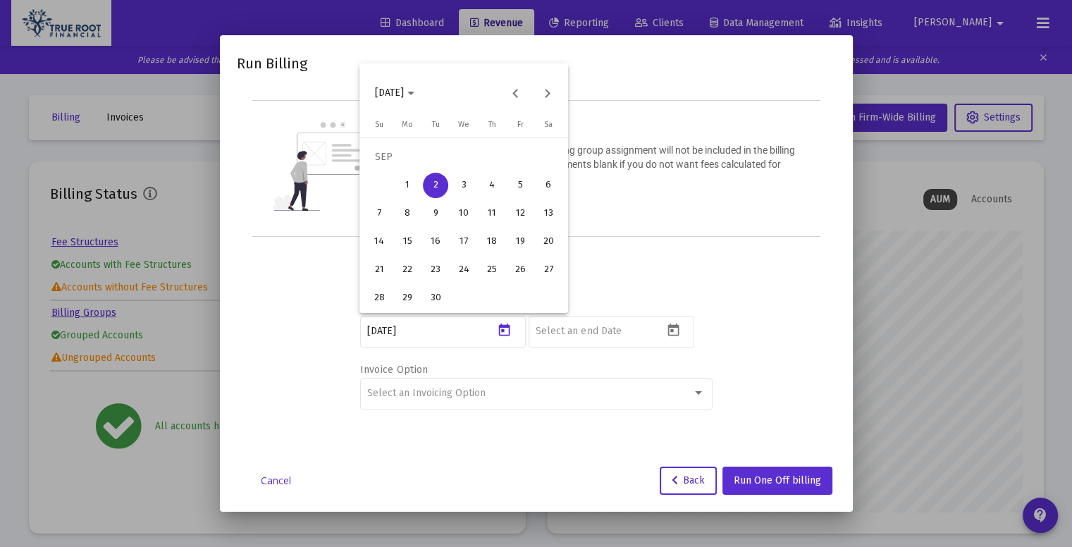
click at [465, 190] on div "3" at bounding box center [463, 185] width 25 height 25
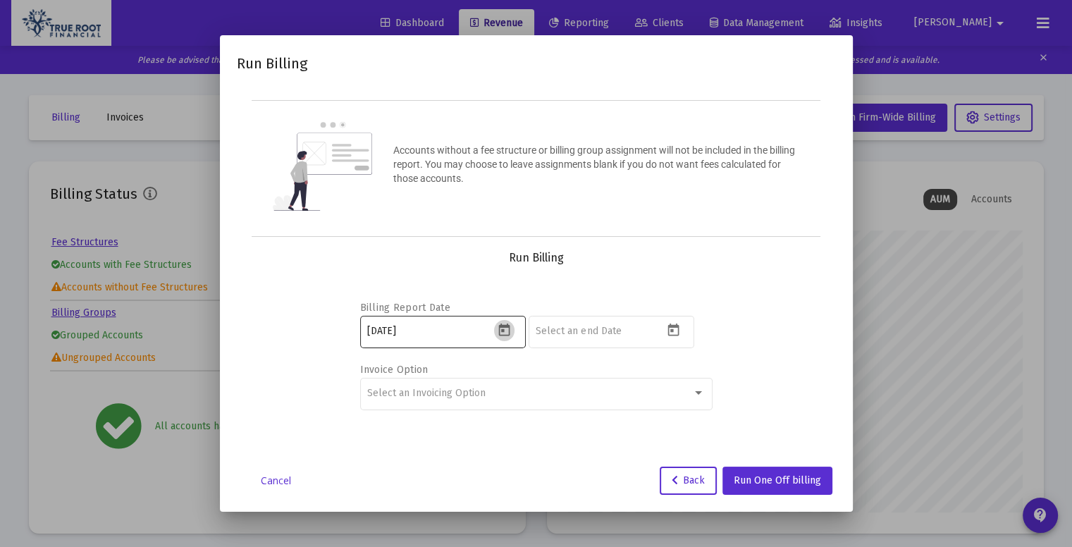
click at [502, 335] on icon "Open calendar" at bounding box center [504, 329] width 11 height 13
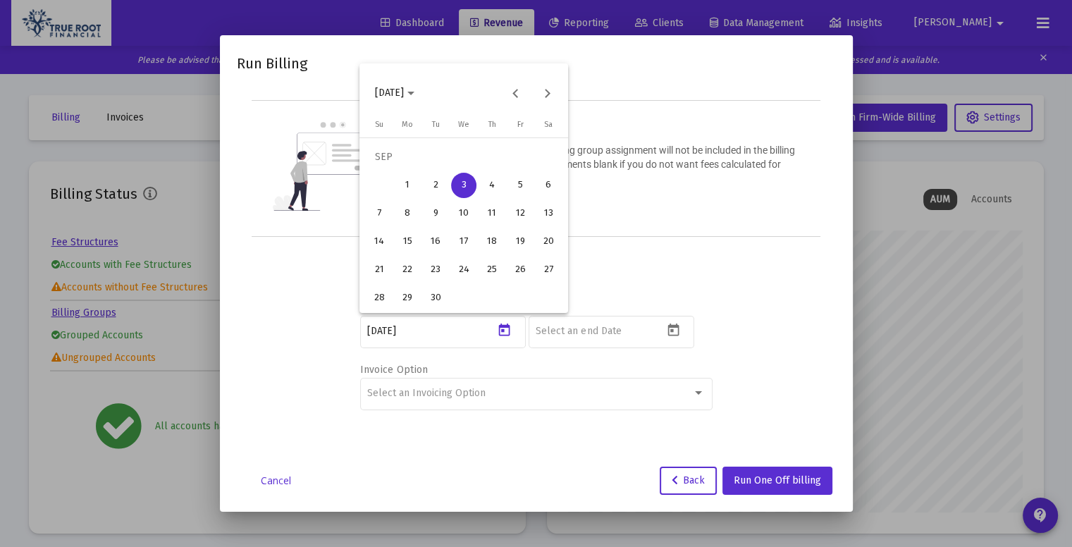
click at [469, 184] on div "3" at bounding box center [463, 185] width 25 height 25
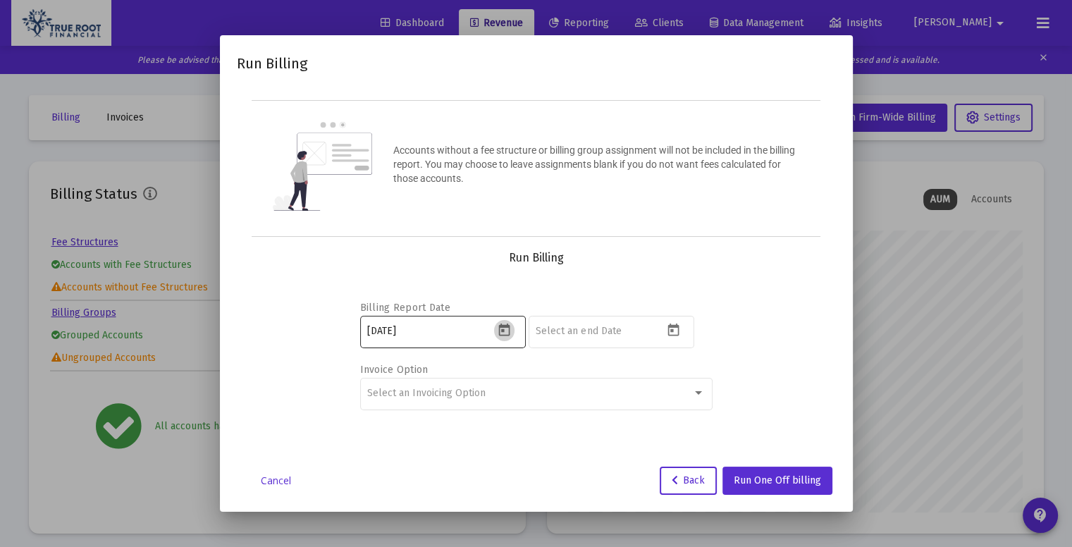
click at [499, 330] on icon "Open calendar" at bounding box center [504, 329] width 11 height 13
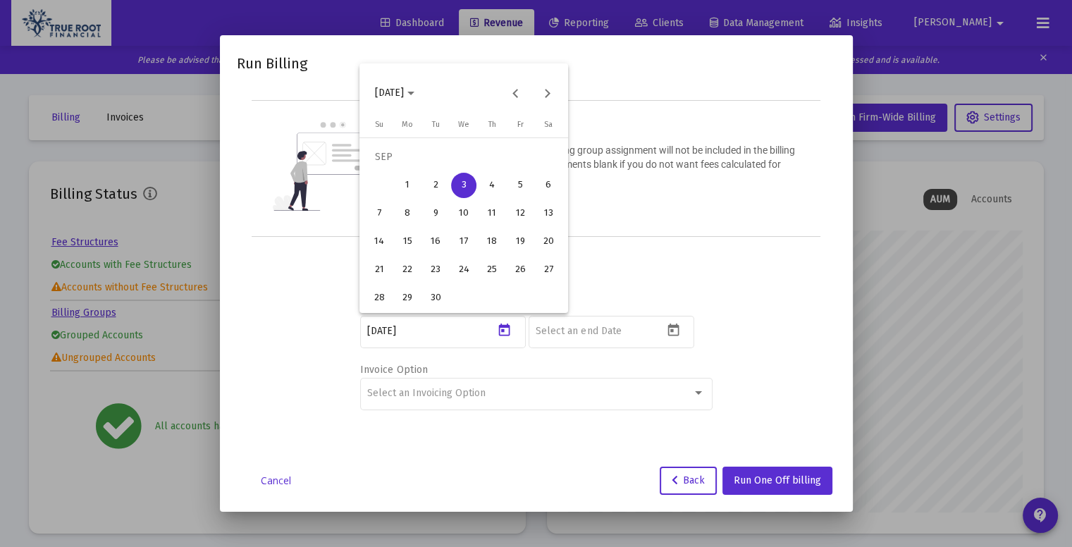
click at [485, 190] on div "4" at bounding box center [491, 185] width 25 height 25
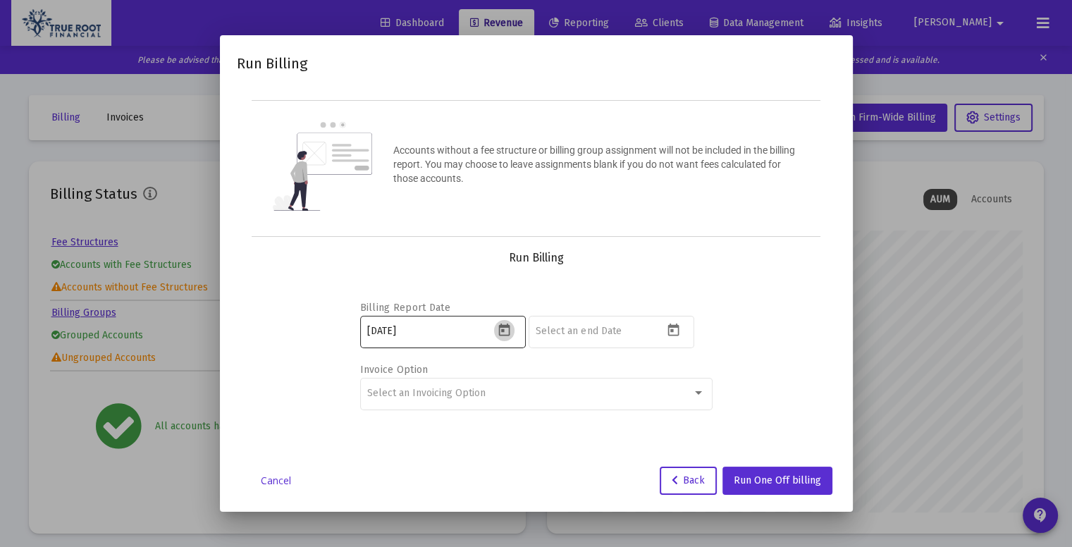
click at [509, 327] on icon "Open calendar" at bounding box center [504, 329] width 11 height 13
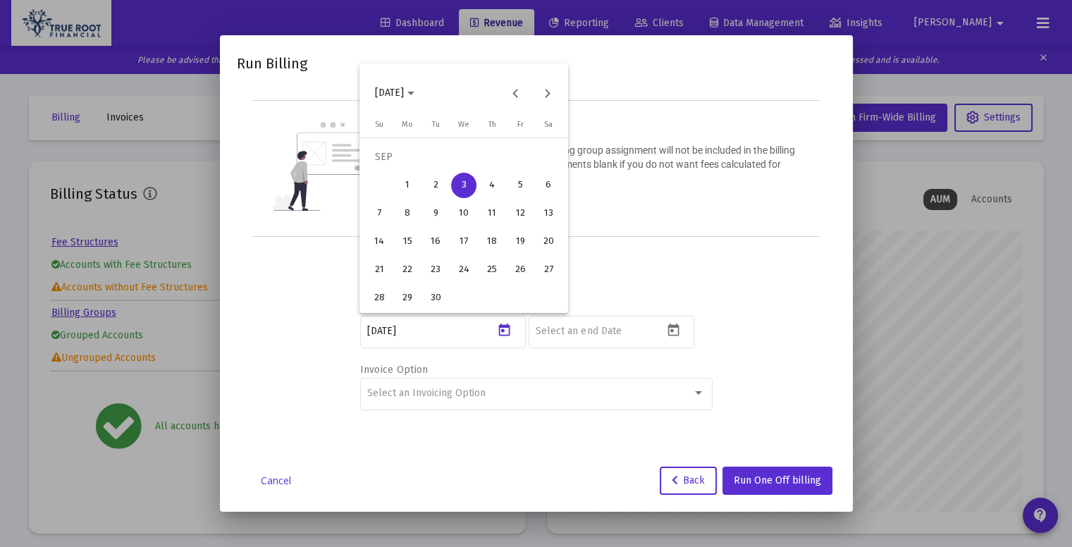
click at [493, 186] on div "4" at bounding box center [491, 185] width 25 height 25
type input "[DATE]"
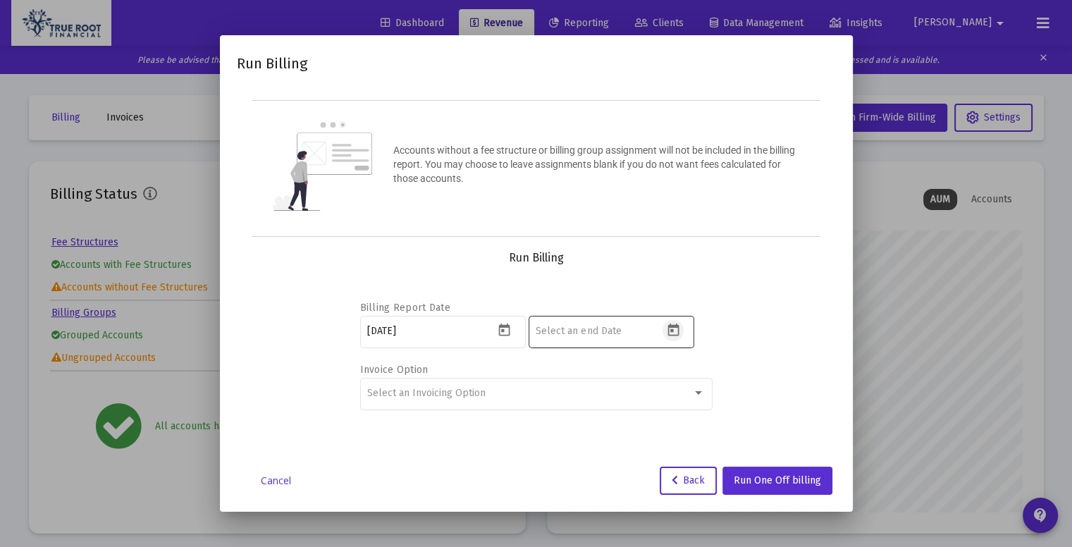
click at [676, 330] on icon "Open calendar" at bounding box center [673, 330] width 15 height 15
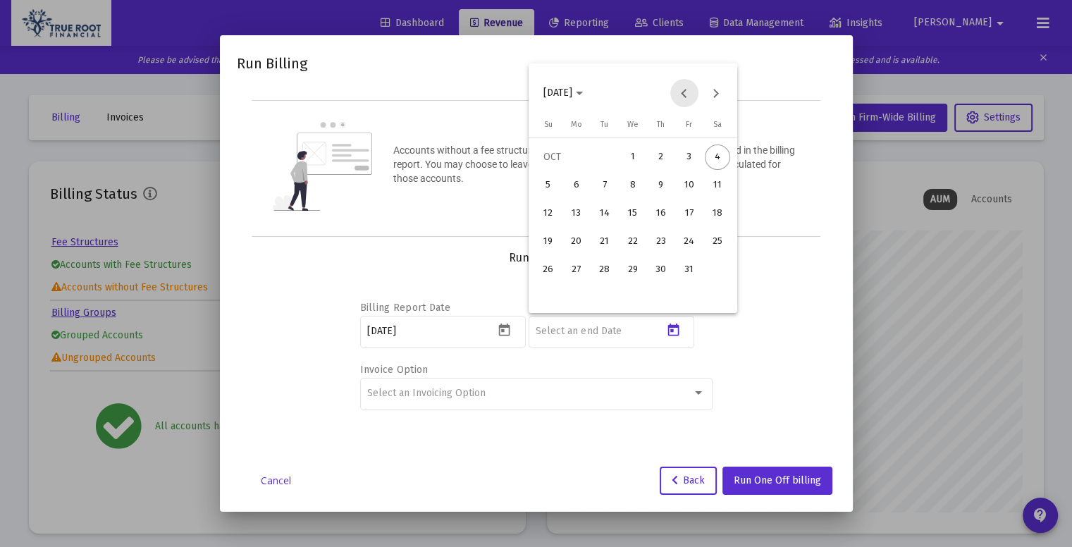
click at [683, 105] on button "Previous month" at bounding box center [684, 93] width 28 height 28
click at [612, 299] on div "30" at bounding box center [604, 297] width 25 height 25
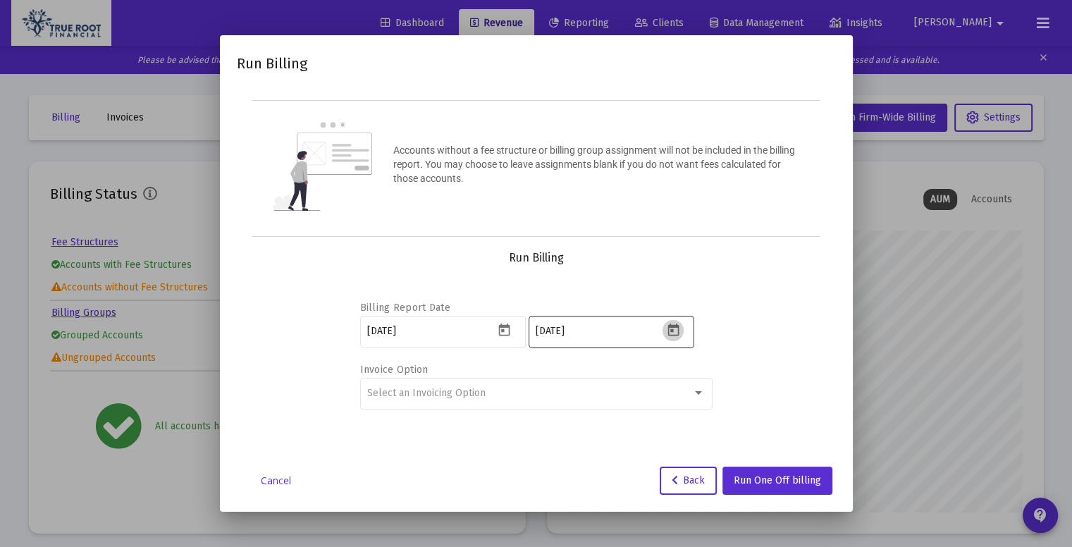
click at [671, 328] on icon "Open calendar" at bounding box center [673, 330] width 15 height 15
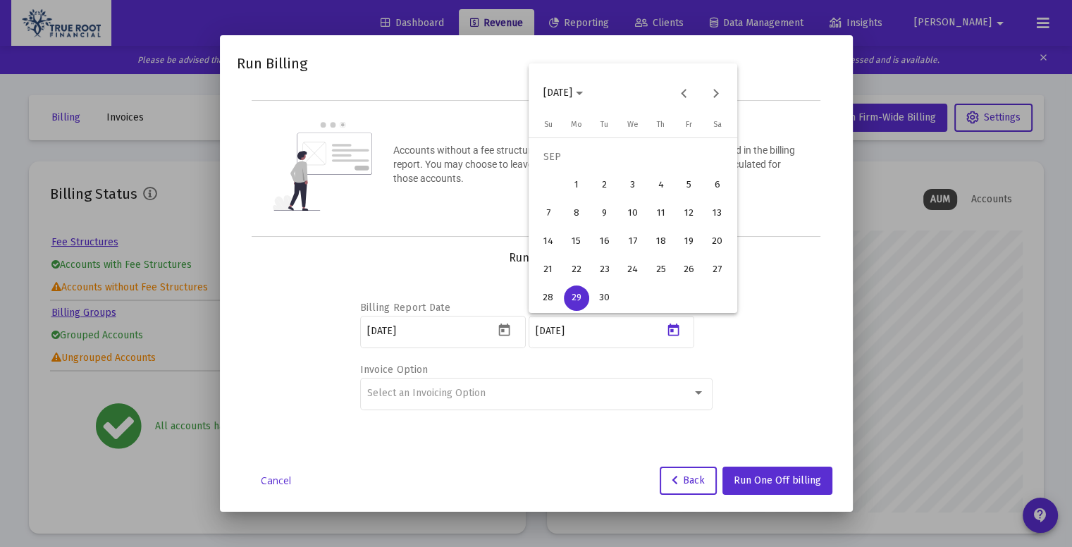
click at [603, 292] on div "30" at bounding box center [604, 297] width 25 height 25
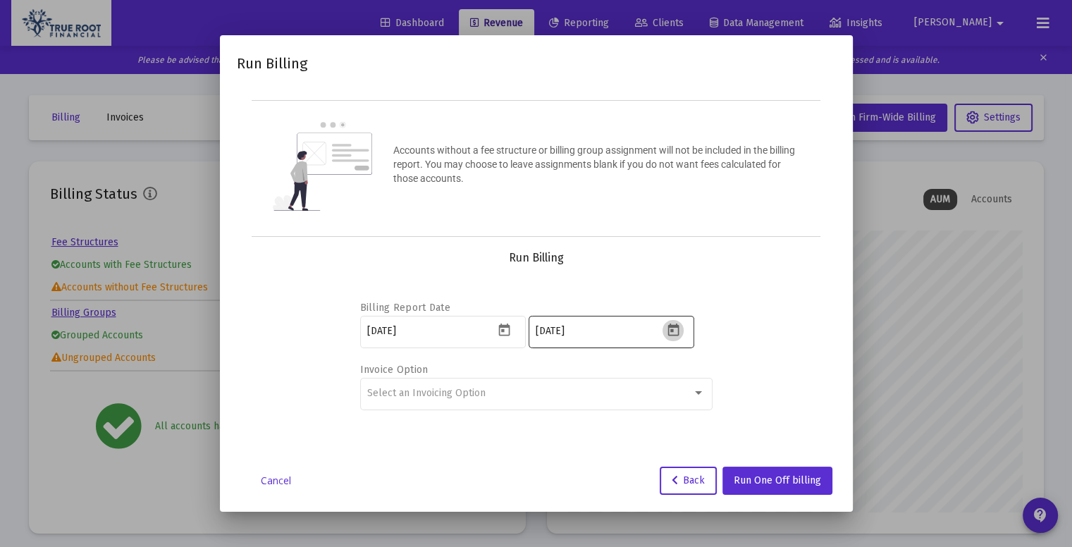
click at [674, 328] on icon "Open calendar" at bounding box center [673, 330] width 15 height 15
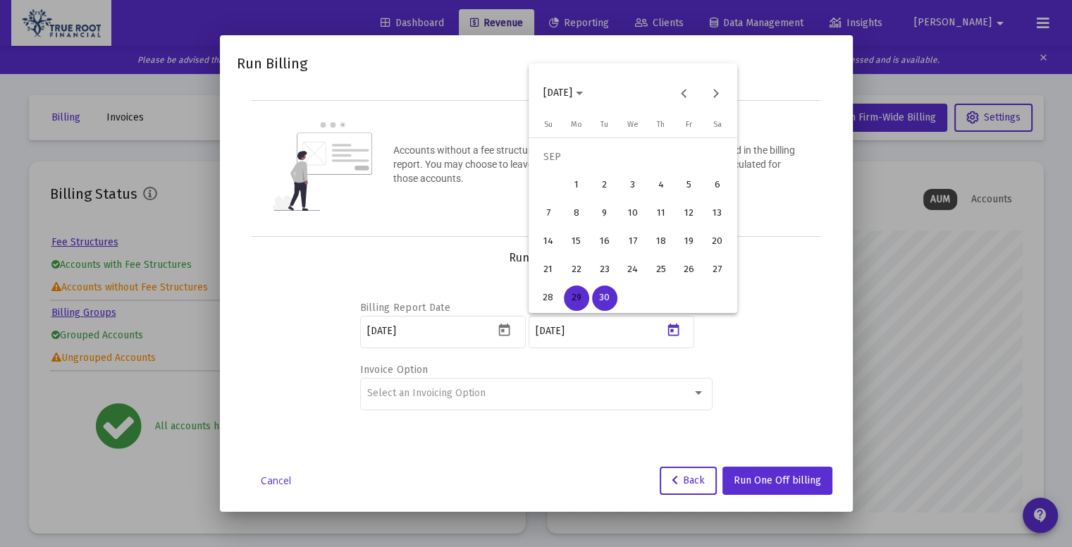
click at [604, 296] on div "30" at bounding box center [604, 297] width 25 height 25
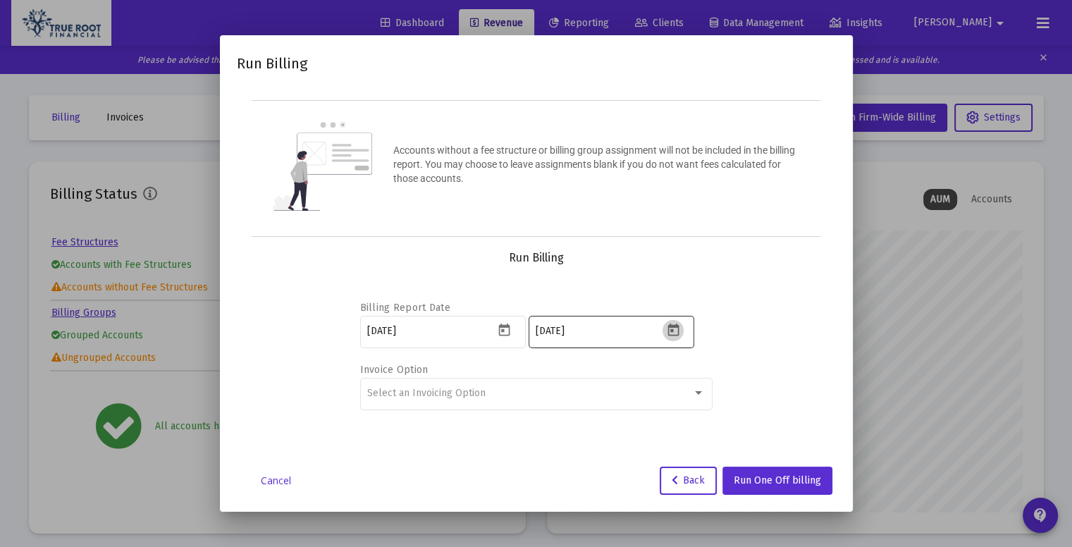
click at [674, 326] on icon "Open calendar" at bounding box center [672, 329] width 11 height 13
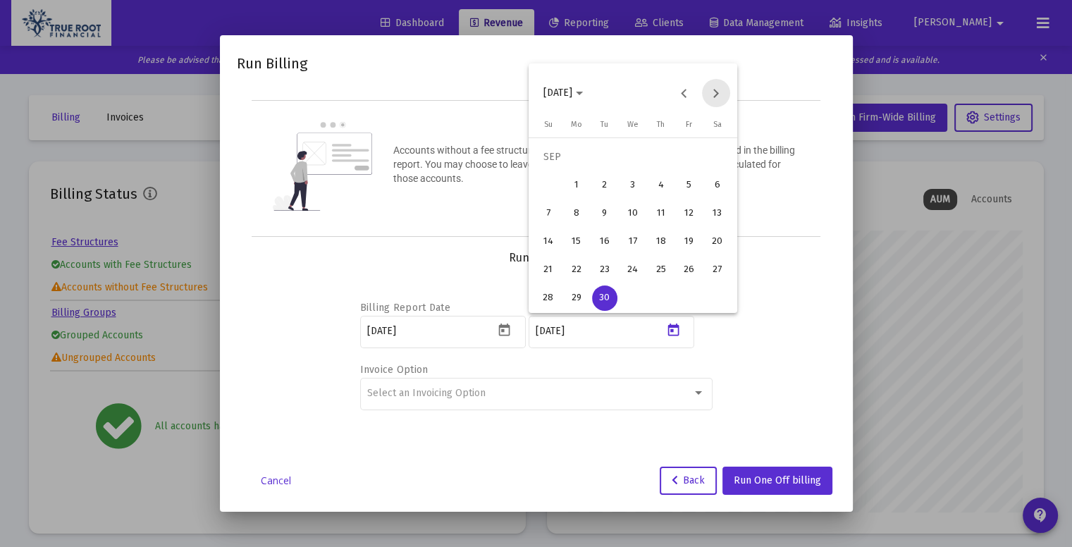
click at [716, 94] on button "Next month" at bounding box center [716, 93] width 28 height 28
click at [631, 157] on div "1" at bounding box center [632, 156] width 25 height 25
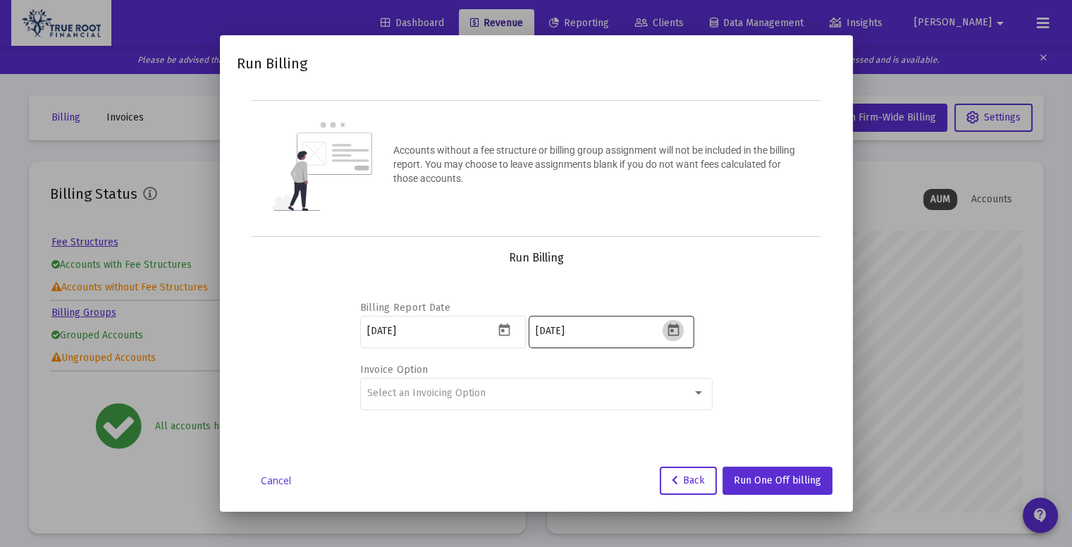
click at [667, 328] on icon "Open calendar" at bounding box center [672, 329] width 11 height 13
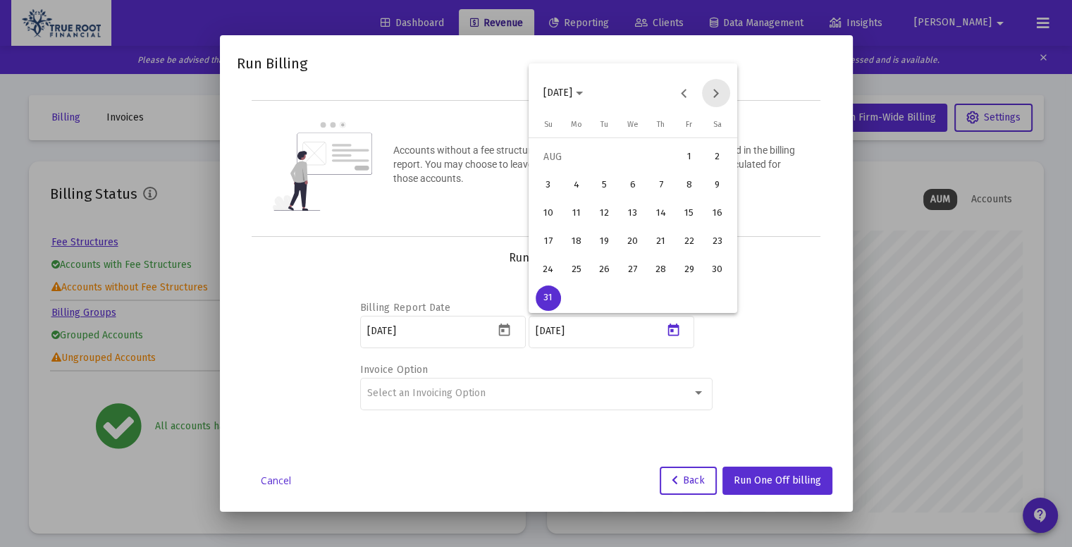
click at [710, 91] on button "Next month" at bounding box center [716, 93] width 28 height 28
click at [715, 97] on button "Next month" at bounding box center [716, 93] width 28 height 28
click at [650, 161] on div "2" at bounding box center [660, 156] width 25 height 25
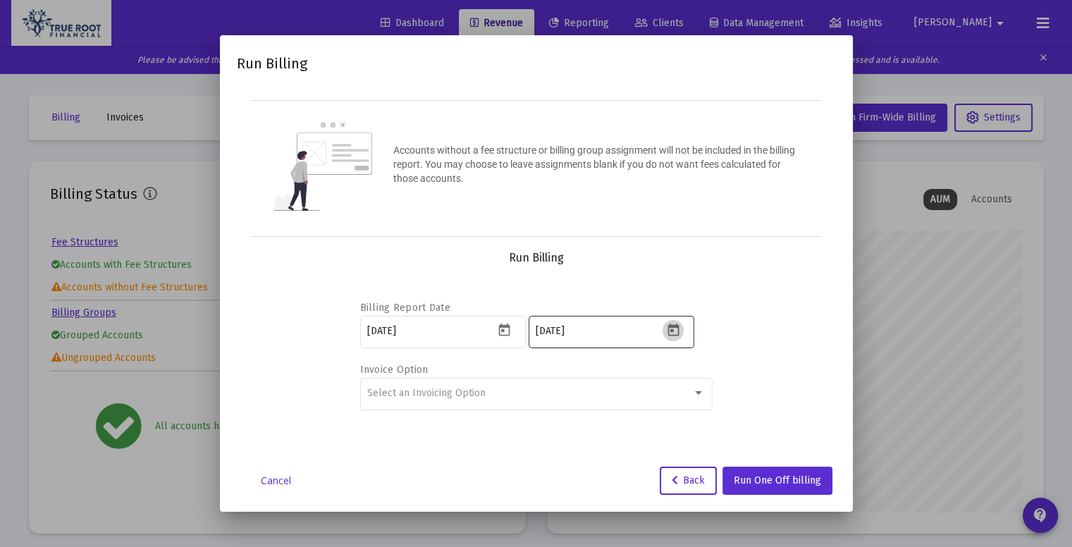
click at [682, 327] on button "Open calendar" at bounding box center [672, 330] width 20 height 20
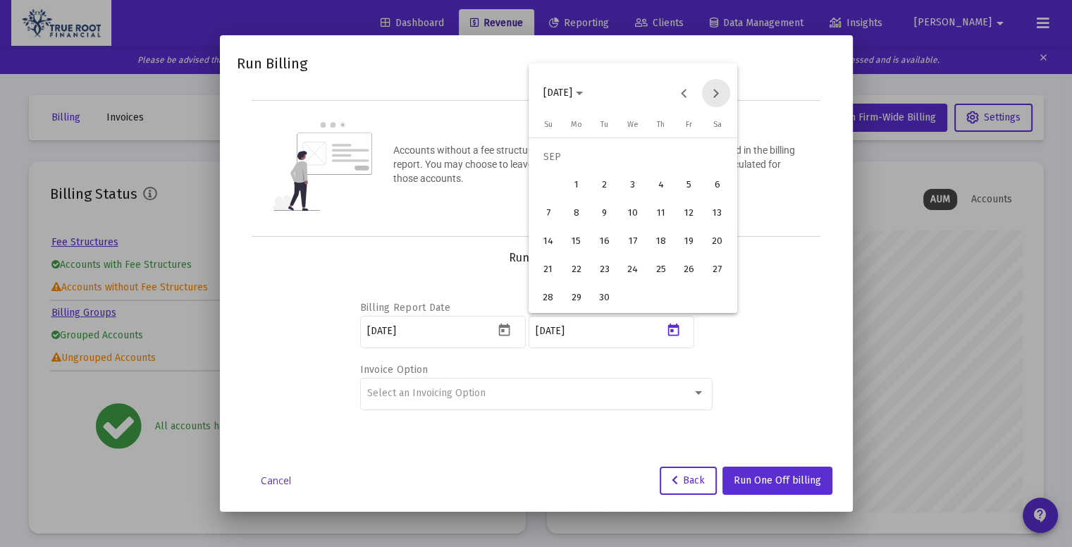
click at [719, 91] on button "Next month" at bounding box center [716, 93] width 28 height 28
click at [687, 92] on button "Previous month" at bounding box center [684, 93] width 28 height 28
click at [711, 97] on button "Next month" at bounding box center [716, 93] width 28 height 28
click at [633, 157] on div "1" at bounding box center [632, 156] width 25 height 25
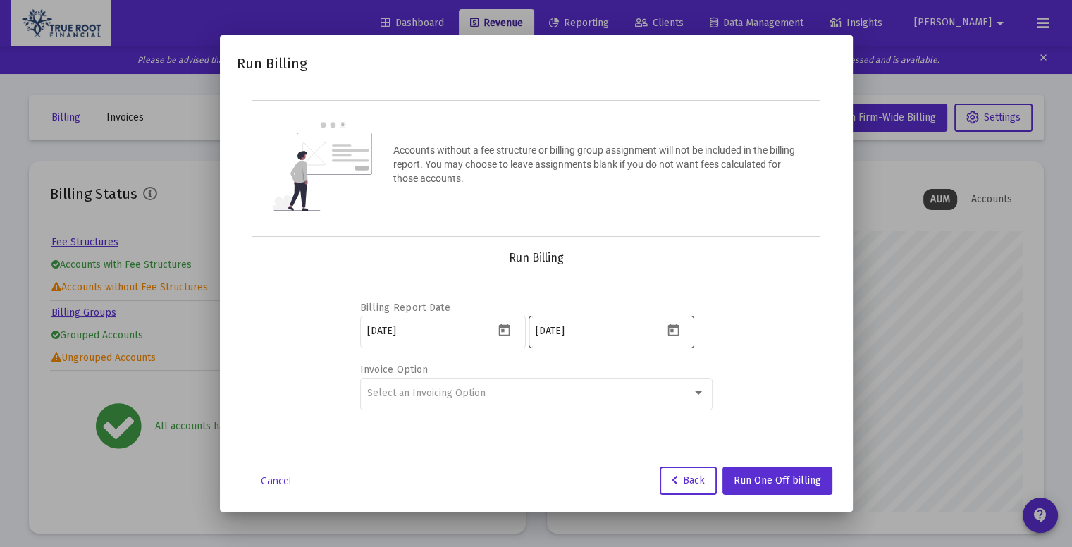
click at [672, 318] on div "2025-08-30" at bounding box center [611, 331] width 166 height 35
click at [674, 329] on icon "Open calendar" at bounding box center [673, 330] width 15 height 15
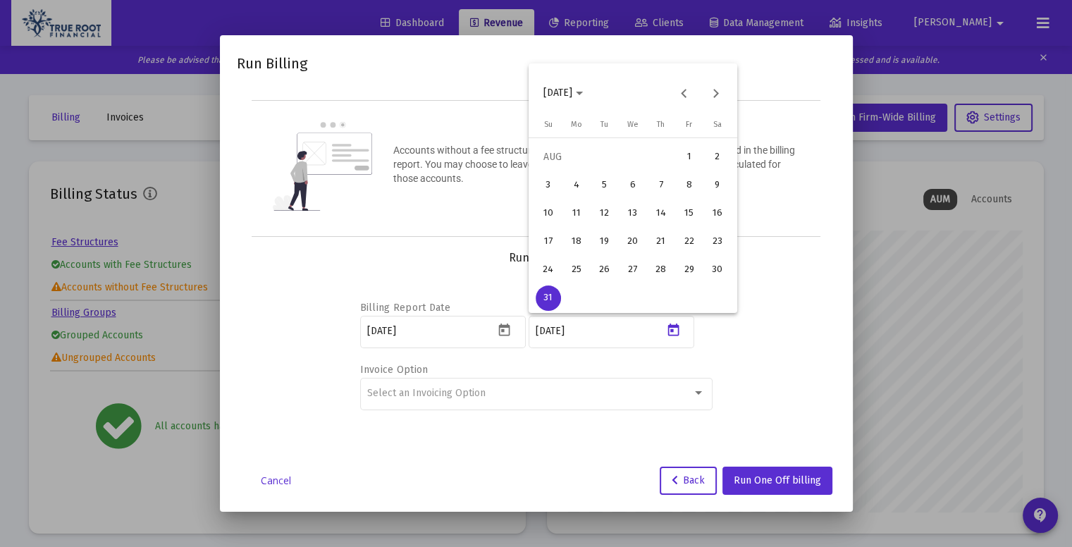
click at [706, 104] on div "2025-08-30" at bounding box center [633, 93] width 202 height 28
click at [719, 94] on button "Next month" at bounding box center [716, 93] width 28 height 28
click at [607, 301] on div "30" at bounding box center [604, 297] width 25 height 25
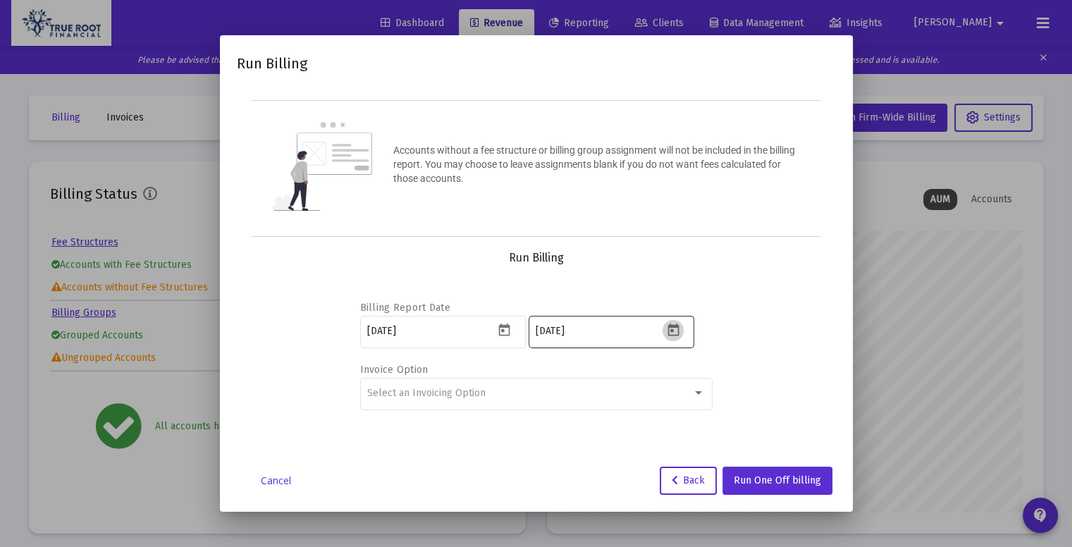
click at [667, 330] on icon "Open calendar" at bounding box center [673, 330] width 15 height 15
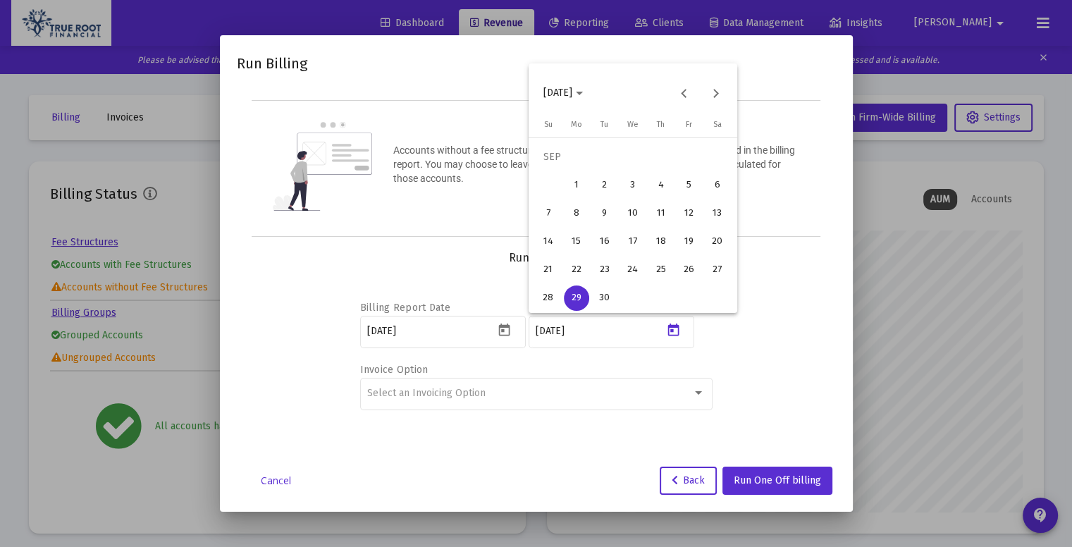
click at [612, 297] on div "30" at bounding box center [604, 297] width 25 height 25
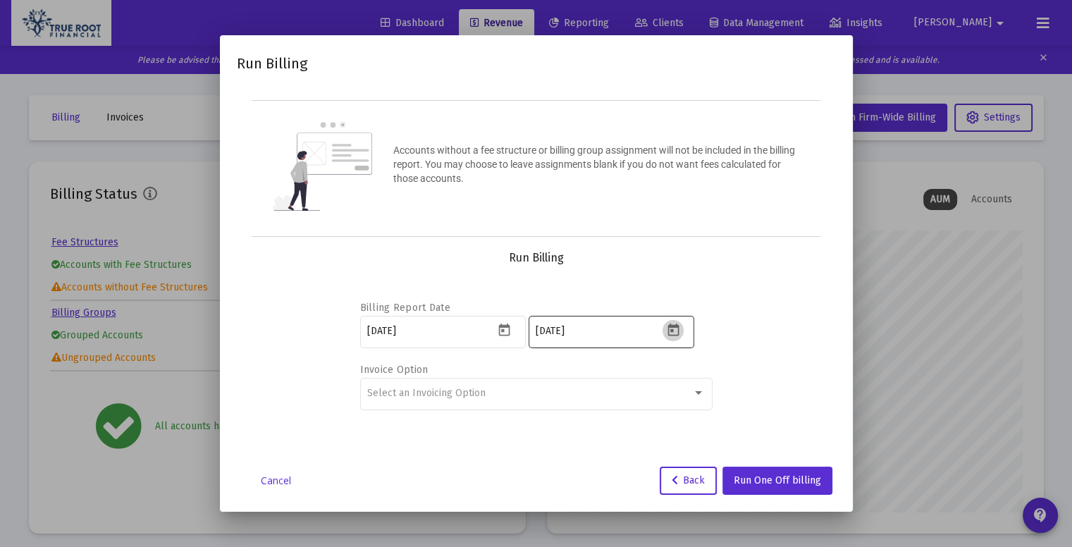
click at [672, 330] on icon "Open calendar" at bounding box center [672, 329] width 11 height 13
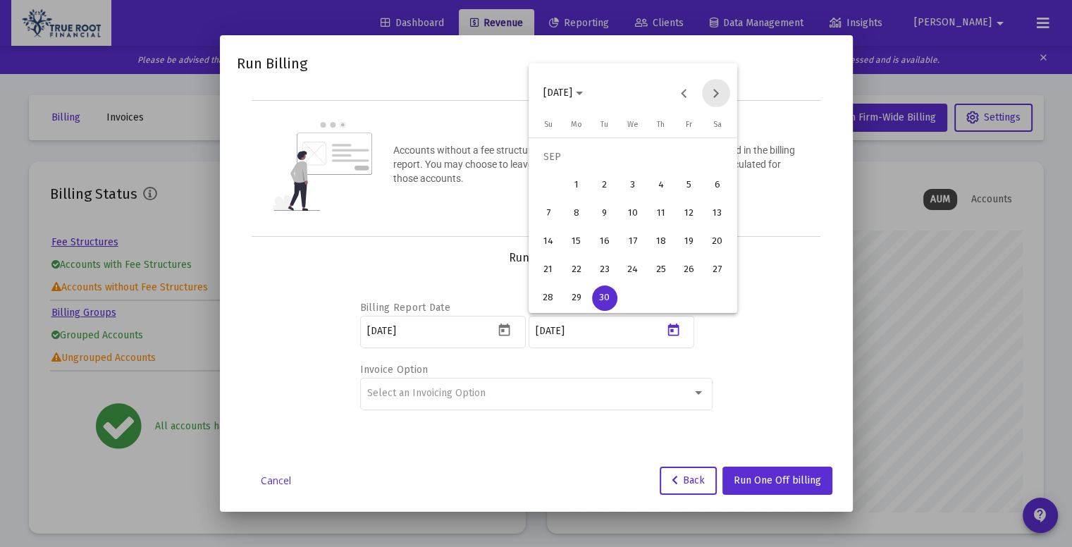
click at [715, 94] on button "Next month" at bounding box center [716, 93] width 28 height 28
click at [655, 153] on div "2" at bounding box center [660, 156] width 25 height 25
type input "[DATE]"
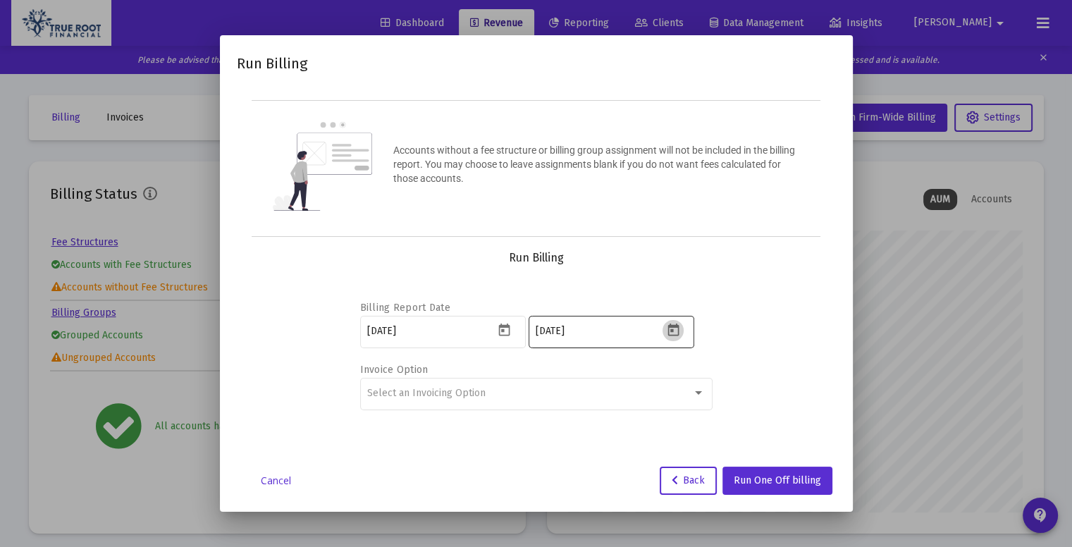
click at [676, 332] on icon "Open calendar" at bounding box center [673, 330] width 15 height 15
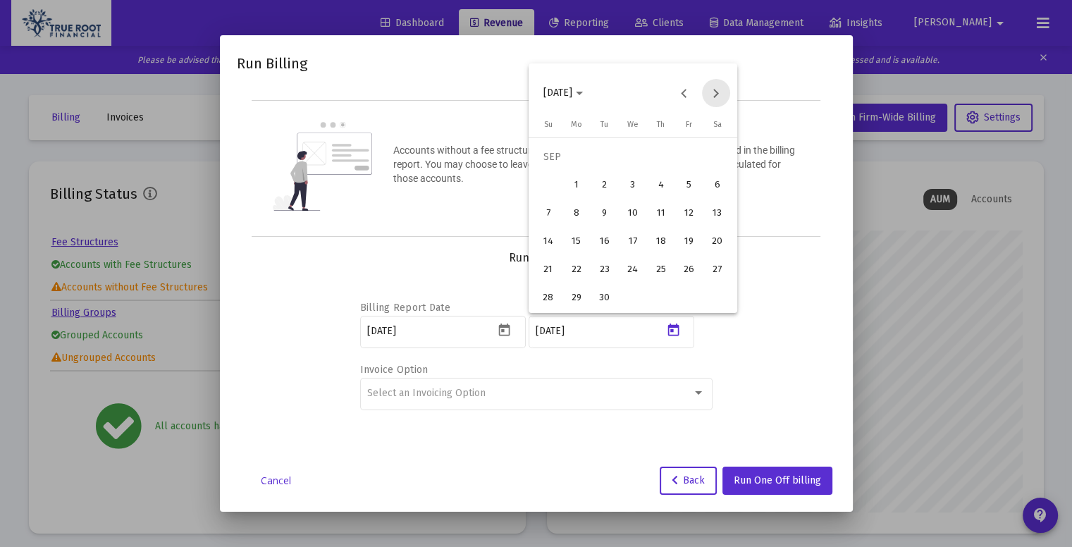
click at [718, 88] on button "Next month" at bounding box center [716, 93] width 28 height 28
click at [780, 298] on div at bounding box center [536, 273] width 1072 height 547
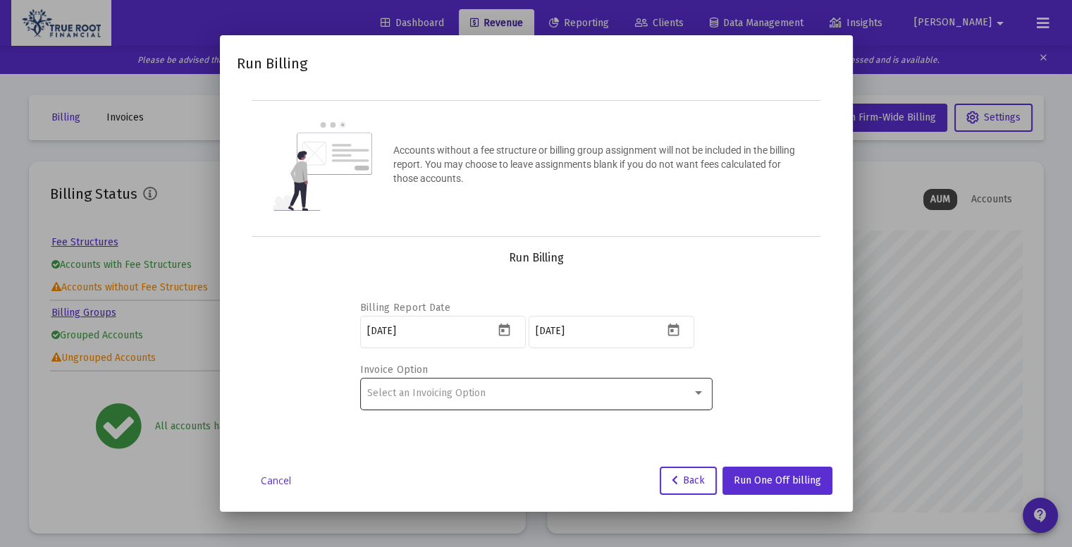
click at [636, 400] on div "Select an Invoicing Option" at bounding box center [536, 393] width 338 height 35
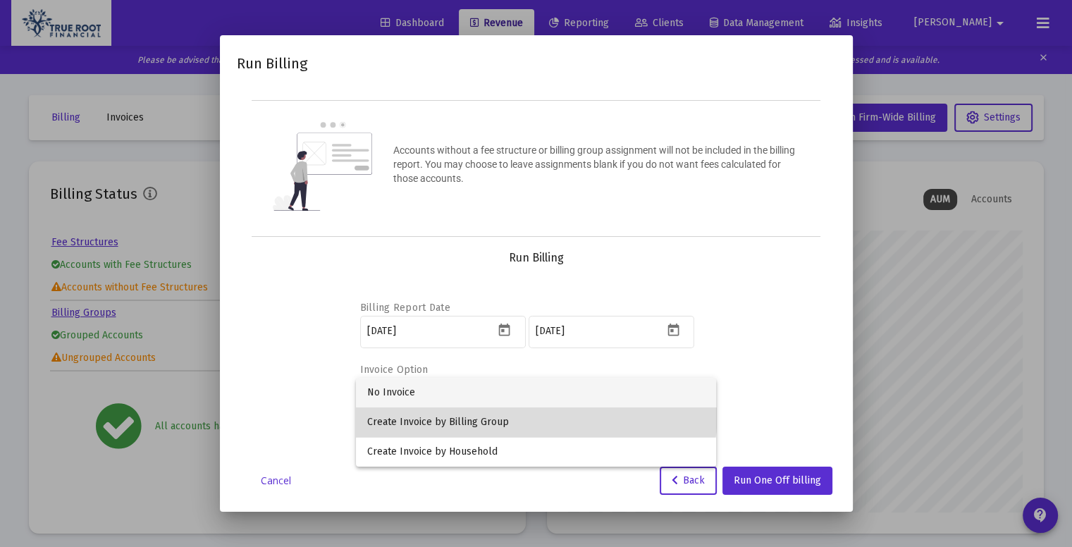
click at [520, 412] on span "Create Invoice by Billing Group" at bounding box center [536, 422] width 338 height 30
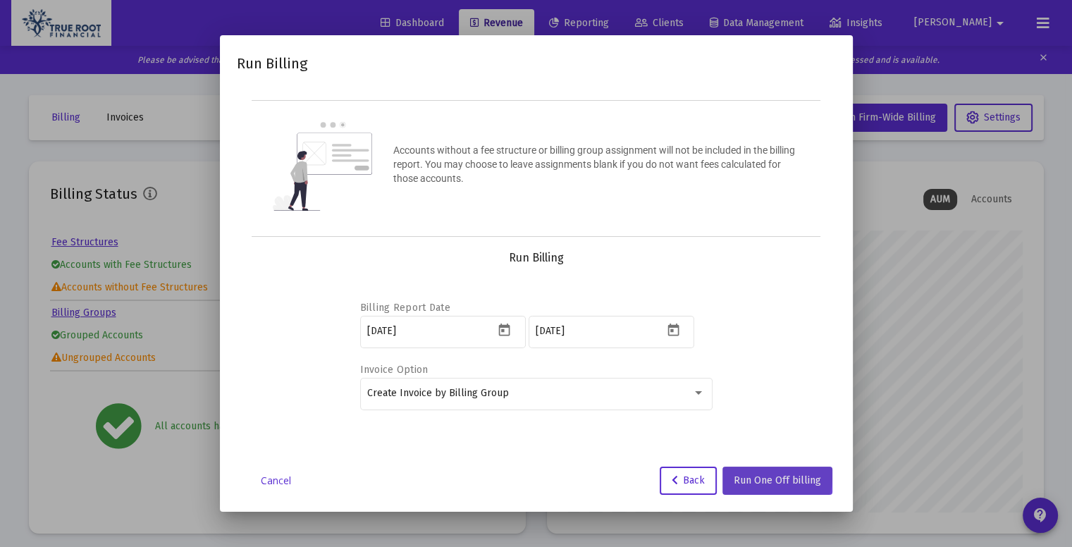
click at [758, 471] on button "Run One Off billing" at bounding box center [777, 480] width 110 height 28
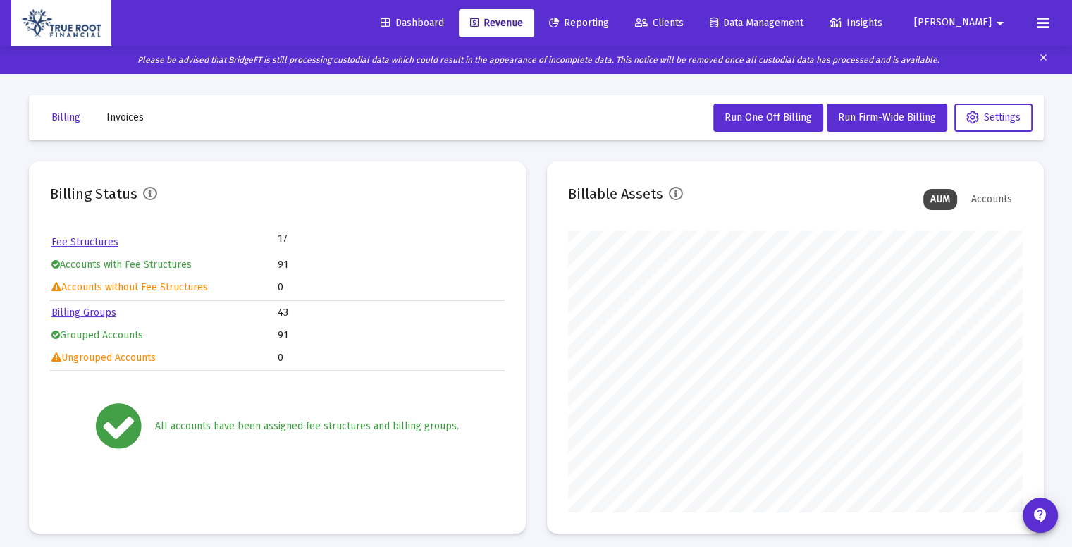
scroll to position [282, 455]
click at [127, 113] on span "Invoices" at bounding box center [124, 117] width 37 height 12
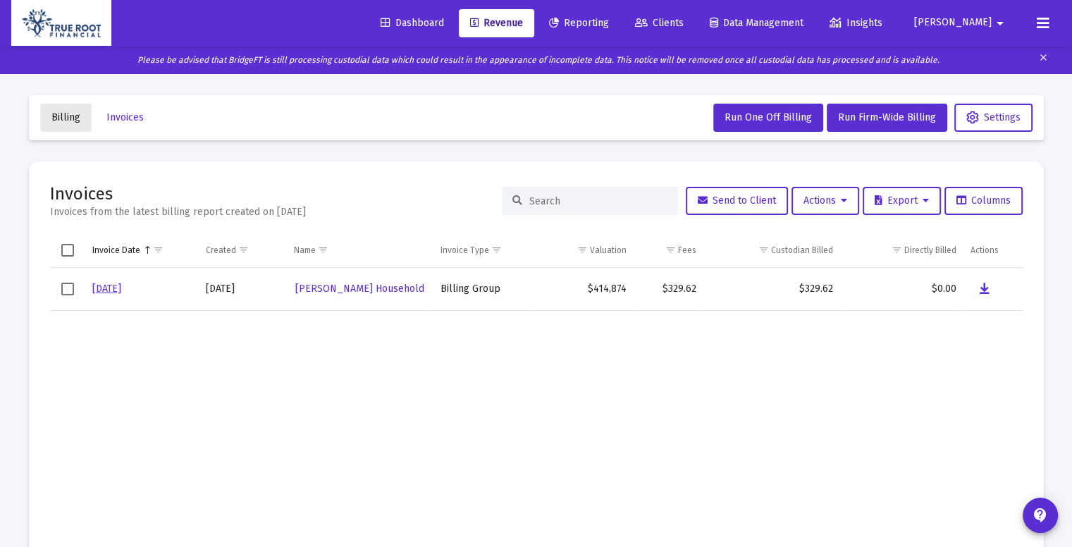
click at [57, 123] on button "Billing" at bounding box center [65, 118] width 51 height 28
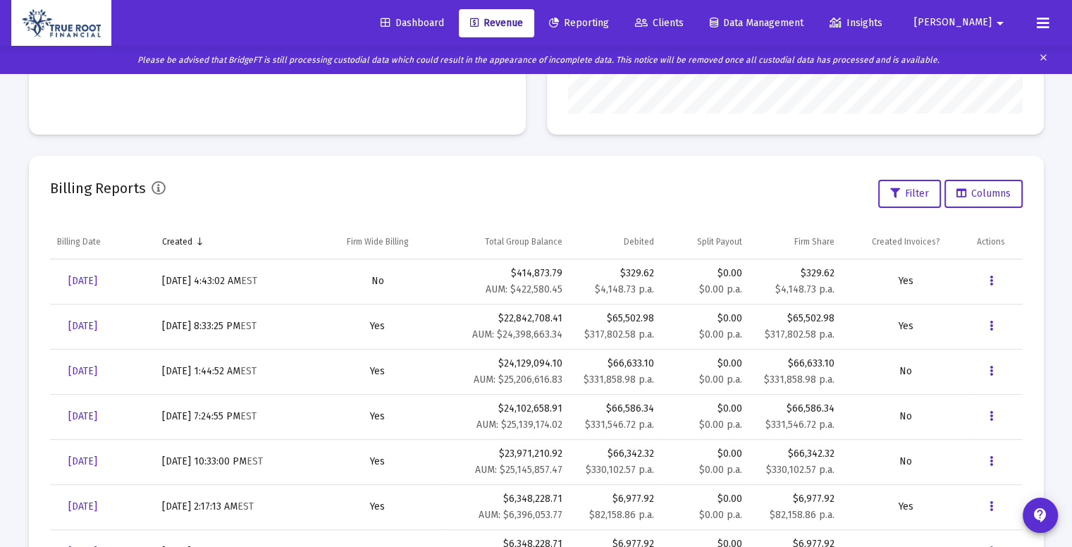
scroll to position [400, 0]
click at [984, 283] on button "Data grid" at bounding box center [991, 280] width 28 height 28
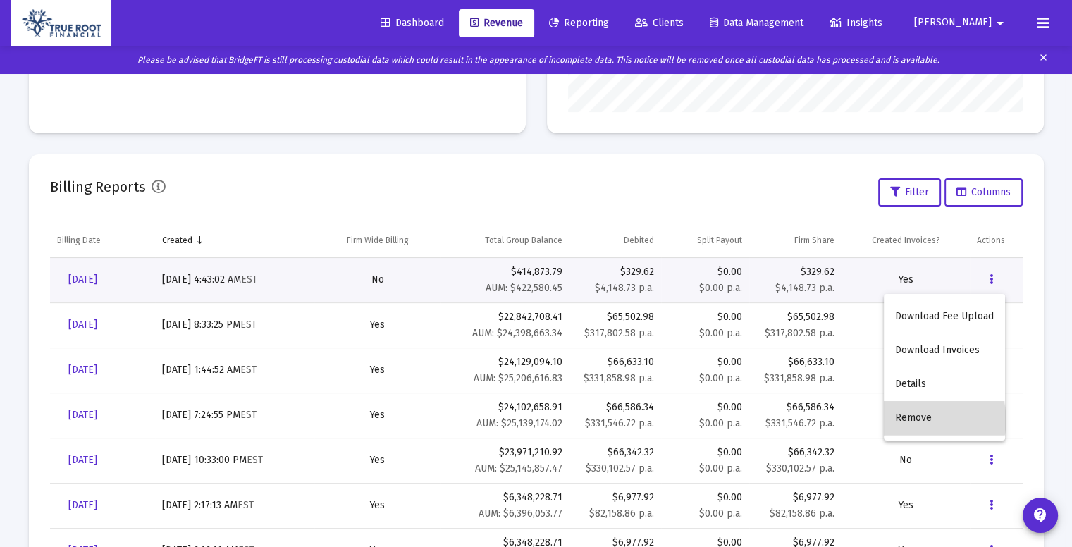
click at [937, 420] on button "Remove" at bounding box center [944, 418] width 121 height 34
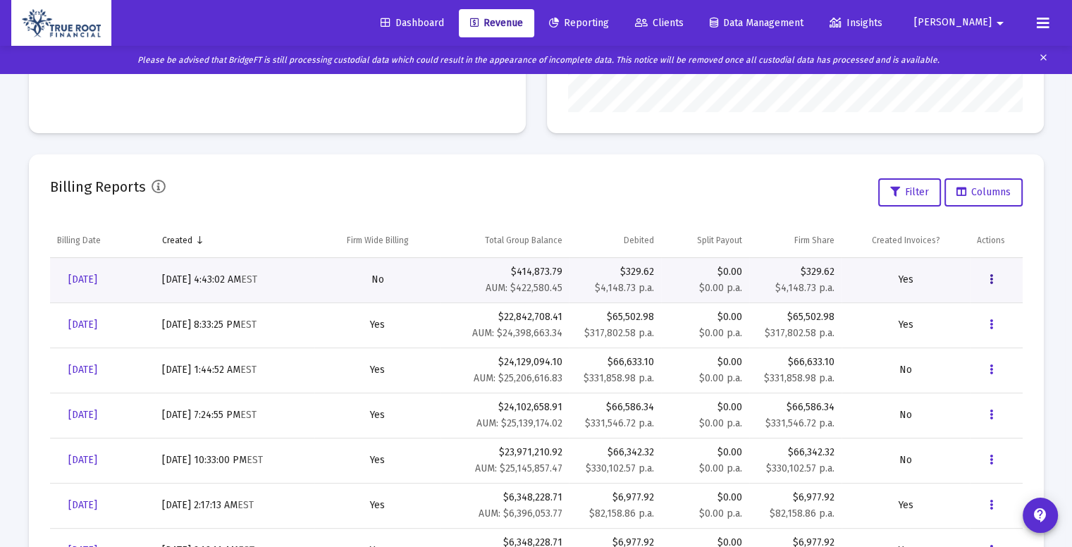
scroll to position [0, 0]
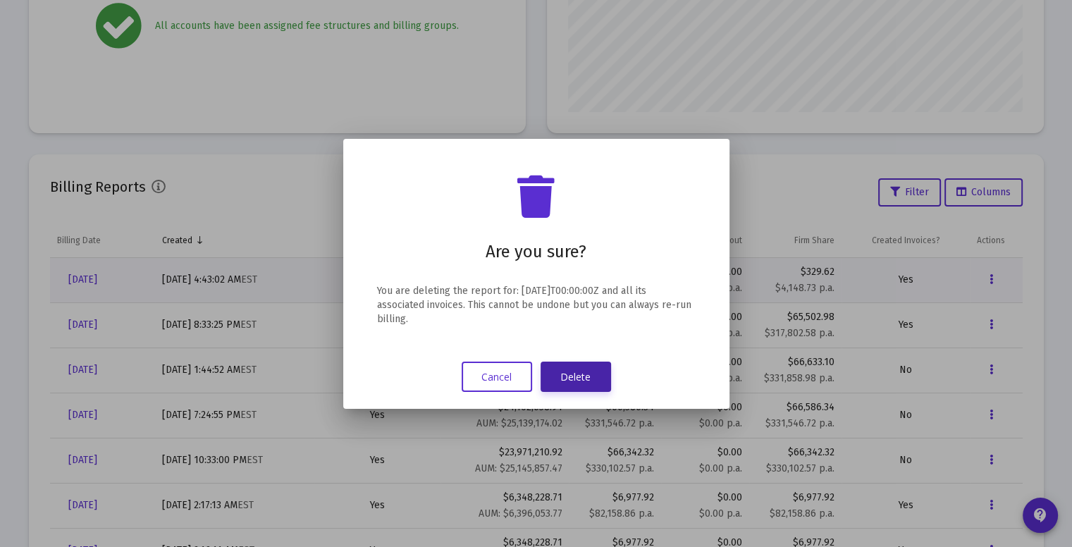
click at [578, 366] on button "Delete" at bounding box center [575, 376] width 70 height 30
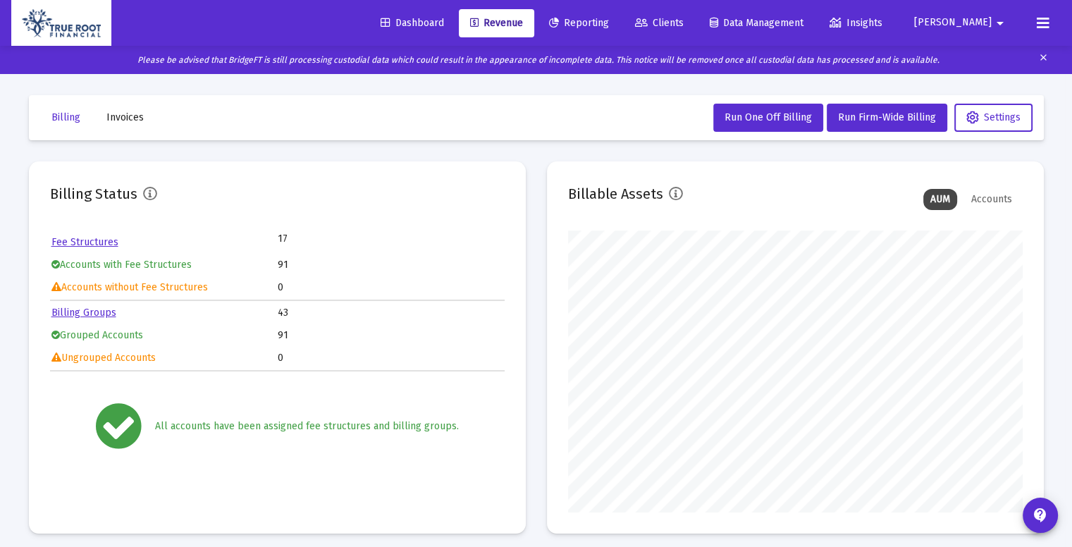
click at [526, 257] on div "Billing Status Fee Structures 17 Accounts with Fee Structures 91 Accounts witho…" at bounding box center [536, 347] width 1015 height 372
click at [761, 106] on button "Run One Off Billing" at bounding box center [768, 118] width 110 height 28
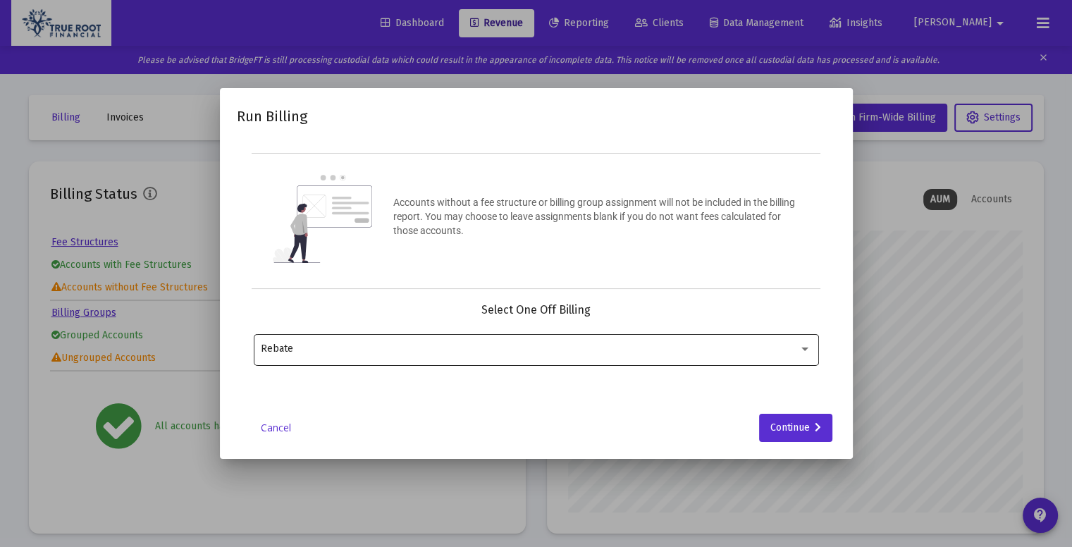
click at [795, 357] on div "Rebate" at bounding box center [536, 348] width 550 height 35
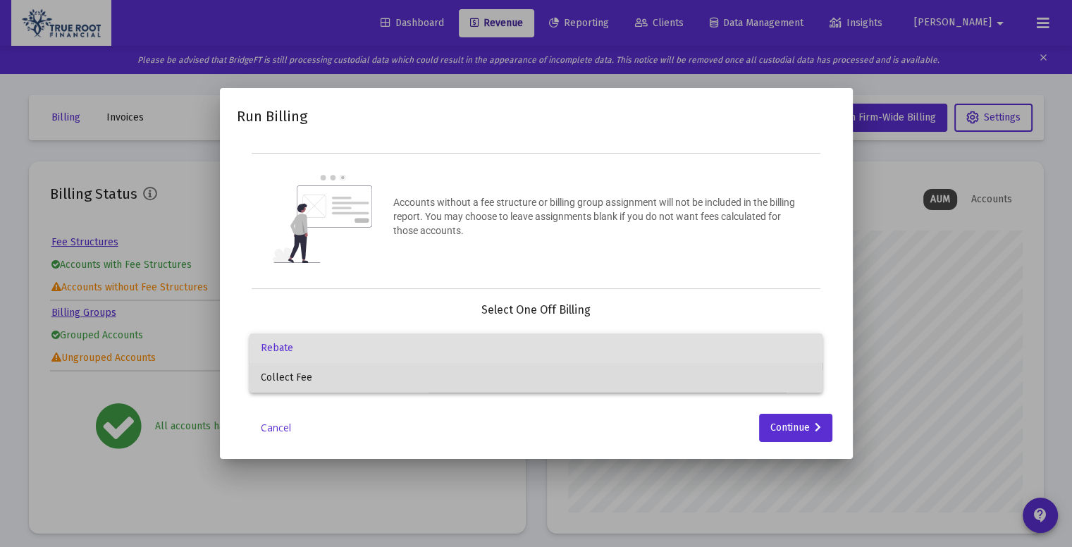
click at [618, 381] on span "Collect Fee" at bounding box center [536, 378] width 550 height 30
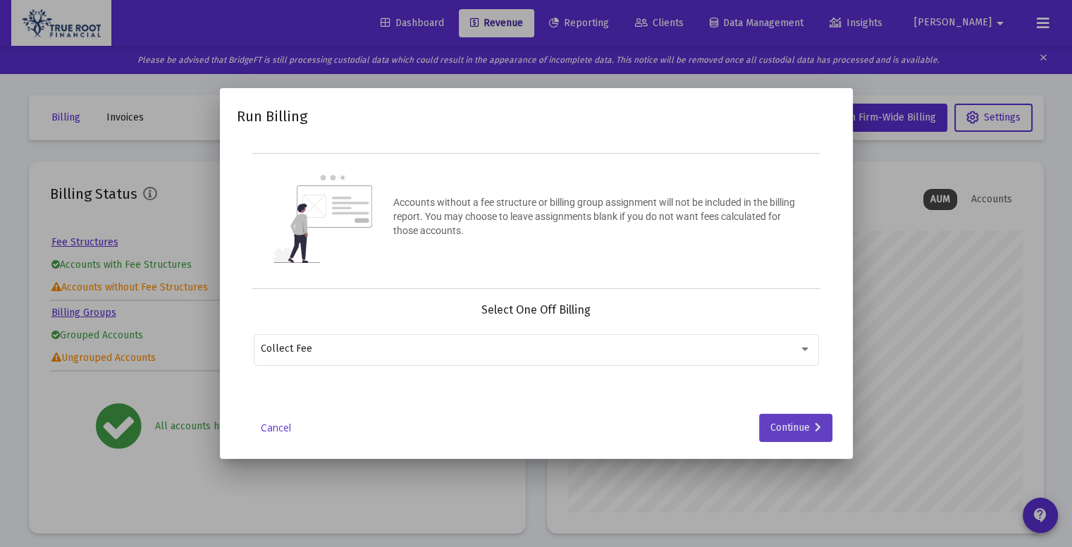
click at [799, 438] on div "Continue" at bounding box center [795, 428] width 51 height 28
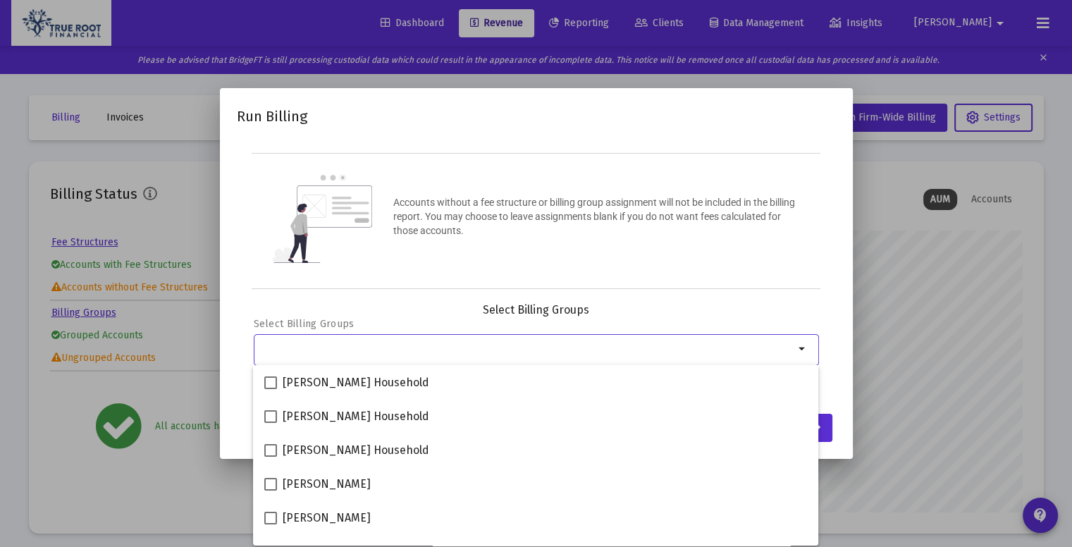
click at [719, 344] on input "Selection" at bounding box center [527, 348] width 533 height 11
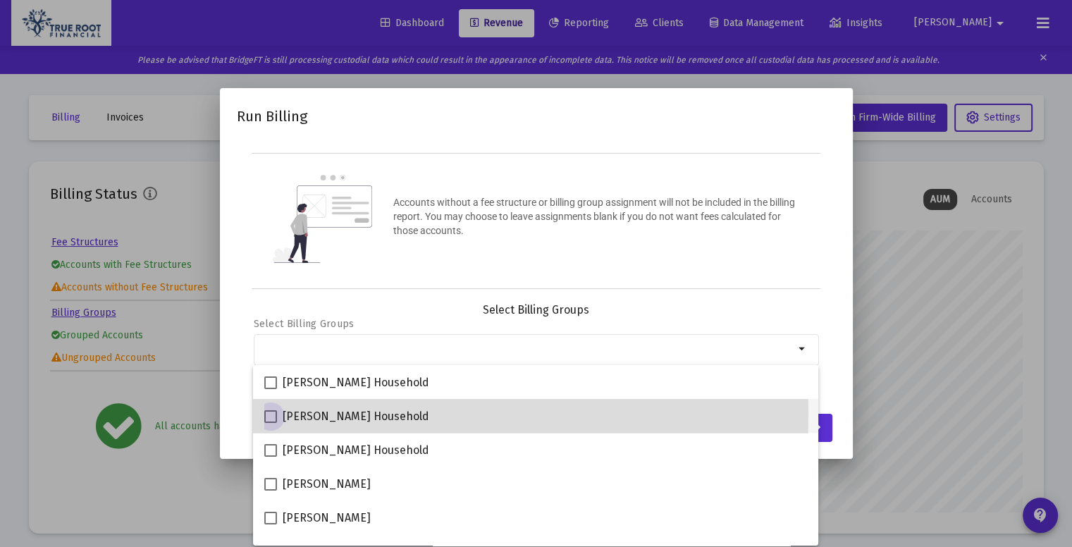
click at [380, 414] on span "[PERSON_NAME] Household" at bounding box center [356, 416] width 147 height 17
click at [271, 423] on input "[PERSON_NAME] Household" at bounding box center [270, 423] width 1 height 1
checkbox input "true"
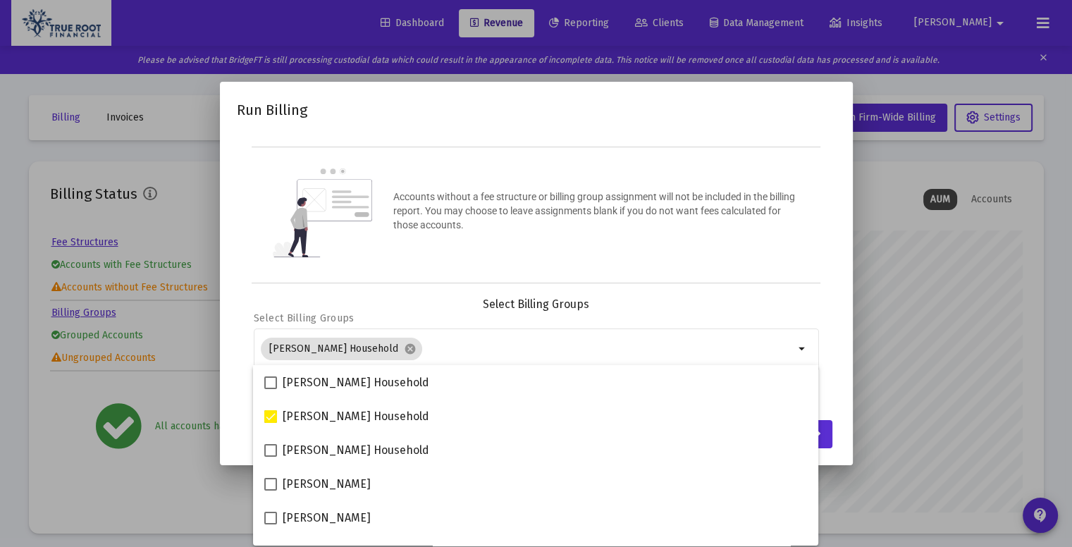
click at [801, 294] on div "Run Billing Accounts without a fee structure or billing group assignment will n…" at bounding box center [536, 273] width 599 height 349
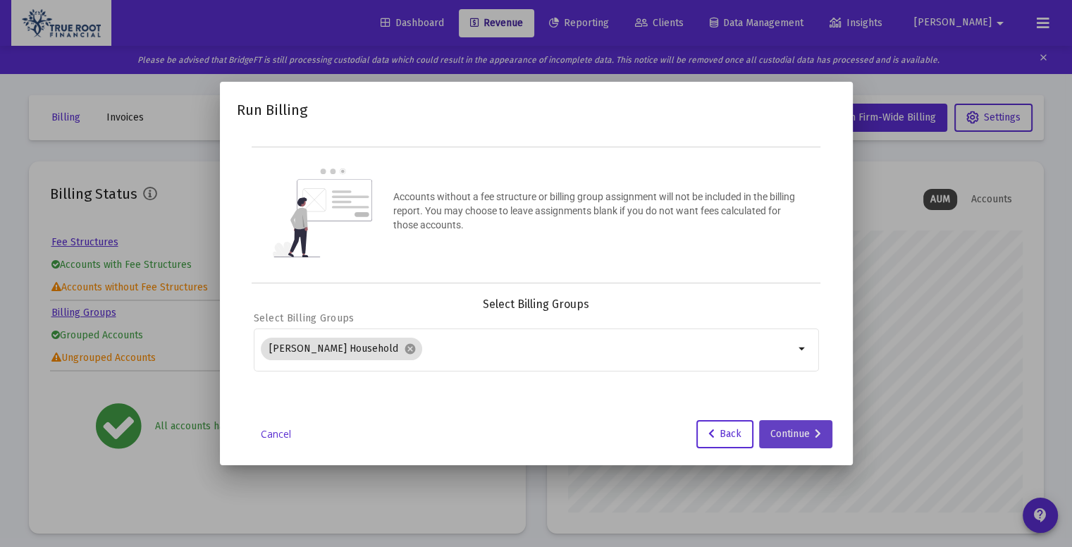
click at [812, 423] on div "Continue" at bounding box center [795, 434] width 51 height 28
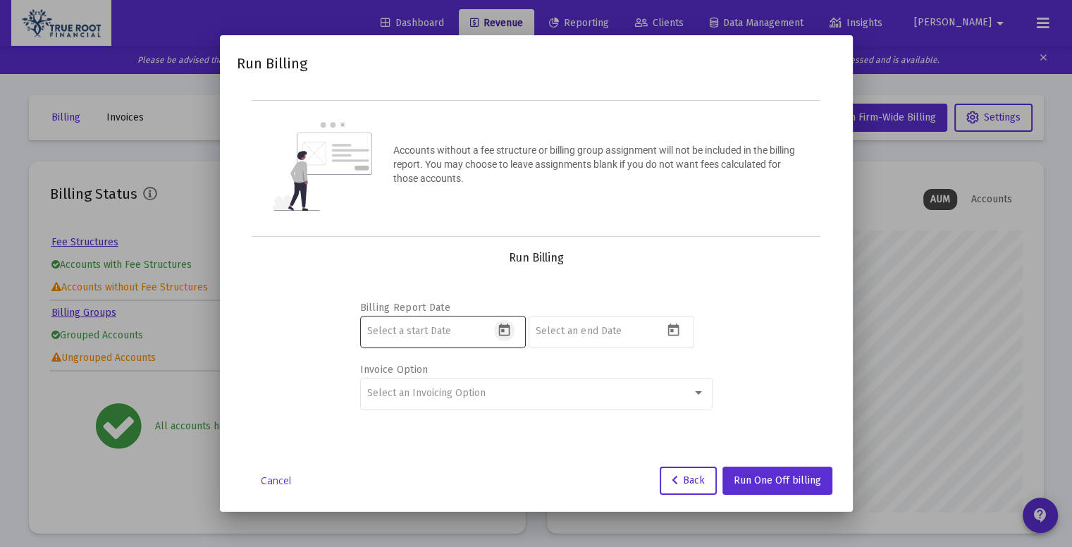
click at [502, 333] on icon "Open calendar" at bounding box center [504, 330] width 15 height 15
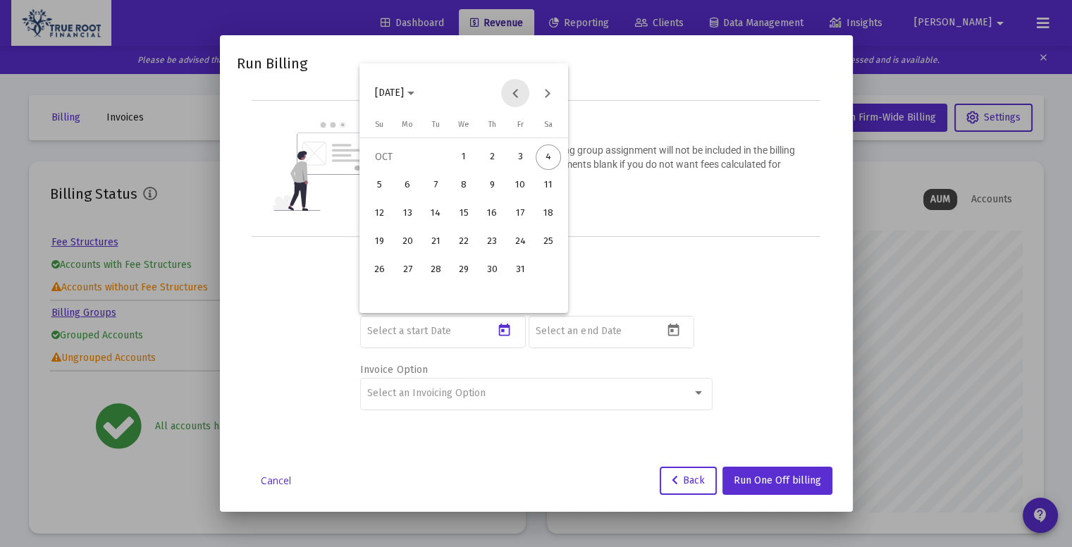
click at [513, 98] on button "Previous month" at bounding box center [515, 93] width 28 height 28
click at [462, 185] on div "3" at bounding box center [463, 185] width 25 height 25
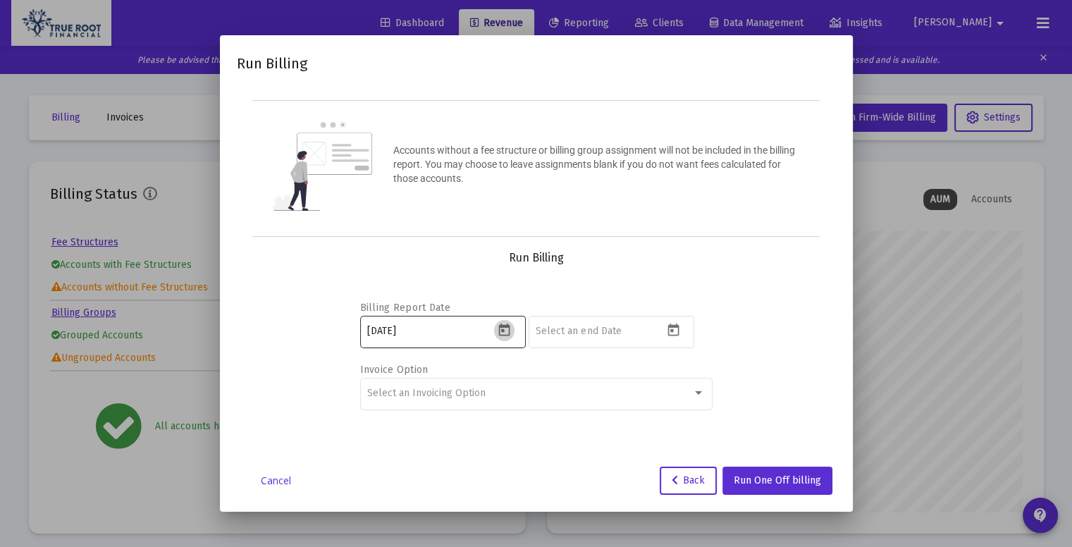
click at [508, 330] on icon "Open calendar" at bounding box center [504, 330] width 15 height 15
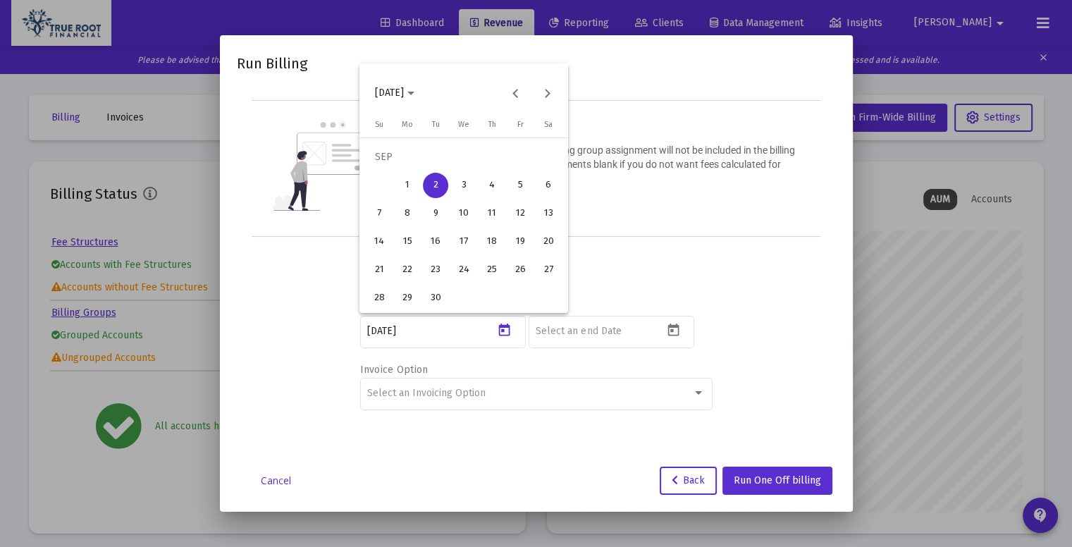
click at [465, 173] on div "3" at bounding box center [463, 185] width 25 height 25
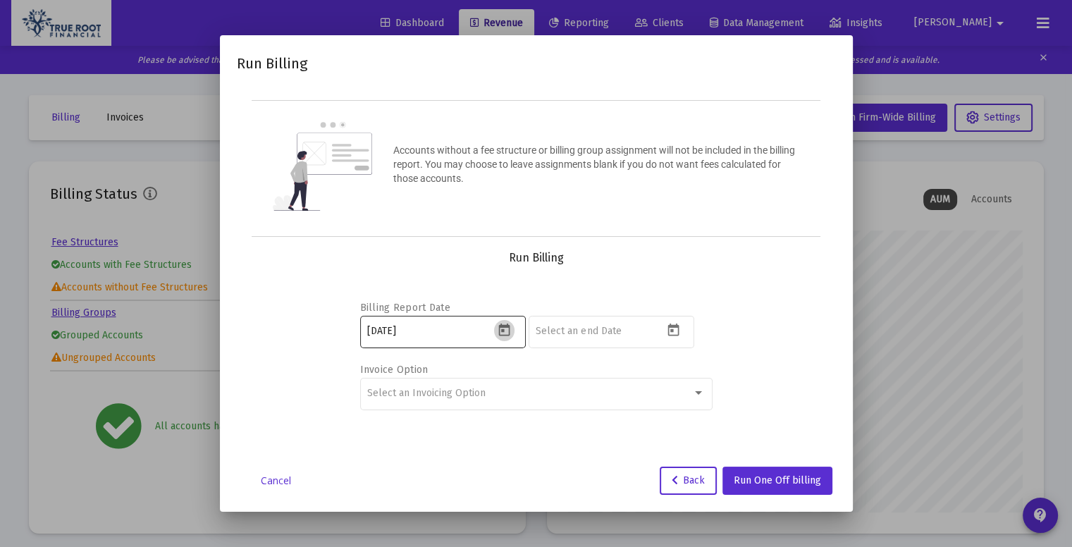
click at [507, 321] on button "Open calendar" at bounding box center [504, 330] width 20 height 20
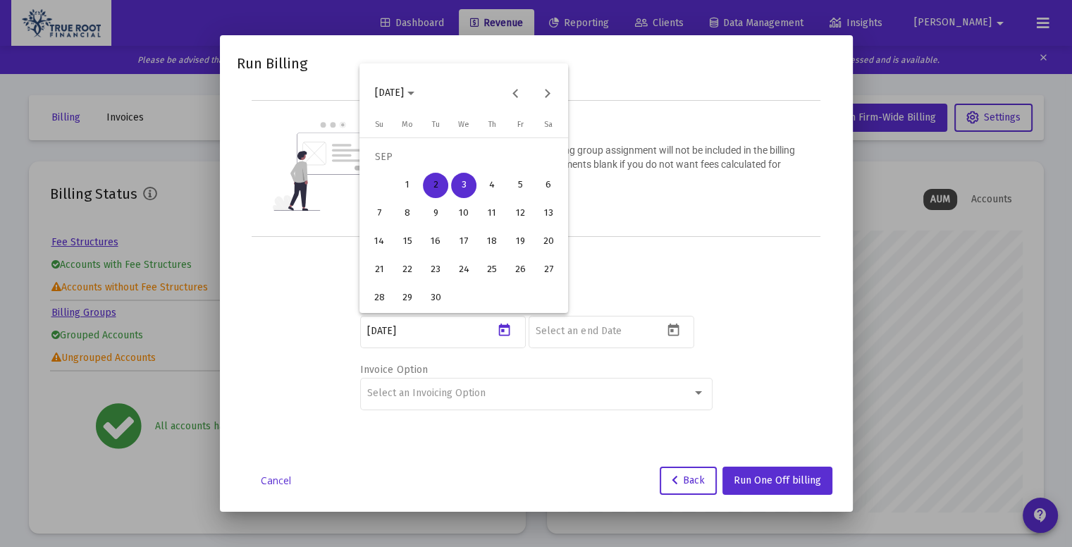
click at [468, 183] on div "3" at bounding box center [463, 185] width 25 height 25
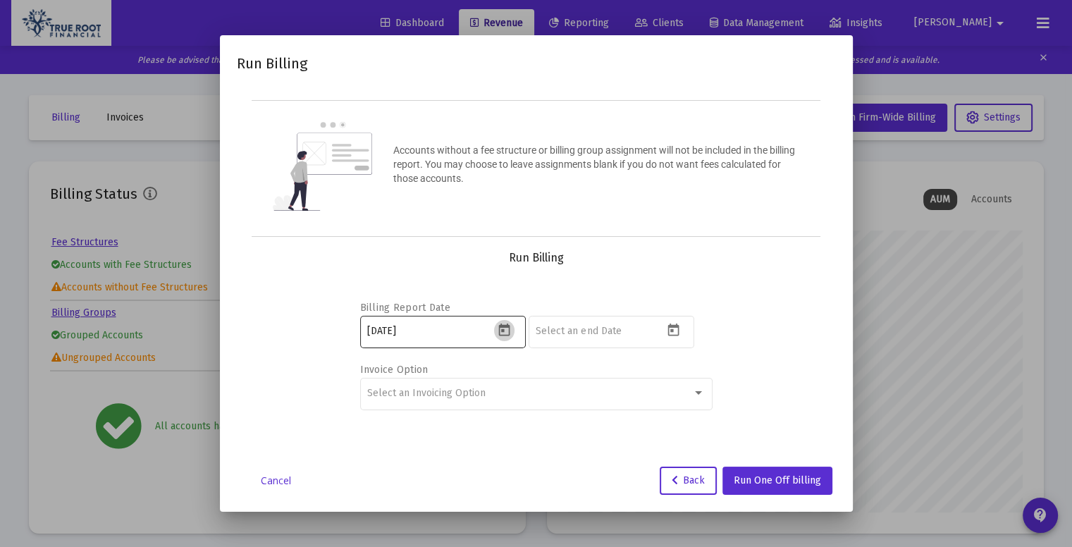
click at [502, 327] on icon "Open calendar" at bounding box center [504, 329] width 11 height 13
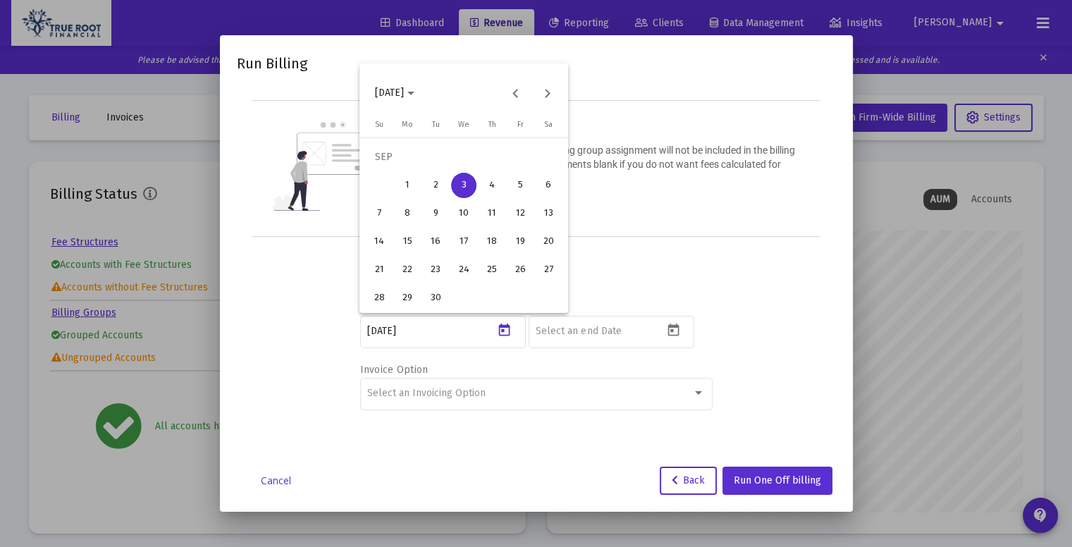
click at [483, 187] on div "4" at bounding box center [491, 185] width 25 height 25
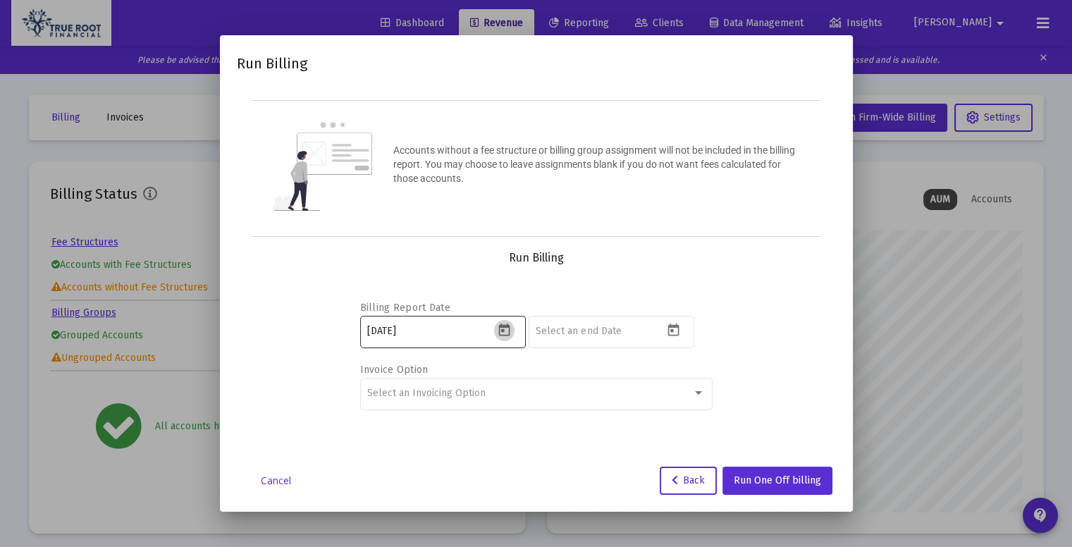
click at [510, 331] on icon "Open calendar" at bounding box center [504, 330] width 15 height 15
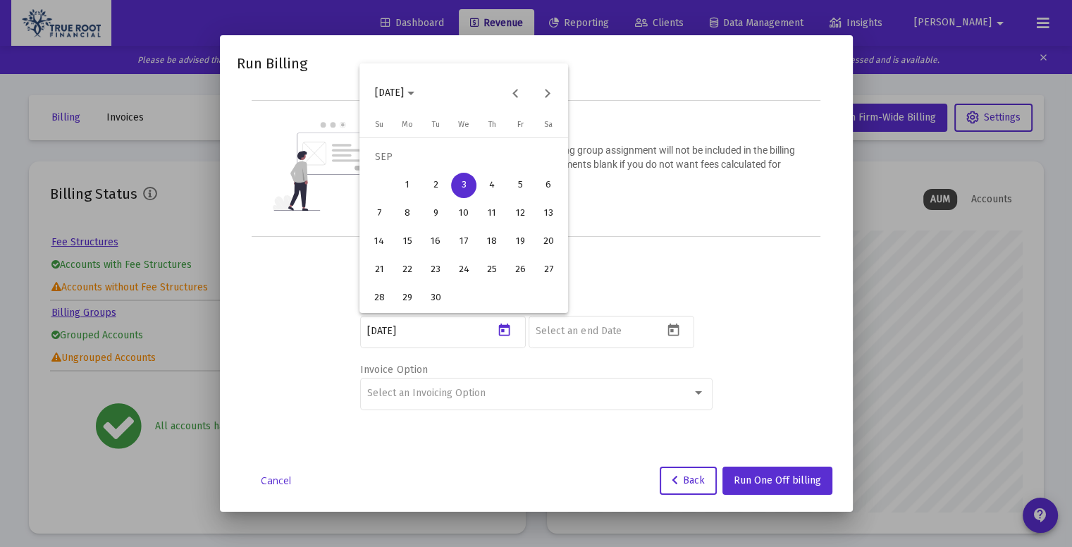
click at [492, 192] on div "4" at bounding box center [491, 185] width 25 height 25
type input "[DATE]"
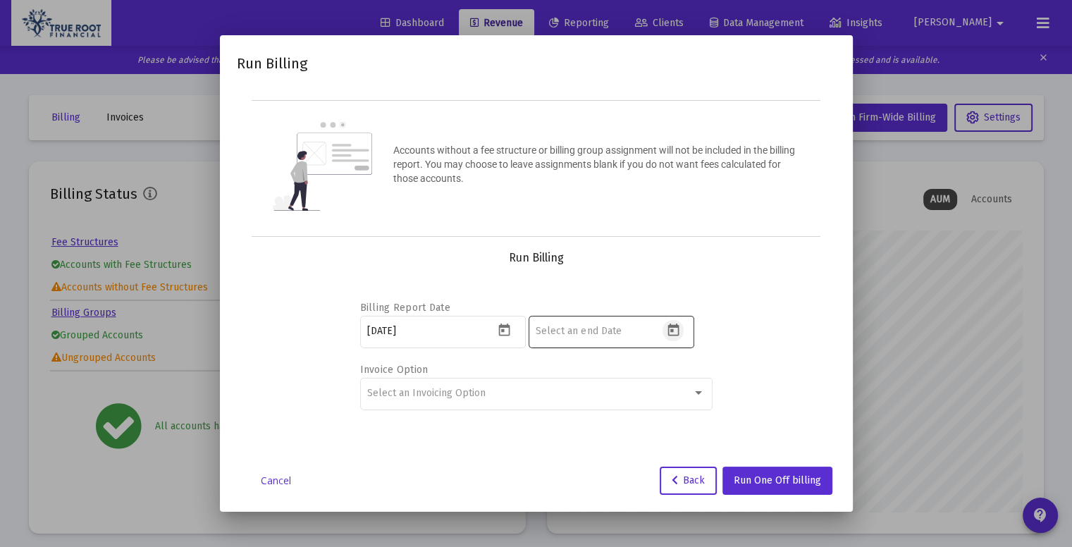
click at [672, 338] on button "Open calendar" at bounding box center [672, 330] width 20 height 20
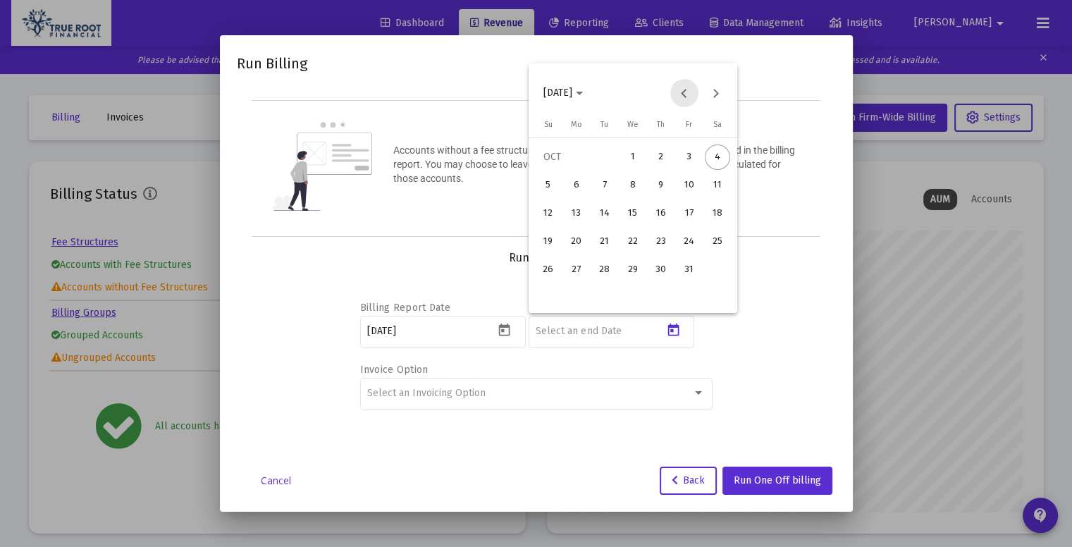
click at [681, 99] on button "Previous month" at bounding box center [684, 93] width 28 height 28
click at [610, 299] on div "30" at bounding box center [604, 297] width 25 height 25
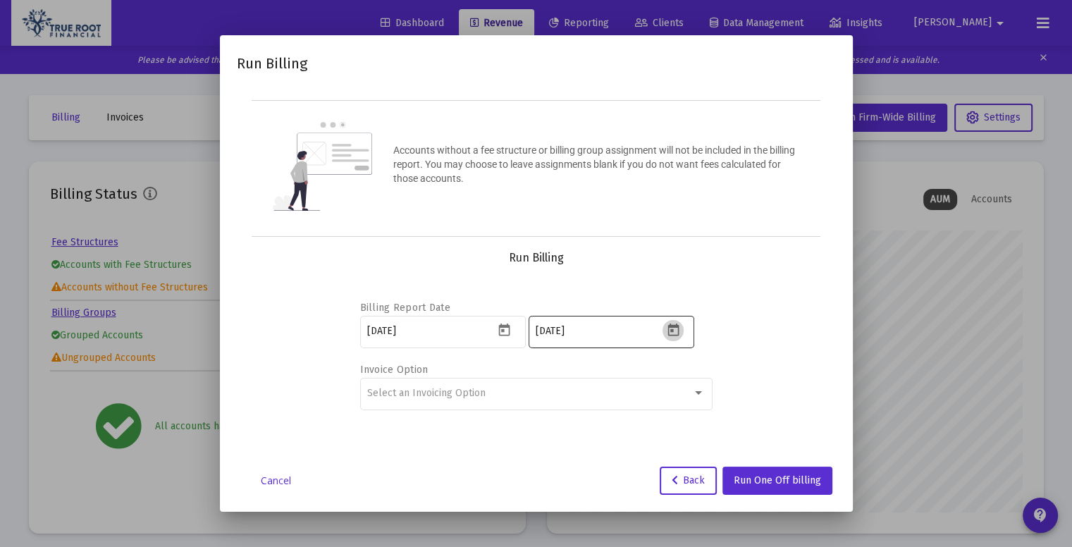
click at [670, 330] on icon "Open calendar" at bounding box center [672, 329] width 11 height 13
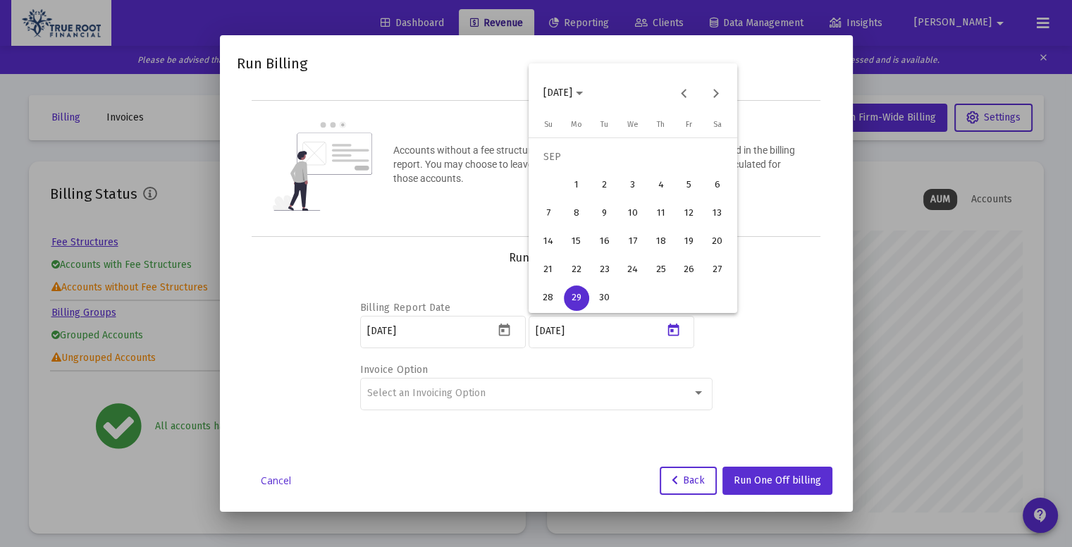
click at [592, 302] on div "30" at bounding box center [604, 297] width 25 height 25
type input "[DATE]"
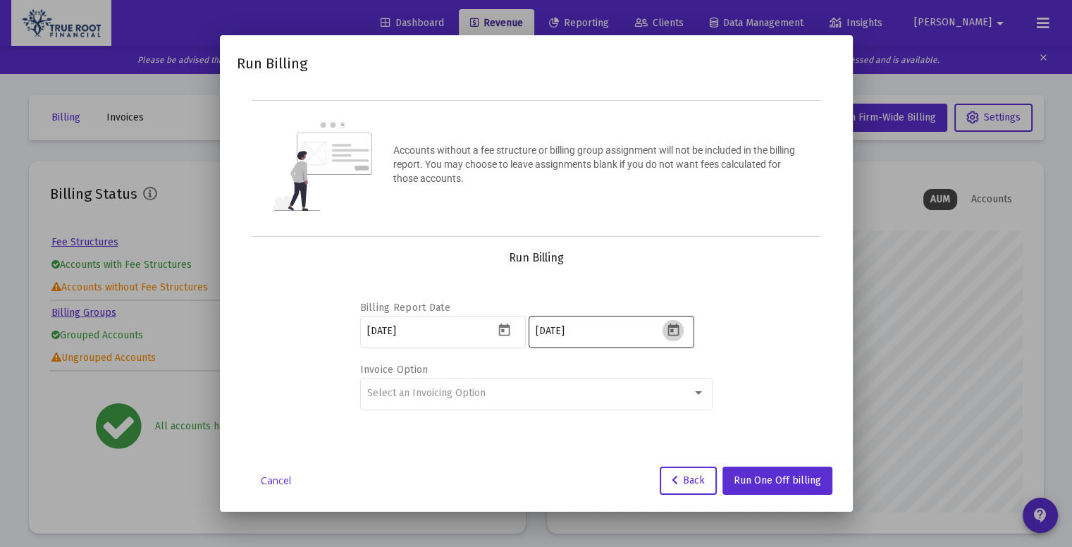
click at [669, 334] on icon "Open calendar" at bounding box center [672, 329] width 11 height 13
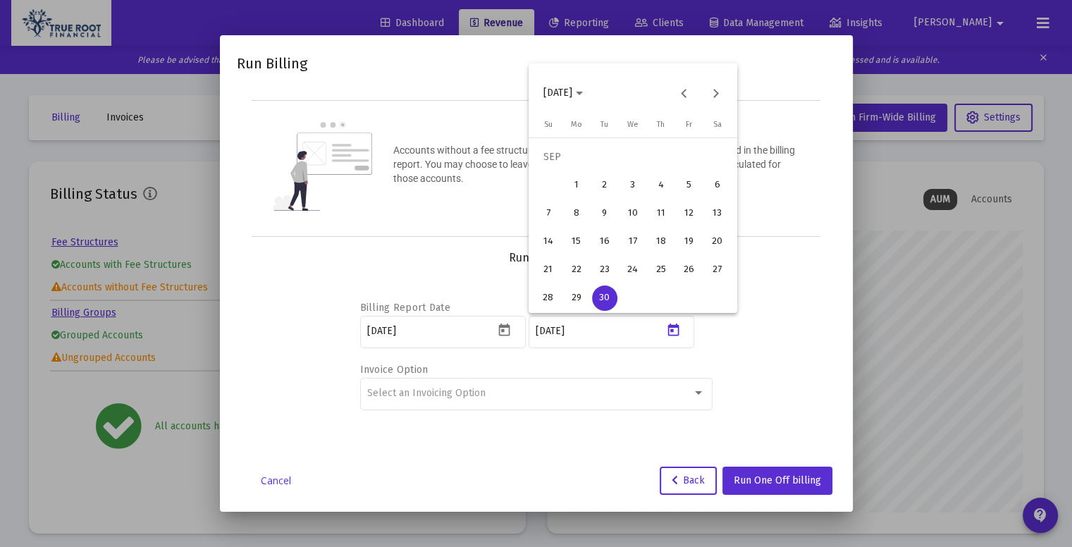
click at [607, 299] on div "30" at bounding box center [604, 297] width 25 height 25
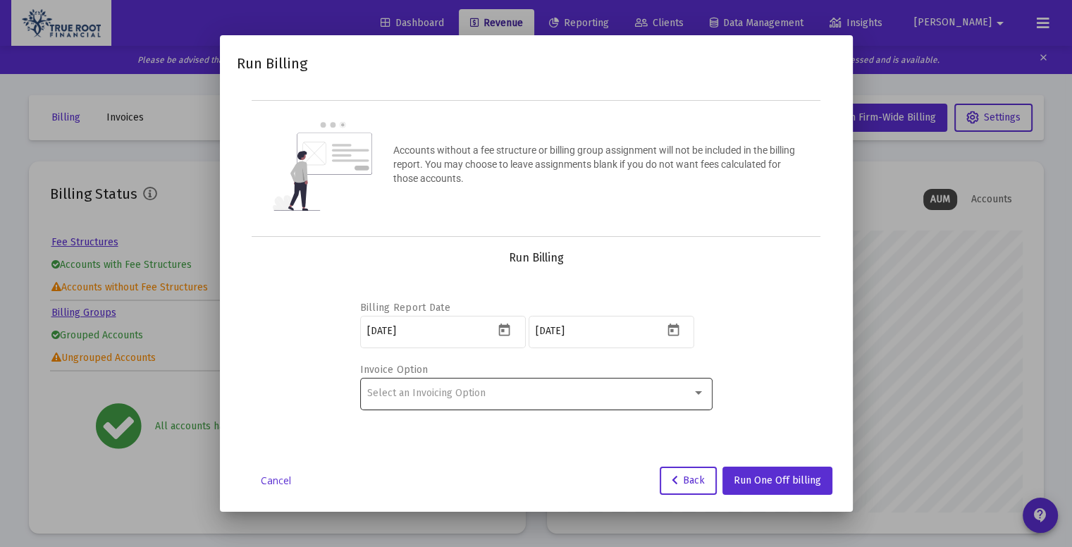
click at [693, 402] on div "Select an Invoicing Option" at bounding box center [536, 393] width 338 height 35
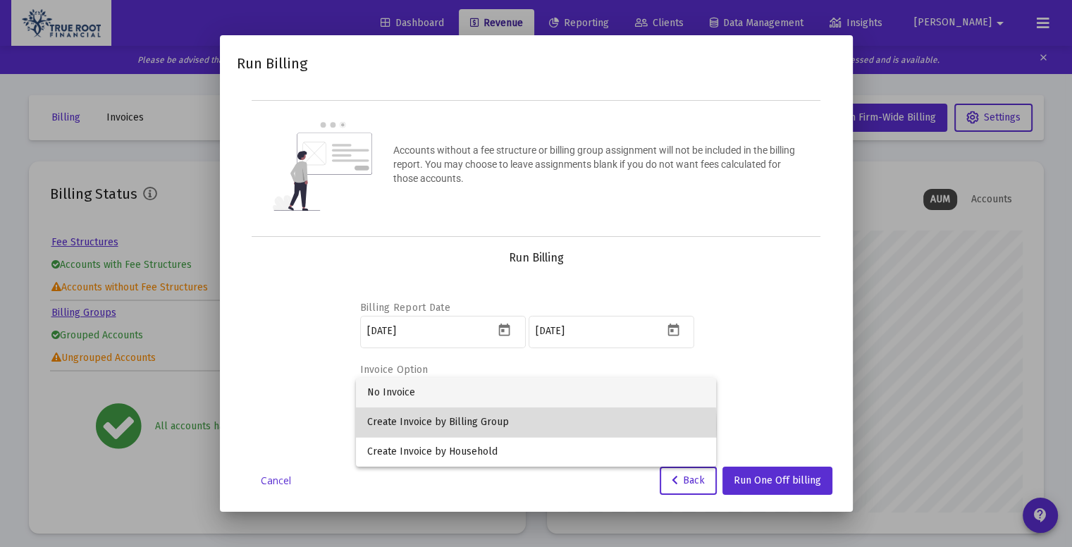
click at [519, 426] on span "Create Invoice by Billing Group" at bounding box center [536, 422] width 338 height 30
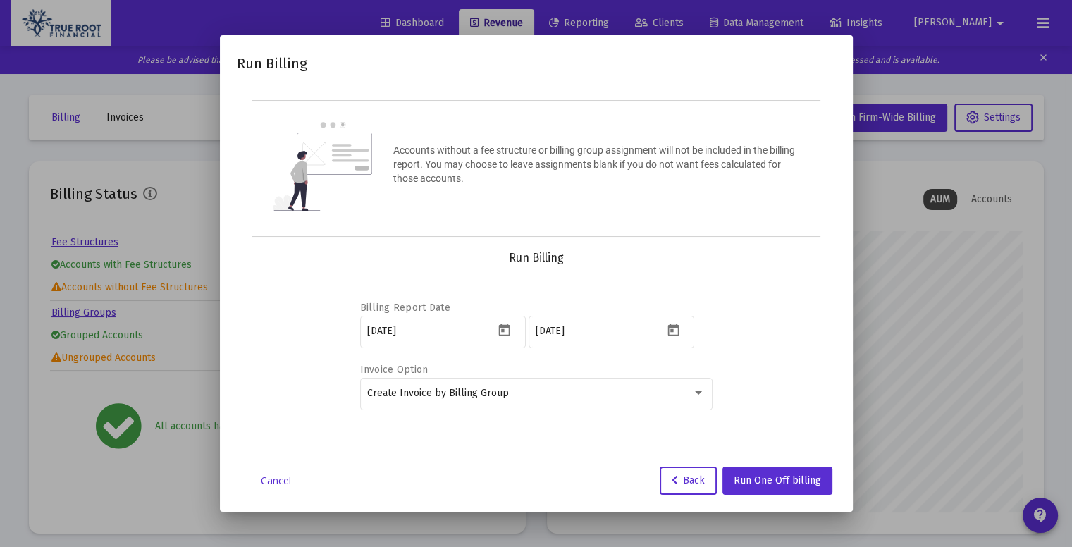
click at [770, 302] on div "Billing Report Date [DATE] [DATE] Invoice Option Create Invoice by Billing Group" at bounding box center [536, 353] width 565 height 176
click at [761, 472] on button "Run One Off billing" at bounding box center [777, 480] width 110 height 28
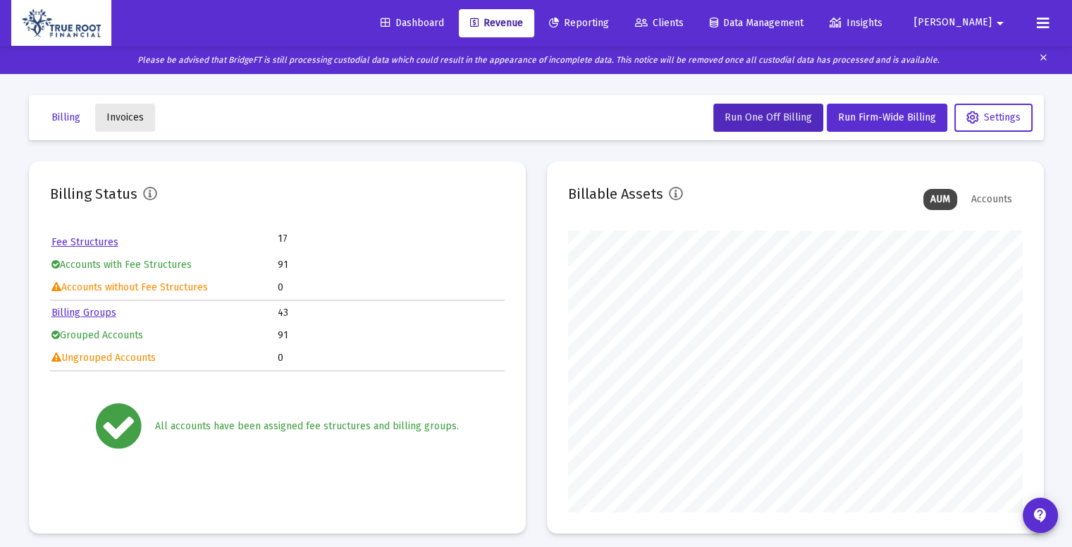
click at [140, 116] on span "Invoices" at bounding box center [124, 117] width 37 height 12
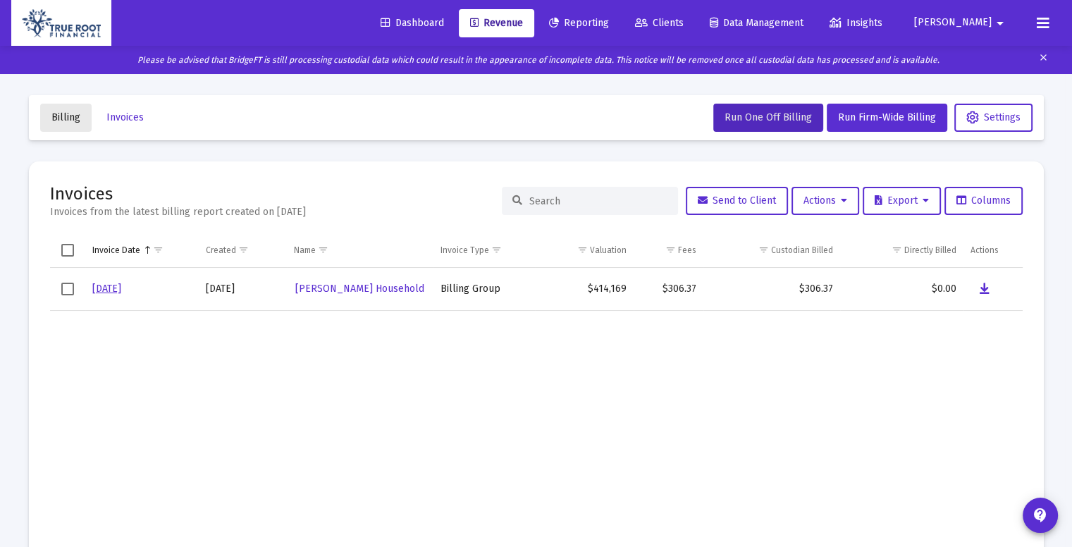
click at [66, 120] on span "Billing" at bounding box center [65, 117] width 29 height 12
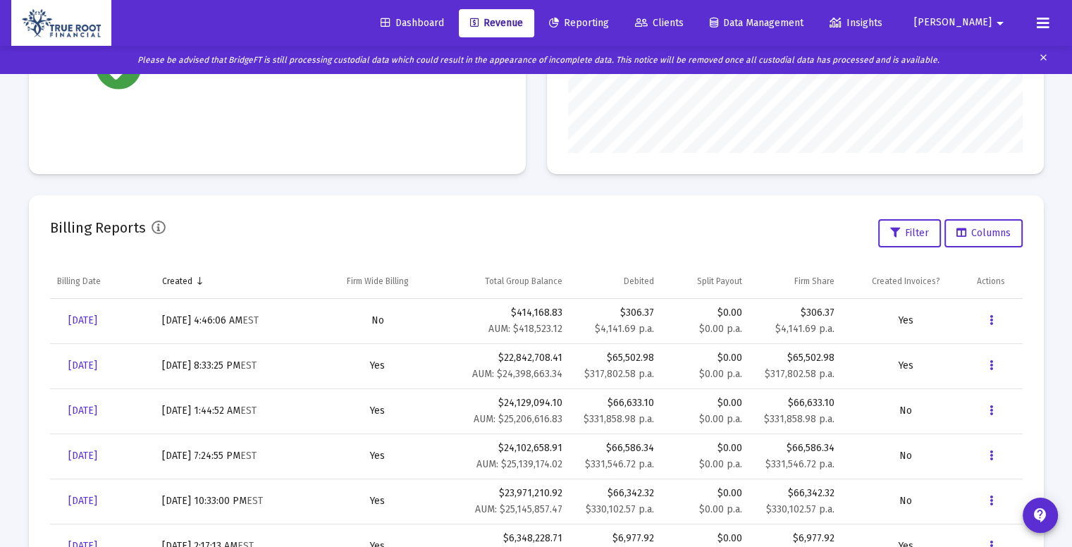
scroll to position [371, 0]
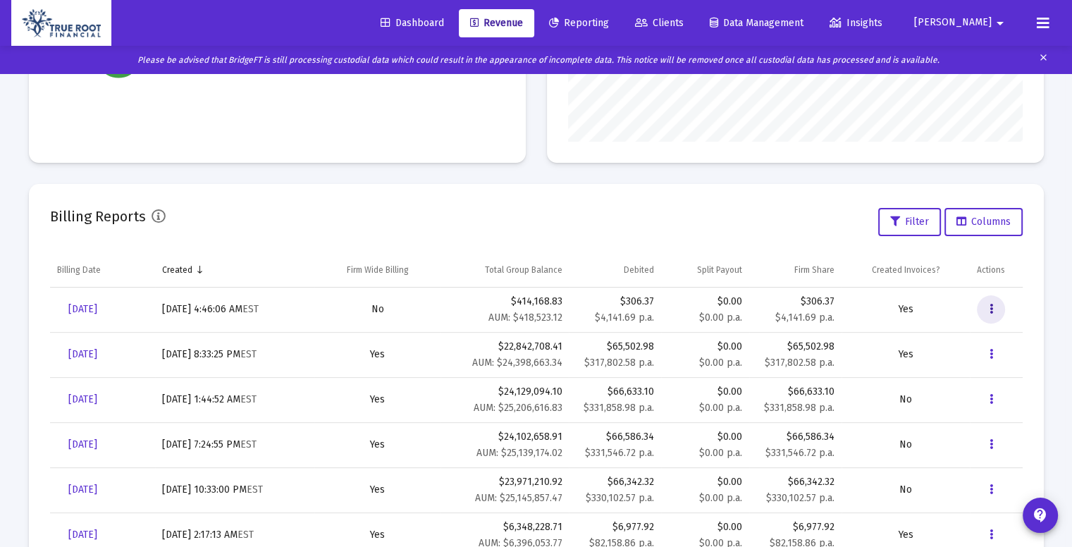
click at [989, 312] on icon "Data grid" at bounding box center [991, 309] width 4 height 17
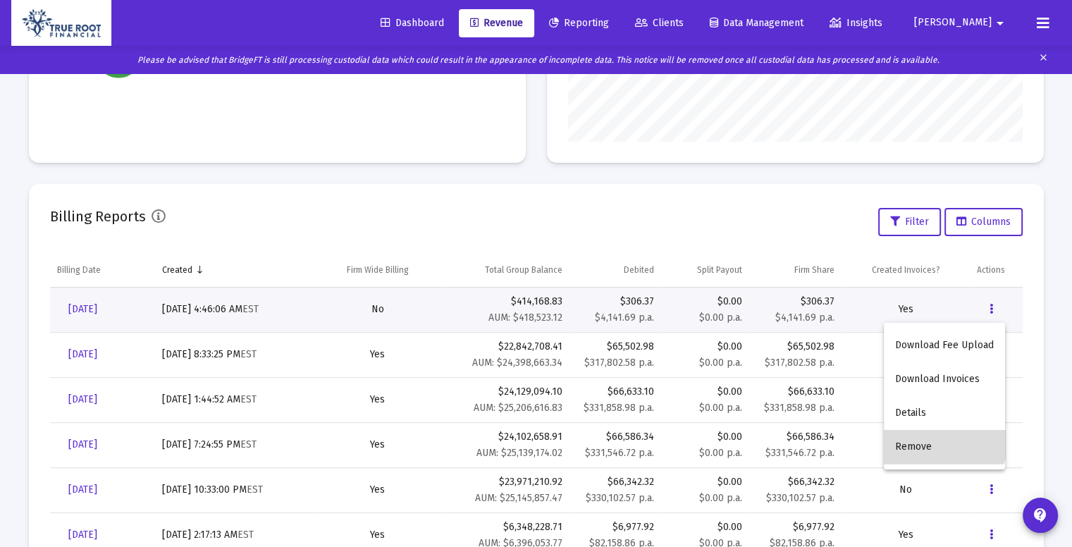
click at [937, 438] on button "Remove" at bounding box center [944, 447] width 121 height 34
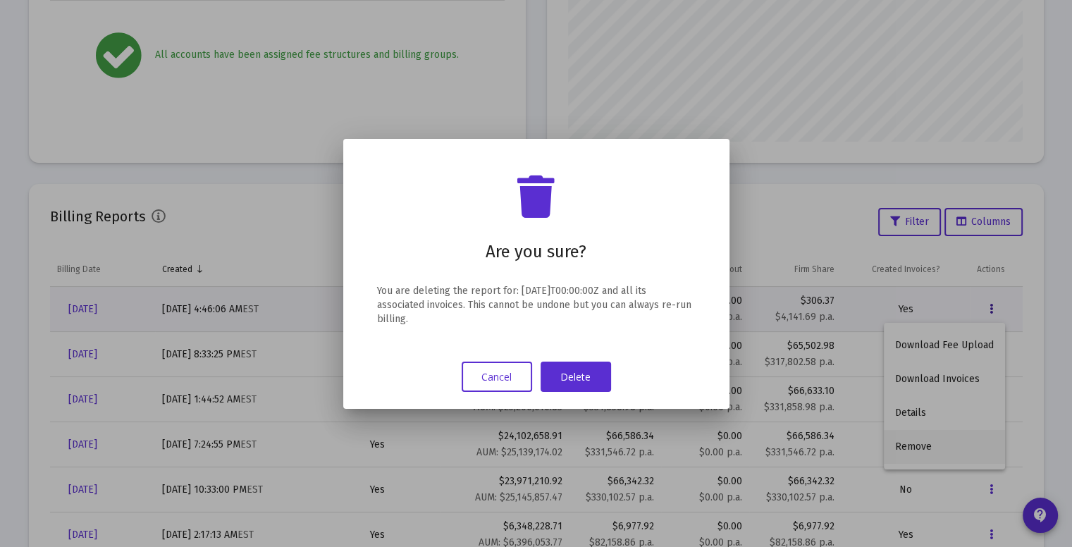
scroll to position [0, 0]
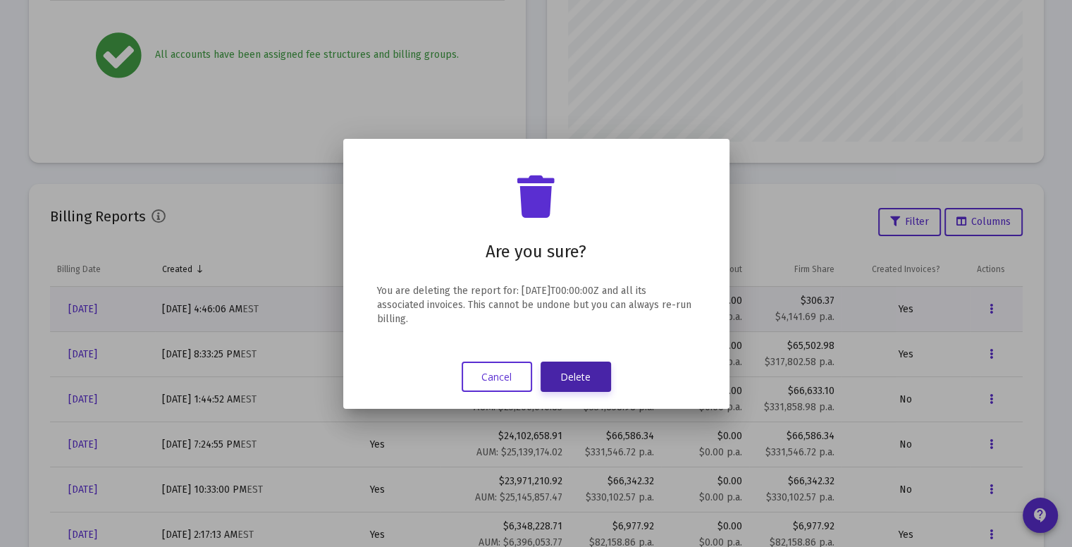
click at [599, 376] on button "Delete" at bounding box center [575, 376] width 70 height 30
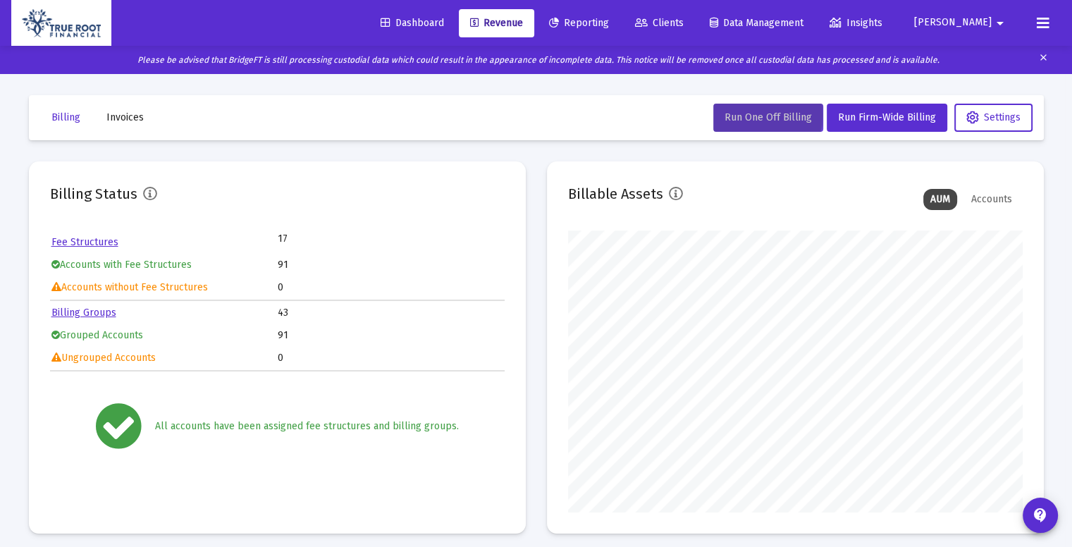
click at [755, 115] on span "Run One Off Billing" at bounding box center [767, 117] width 87 height 12
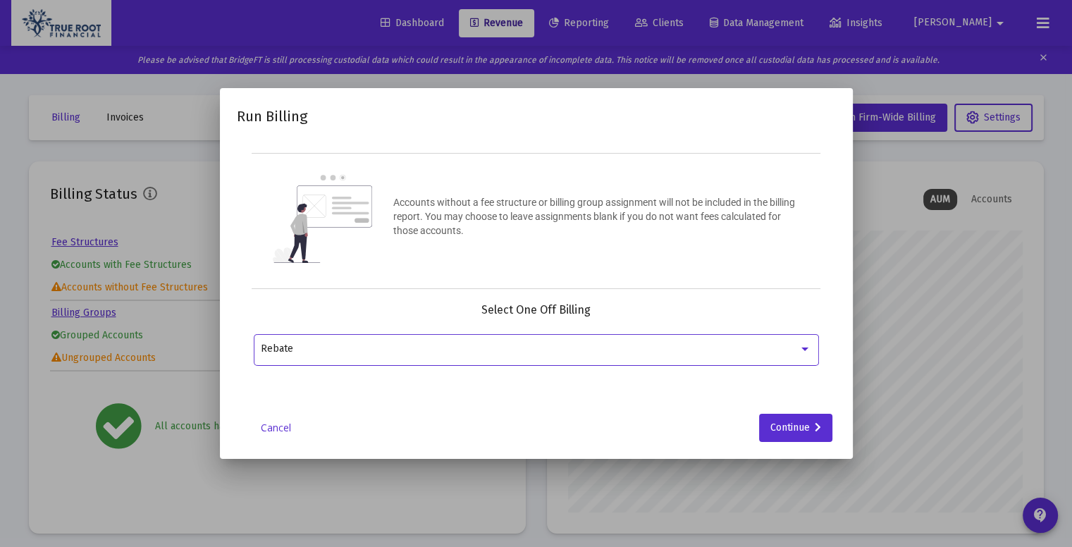
click at [459, 353] on div "Rebate" at bounding box center [530, 348] width 538 height 11
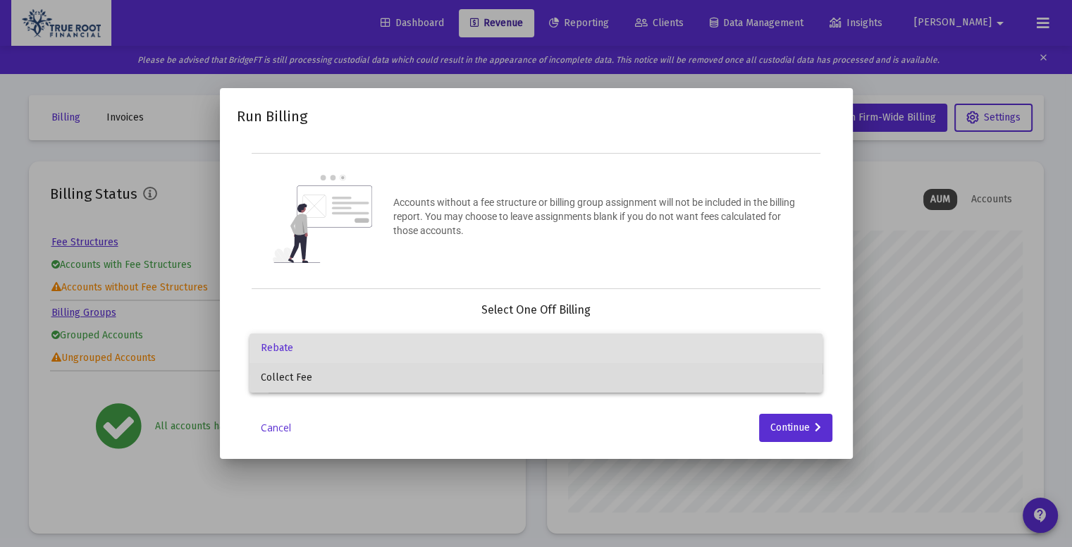
click at [456, 383] on span "Collect Fee" at bounding box center [536, 378] width 550 height 30
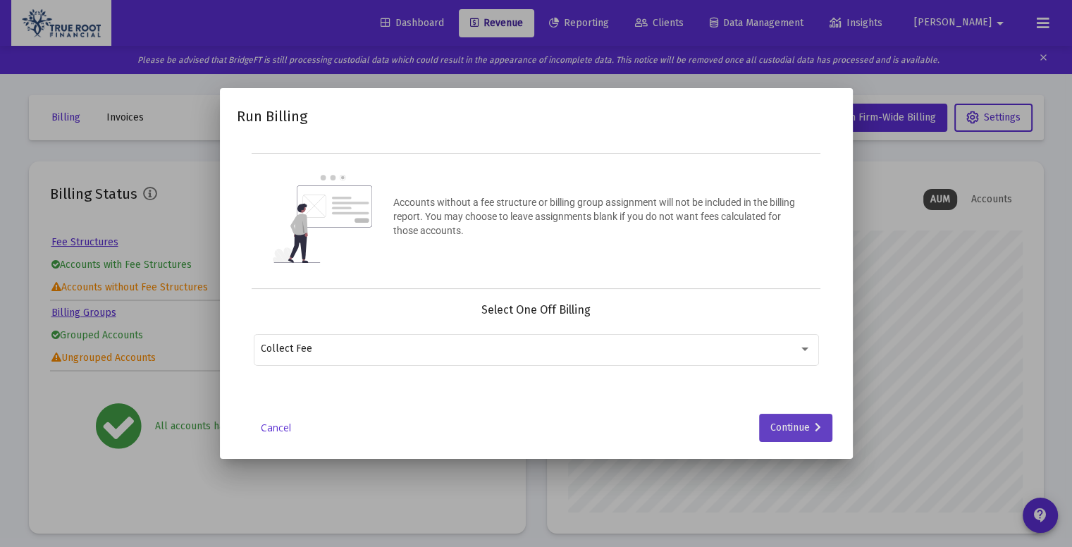
click at [792, 420] on div "Continue" at bounding box center [795, 428] width 51 height 28
click at [586, 345] on input "Selection" at bounding box center [527, 348] width 533 height 11
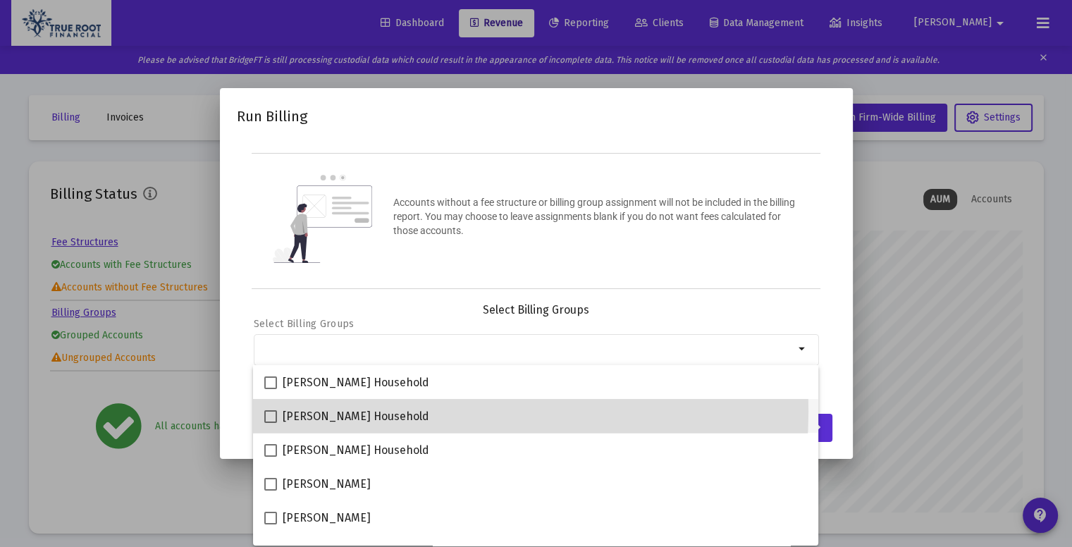
click at [423, 412] on div "[PERSON_NAME] Household" at bounding box center [535, 416] width 543 height 34
checkbox input "true"
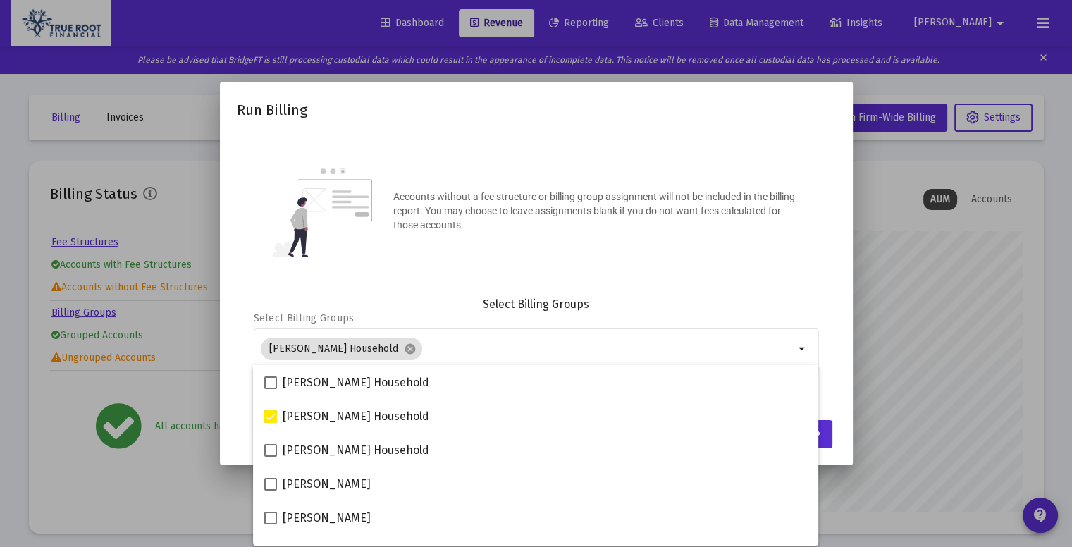
click at [764, 278] on div "Accounts without a fee structure or billing group assignment will not be includ…" at bounding box center [536, 215] width 569 height 137
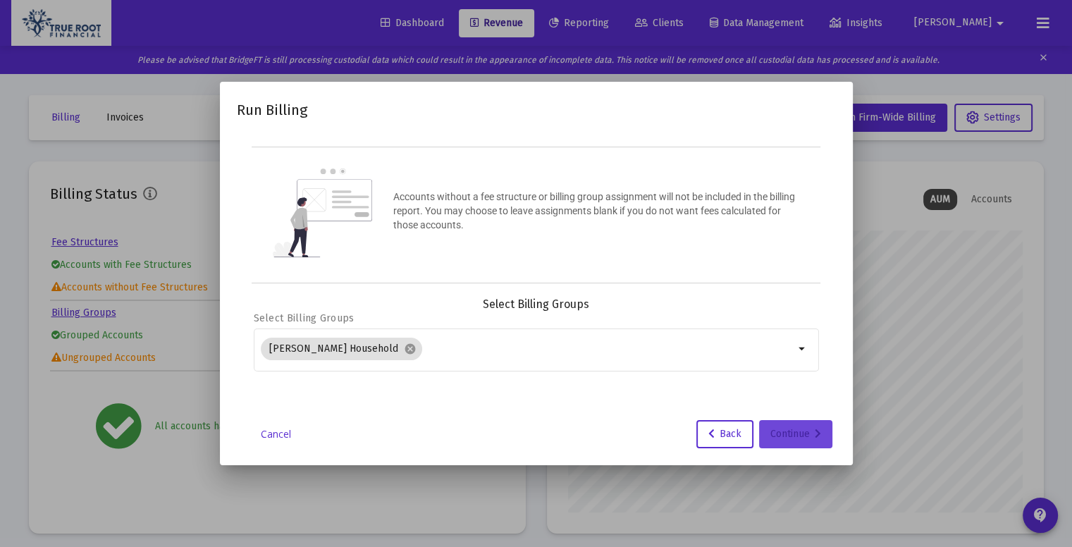
click at [809, 429] on div "Continue" at bounding box center [795, 434] width 51 height 28
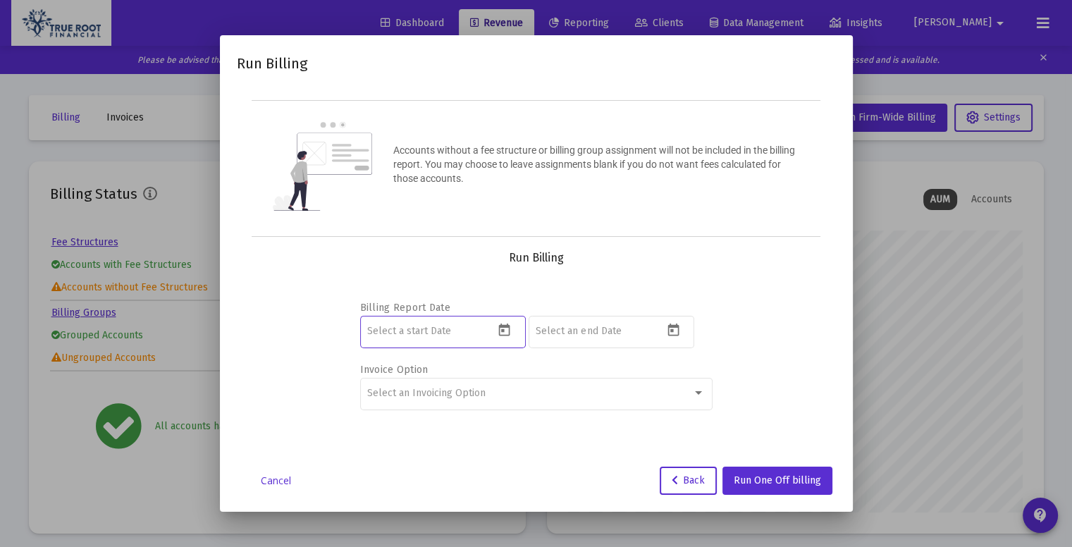
click at [491, 328] on input at bounding box center [430, 331] width 127 height 11
click at [509, 333] on icon "Open calendar" at bounding box center [504, 329] width 11 height 13
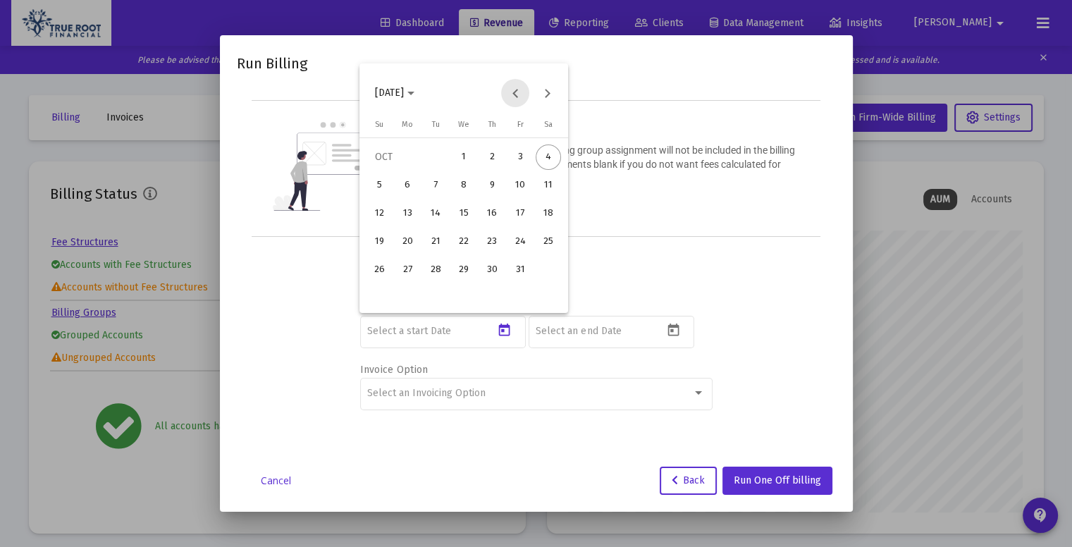
click at [516, 96] on button "Previous month" at bounding box center [515, 93] width 28 height 28
click at [471, 183] on div "3" at bounding box center [463, 185] width 25 height 25
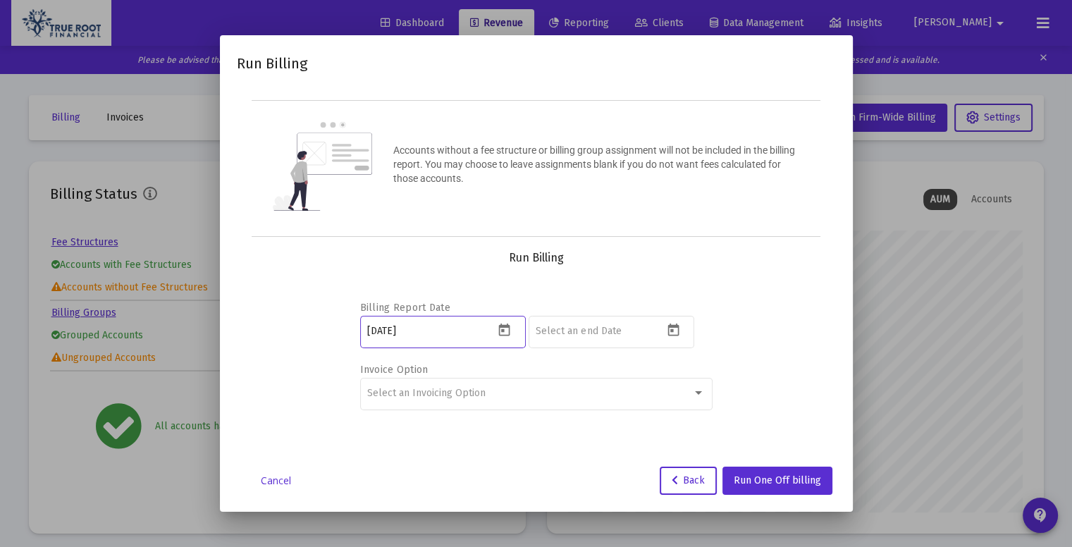
click at [423, 326] on input "[DATE]" at bounding box center [430, 331] width 127 height 11
click at [572, 330] on input at bounding box center [599, 331] width 127 height 11
click at [469, 333] on input "[DATE]" at bounding box center [430, 331] width 127 height 11
type input "[DATE]"
click at [567, 321] on div at bounding box center [599, 331] width 127 height 35
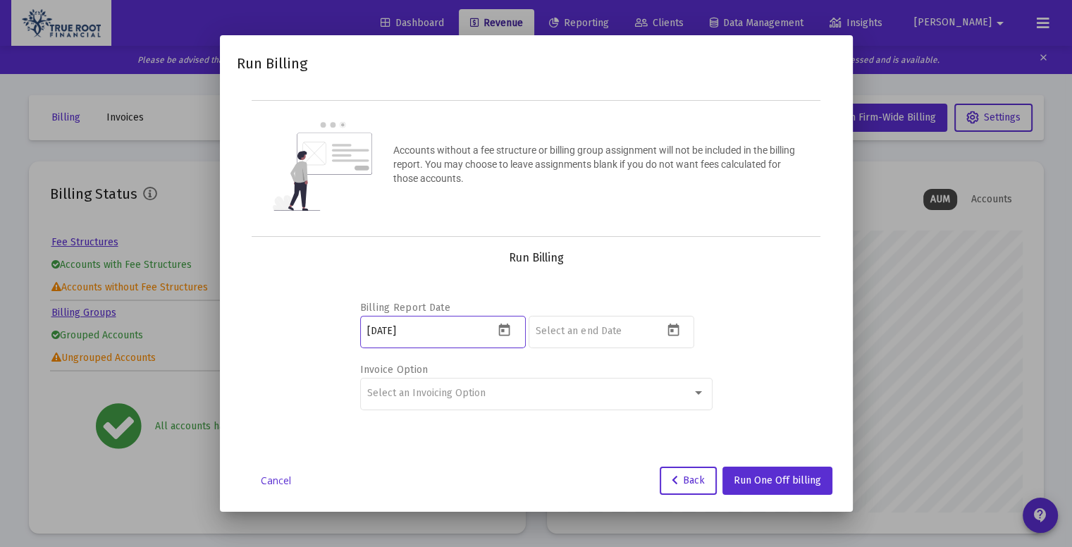
drag, startPoint x: 420, startPoint y: 333, endPoint x: 359, endPoint y: 329, distance: 60.7
click at [360, 329] on div "[DATE]" at bounding box center [443, 331] width 166 height 35
type input "[DATE]"
click at [570, 339] on div at bounding box center [599, 331] width 127 height 35
type input "[DATE]"
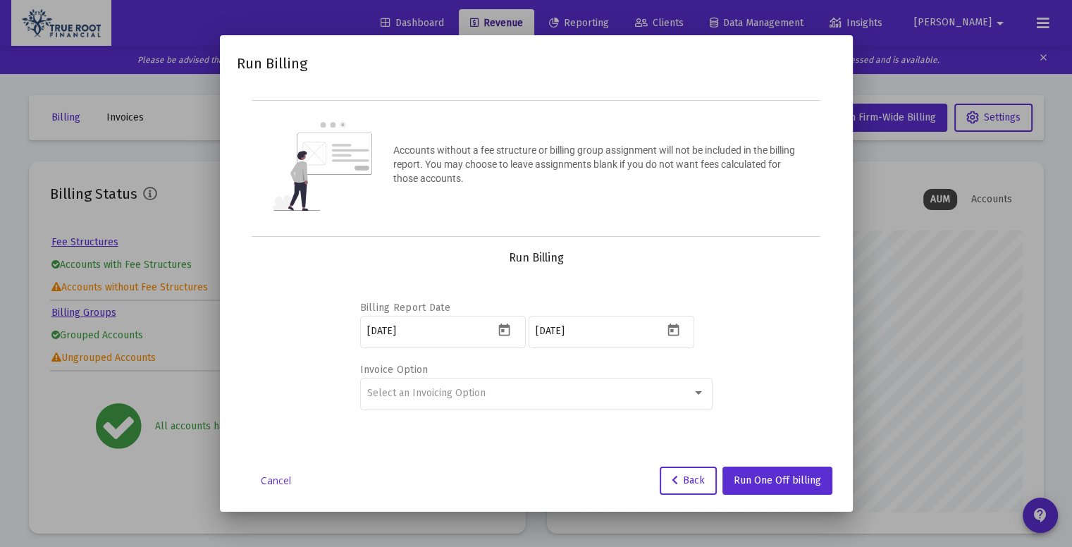
click at [606, 297] on div "Billing Report Date [DATE] [DATE] Invoice Option Select an Invoicing Option" at bounding box center [536, 360] width 352 height 162
click at [706, 402] on div "Select an Invoicing Option" at bounding box center [536, 393] width 352 height 35
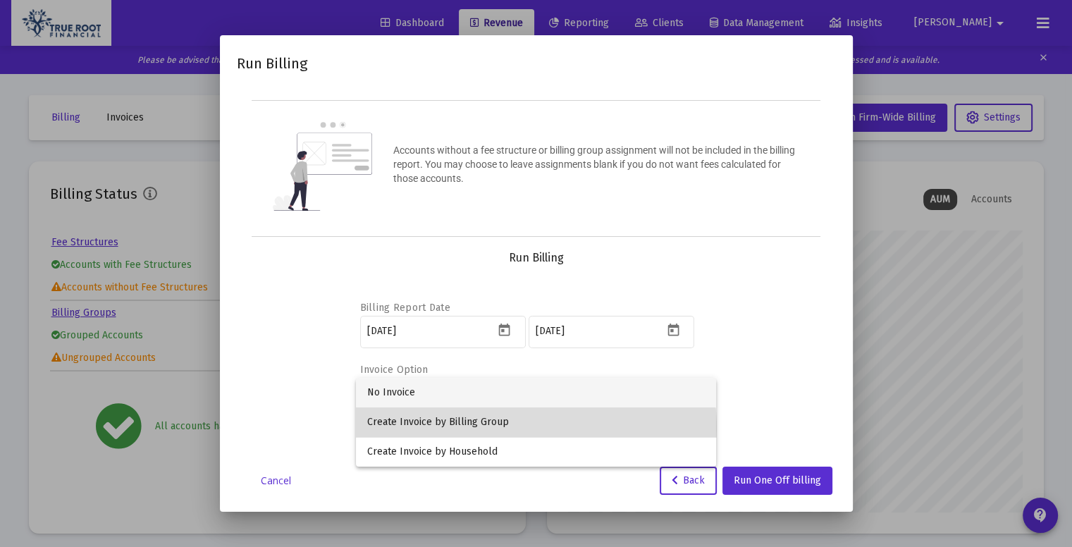
click at [525, 428] on span "Create Invoice by Billing Group" at bounding box center [536, 422] width 338 height 30
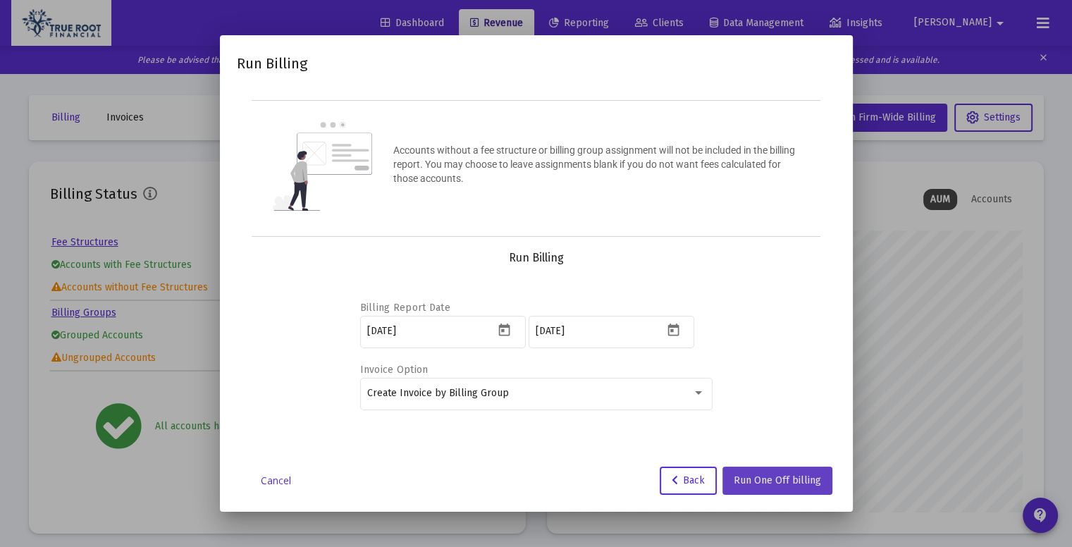
click at [784, 481] on span "Run One Off billing" at bounding box center [777, 480] width 87 height 12
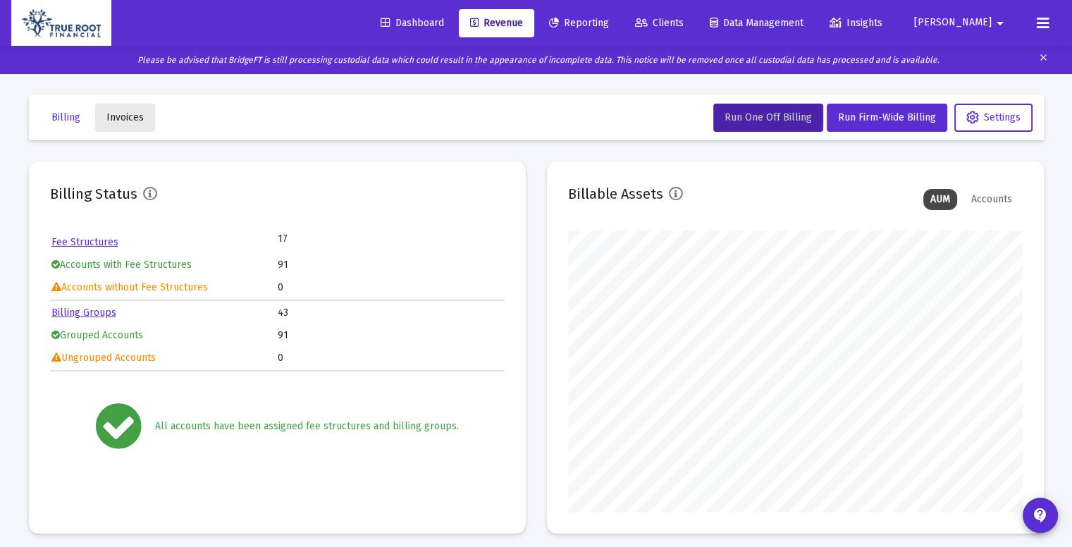
click at [137, 113] on span "Invoices" at bounding box center [124, 117] width 37 height 12
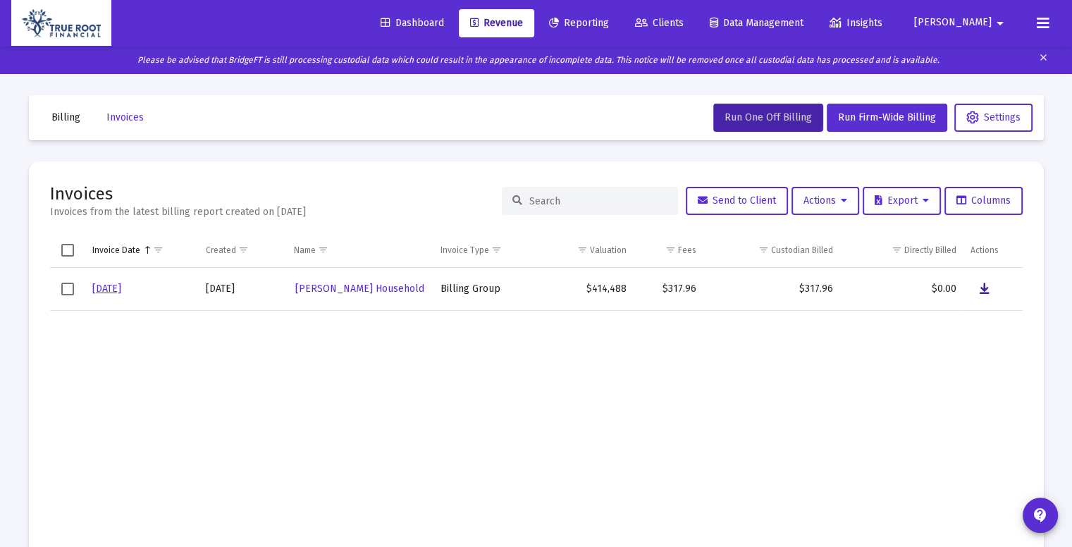
click at [984, 290] on icon "Data grid" at bounding box center [984, 288] width 10 height 17
click at [73, 117] on span "Billing" at bounding box center [65, 117] width 29 height 12
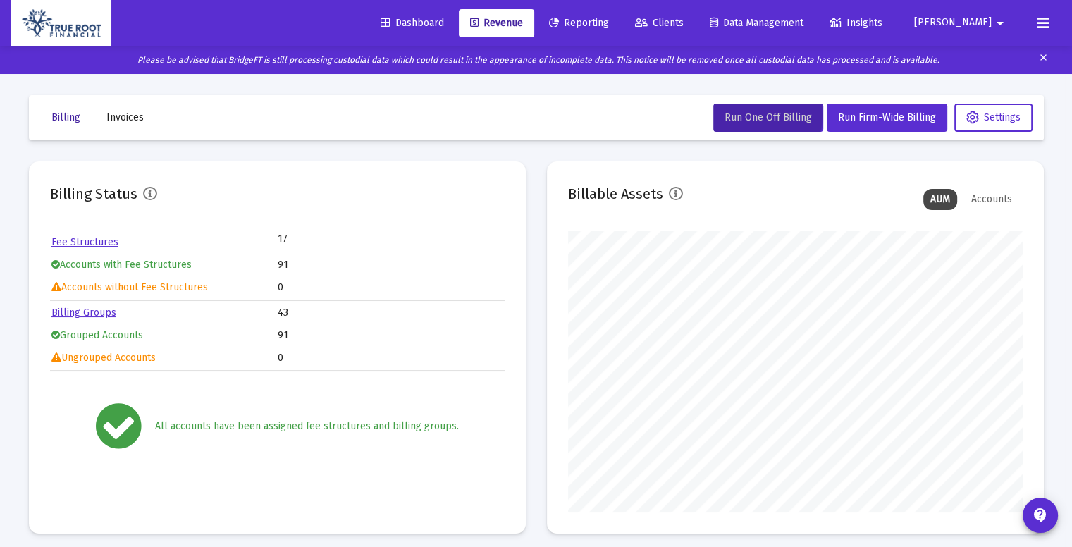
scroll to position [282, 455]
click at [761, 127] on button "Run One Off Billing" at bounding box center [768, 118] width 110 height 28
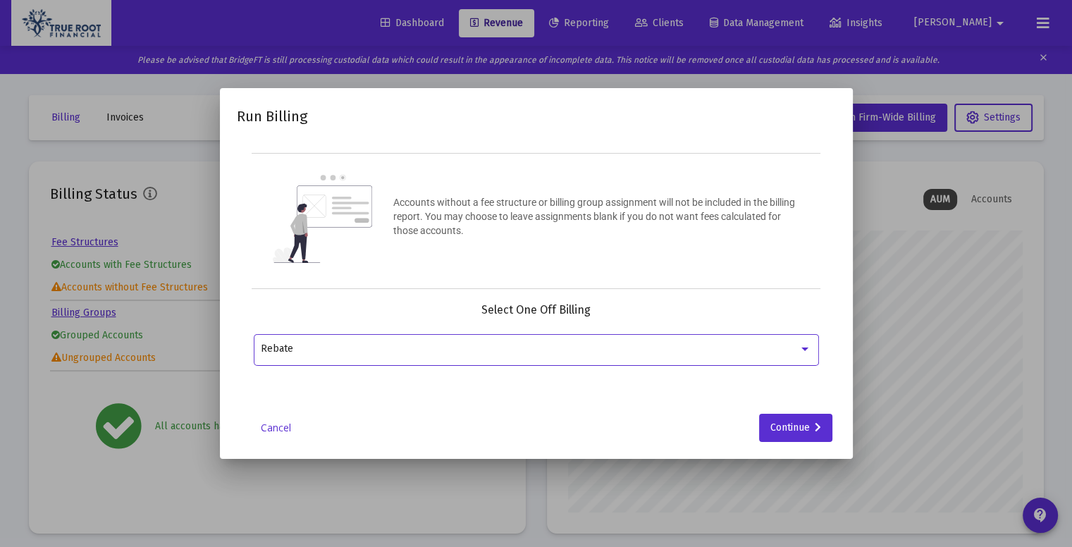
click at [575, 347] on div "Rebate" at bounding box center [530, 348] width 538 height 11
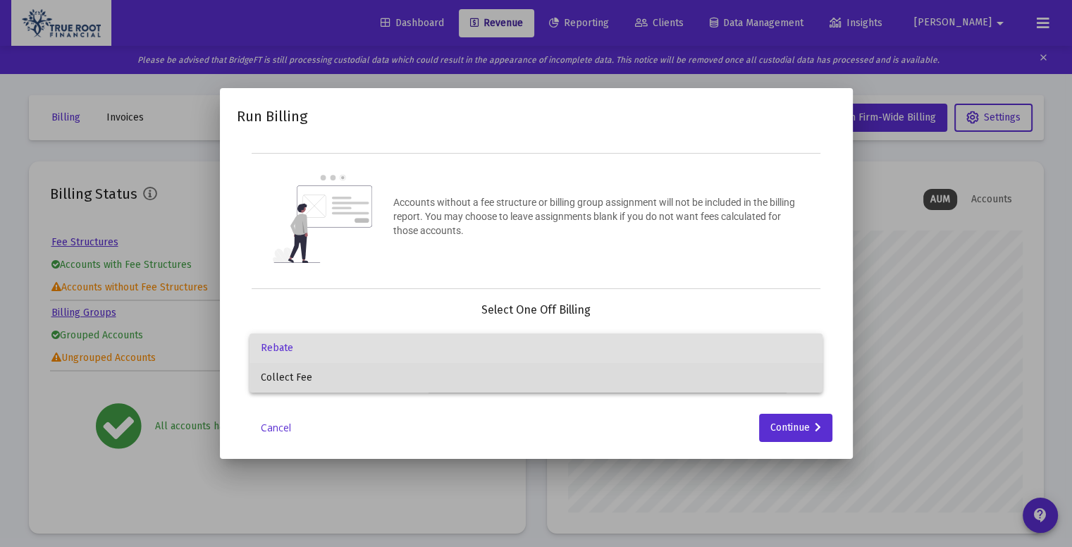
click at [570, 381] on span "Collect Fee" at bounding box center [536, 378] width 550 height 30
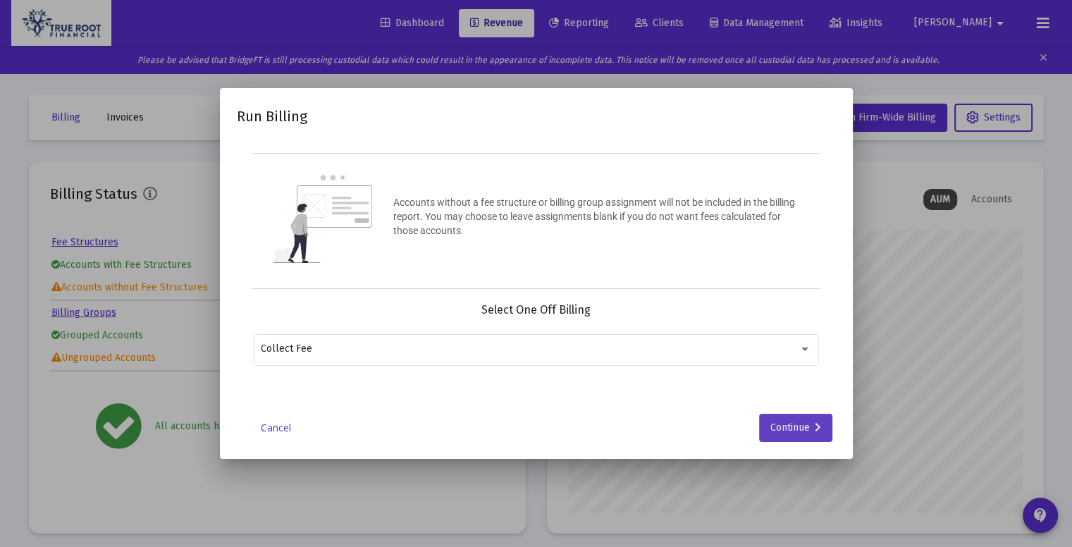
click at [786, 423] on div "Continue" at bounding box center [795, 428] width 51 height 28
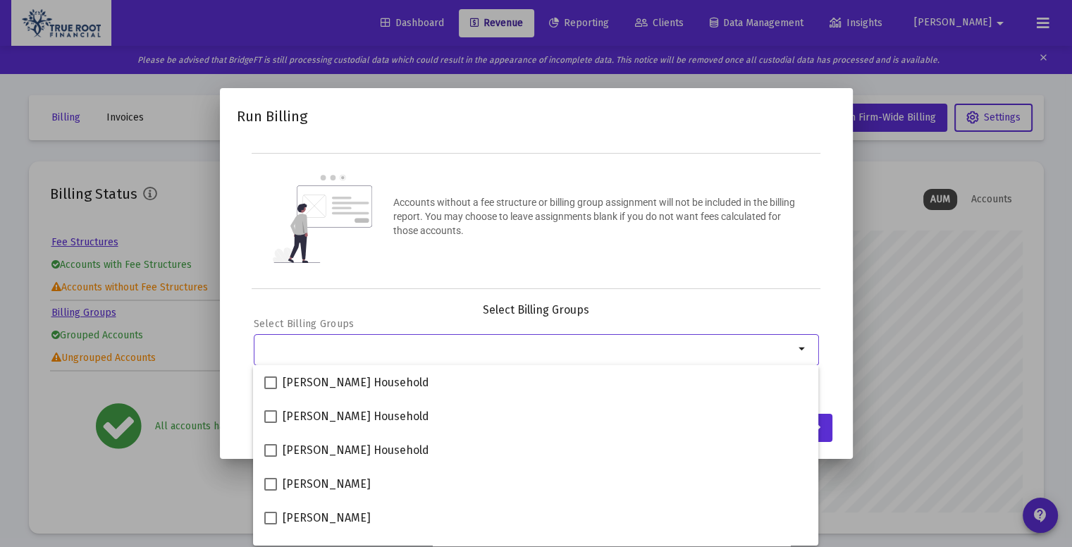
click at [540, 356] on div "Selection" at bounding box center [527, 348] width 539 height 17
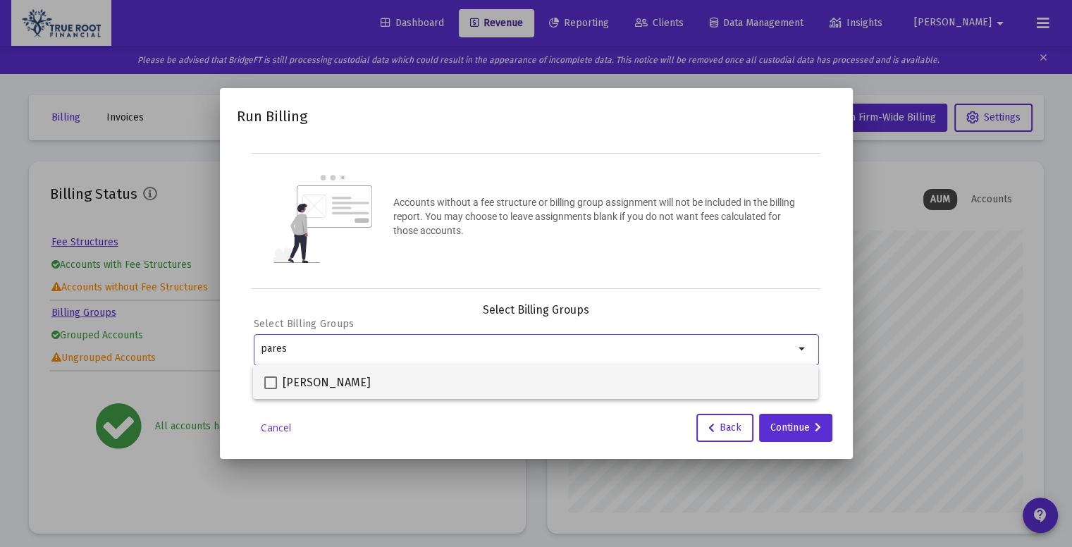
type input "pares"
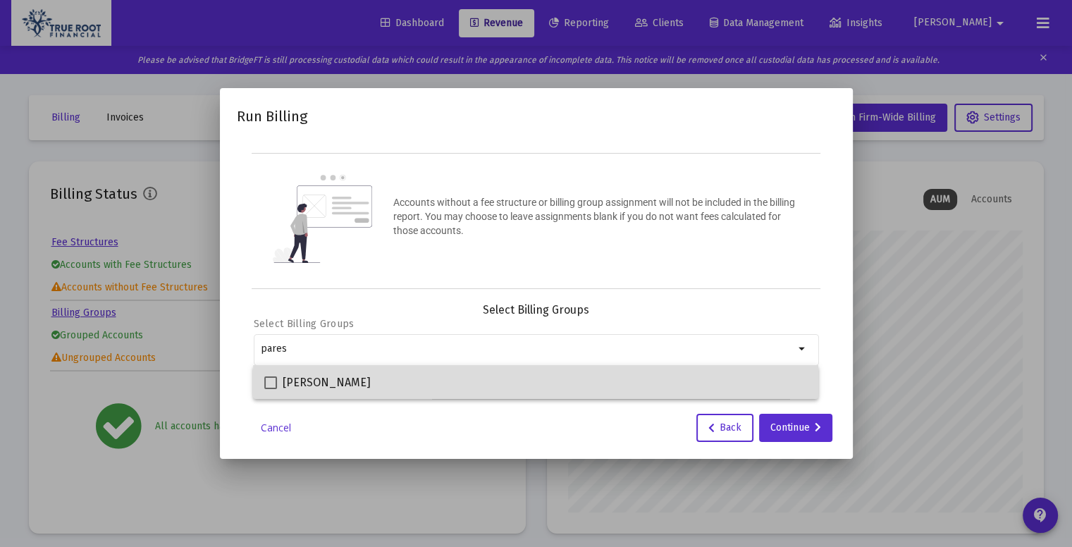
click at [541, 387] on div "[PERSON_NAME]" at bounding box center [535, 382] width 543 height 34
checkbox input "true"
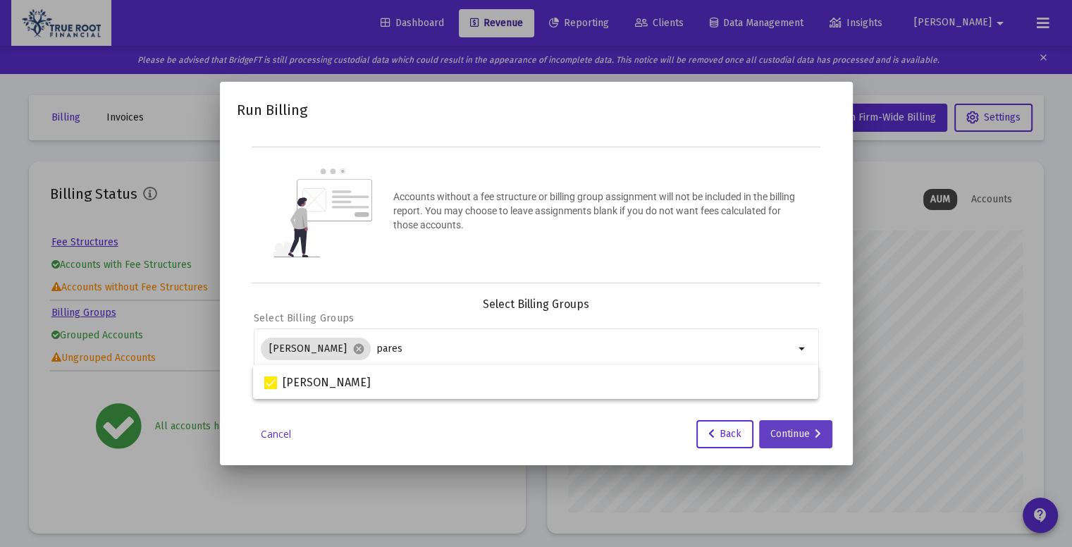
click at [817, 433] on icon at bounding box center [818, 434] width 6 height 10
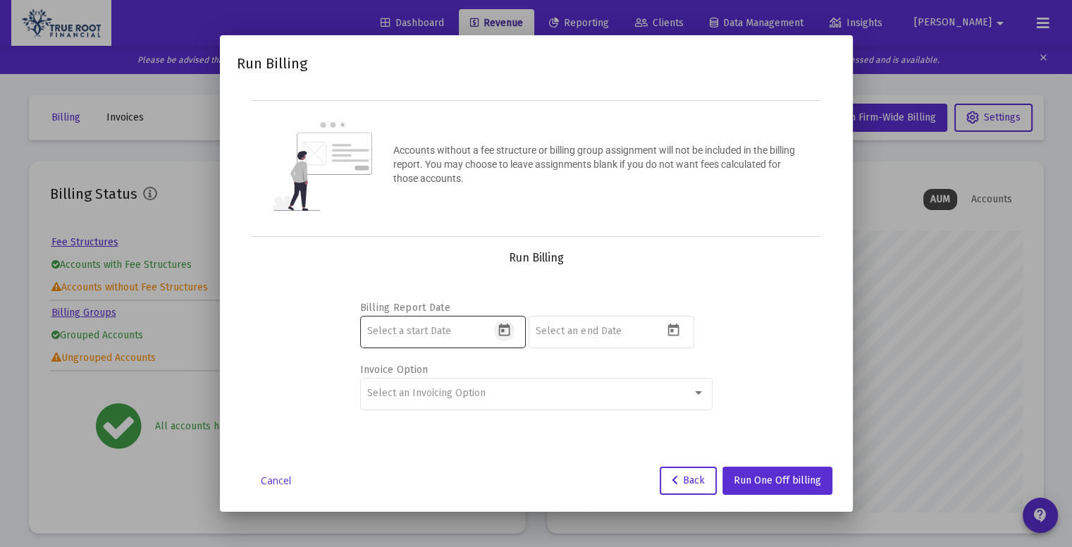
click at [505, 327] on icon "Open calendar" at bounding box center [504, 329] width 11 height 13
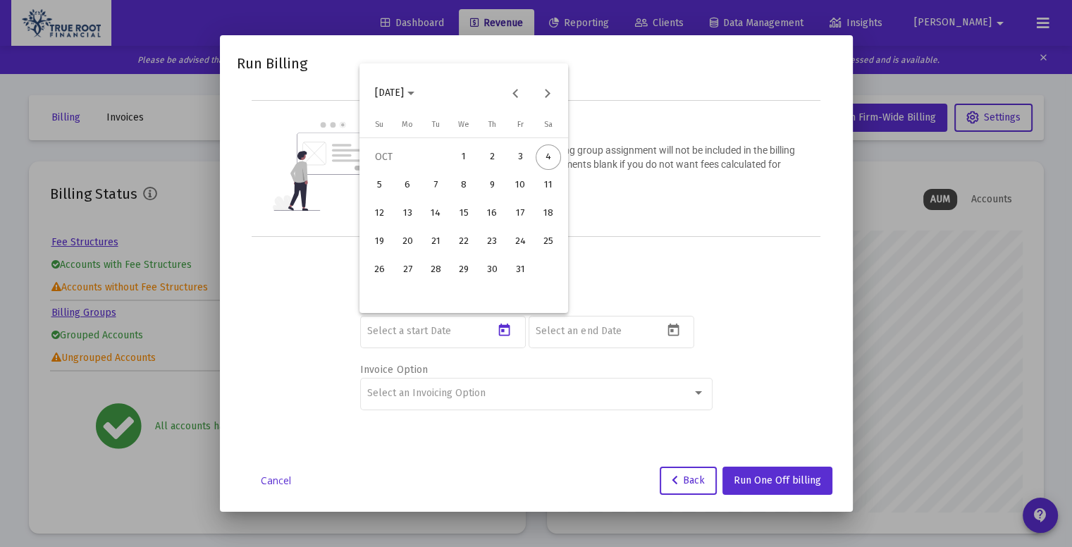
click at [421, 328] on div at bounding box center [536, 273] width 1072 height 547
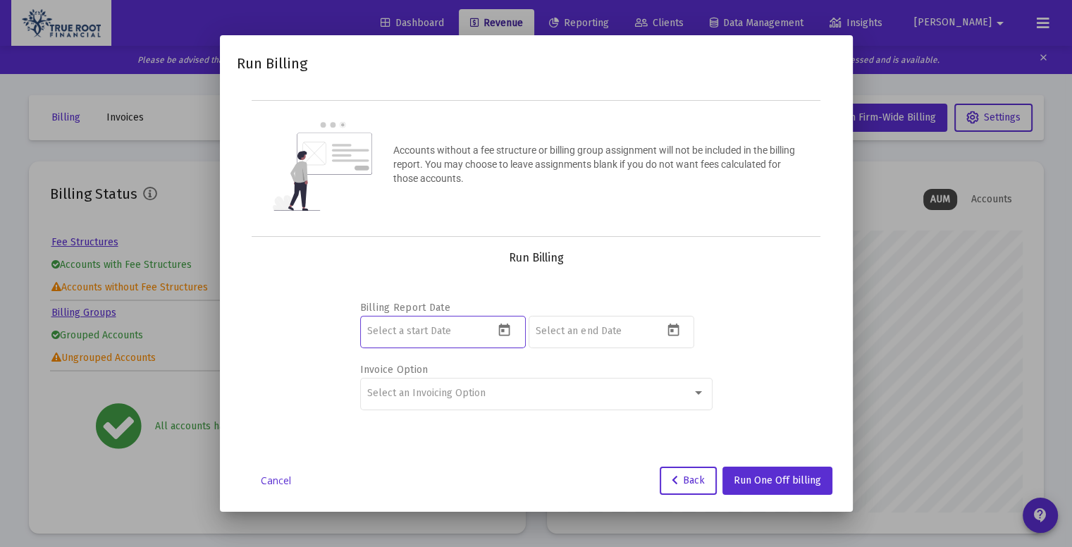
click at [443, 333] on input at bounding box center [430, 331] width 127 height 11
type input "[DATE]"
click at [583, 323] on div at bounding box center [599, 331] width 127 height 35
type input "[DATE]"
click at [513, 394] on div "Select an Invoicing Option" at bounding box center [529, 393] width 325 height 11
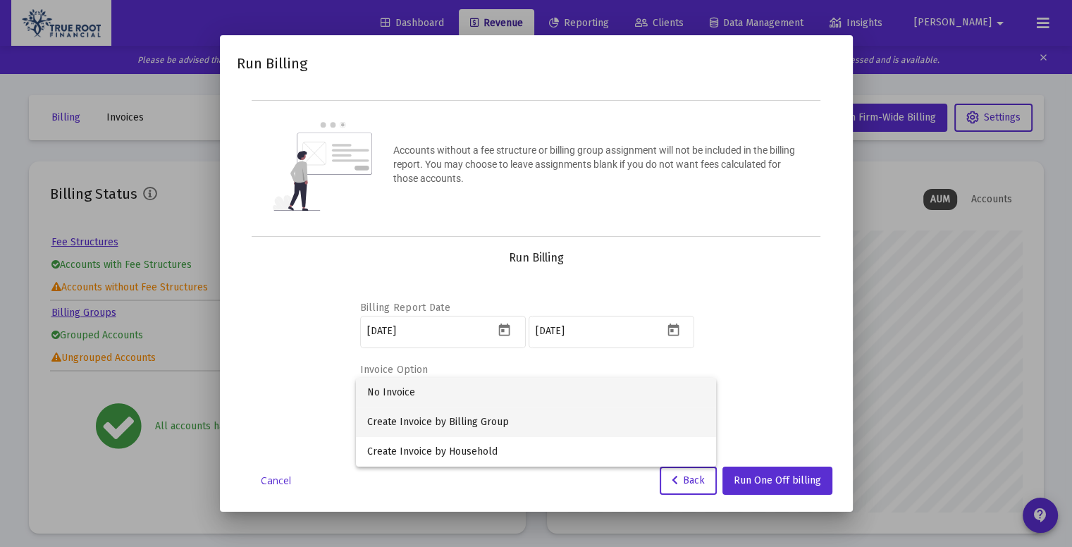
click at [488, 417] on span "Create Invoice by Billing Group" at bounding box center [536, 422] width 338 height 30
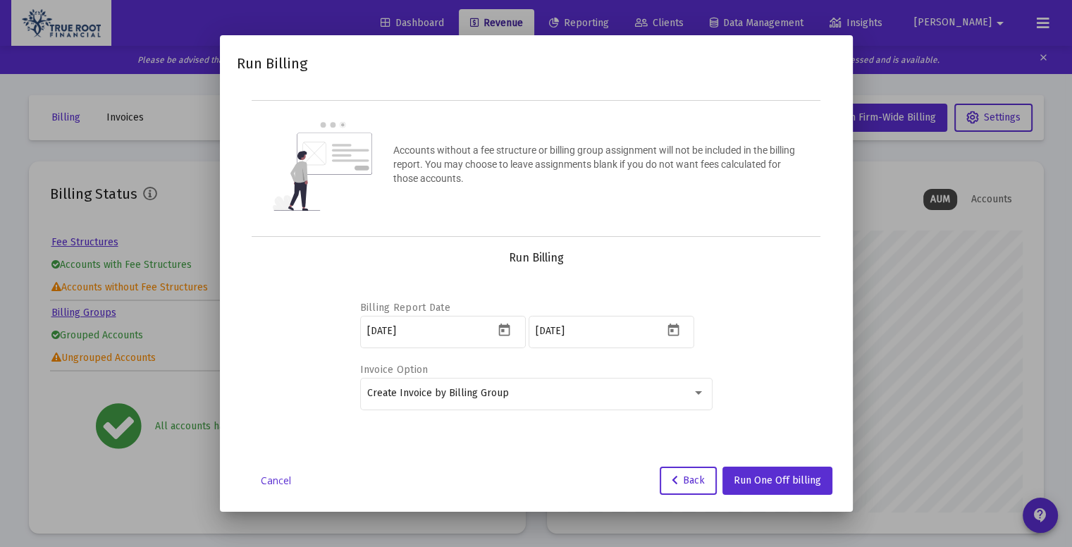
click at [748, 401] on div "Billing Report Date [DATE] [DATE] Invoice Option Create Invoice by Billing Group" at bounding box center [536, 353] width 565 height 176
click at [773, 484] on span "Run One Off billing" at bounding box center [777, 480] width 87 height 12
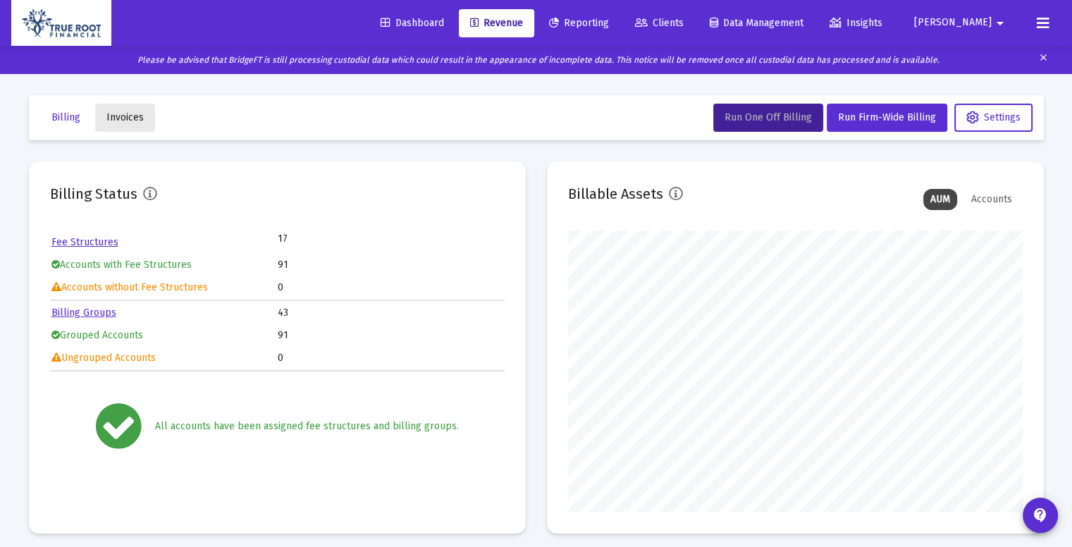
click at [130, 111] on span "Invoices" at bounding box center [124, 117] width 37 height 12
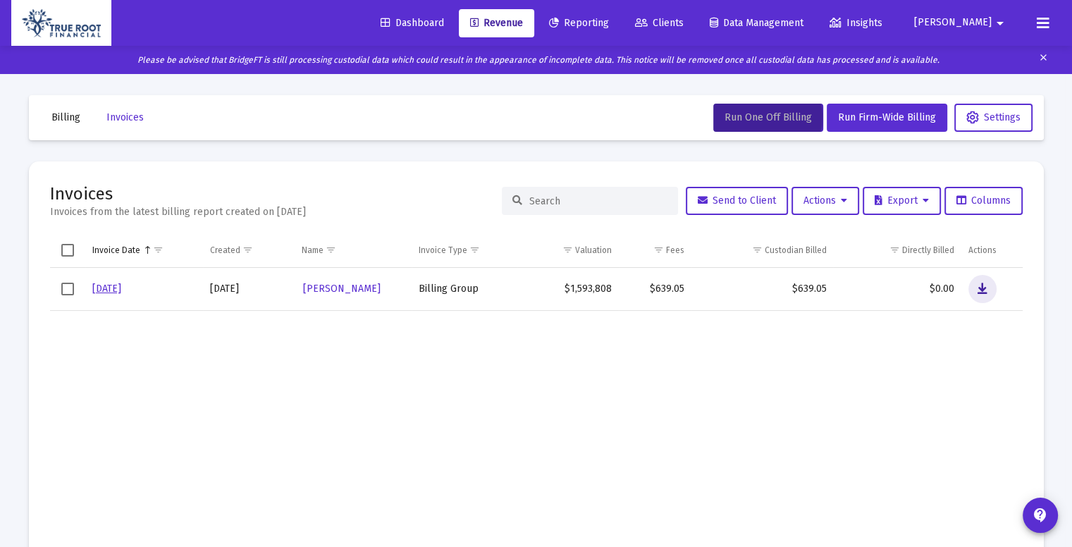
click at [979, 288] on icon "Data grid" at bounding box center [982, 288] width 10 height 17
click at [587, 384] on td "Data grid" at bounding box center [567, 447] width 101 height 275
click at [523, 26] on span "Revenue" at bounding box center [496, 23] width 53 height 12
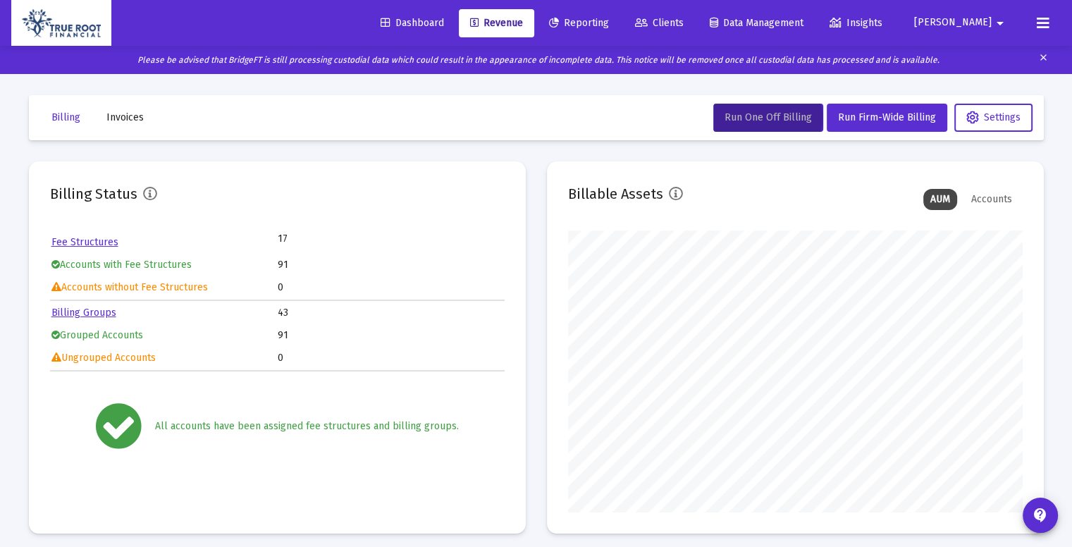
scroll to position [282, 455]
click at [695, 32] on link "Clients" at bounding box center [659, 23] width 71 height 28
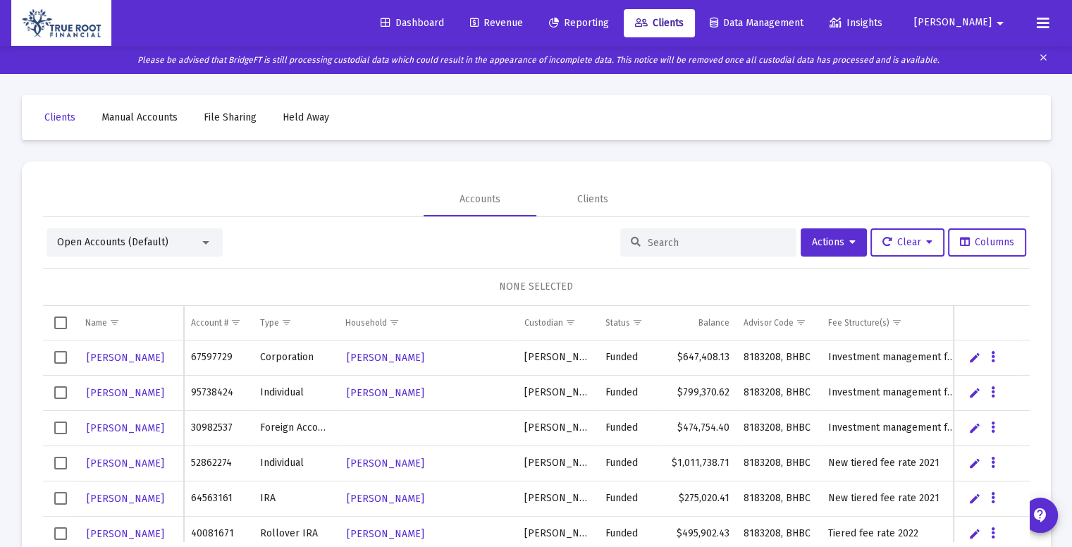
click at [678, 246] on input at bounding box center [717, 243] width 138 height 12
type input "p"
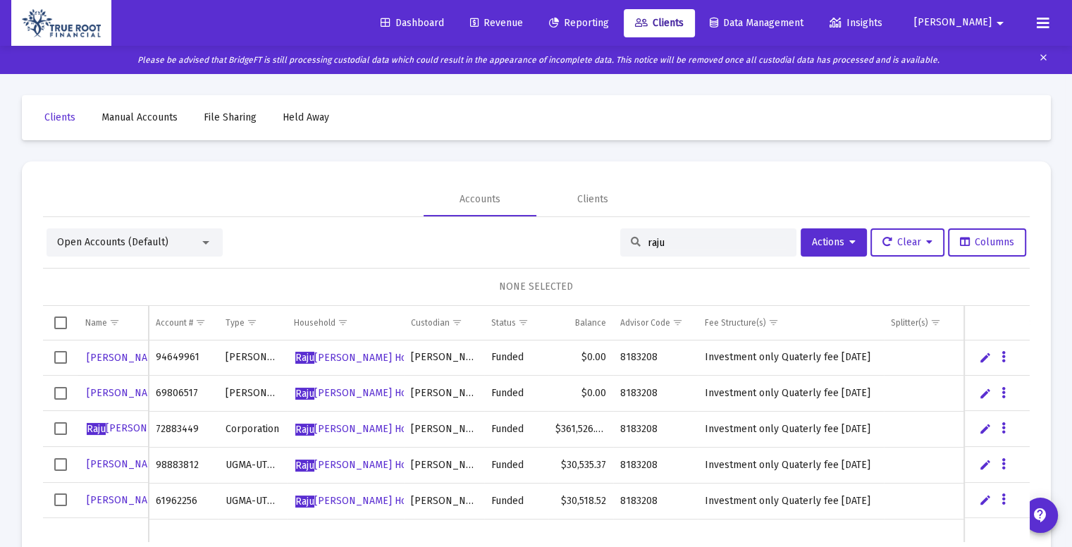
type input "raju"
click at [56, 432] on span "Select row" at bounding box center [60, 428] width 13 height 13
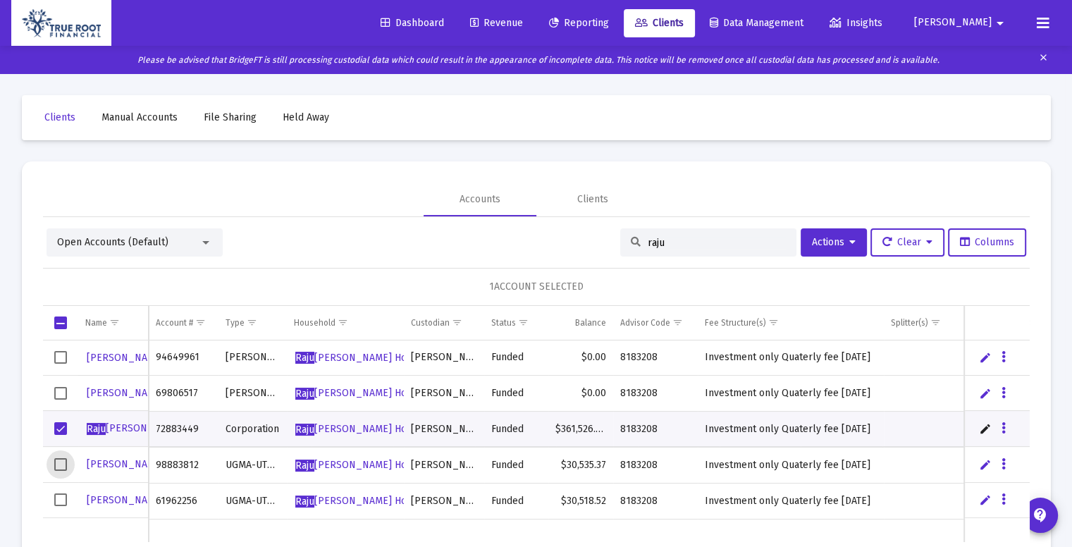
click at [57, 466] on span "Select row" at bounding box center [60, 464] width 13 height 13
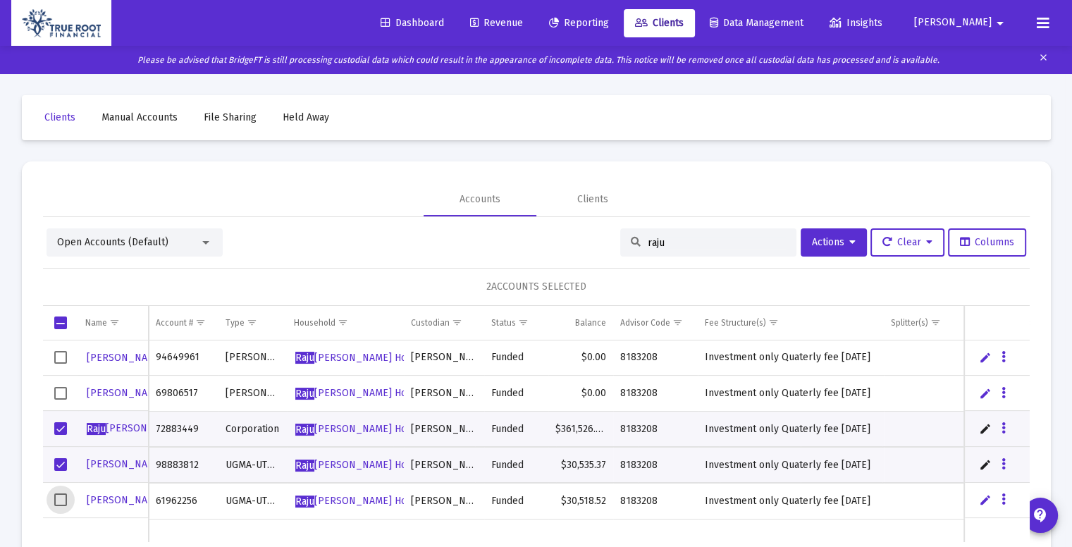
click at [61, 505] on span "Select row" at bounding box center [60, 499] width 13 height 13
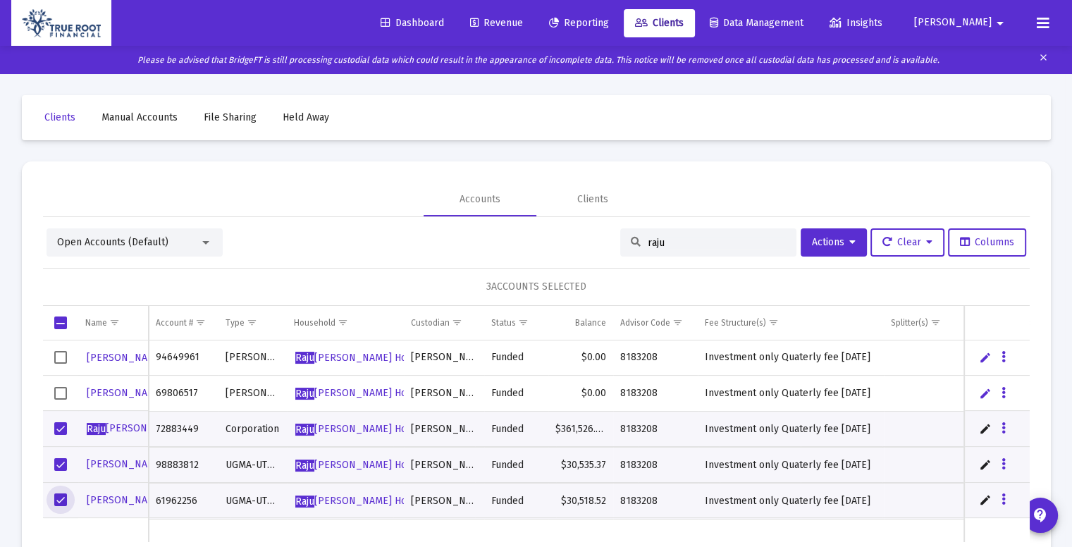
scroll to position [82, 0]
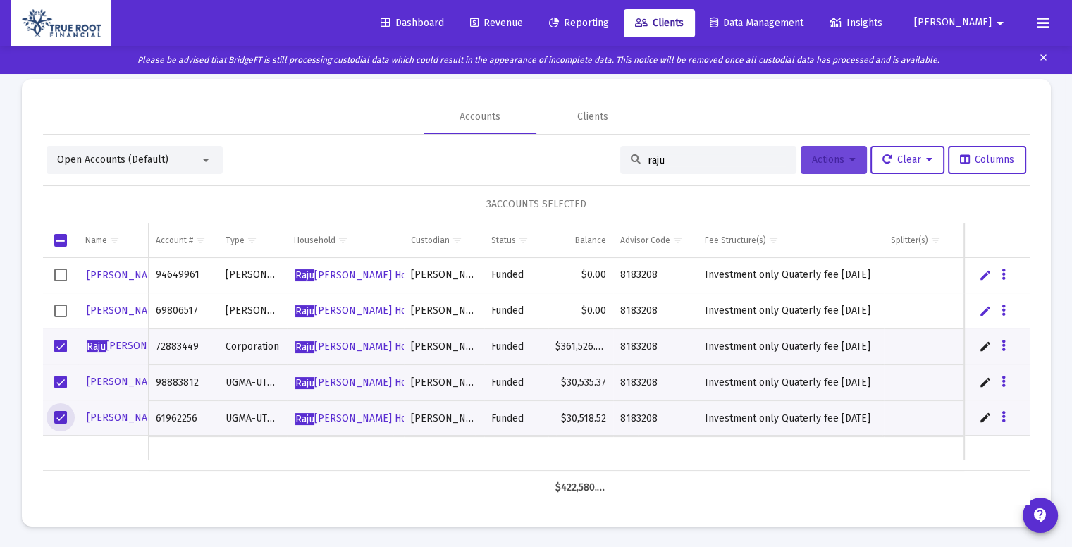
click at [852, 161] on button "Actions" at bounding box center [833, 160] width 66 height 28
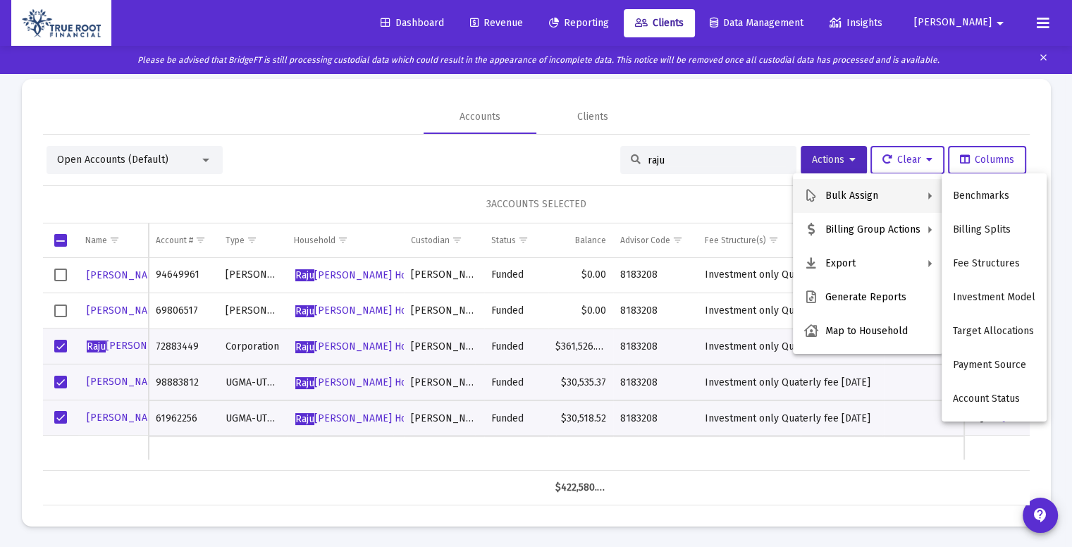
click at [400, 107] on div at bounding box center [536, 273] width 1072 height 547
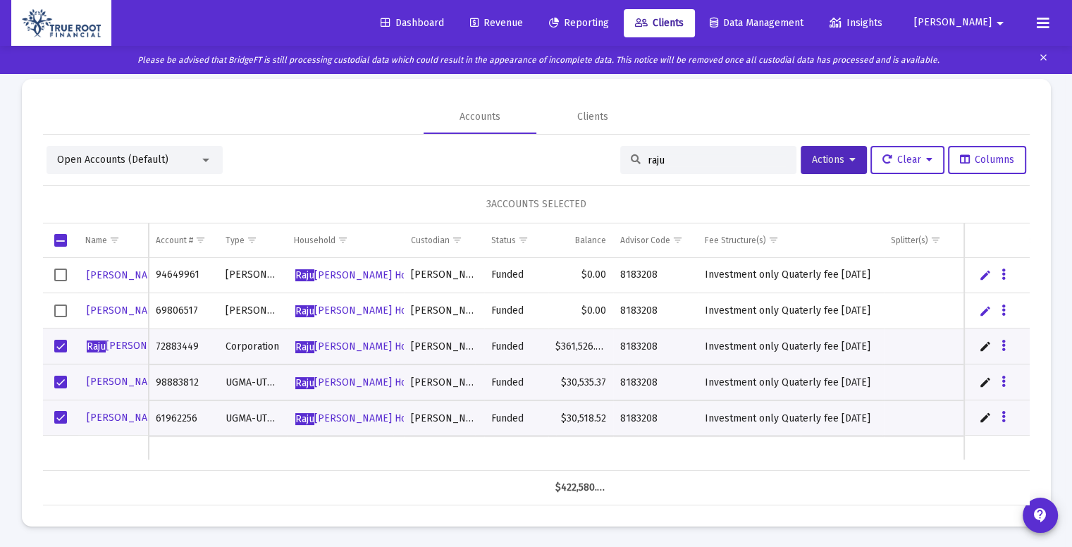
scroll to position [0, 0]
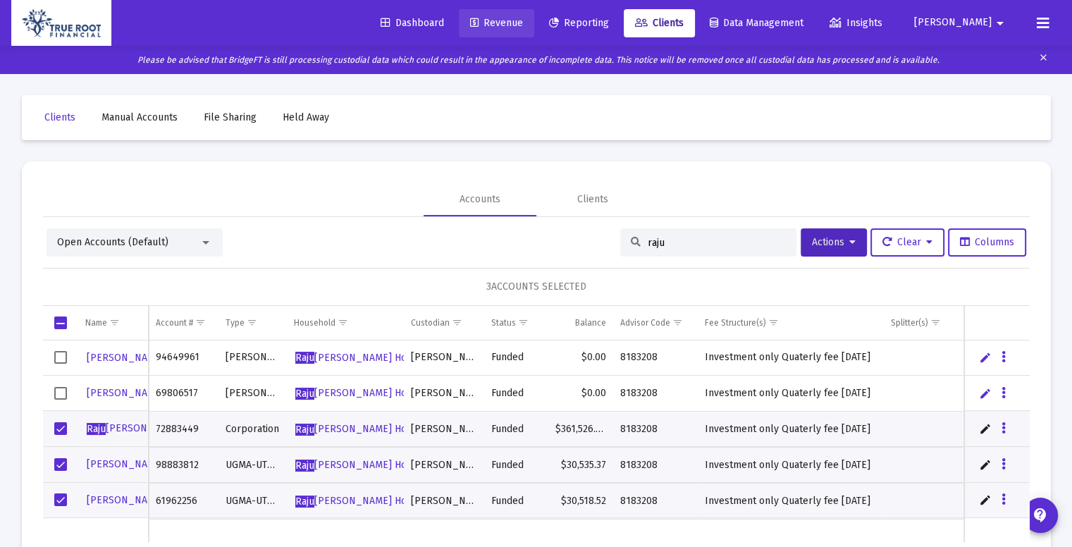
click at [520, 11] on link "Revenue" at bounding box center [496, 23] width 75 height 28
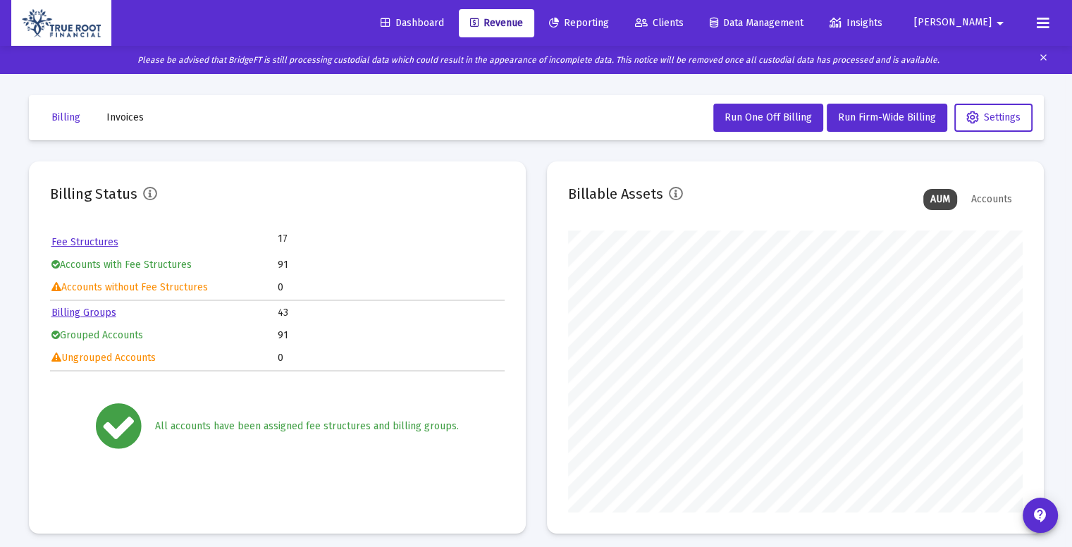
scroll to position [282, 455]
click at [90, 238] on link "Fee Structures" at bounding box center [84, 242] width 67 height 12
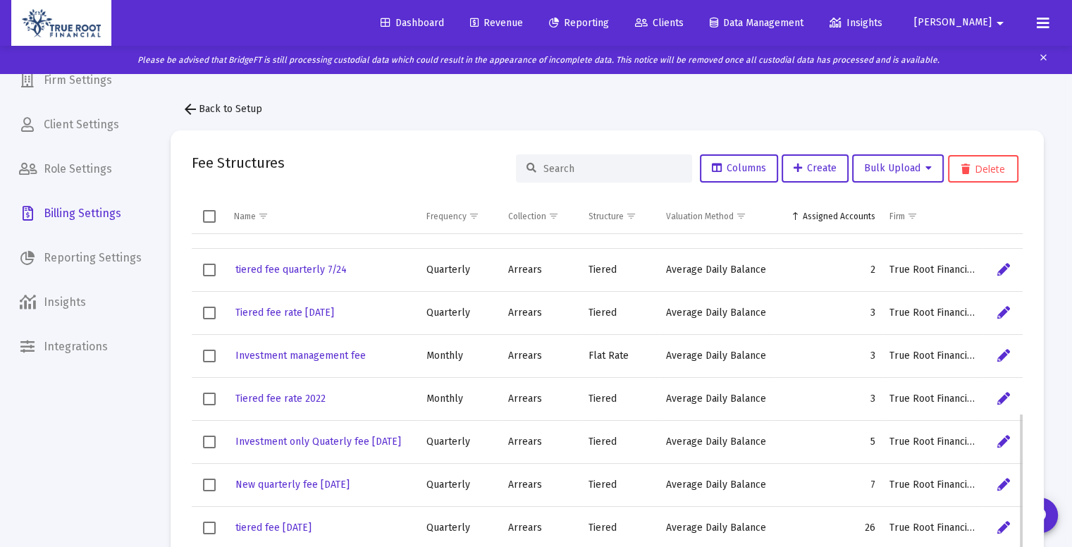
scroll to position [409, 0]
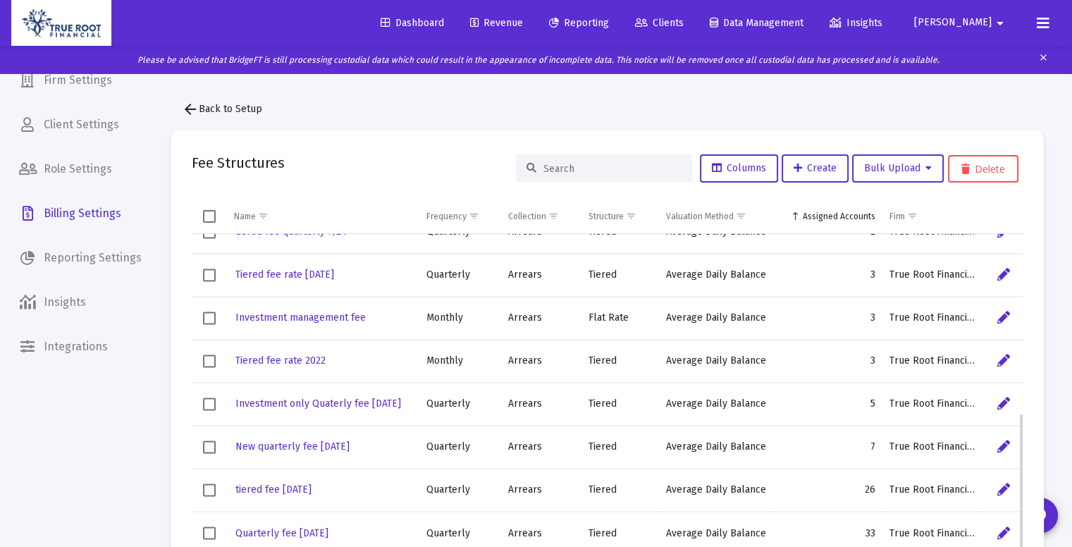
click at [336, 429] on td "New quarterly fee [DATE]" at bounding box center [323, 446] width 192 height 43
click at [336, 443] on span "New quarterly fee [DATE]" at bounding box center [292, 447] width 114 height 12
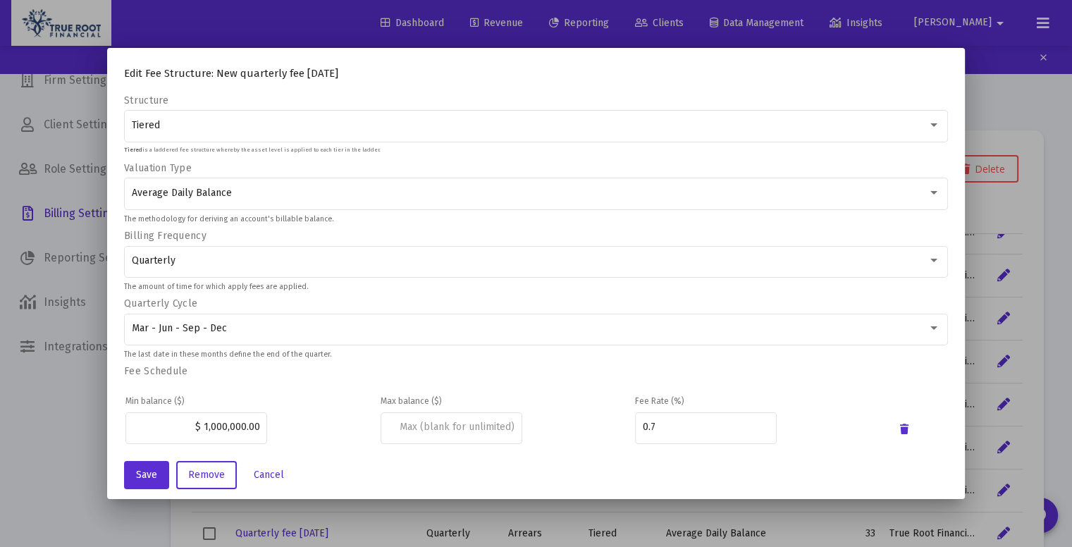
scroll to position [163, 0]
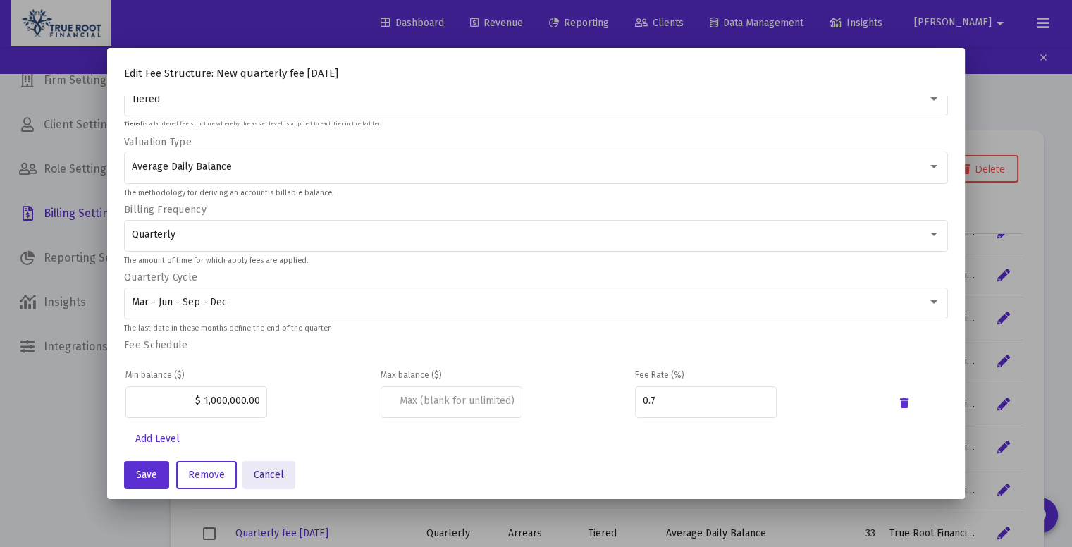
click at [265, 469] on span "Cancel" at bounding box center [269, 475] width 30 height 12
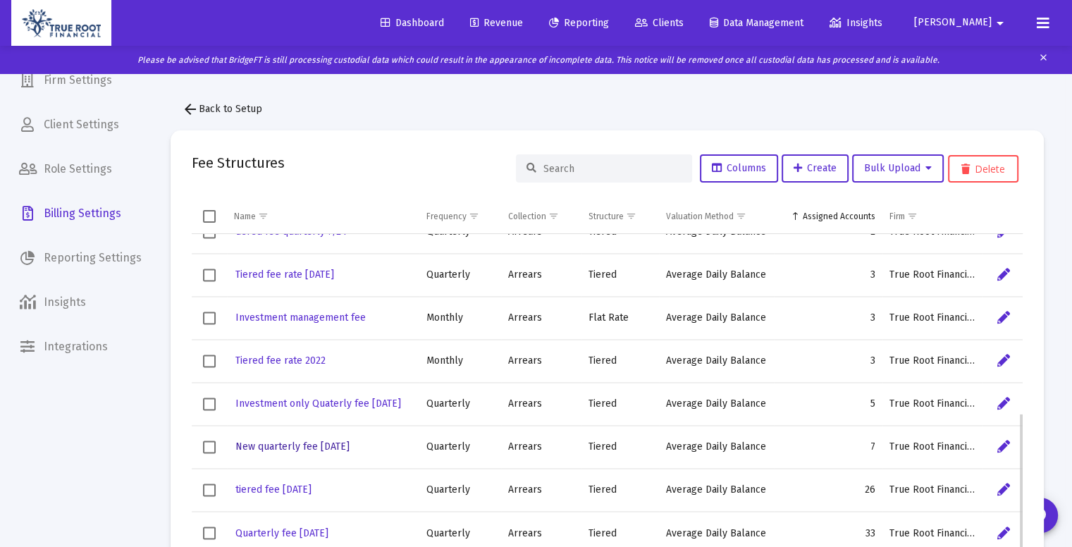
scroll to position [47, 0]
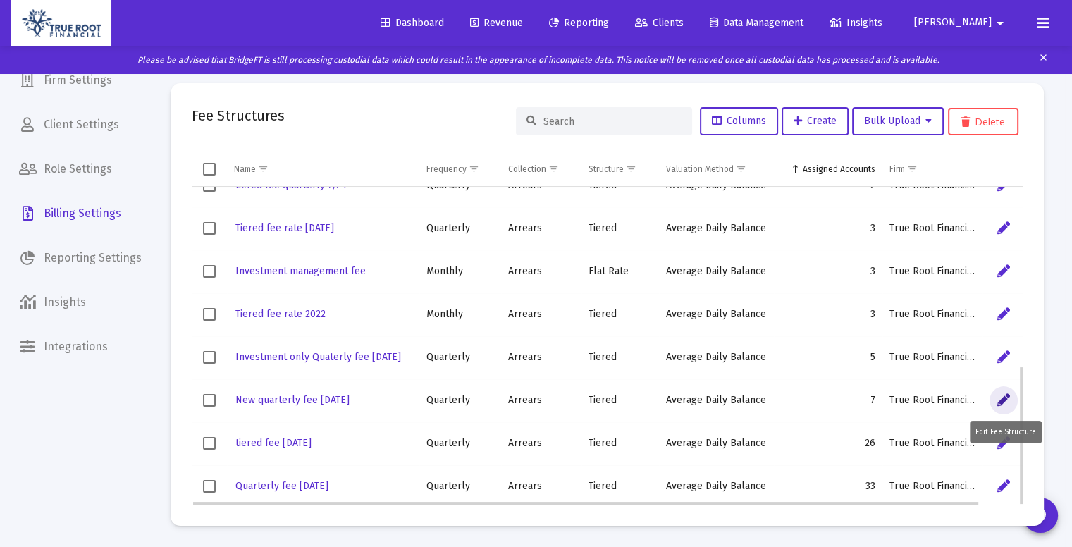
click at [998, 401] on icon "Data grid" at bounding box center [1003, 400] width 13 height 17
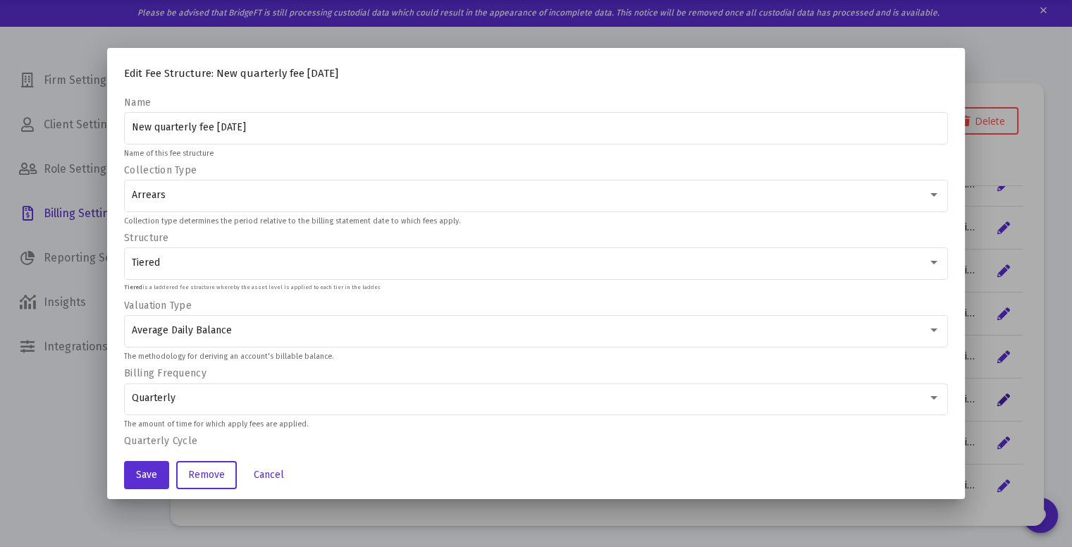
scroll to position [0, 0]
click at [223, 128] on input "New quarterly fee [DATE]" at bounding box center [536, 127] width 809 height 11
type input "New quarterly fee [DATE]"
click at [138, 474] on span "Save" at bounding box center [146, 475] width 21 height 12
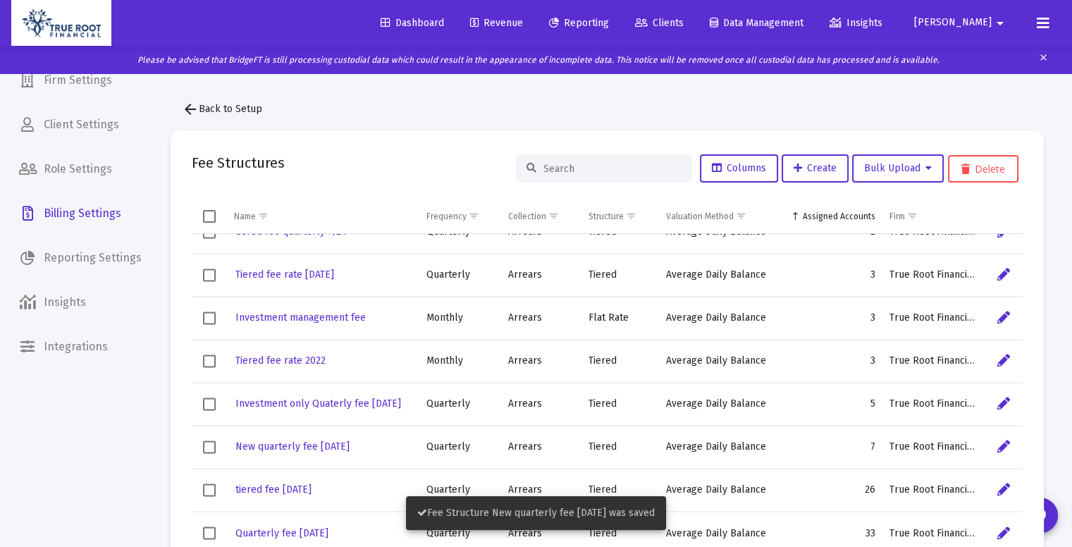
scroll to position [47, 0]
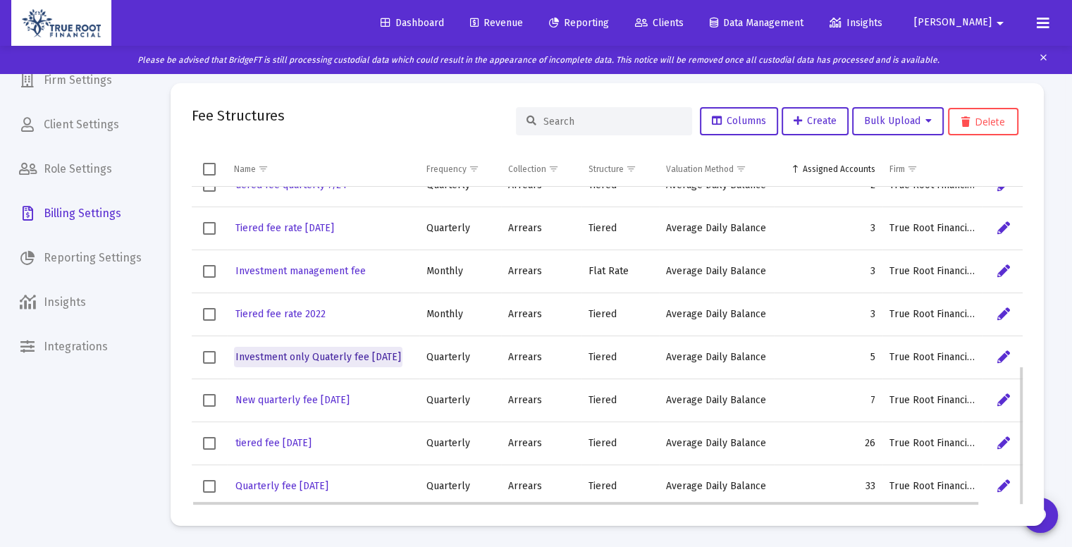
click at [336, 352] on span "Investment only Quaterly fee [DATE]" at bounding box center [318, 357] width 166 height 12
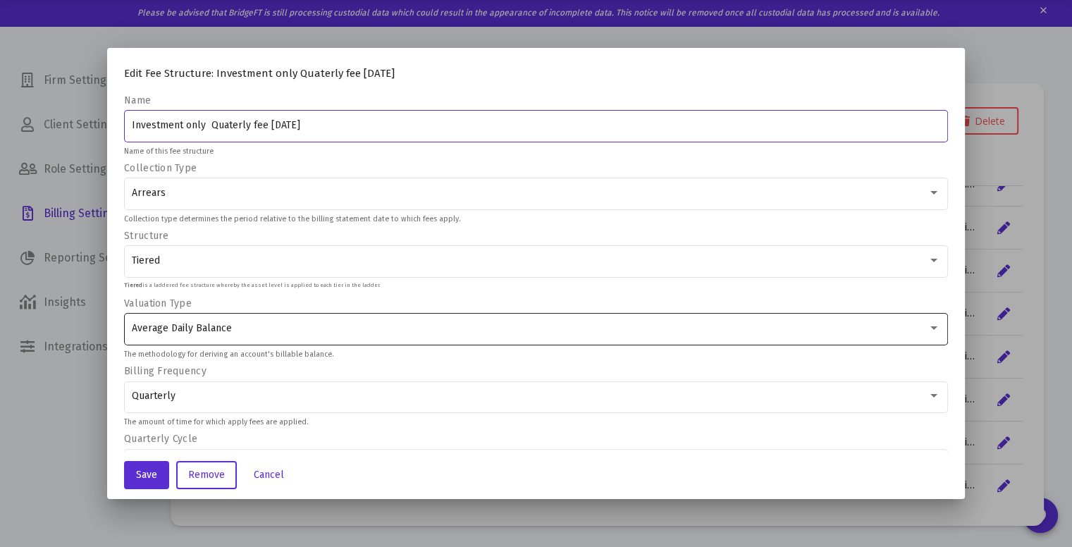
scroll to position [3, 0]
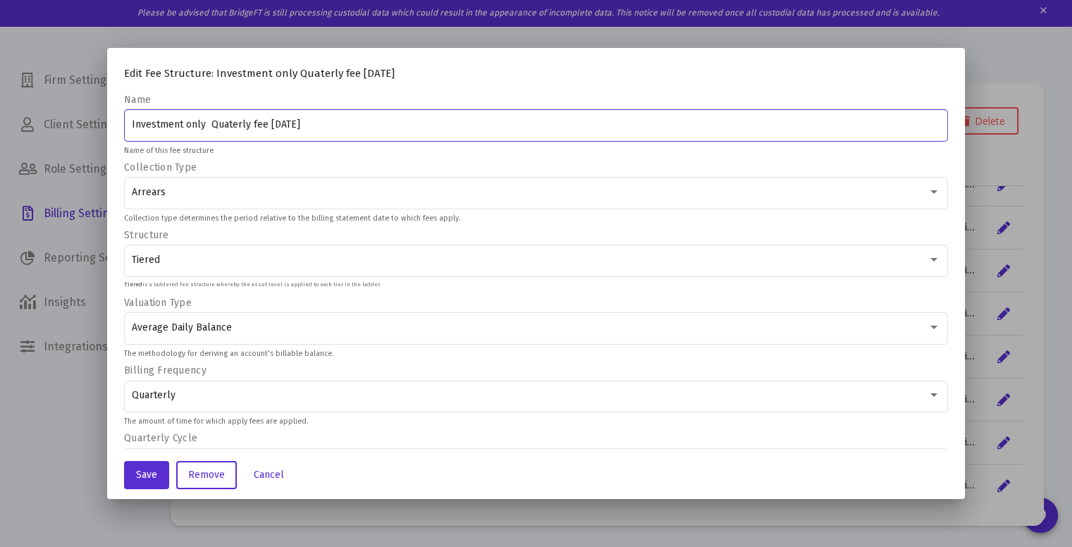
click at [237, 124] on input "Investment only Quaterly fee [DATE]" at bounding box center [536, 124] width 809 height 11
click at [209, 127] on input "Investment only Quaterly fee [DATE]" at bounding box center [536, 124] width 809 height 11
click at [205, 128] on input "Investment only Quaterly fee [DATE]" at bounding box center [536, 124] width 809 height 11
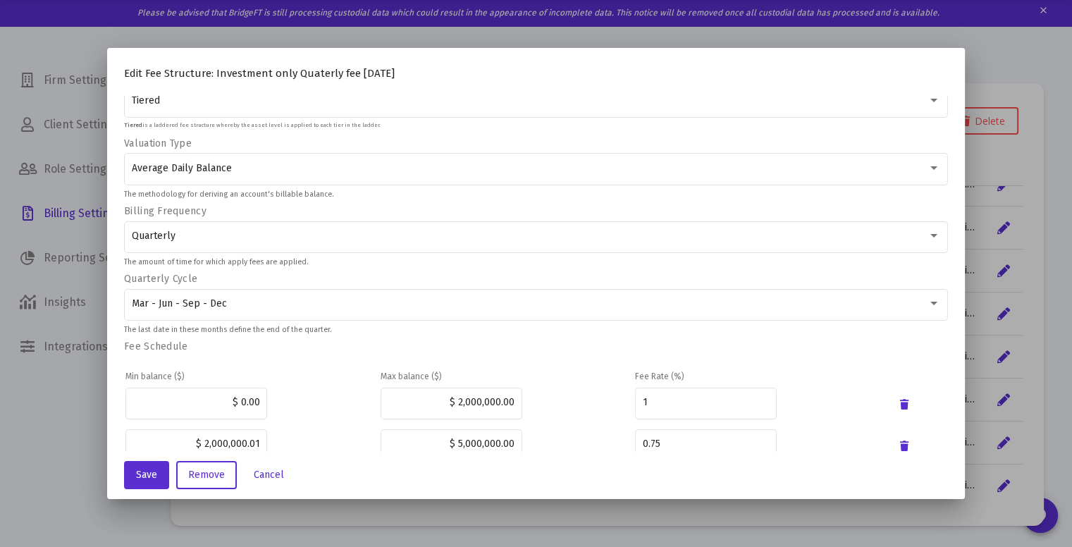
scroll to position [246, 0]
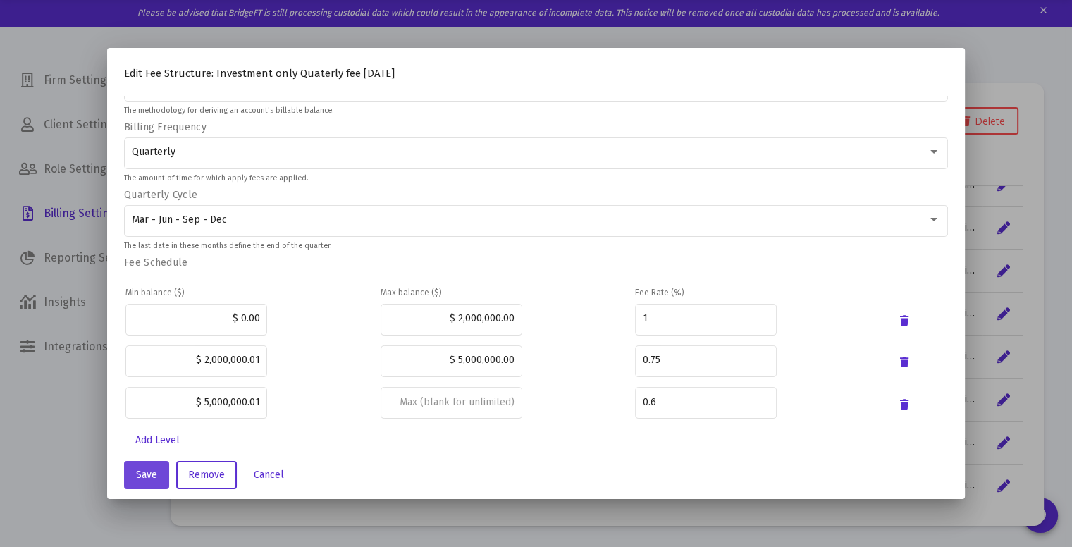
type input "Investment only Quaterly fee [DATE]"
click at [140, 474] on span "Save" at bounding box center [146, 475] width 21 height 12
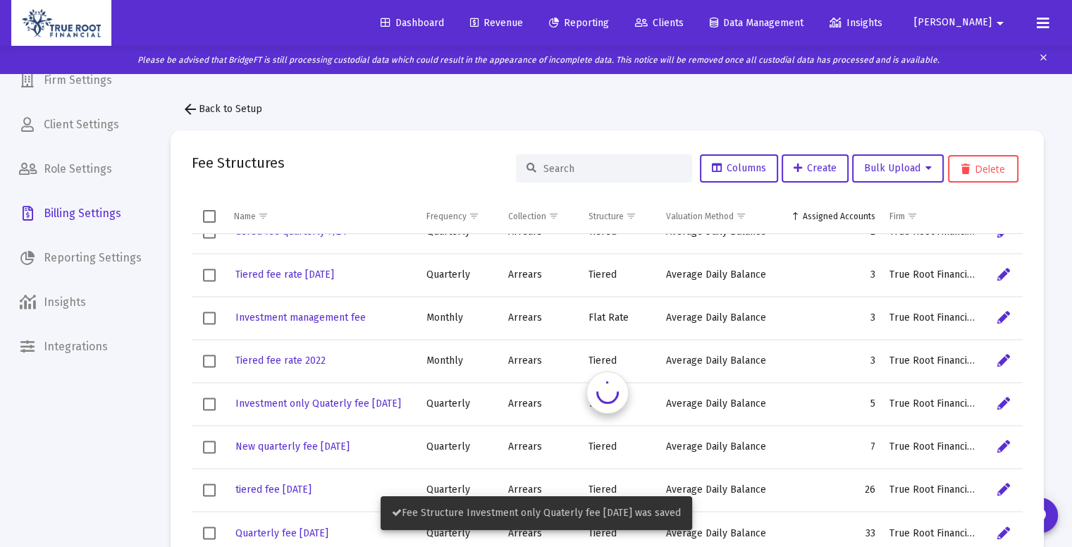
scroll to position [47, 0]
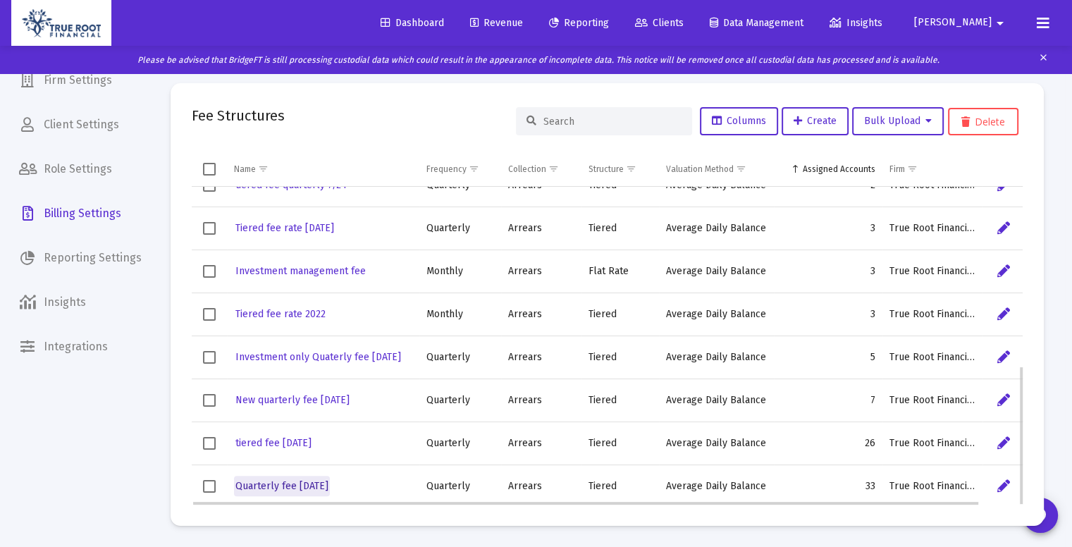
click at [309, 483] on span "Quarterly fee [DATE]" at bounding box center [281, 486] width 93 height 12
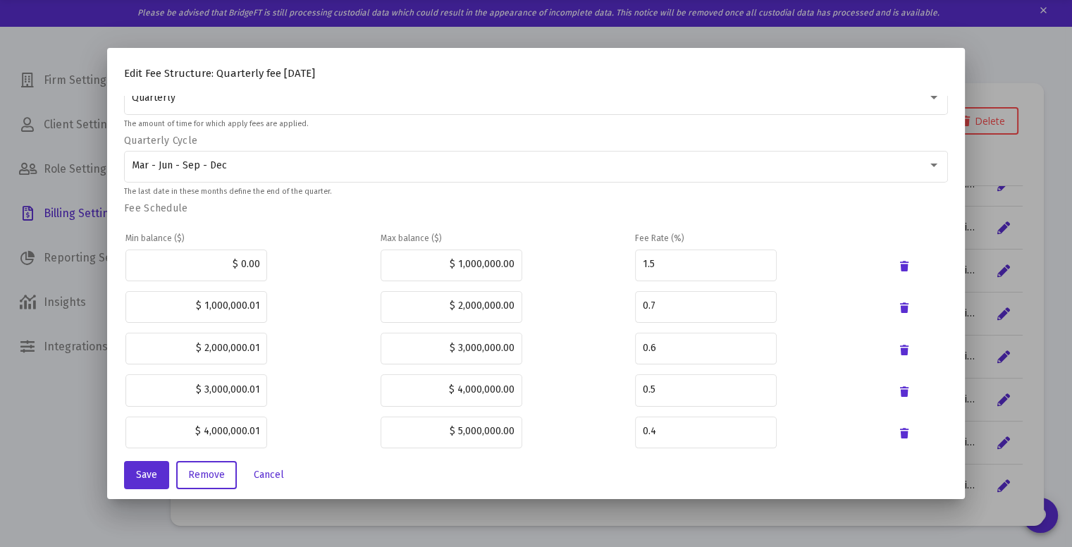
scroll to position [370, 0]
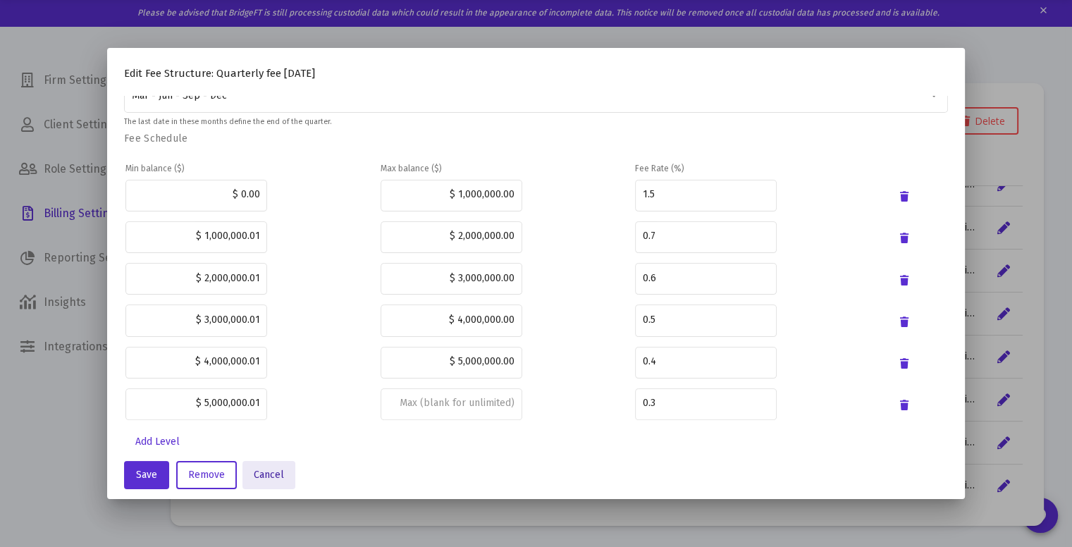
click at [276, 469] on span "Cancel" at bounding box center [269, 475] width 30 height 12
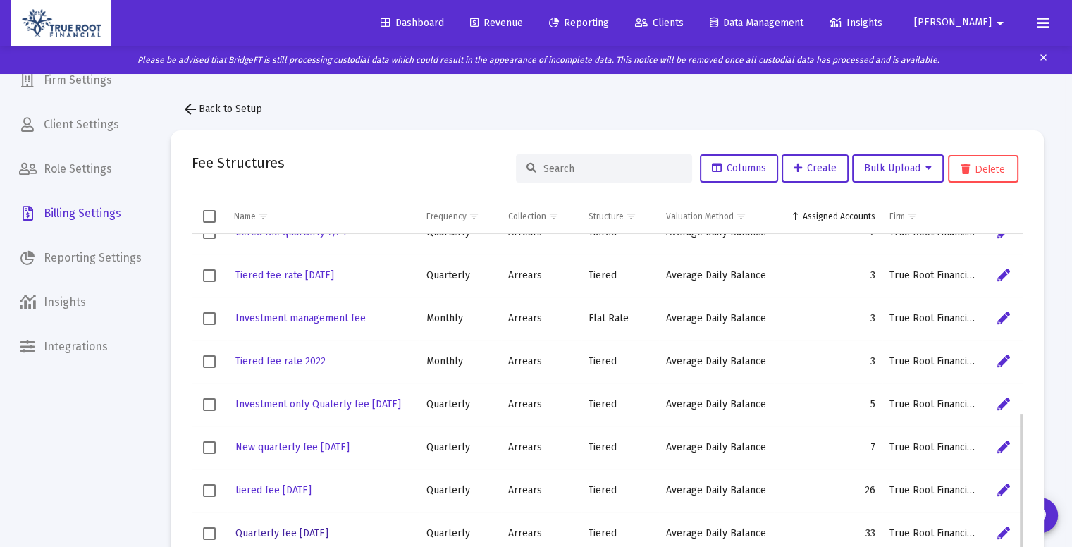
scroll to position [47, 0]
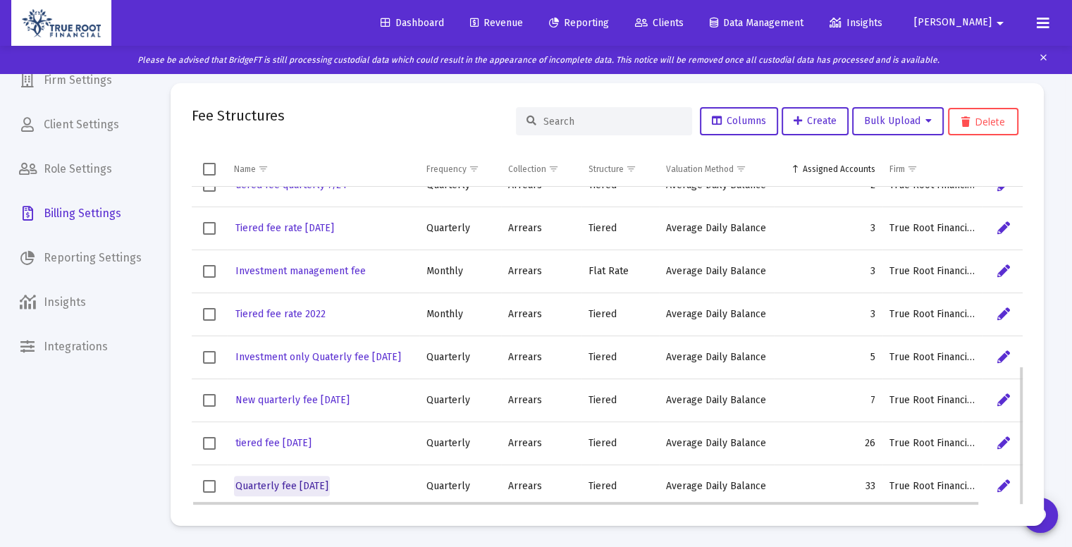
click at [319, 483] on span "Quarterly fee [DATE]" at bounding box center [281, 486] width 93 height 12
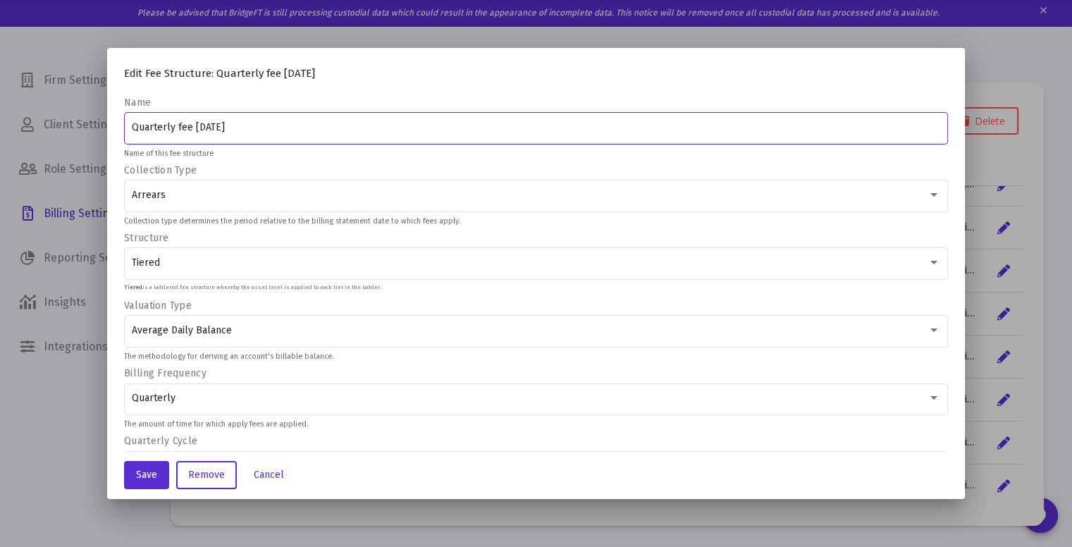
scroll to position [370, 0]
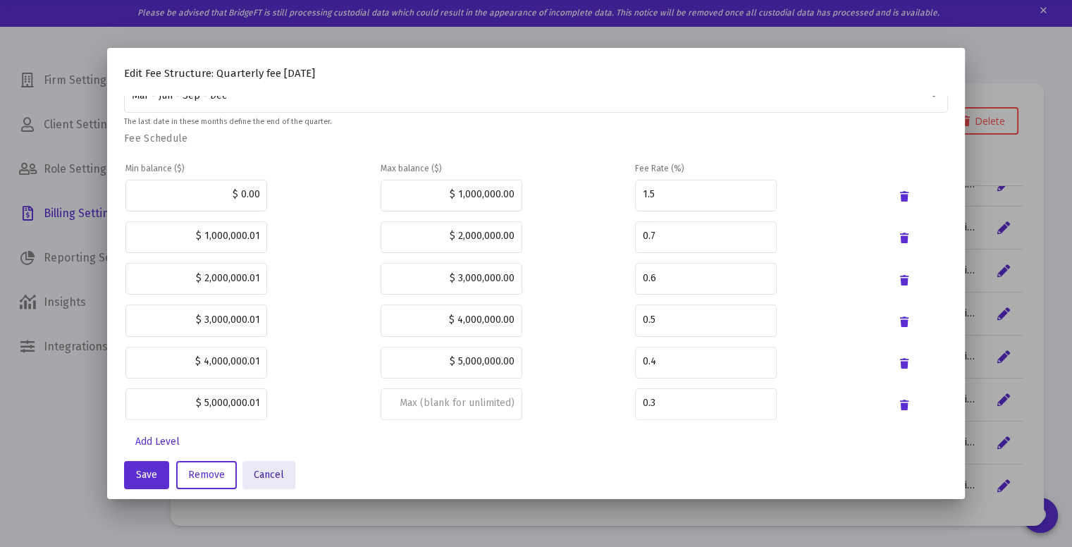
click at [259, 477] on span "Cancel" at bounding box center [269, 475] width 30 height 12
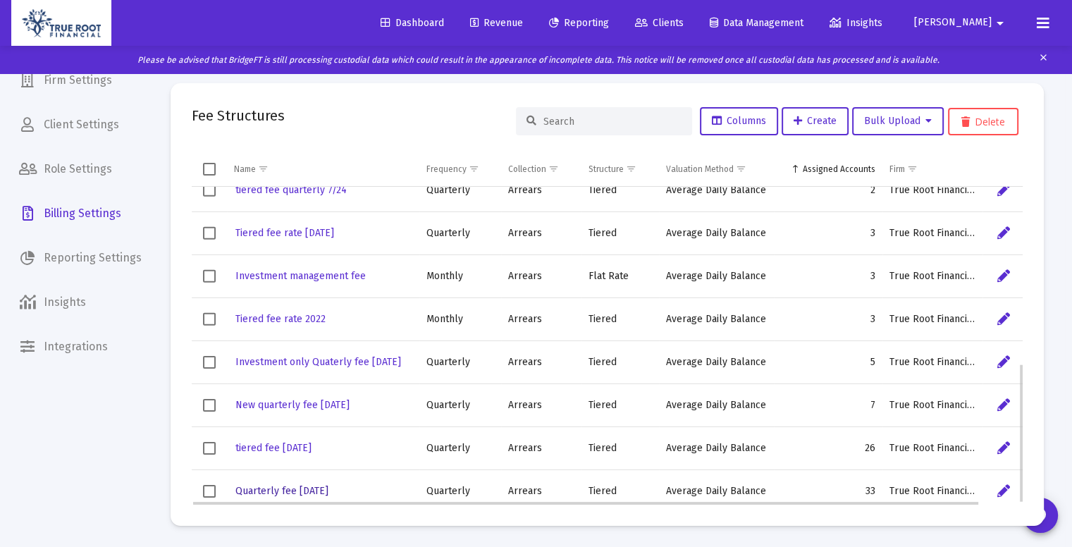
scroll to position [404, 0]
click at [304, 449] on span "tiered fee [DATE]" at bounding box center [273, 447] width 76 height 12
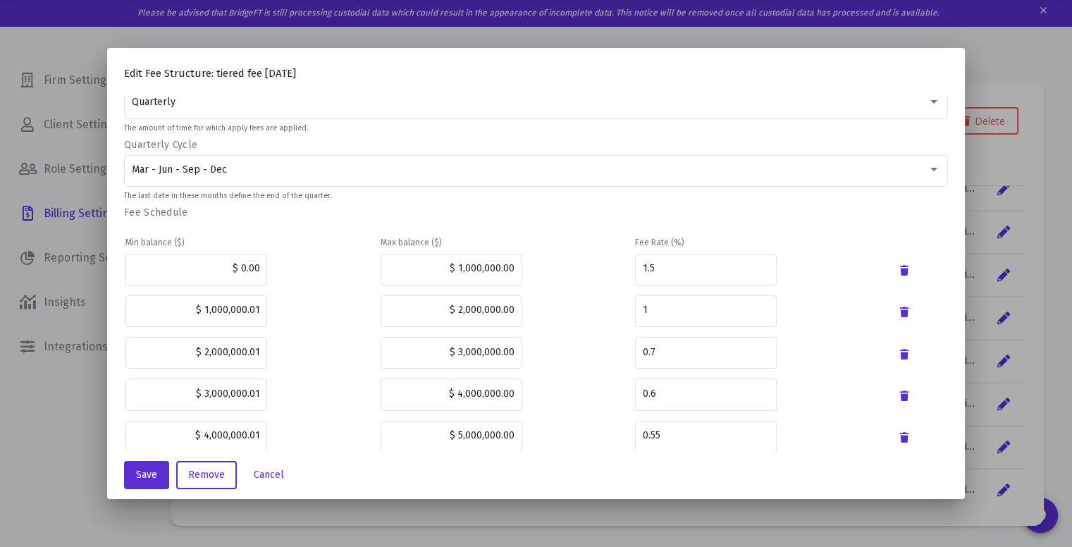
scroll to position [370, 0]
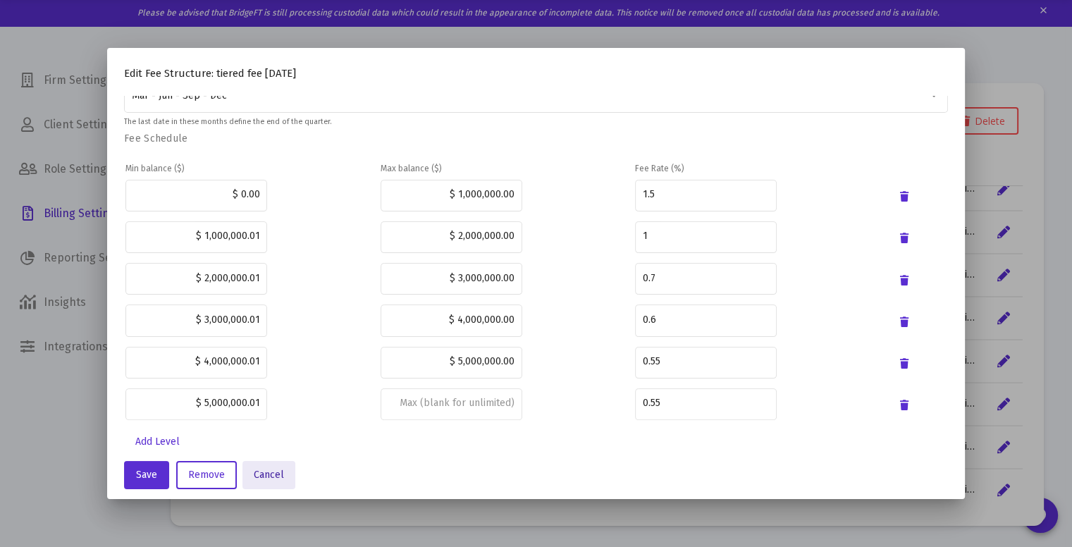
click at [259, 483] on button "Cancel" at bounding box center [268, 475] width 53 height 28
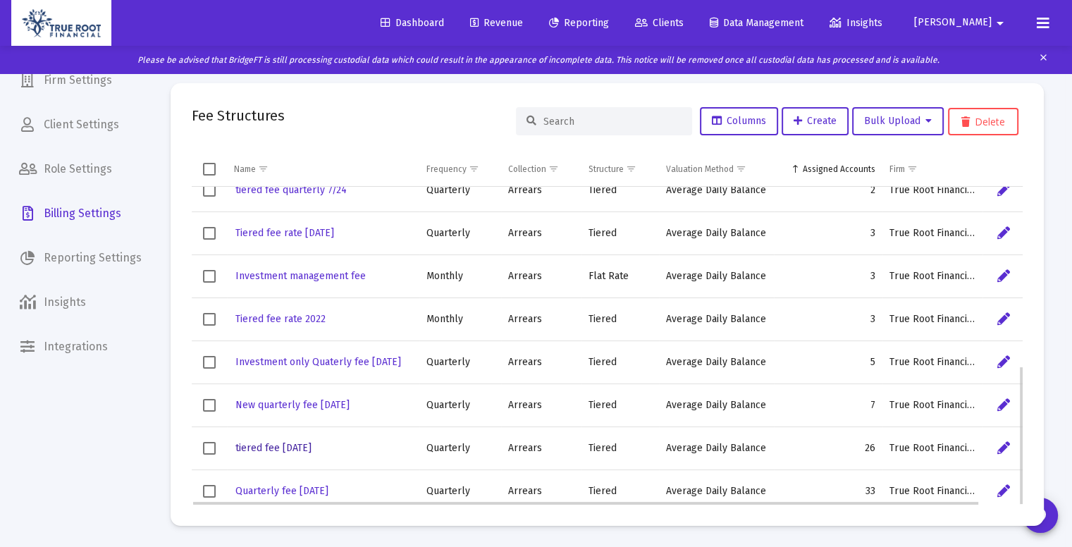
scroll to position [409, 0]
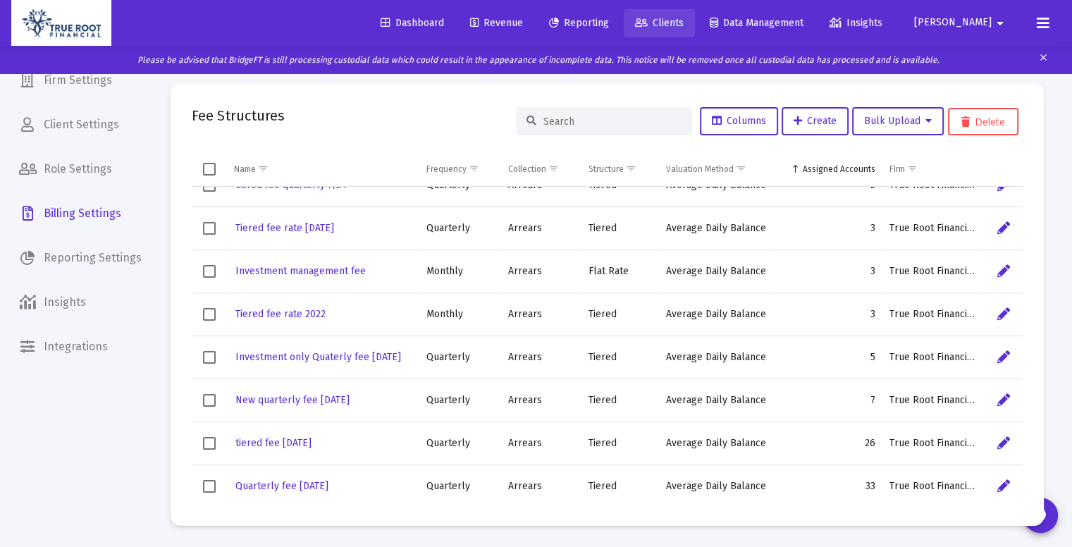
click at [684, 18] on span "Clients" at bounding box center [659, 23] width 49 height 12
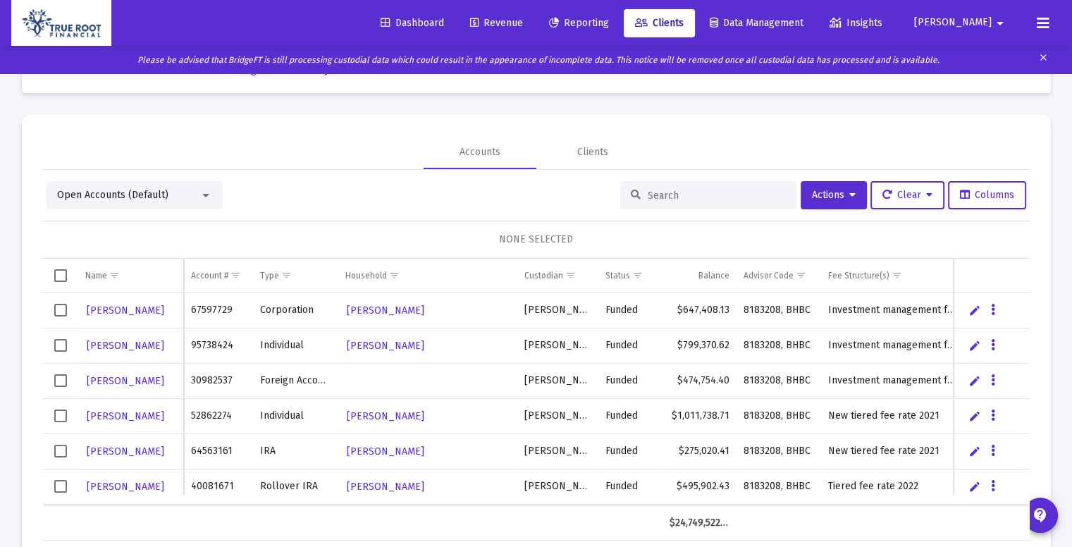
click at [664, 202] on div at bounding box center [708, 195] width 176 height 28
click at [669, 202] on div at bounding box center [708, 195] width 176 height 28
click at [682, 199] on input at bounding box center [717, 196] width 138 height 12
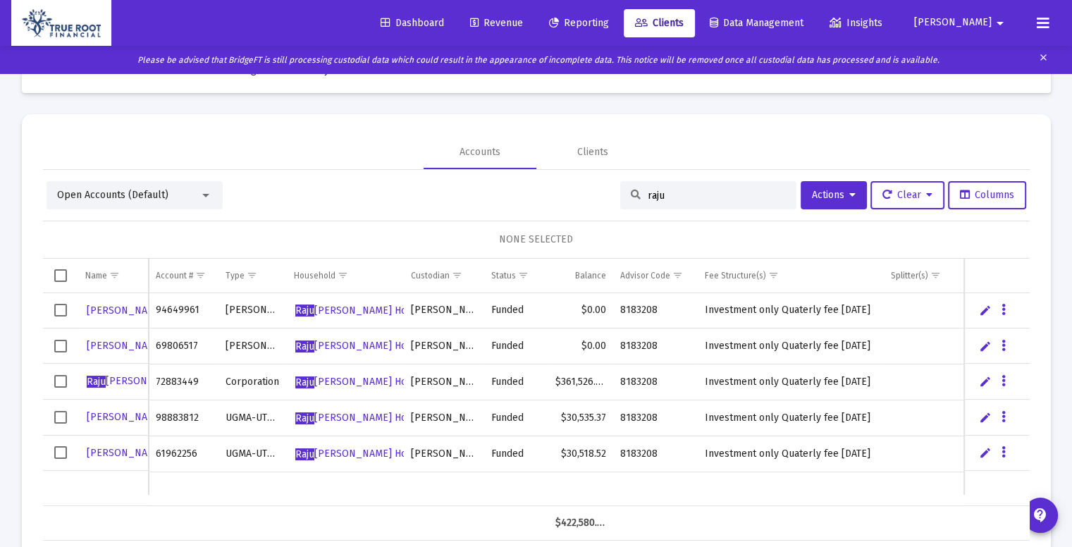
type input "raju"
click at [60, 385] on span "Select row" at bounding box center [60, 381] width 13 height 13
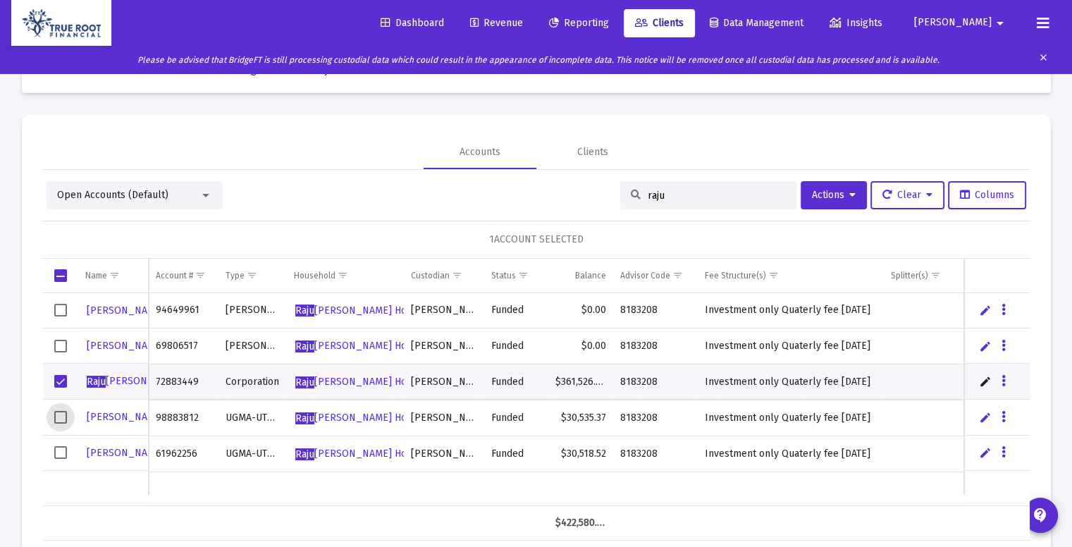
click at [60, 419] on span "Select row" at bounding box center [60, 417] width 13 height 13
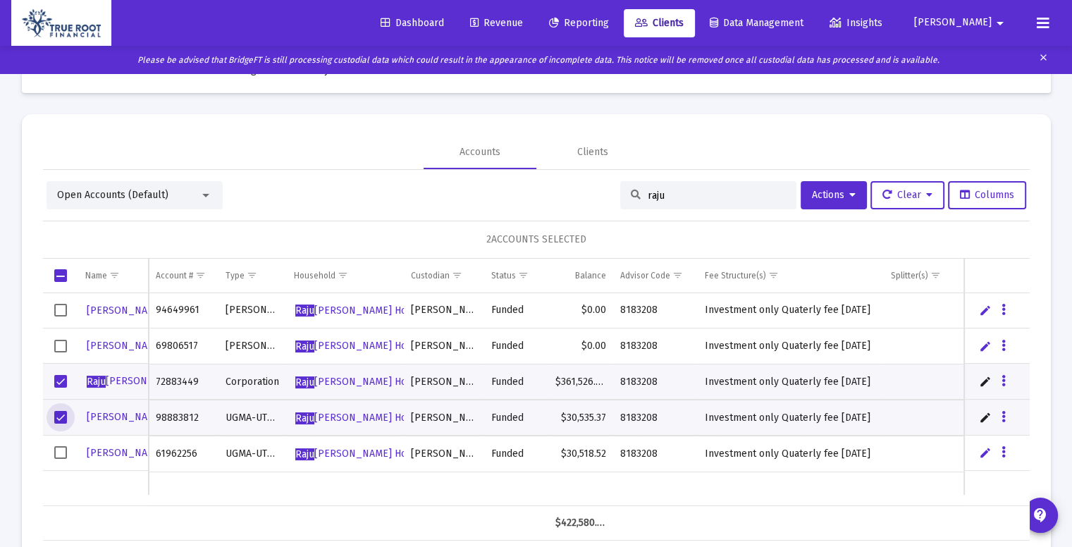
click at [62, 455] on span "Select row" at bounding box center [60, 452] width 13 height 13
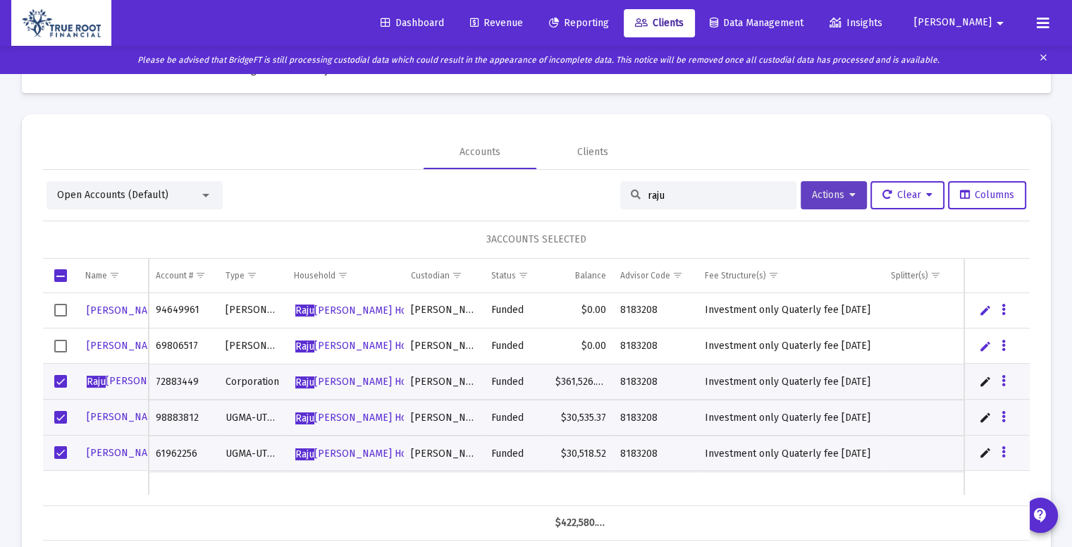
click at [853, 190] on button "Actions" at bounding box center [833, 195] width 66 height 28
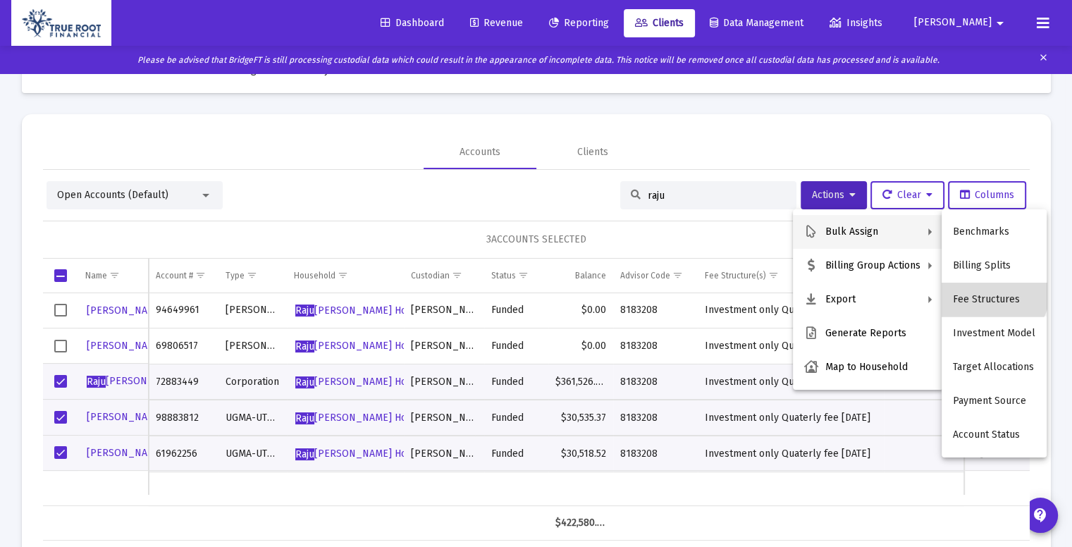
click at [987, 288] on button "Fee Structures" at bounding box center [993, 300] width 105 height 34
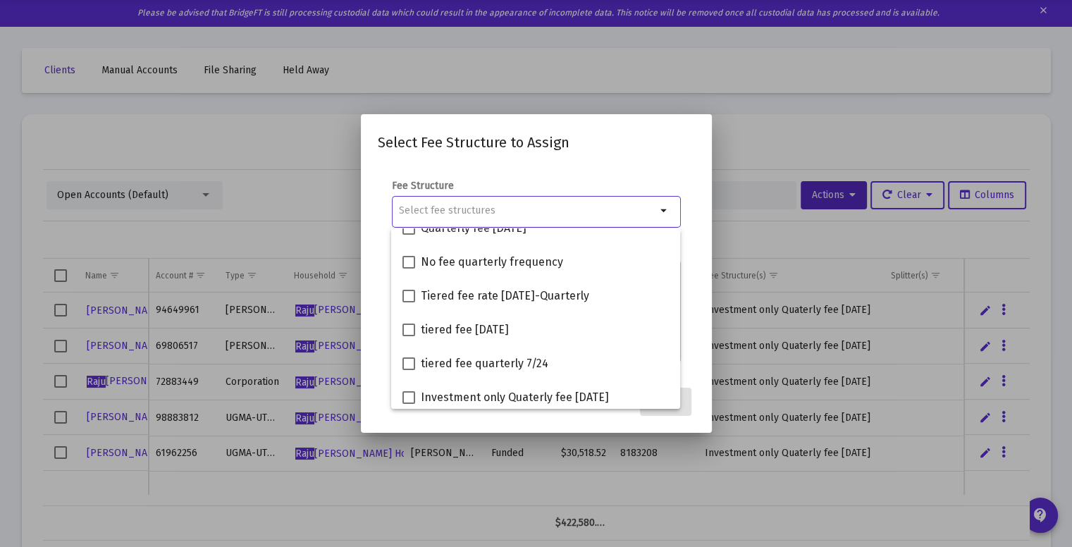
scroll to position [373, 0]
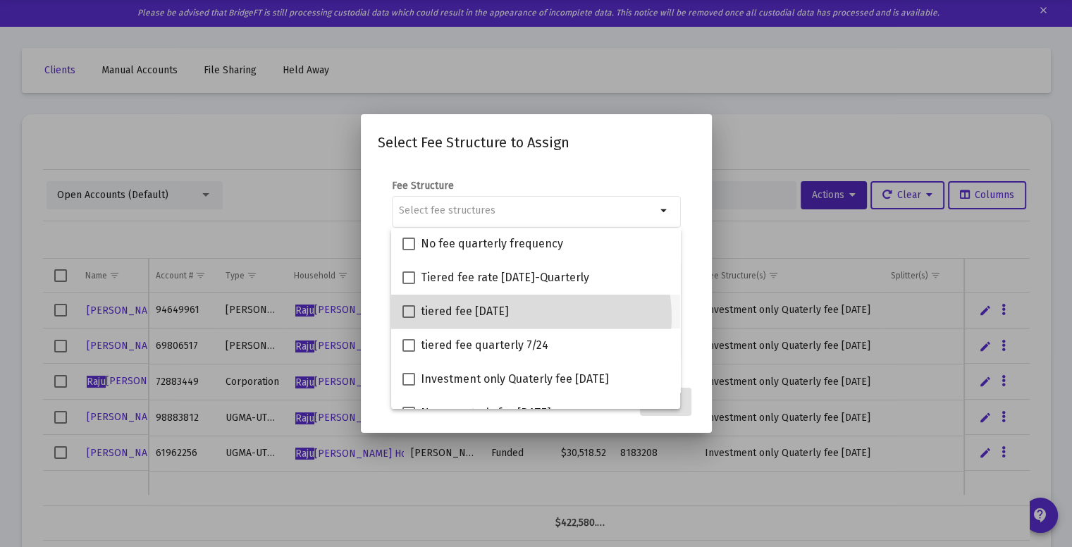
click at [520, 316] on div "tiered fee [DATE]" at bounding box center [535, 312] width 266 height 34
checkbox input "true"
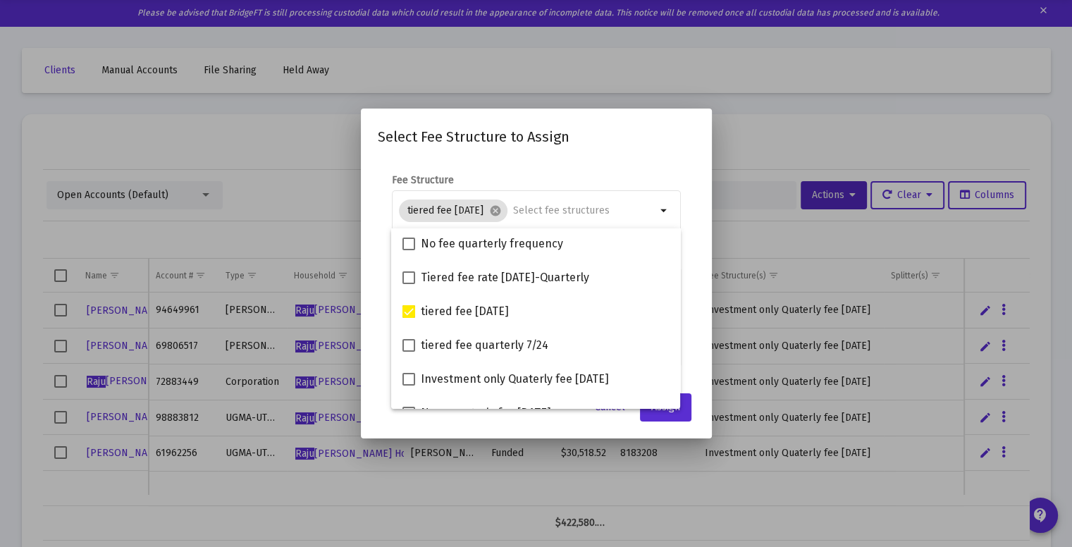
click at [702, 335] on mat-dialog-content "Fee Structure tiered fee [DATE] cancel arrow_drop_down Notes You are assigning …" at bounding box center [536, 271] width 351 height 225
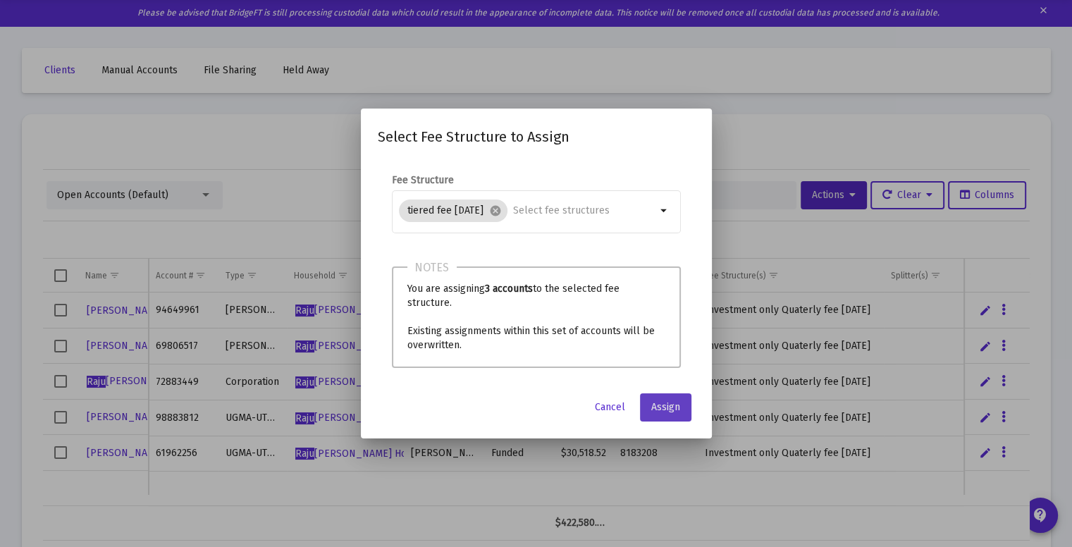
click at [662, 404] on span "Assign" at bounding box center [665, 407] width 29 height 12
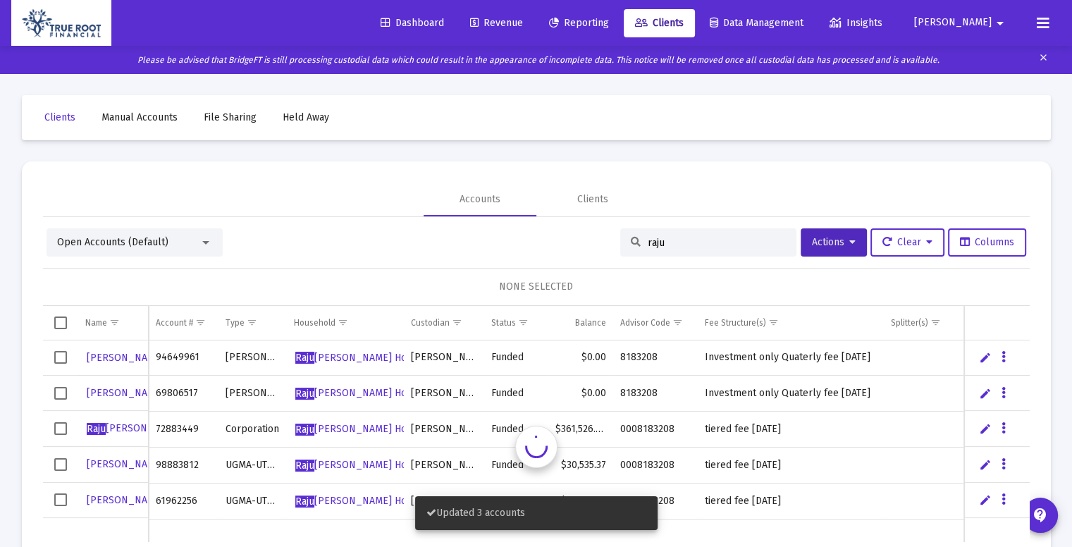
scroll to position [47, 0]
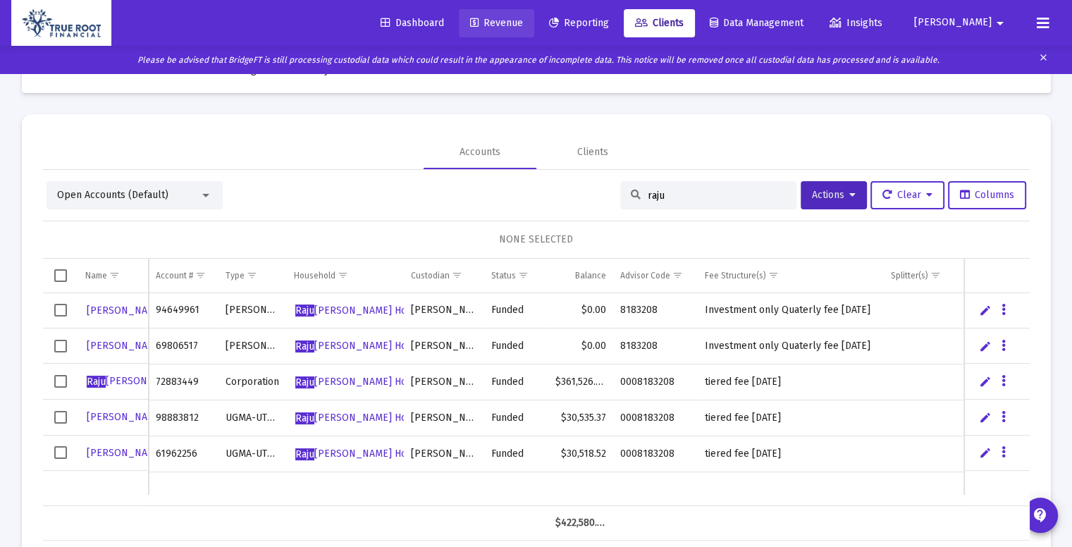
click at [523, 23] on span "Revenue" at bounding box center [496, 23] width 53 height 12
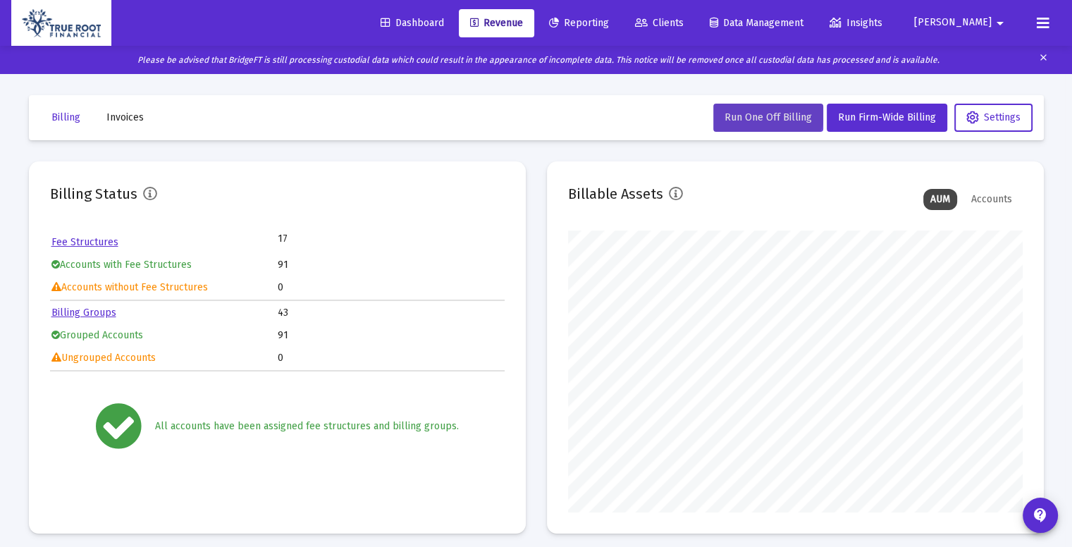
click at [752, 104] on button "Run One Off Billing" at bounding box center [768, 118] width 110 height 28
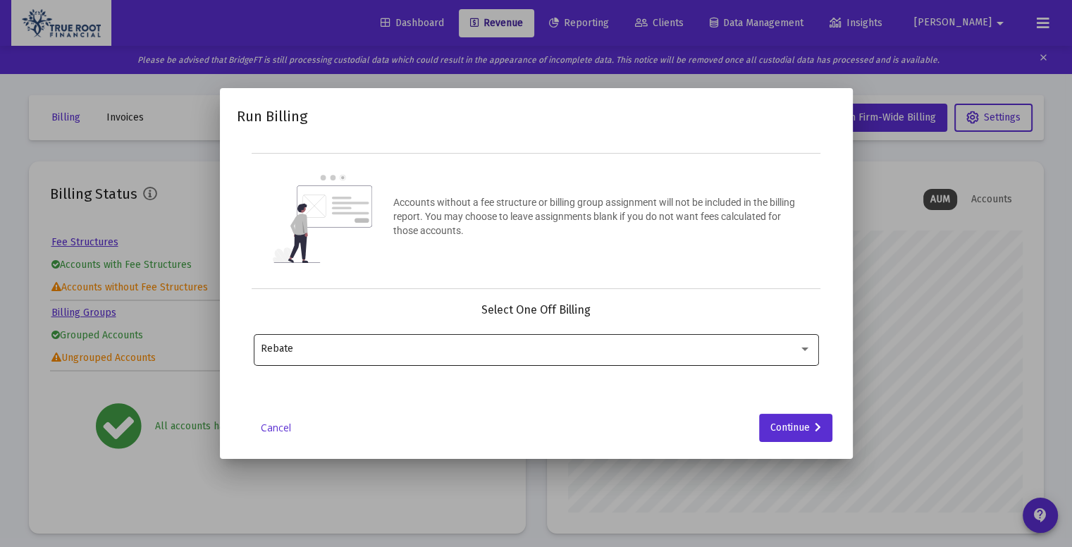
click at [784, 339] on div "Rebate" at bounding box center [536, 348] width 550 height 35
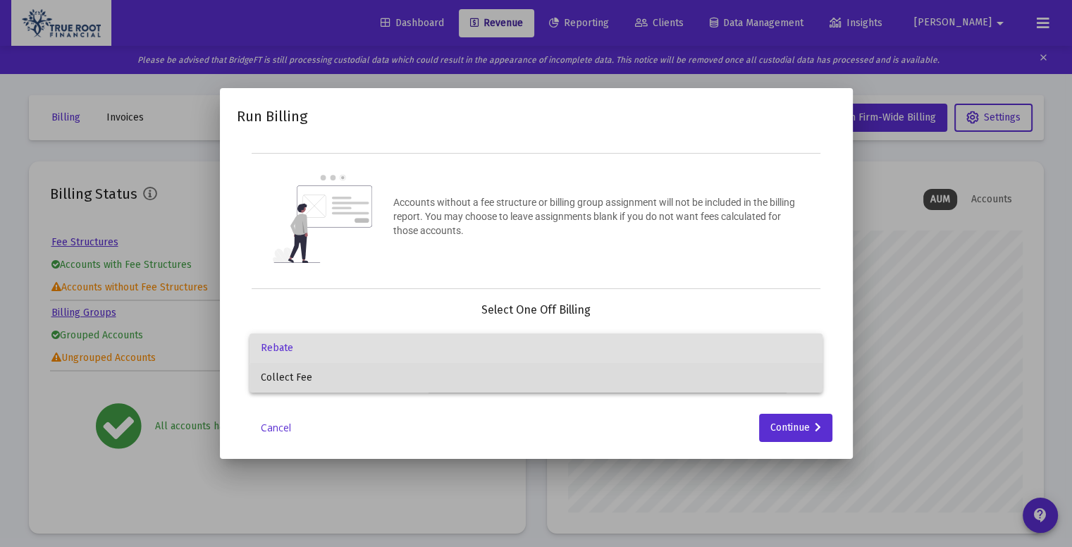
click at [660, 389] on span "Collect Fee" at bounding box center [536, 378] width 550 height 30
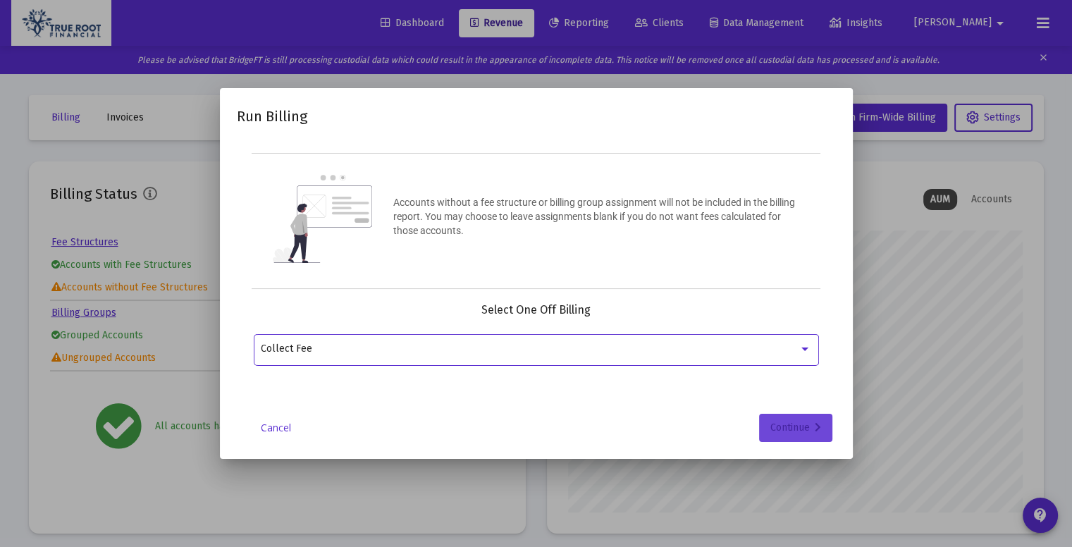
click at [782, 421] on div "Continue" at bounding box center [795, 428] width 51 height 28
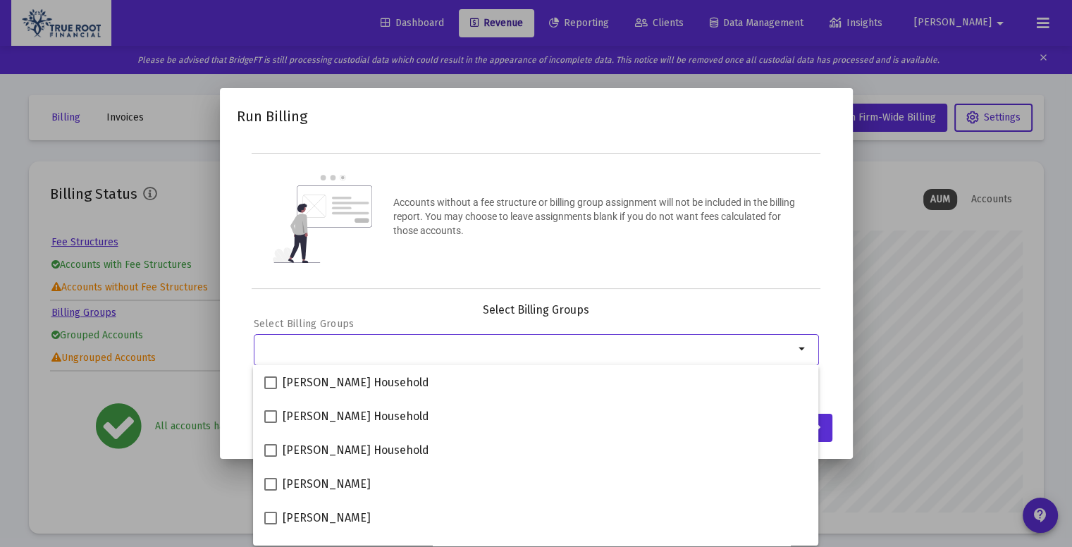
click at [431, 348] on input "Selection" at bounding box center [527, 348] width 533 height 11
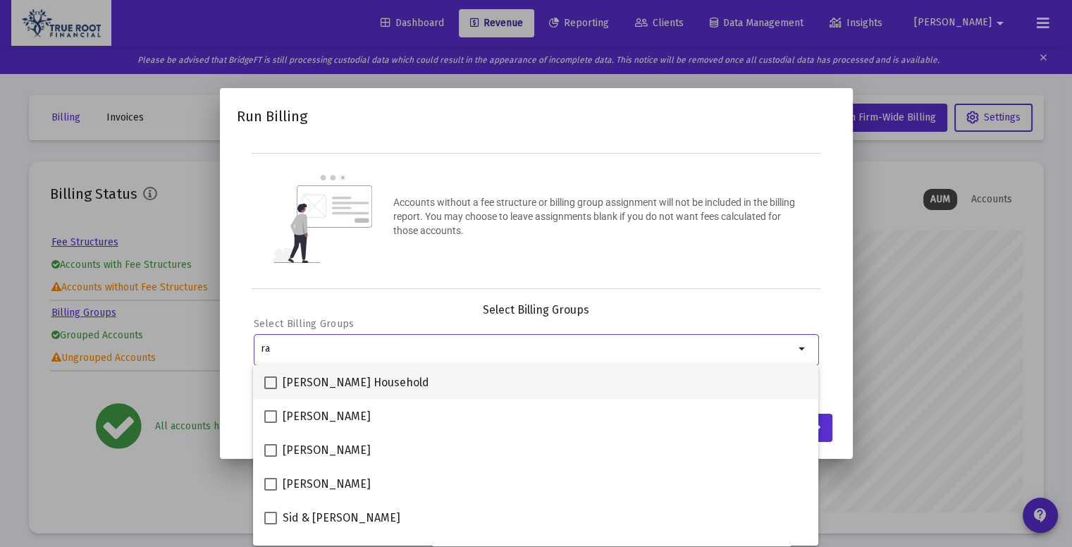
type input "ra"
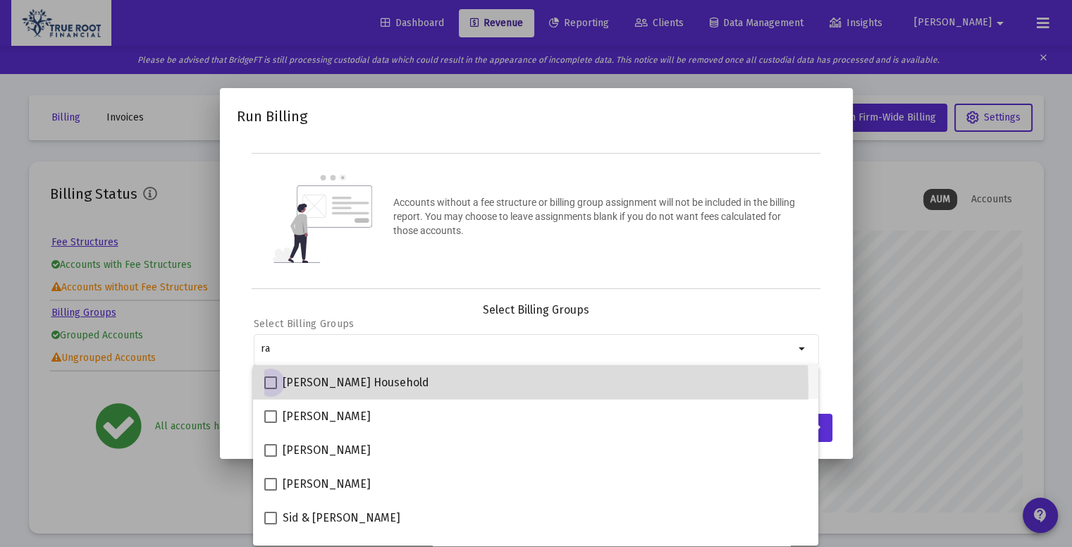
click at [268, 389] on span at bounding box center [270, 382] width 13 height 13
click at [270, 389] on input "[PERSON_NAME] Household" at bounding box center [270, 389] width 1 height 1
checkbox input "true"
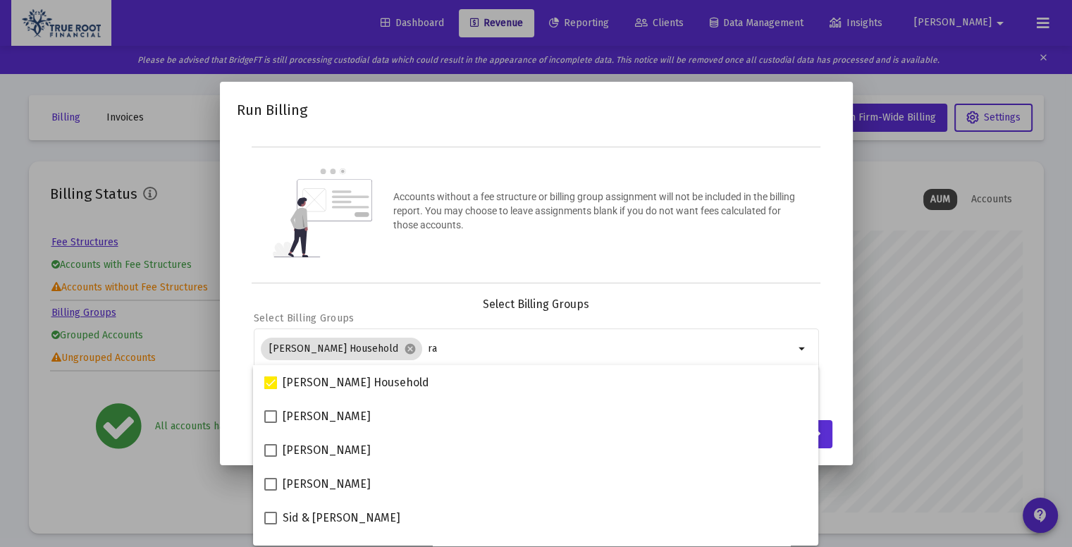
click at [825, 388] on div "Select Billing Groups Select Billing Groups [PERSON_NAME] Household cancel ra a…" at bounding box center [536, 353] width 599 height 113
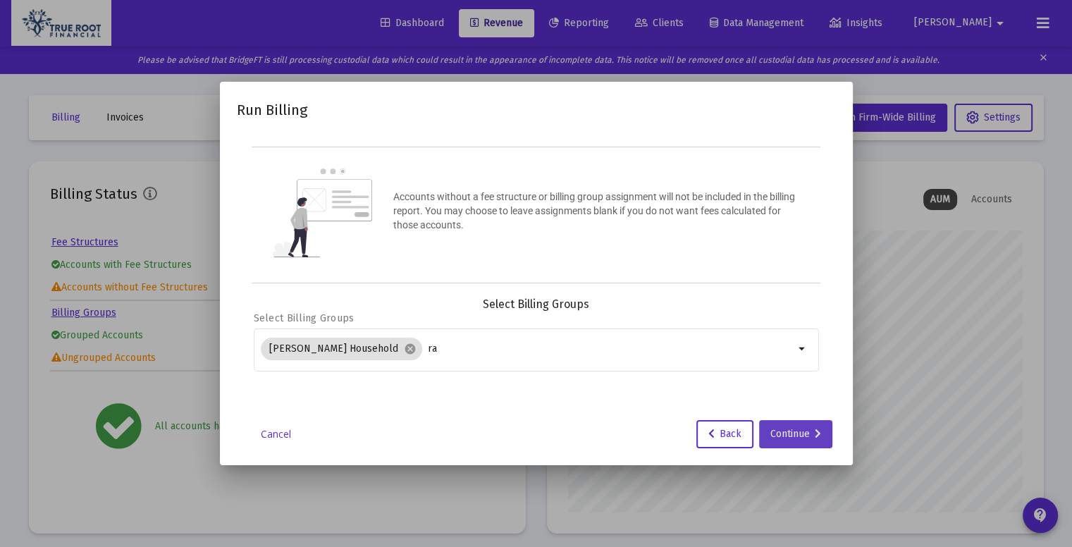
click at [815, 421] on div "Continue" at bounding box center [795, 434] width 51 height 28
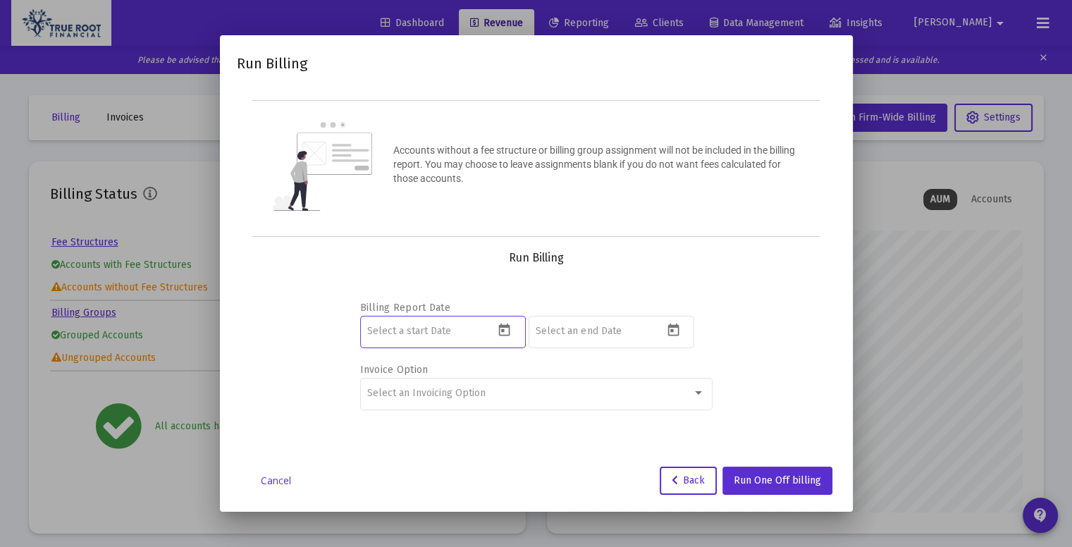
click at [457, 330] on input at bounding box center [430, 331] width 127 height 11
type input "0"
type input "[DATE]"
click at [581, 333] on input at bounding box center [599, 331] width 127 height 11
type input "[DATE]"
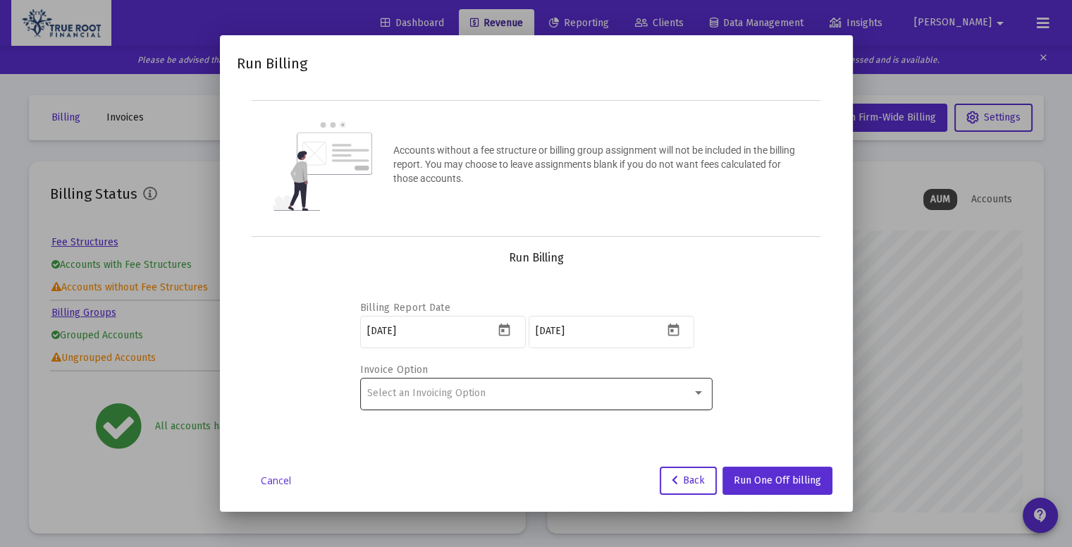
click at [671, 407] on div "Select an Invoicing Option" at bounding box center [536, 393] width 338 height 35
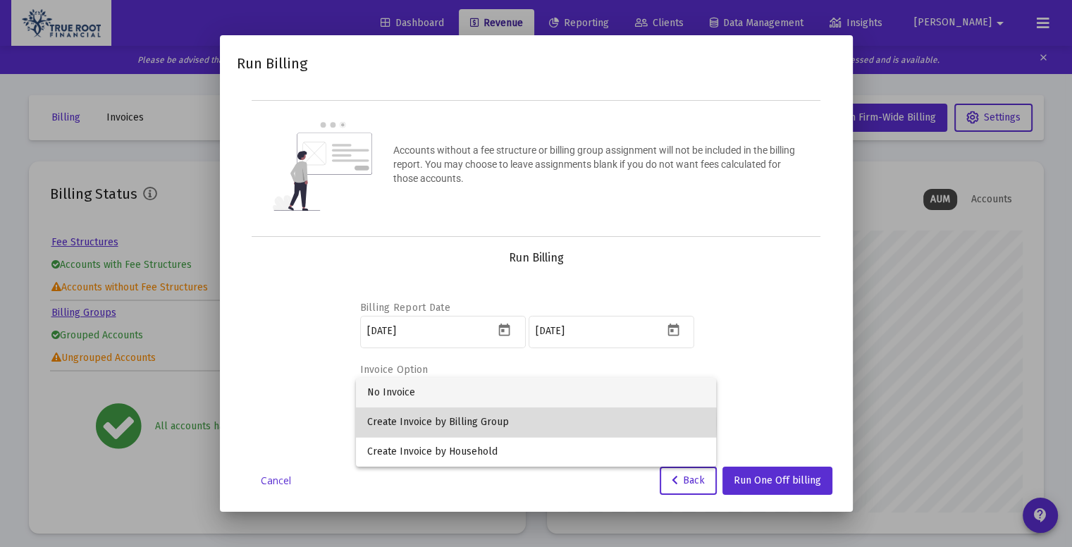
click at [466, 422] on span "Create Invoice by Billing Group" at bounding box center [536, 422] width 338 height 30
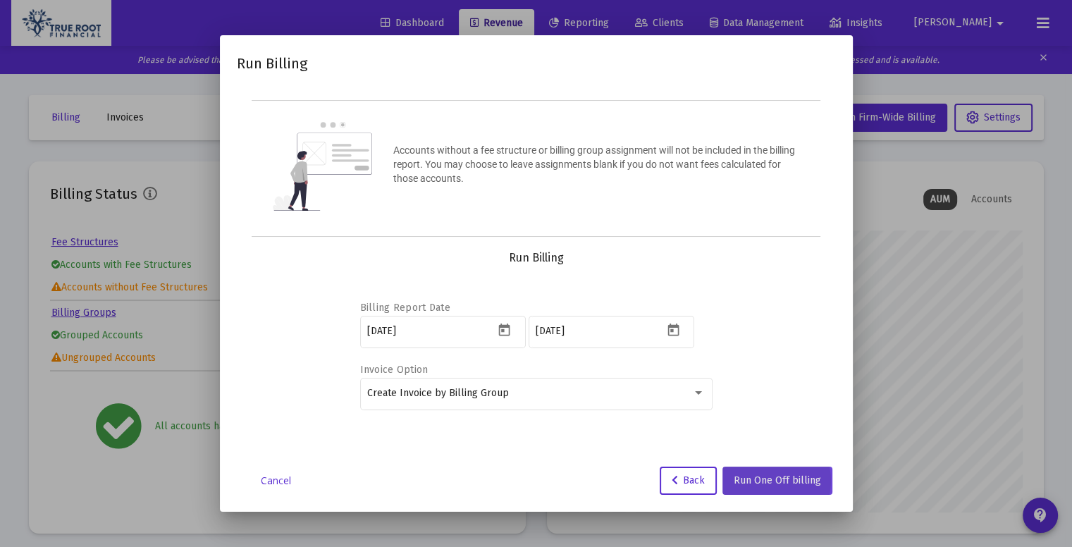
click at [775, 480] on span "Run One Off billing" at bounding box center [777, 480] width 87 height 12
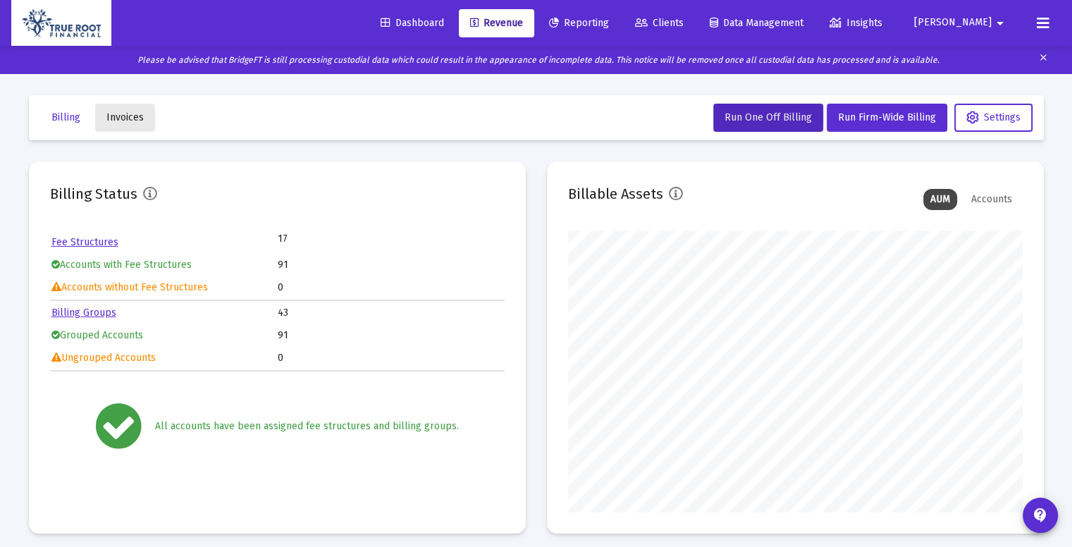
click at [126, 111] on button "Invoices" at bounding box center [125, 118] width 60 height 28
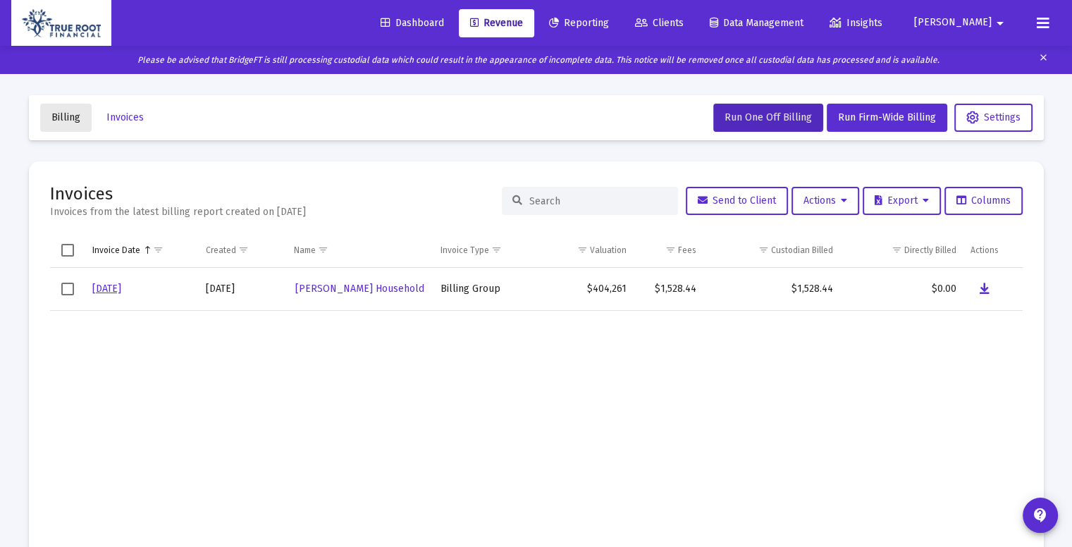
click at [70, 119] on span "Billing" at bounding box center [65, 117] width 29 height 12
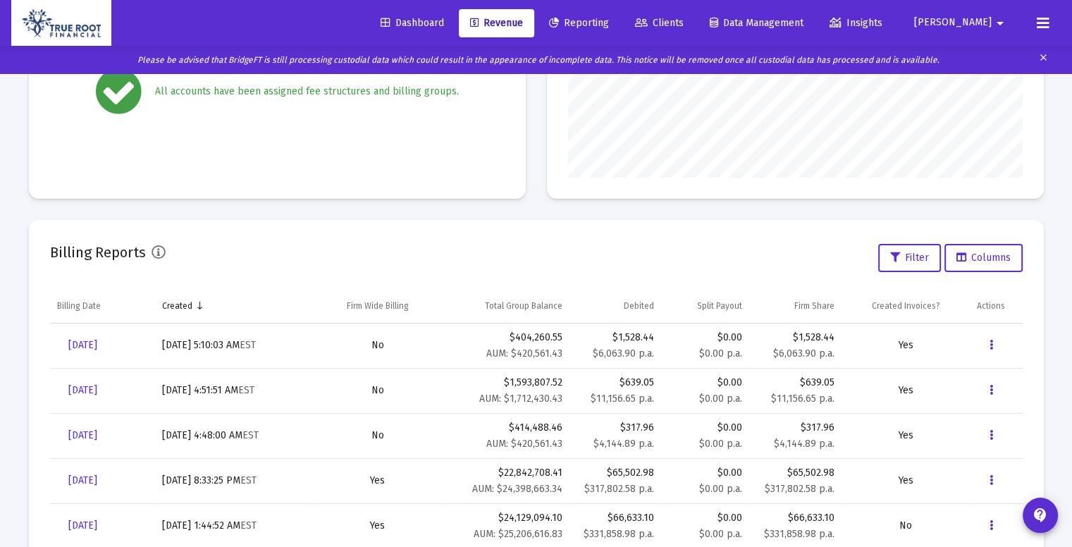
scroll to position [335, 0]
click at [993, 339] on button "Data grid" at bounding box center [991, 344] width 28 height 28
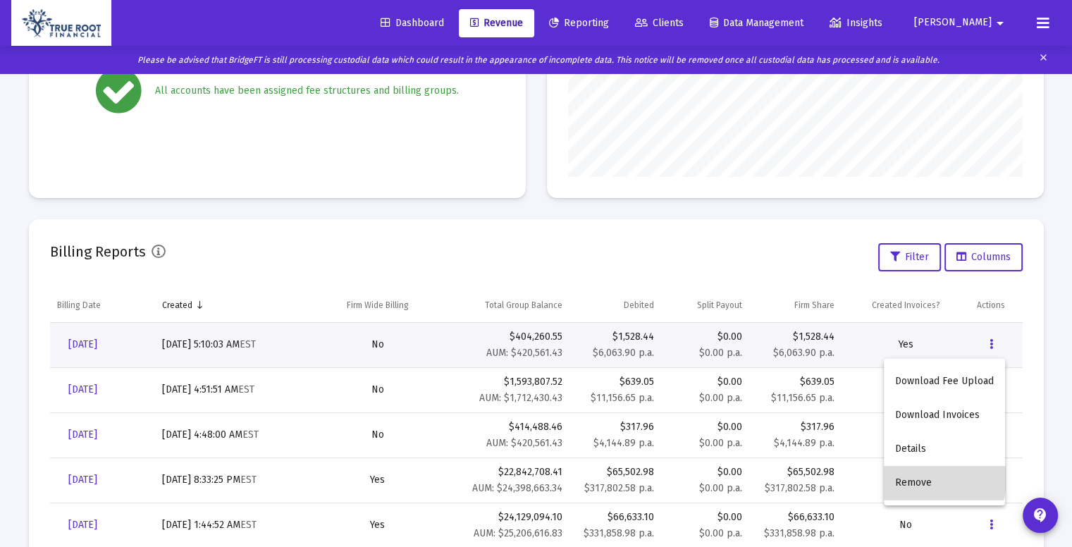
click at [922, 478] on button "Remove" at bounding box center [944, 483] width 121 height 34
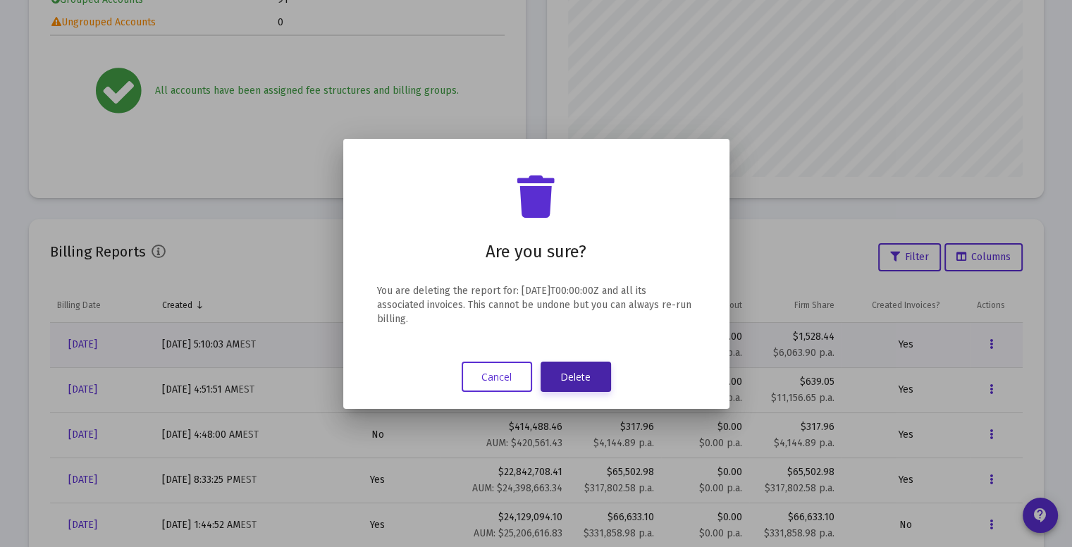
click at [576, 378] on button "Delete" at bounding box center [575, 376] width 70 height 30
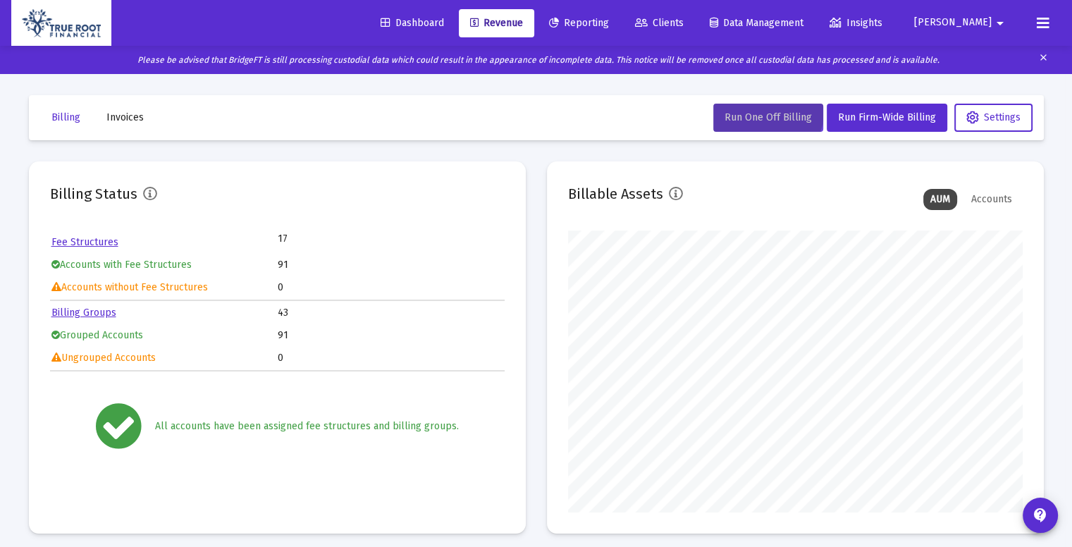
click at [759, 111] on span "Run One Off Billing" at bounding box center [767, 117] width 87 height 12
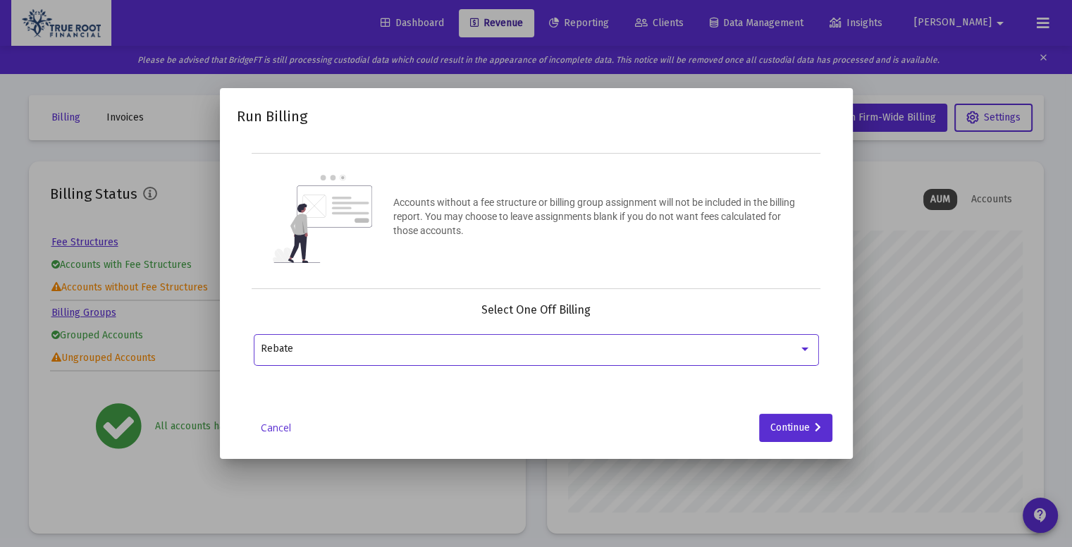
click at [693, 347] on div "Rebate" at bounding box center [530, 348] width 538 height 11
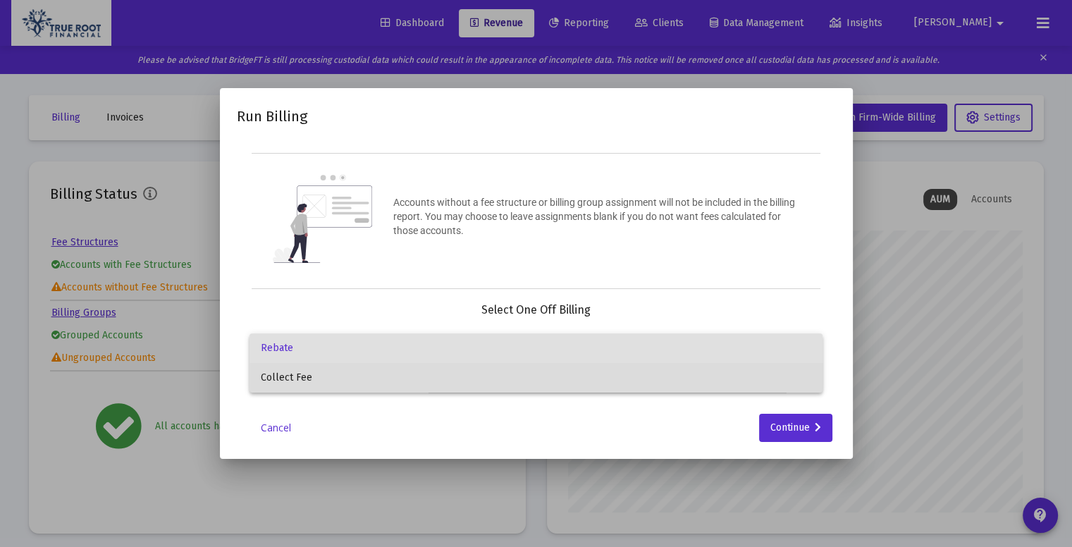
click at [595, 381] on span "Collect Fee" at bounding box center [536, 378] width 550 height 30
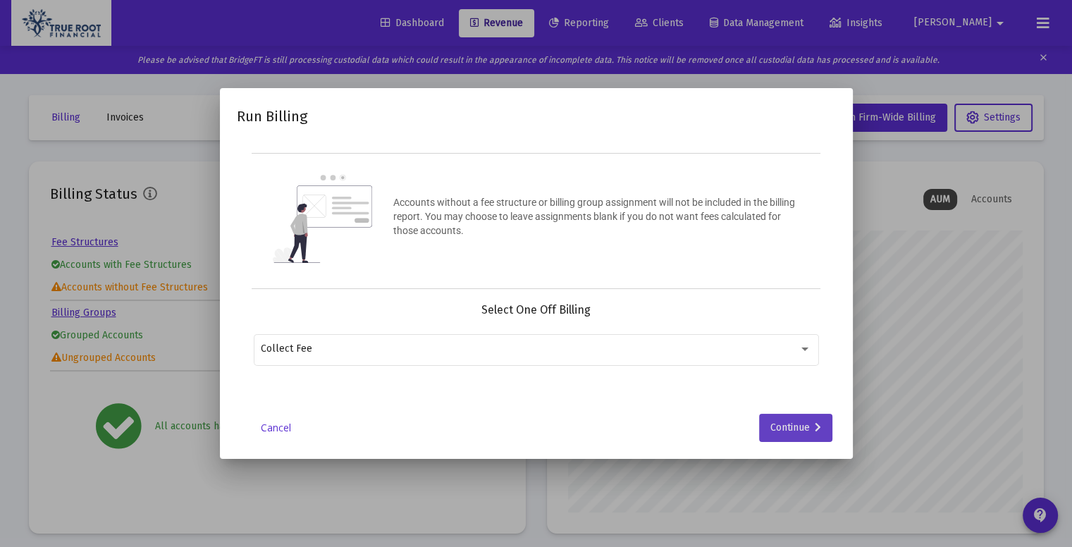
click at [796, 426] on div "Continue" at bounding box center [795, 428] width 51 height 28
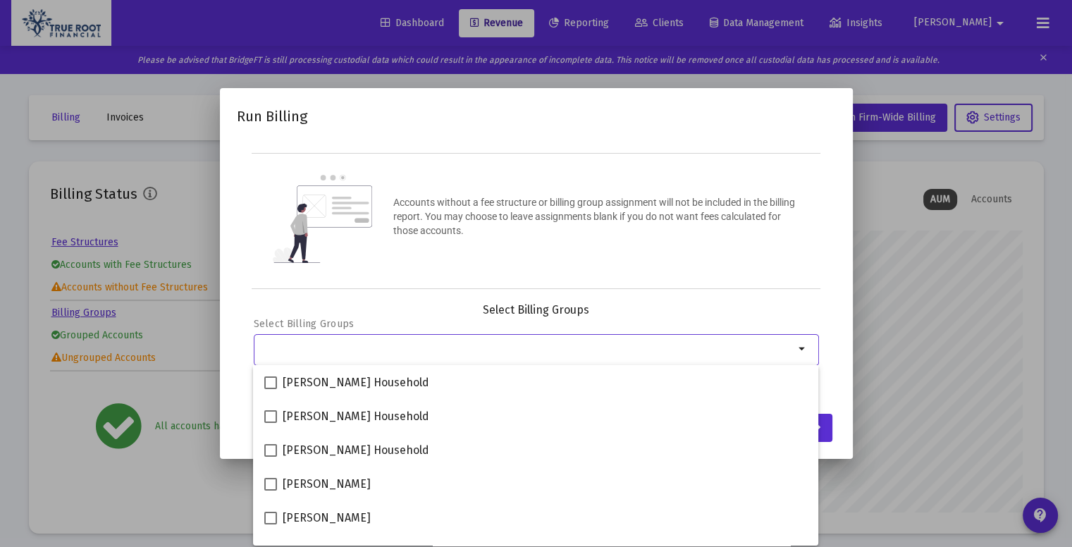
click at [531, 356] on div "Selection" at bounding box center [527, 348] width 539 height 17
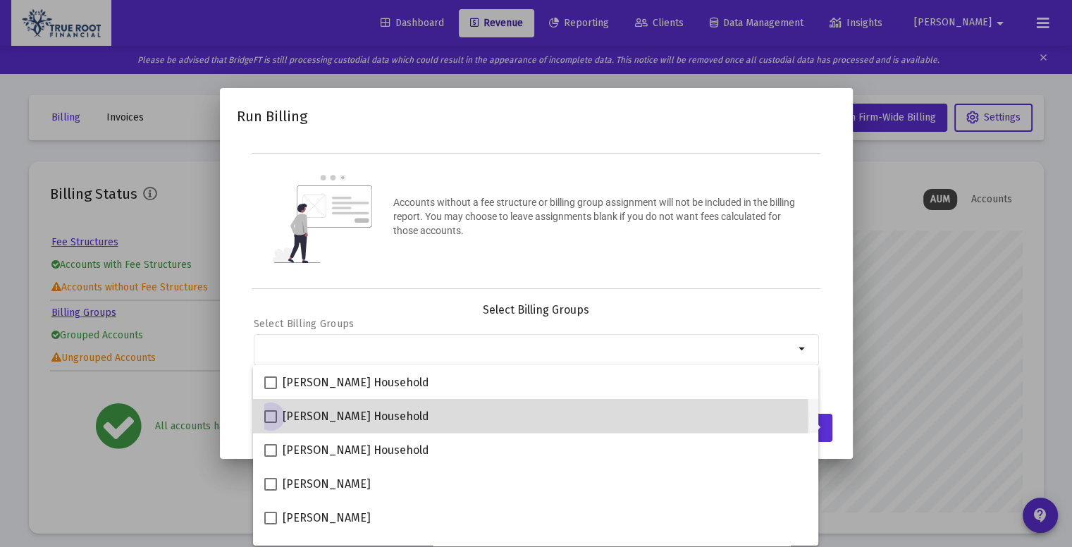
click at [276, 420] on span at bounding box center [270, 416] width 13 height 13
click at [271, 423] on input "[PERSON_NAME] Household" at bounding box center [270, 423] width 1 height 1
checkbox input "true"
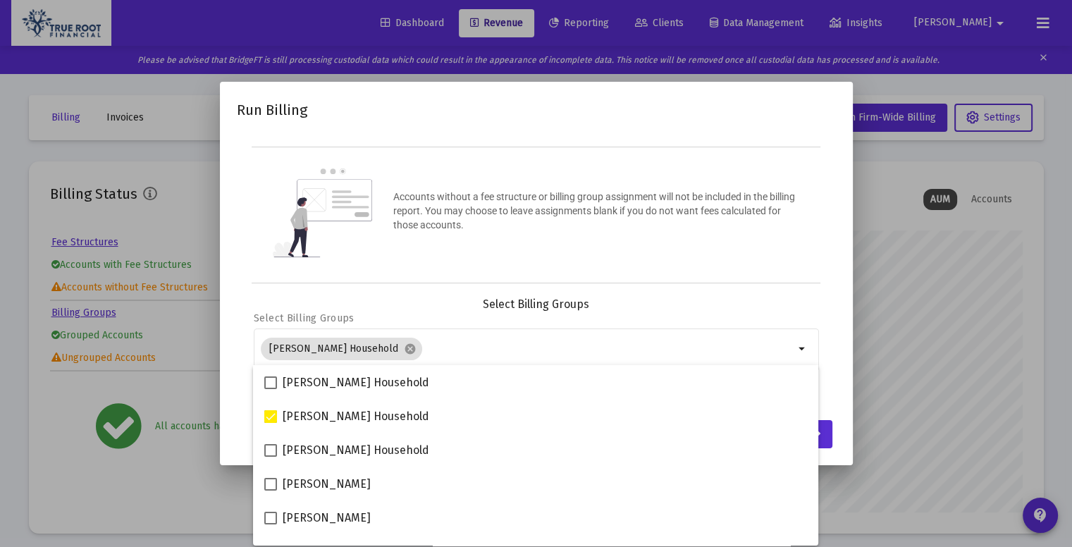
click at [836, 364] on mat-dialog-container "Run Billing Accounts without a fee structure or billing group assignment will n…" at bounding box center [536, 273] width 633 height 383
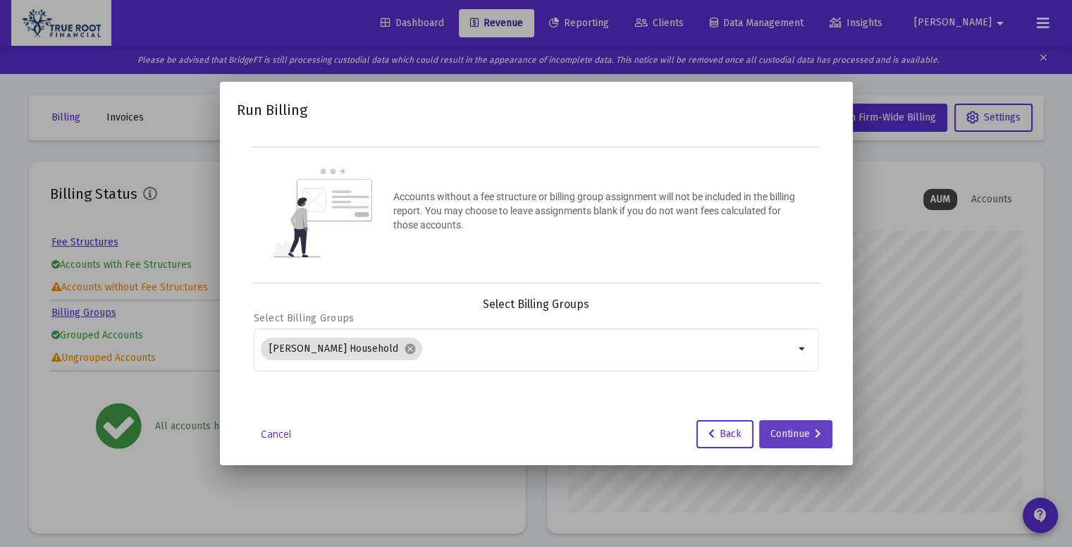
click at [812, 423] on div "Continue" at bounding box center [795, 434] width 51 height 28
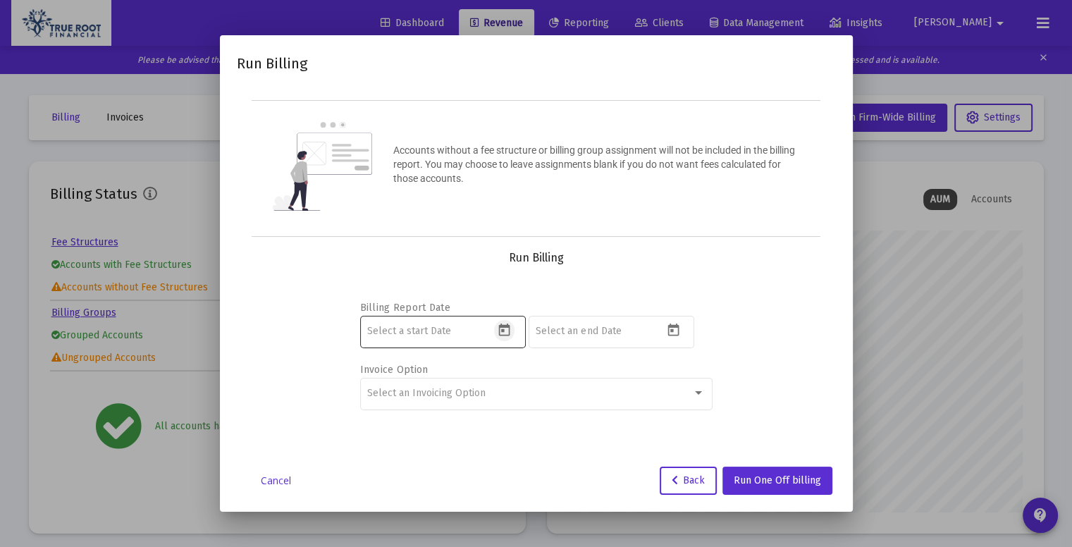
click at [502, 331] on icon "Open calendar" at bounding box center [504, 329] width 11 height 13
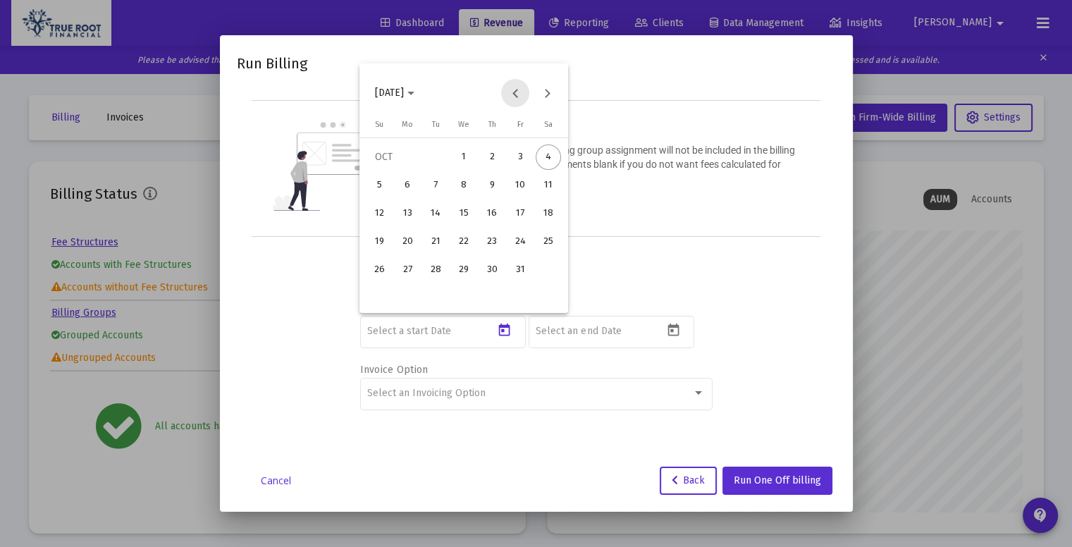
click at [516, 82] on button "Previous month" at bounding box center [515, 93] width 28 height 28
click at [431, 323] on div at bounding box center [536, 273] width 1072 height 547
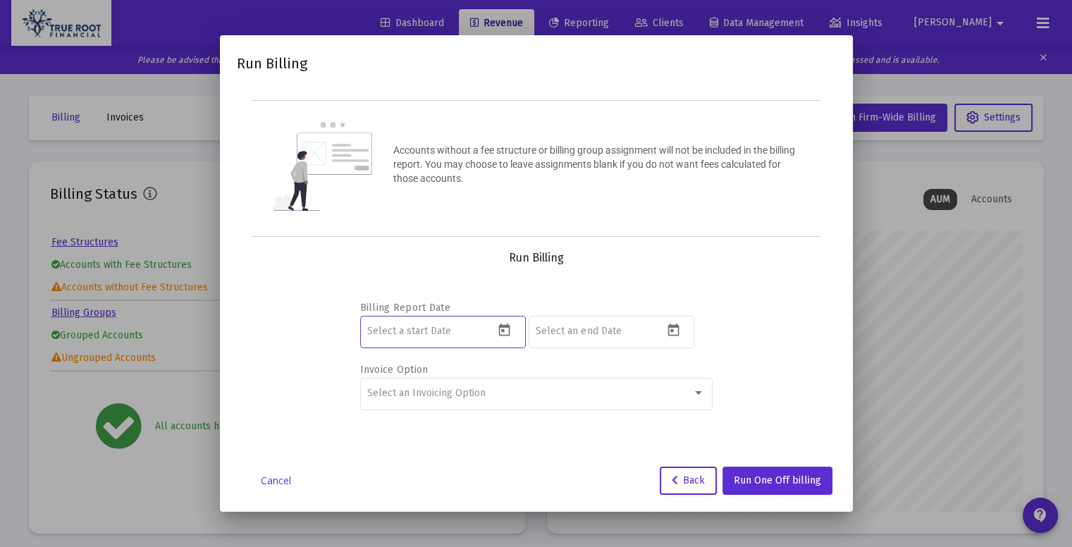
click at [438, 328] on input at bounding box center [430, 331] width 127 height 11
type input "[DATE]"
click at [616, 328] on input at bounding box center [599, 331] width 127 height 11
type input "[DATE]"
click at [686, 389] on div "Select an Invoicing Option" at bounding box center [529, 393] width 325 height 11
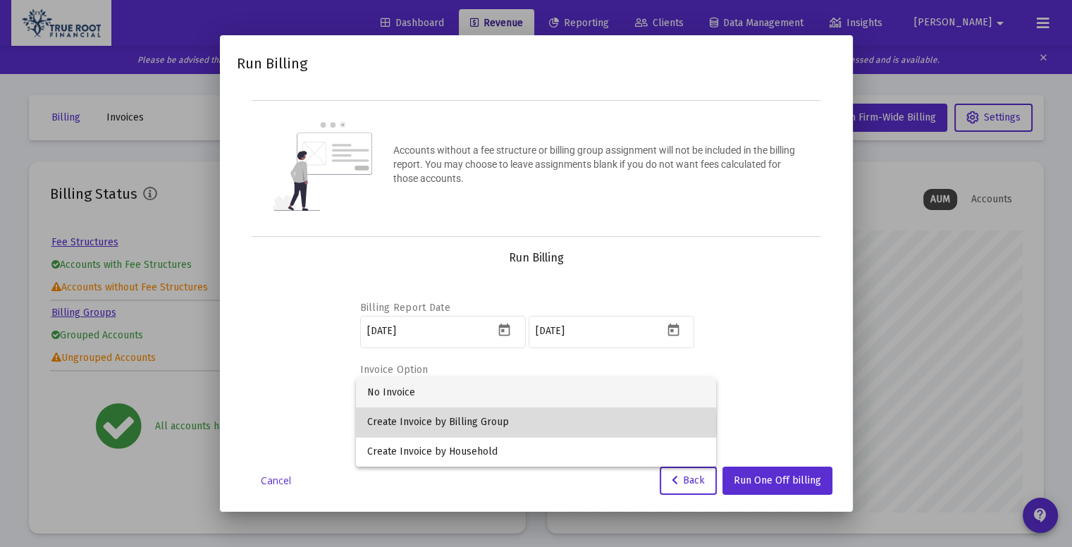
click at [505, 423] on span "Create Invoice by Billing Group" at bounding box center [536, 422] width 338 height 30
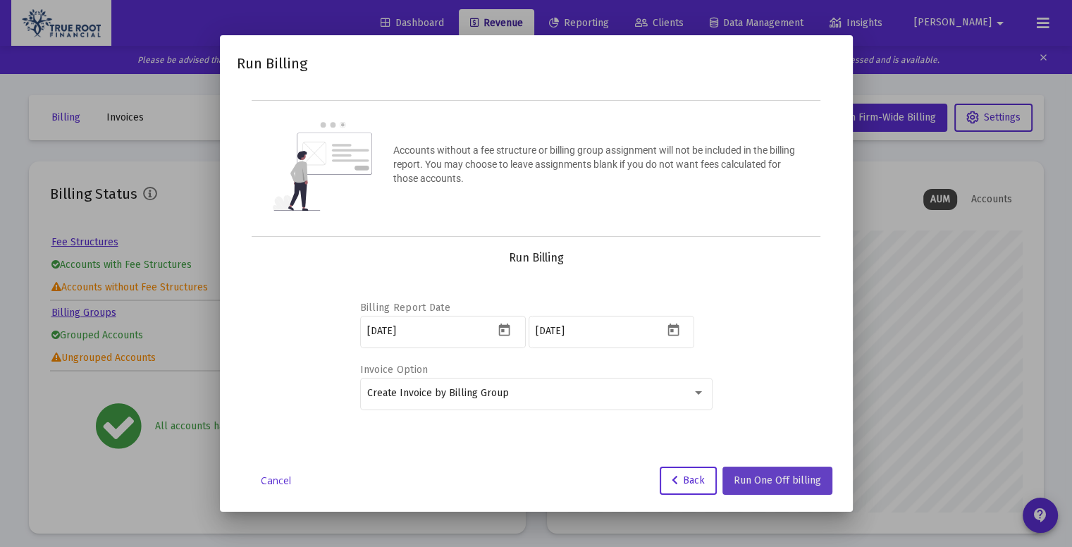
click at [785, 474] on span "Run One Off billing" at bounding box center [777, 480] width 87 height 12
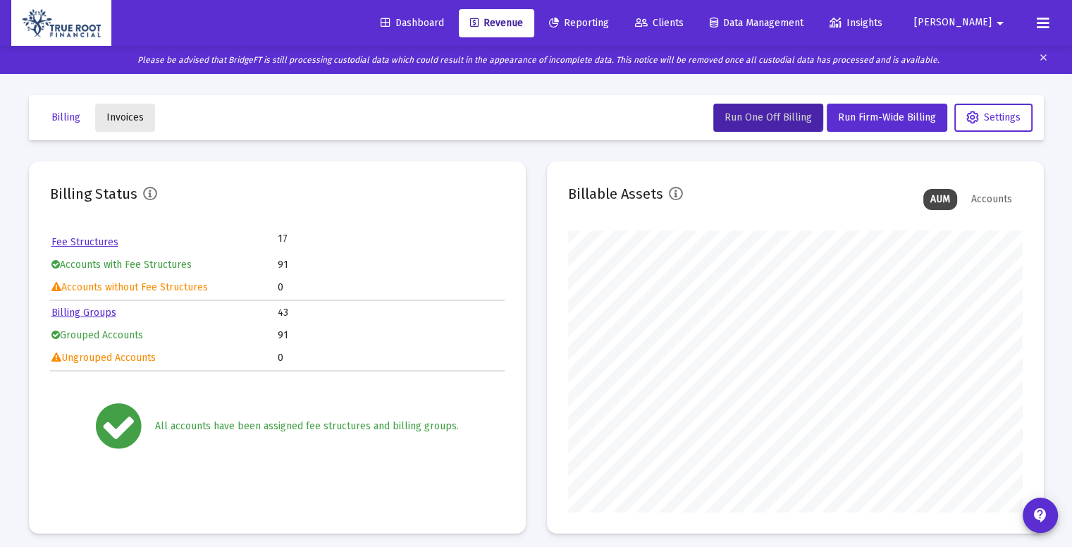
click at [134, 118] on span "Invoices" at bounding box center [124, 117] width 37 height 12
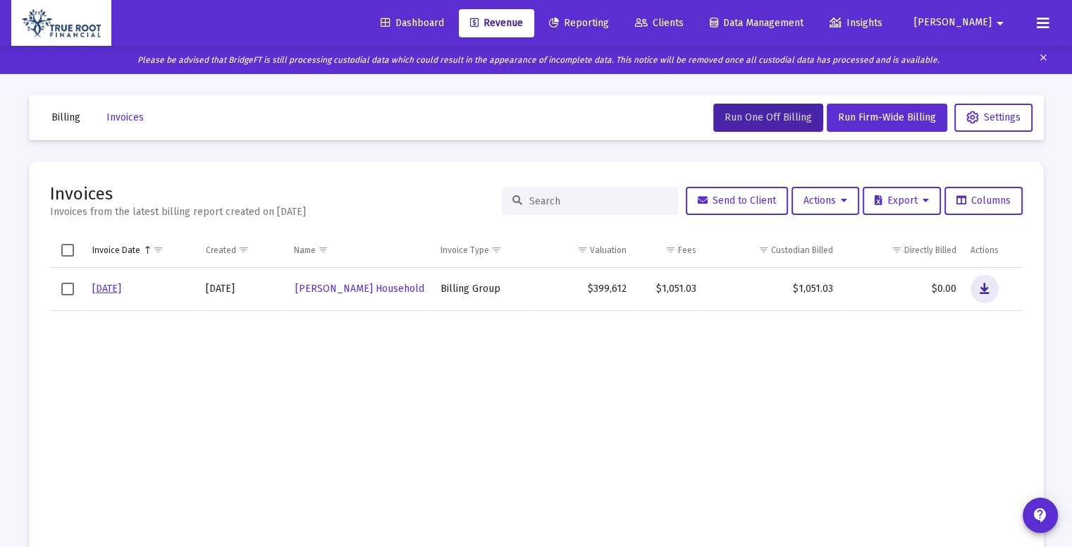
click at [984, 287] on icon "Data grid" at bounding box center [984, 288] width 10 height 17
click at [686, 35] on link "Clients" at bounding box center [659, 23] width 71 height 28
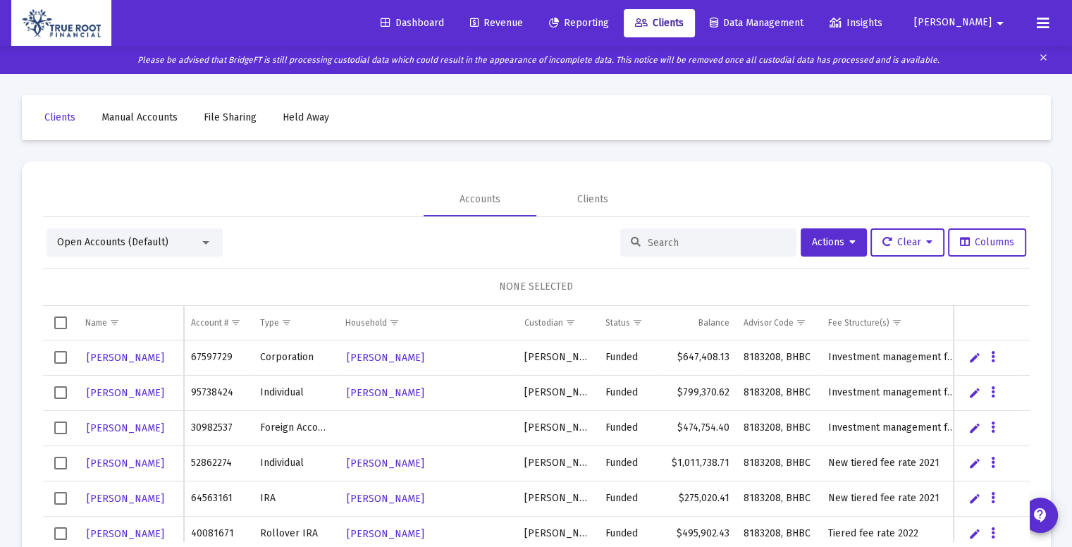
click at [665, 240] on input at bounding box center [717, 243] width 138 height 12
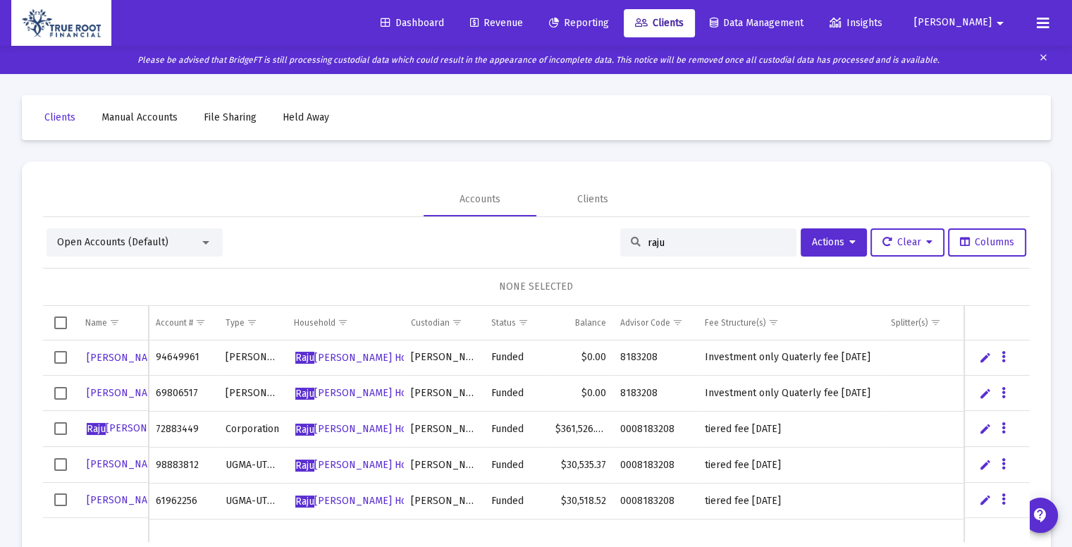
type input "raju"
click at [62, 429] on span "Select row" at bounding box center [60, 428] width 13 height 13
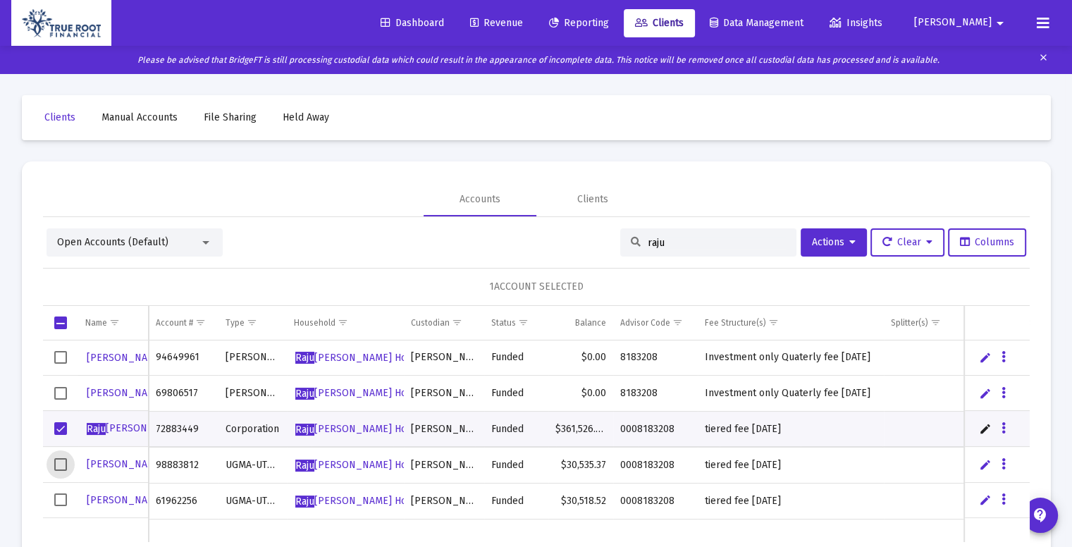
click at [61, 464] on span "Select row" at bounding box center [60, 464] width 13 height 13
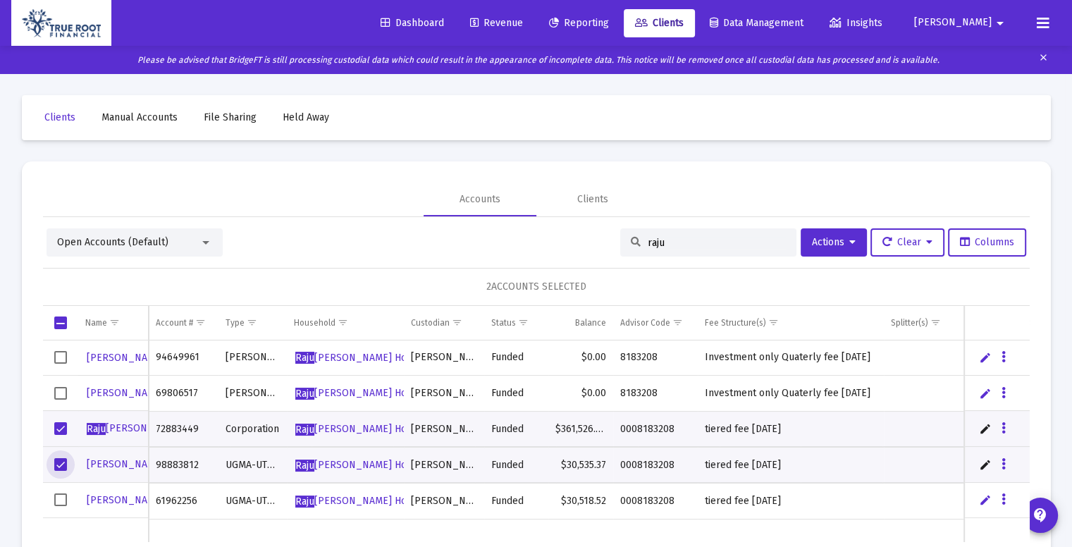
click at [63, 497] on span "Select row" at bounding box center [60, 499] width 13 height 13
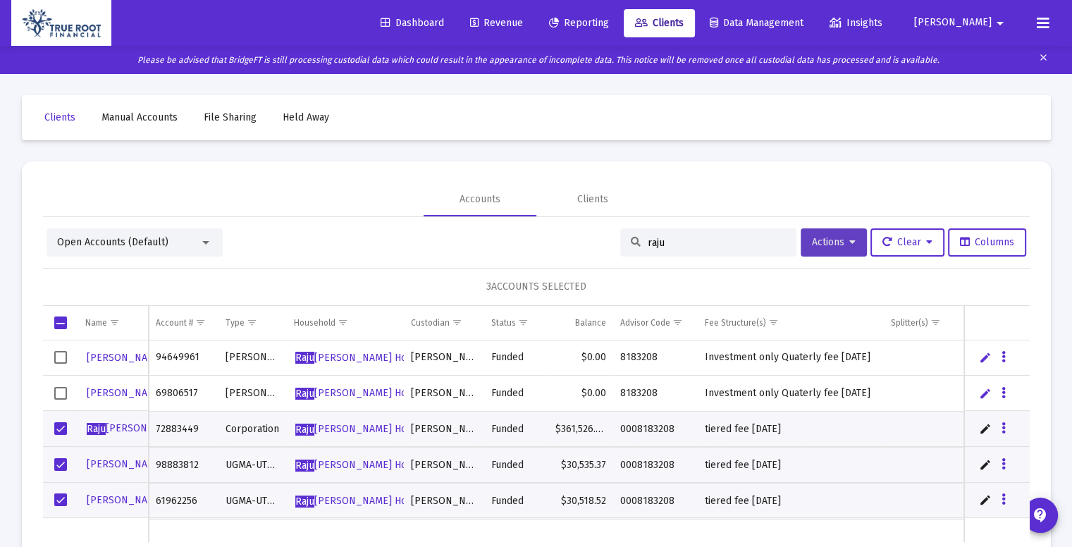
click at [849, 240] on icon at bounding box center [852, 242] width 6 height 10
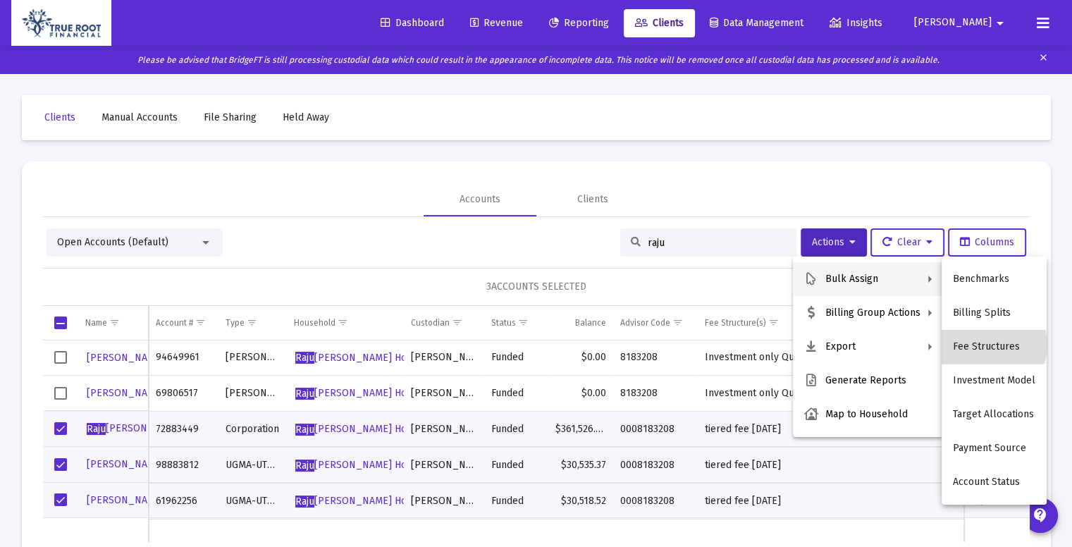
click at [992, 345] on button "Fee Structures" at bounding box center [993, 347] width 105 height 34
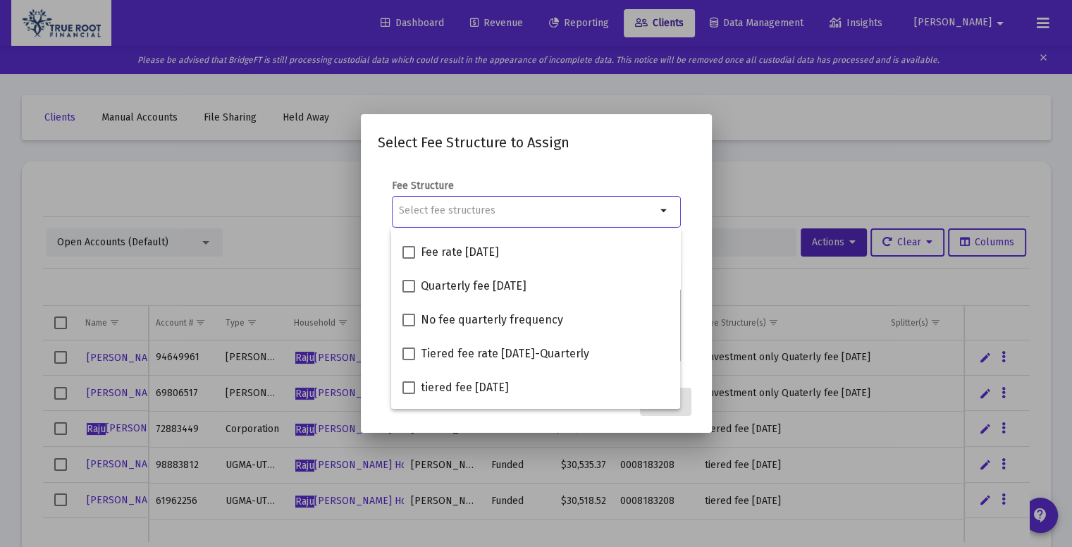
scroll to position [395, 0]
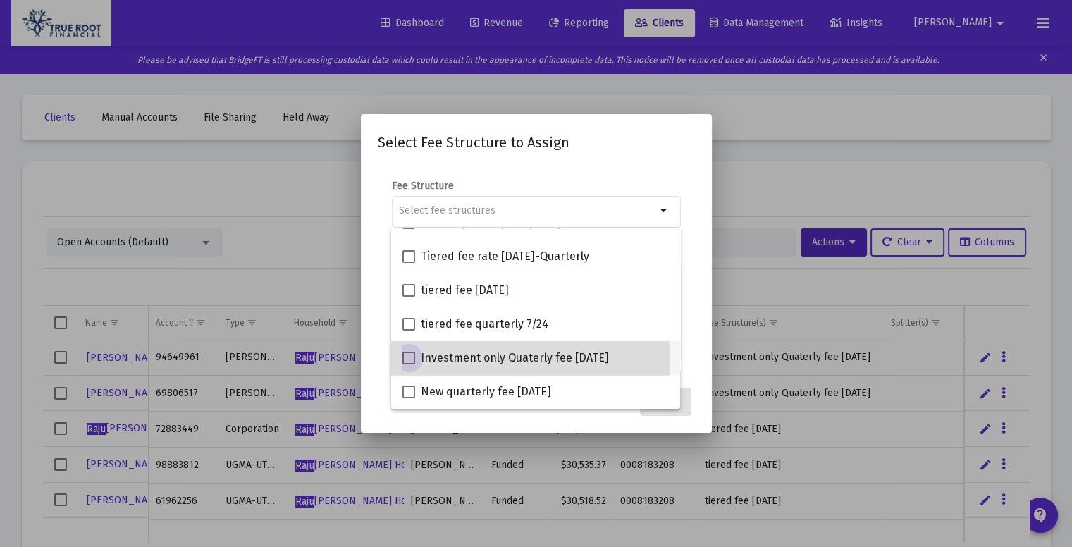
click at [412, 358] on span at bounding box center [408, 358] width 13 height 13
click at [409, 364] on input "Investment only Quaterly fee [DATE]" at bounding box center [408, 364] width 1 height 1
checkbox input "true"
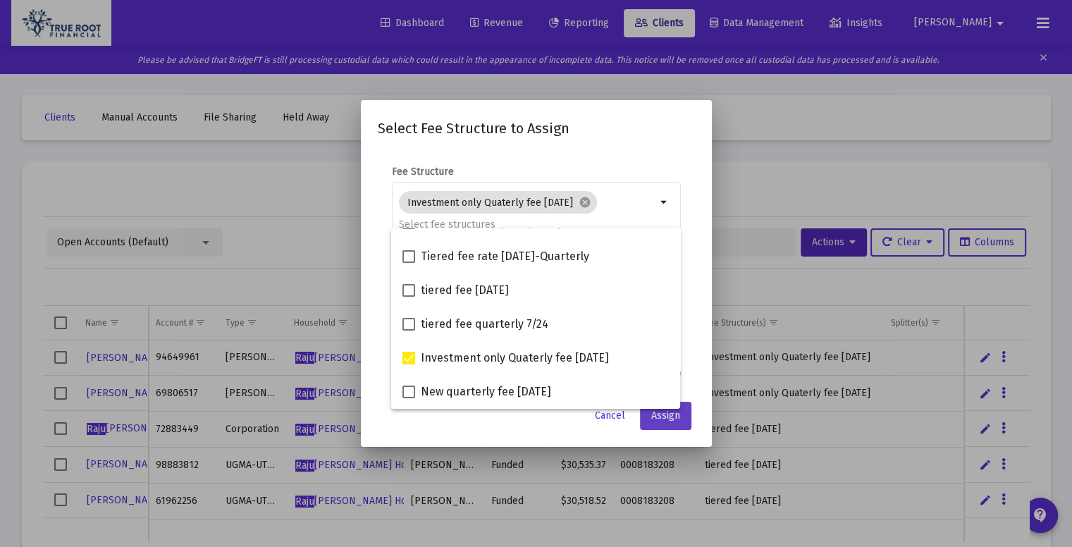
click at [684, 419] on button "Assign" at bounding box center [665, 416] width 51 height 28
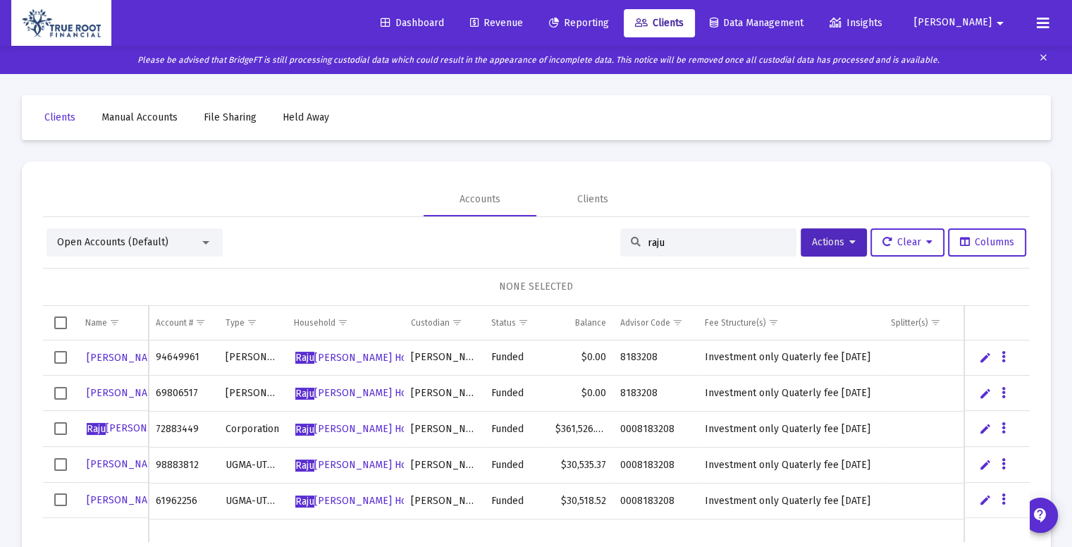
drag, startPoint x: 672, startPoint y: 243, endPoint x: 638, endPoint y: 239, distance: 33.4
click at [638, 239] on div "raju" at bounding box center [708, 242] width 176 height 28
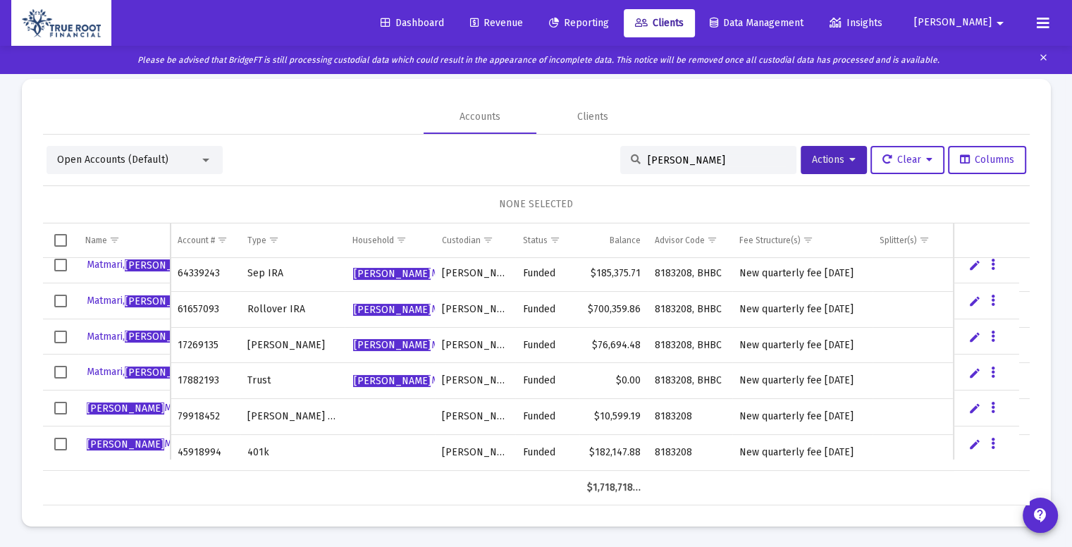
scroll to position [0, 0]
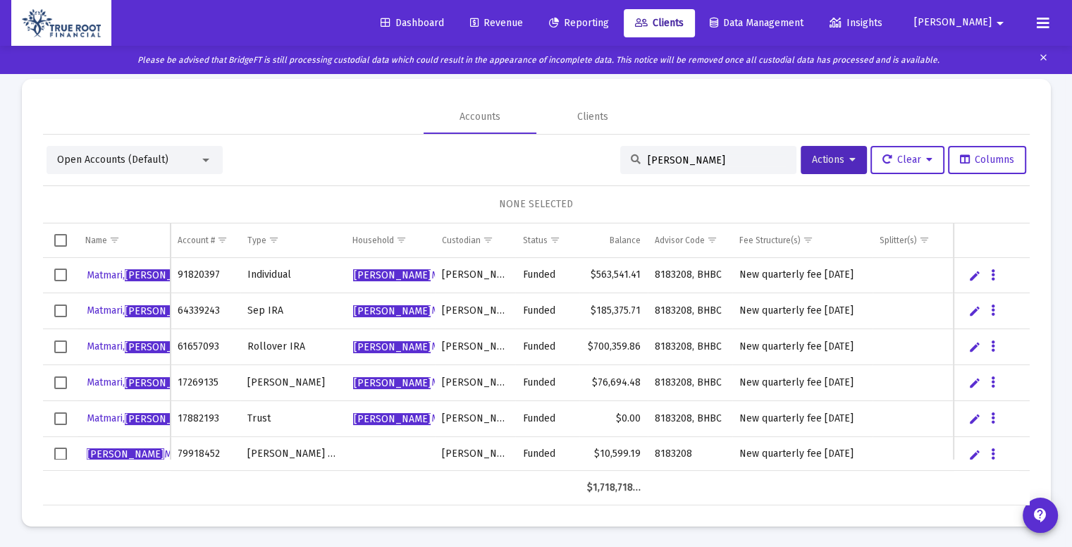
type input "[PERSON_NAME]"
click at [61, 271] on span "Select row" at bounding box center [60, 274] width 13 height 13
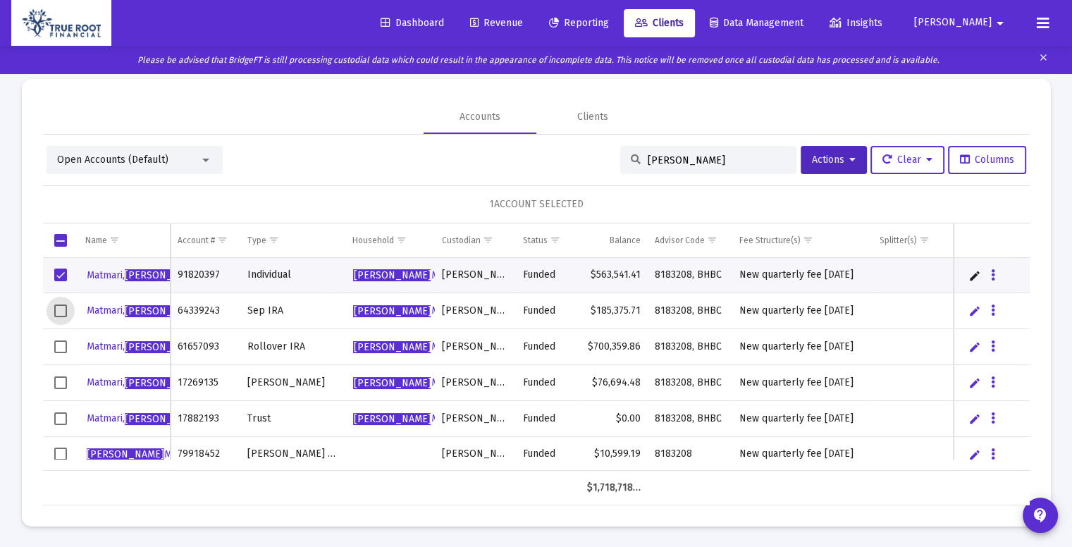
click at [63, 310] on span "Select row" at bounding box center [60, 310] width 13 height 13
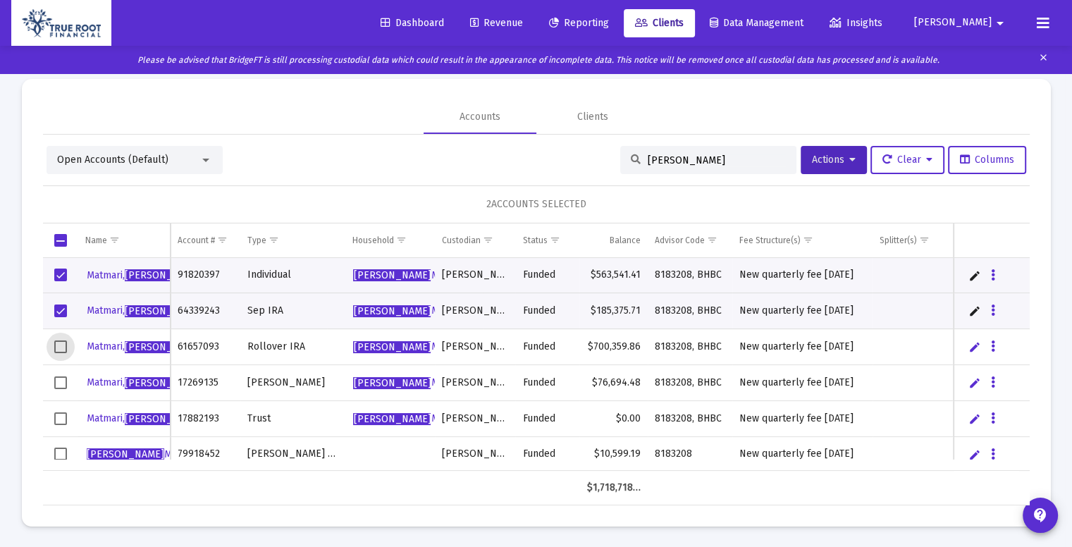
click at [65, 347] on span "Select row" at bounding box center [60, 346] width 13 height 13
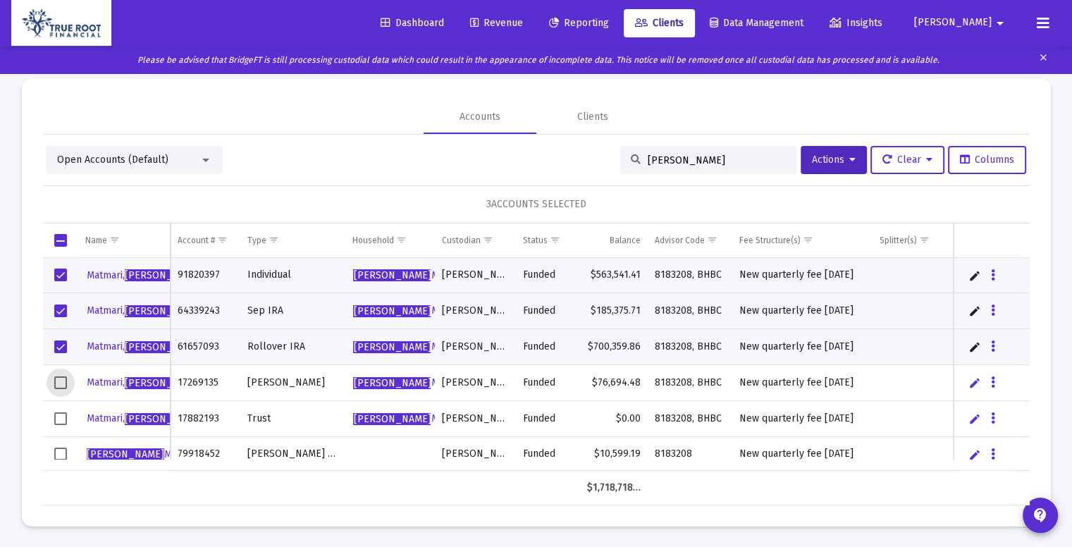
click at [57, 376] on span "Select row" at bounding box center [60, 382] width 13 height 13
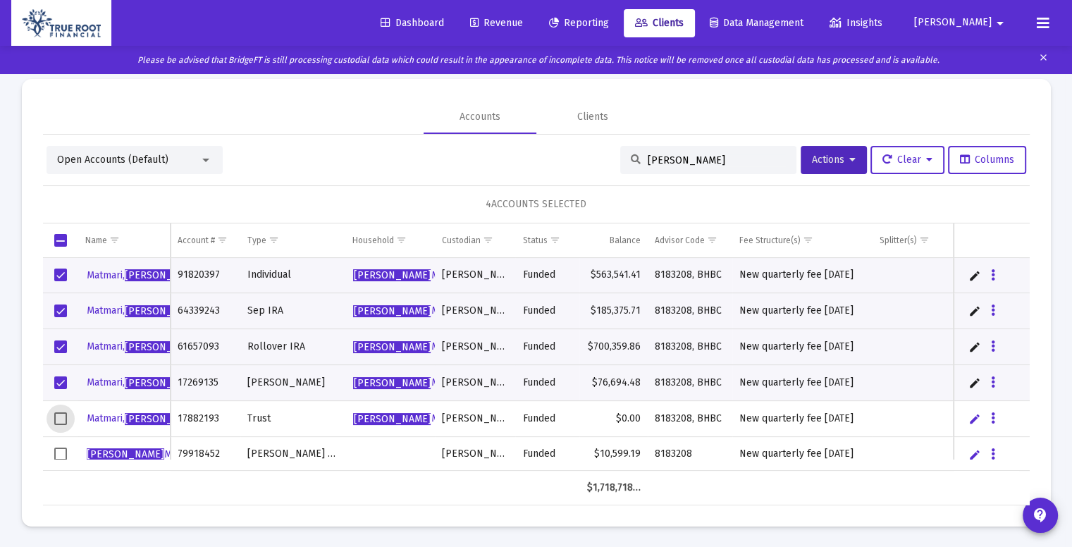
click at [60, 419] on span "Select row" at bounding box center [60, 418] width 13 height 13
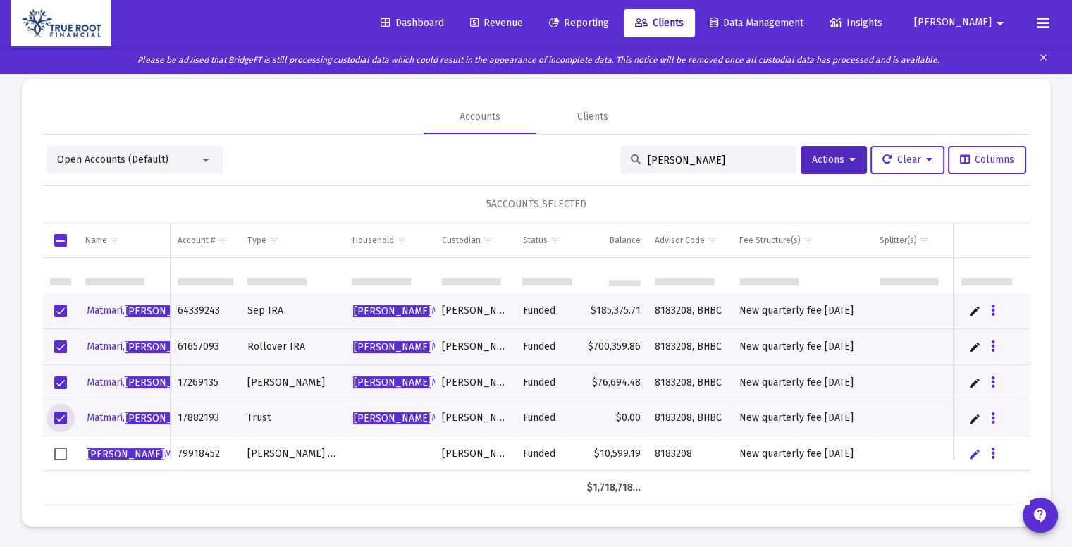
scroll to position [46, 0]
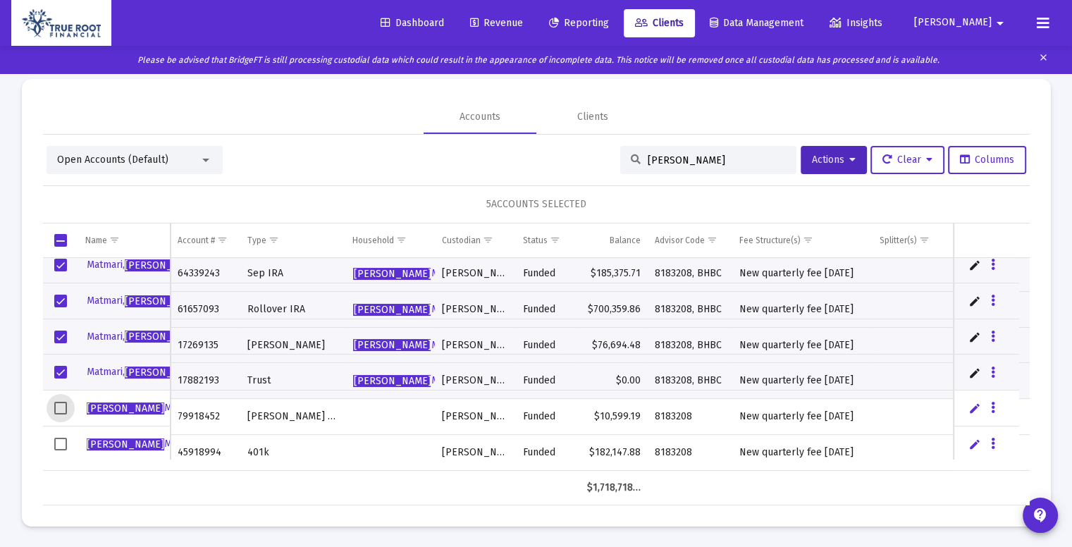
click at [58, 402] on span "Select row" at bounding box center [60, 408] width 13 height 13
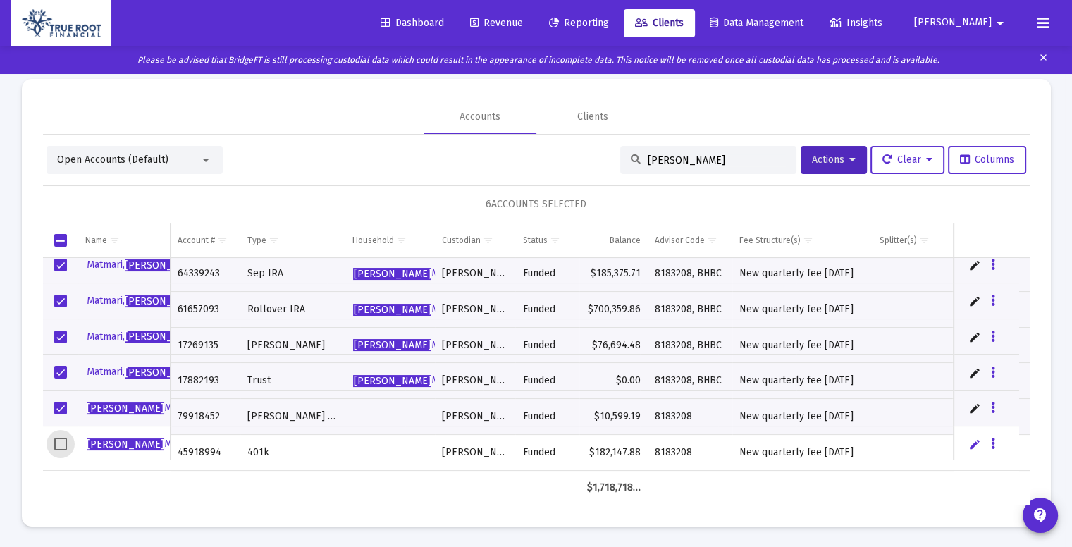
click at [58, 442] on span "Select row" at bounding box center [60, 444] width 13 height 13
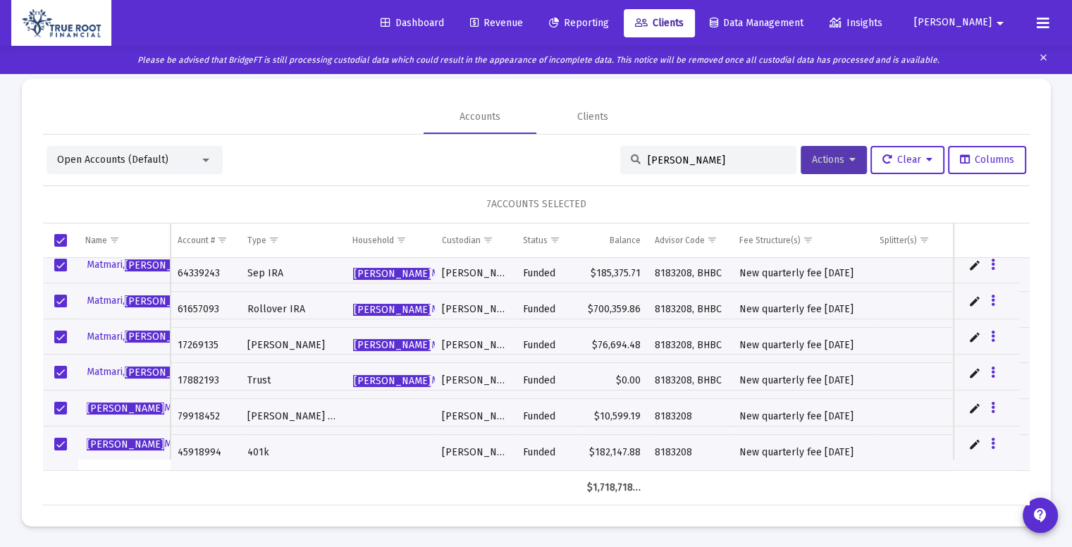
click at [859, 166] on button "Actions" at bounding box center [833, 160] width 66 height 28
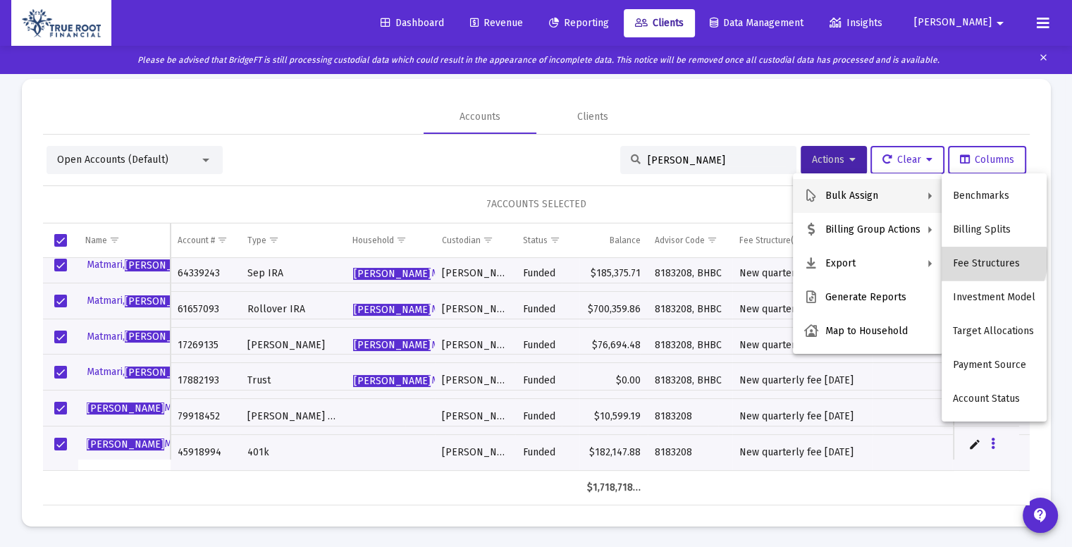
click at [990, 260] on button "Fee Structures" at bounding box center [993, 264] width 105 height 34
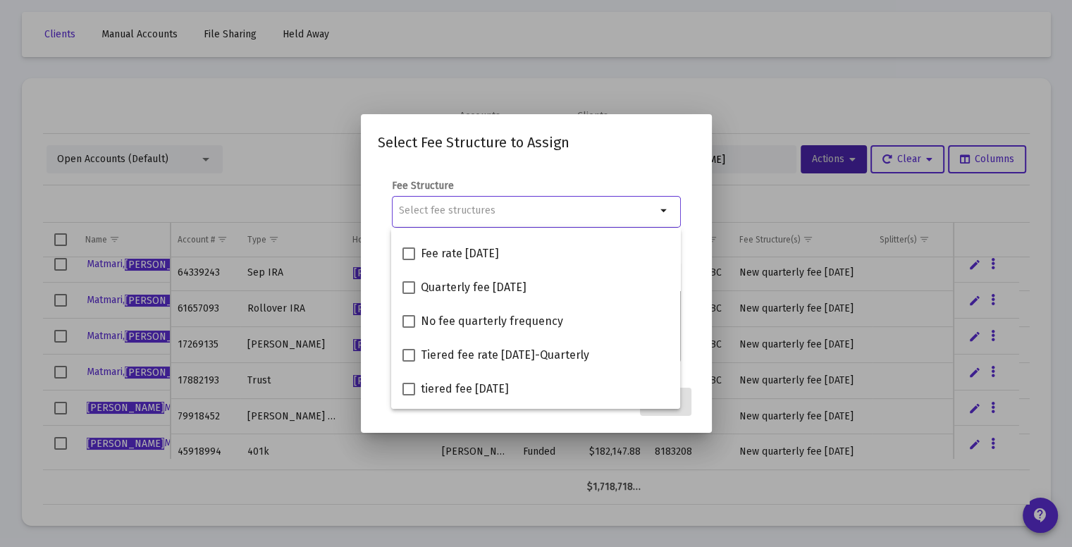
scroll to position [287, 0]
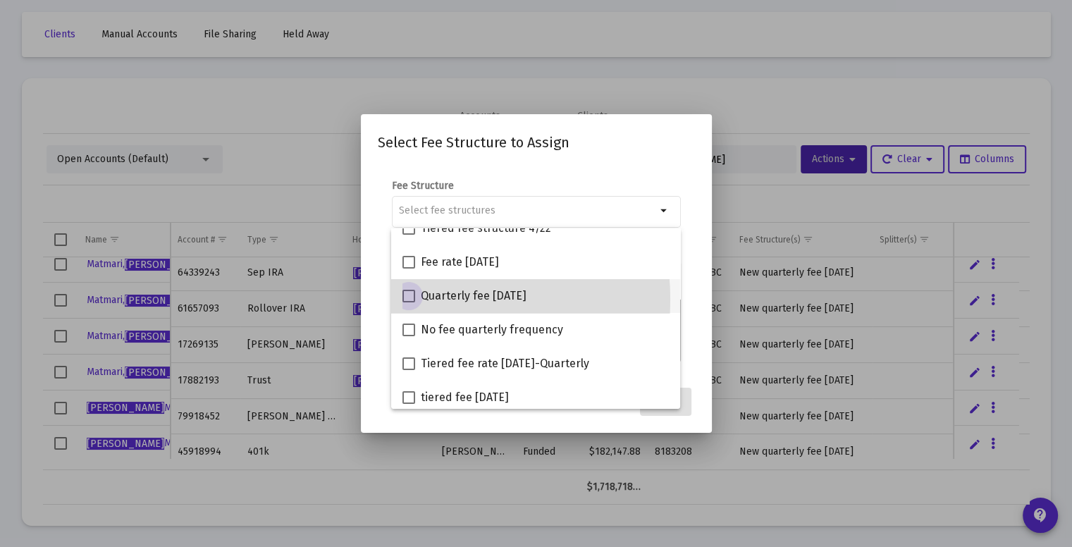
click at [412, 299] on span at bounding box center [408, 296] width 13 height 13
click at [409, 302] on input "Quarterly fee [DATE]" at bounding box center [408, 302] width 1 height 1
checkbox input "true"
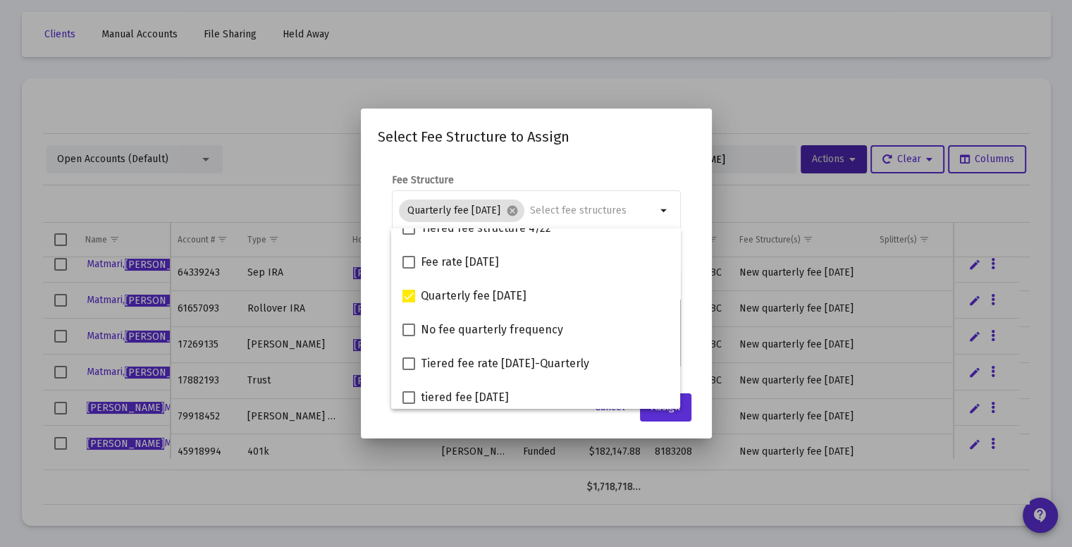
click at [695, 299] on mat-dialog-content "Fee Structure Quarterly fee [DATE] cancel arrow_drop_down Notes You are assigni…" at bounding box center [536, 271] width 351 height 225
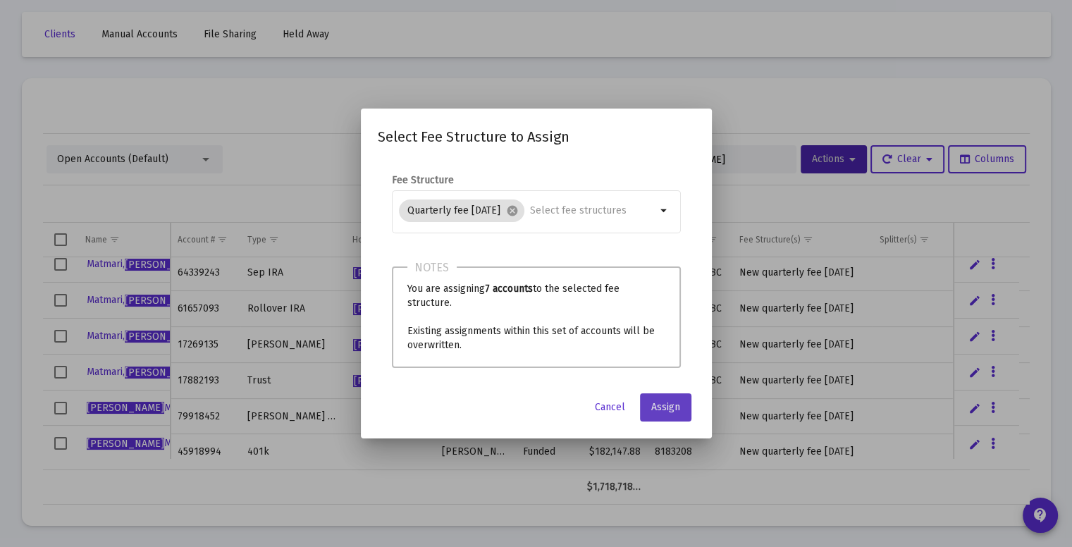
click at [667, 406] on span "Assign" at bounding box center [665, 407] width 29 height 12
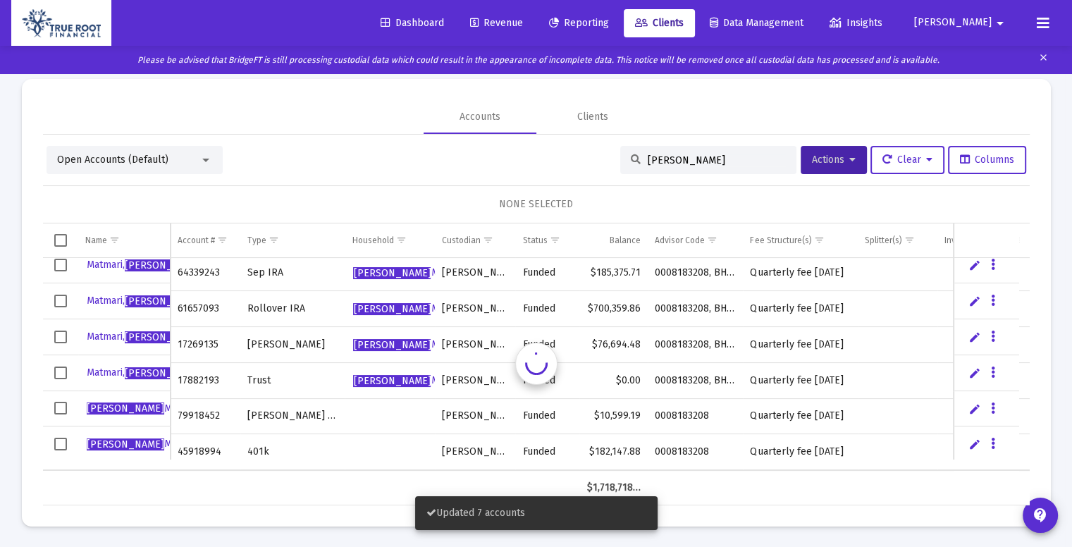
scroll to position [45, 0]
click at [523, 25] on span "Revenue" at bounding box center [496, 23] width 53 height 12
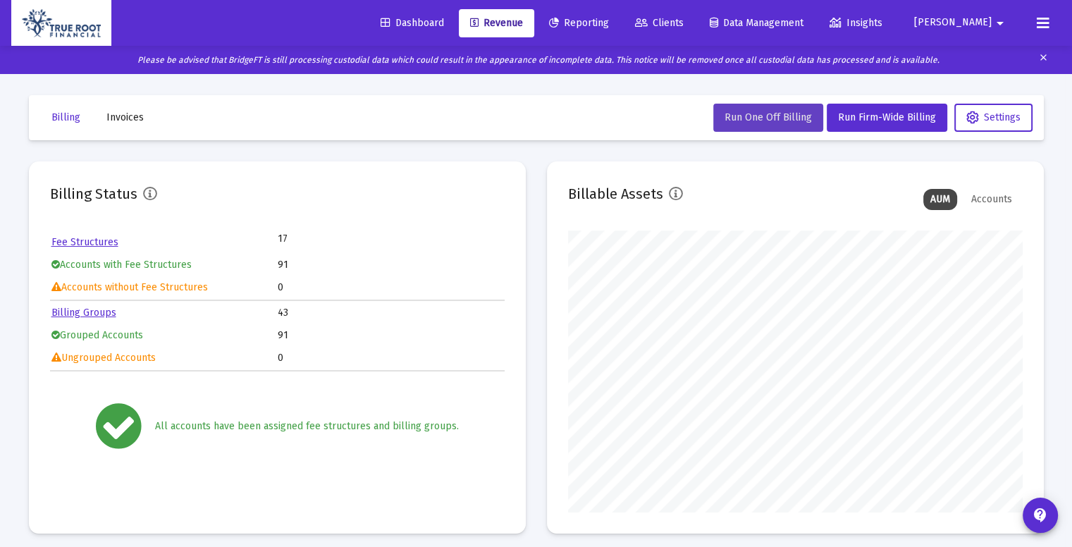
click at [790, 122] on span "Run One Off Billing" at bounding box center [767, 117] width 87 height 12
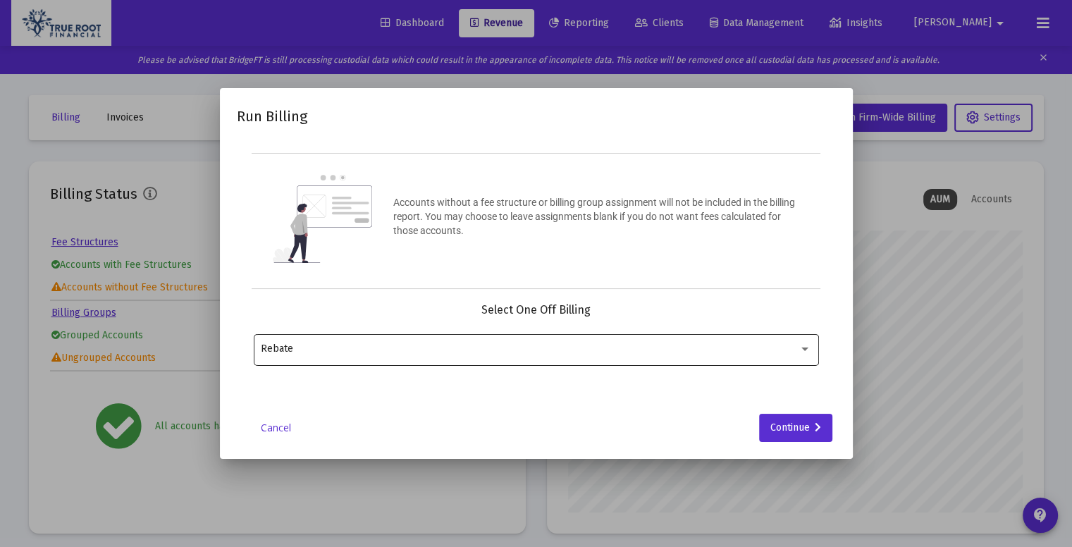
click at [713, 354] on div "Rebate" at bounding box center [536, 348] width 550 height 35
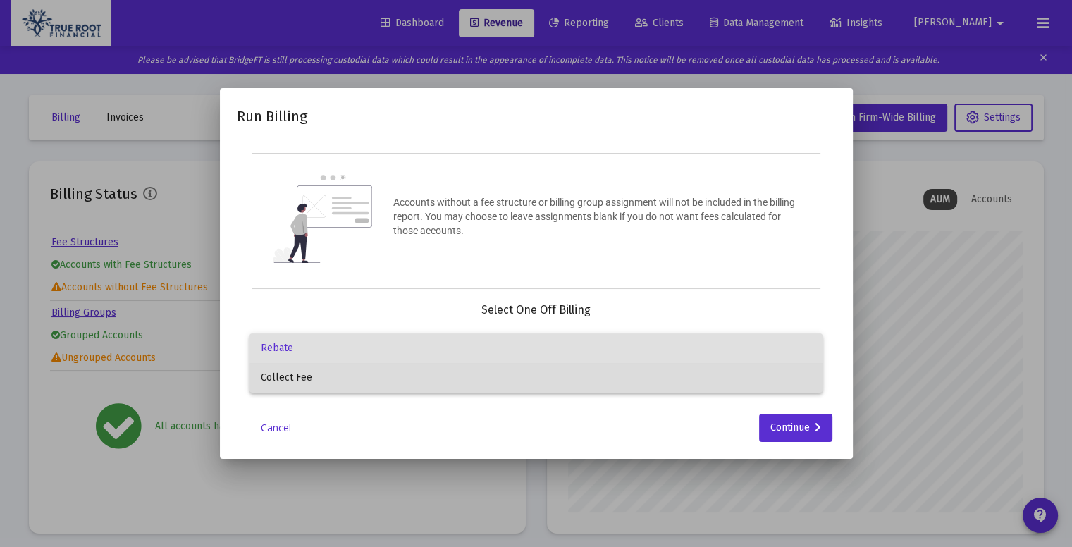
click at [567, 367] on span "Collect Fee" at bounding box center [536, 378] width 550 height 30
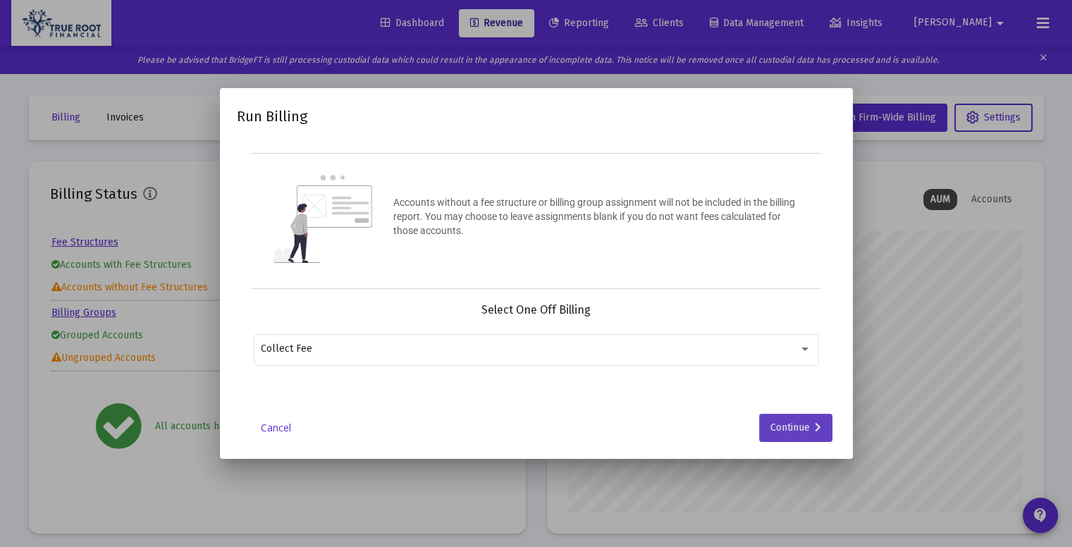
click at [820, 417] on button "Continue" at bounding box center [795, 428] width 73 height 28
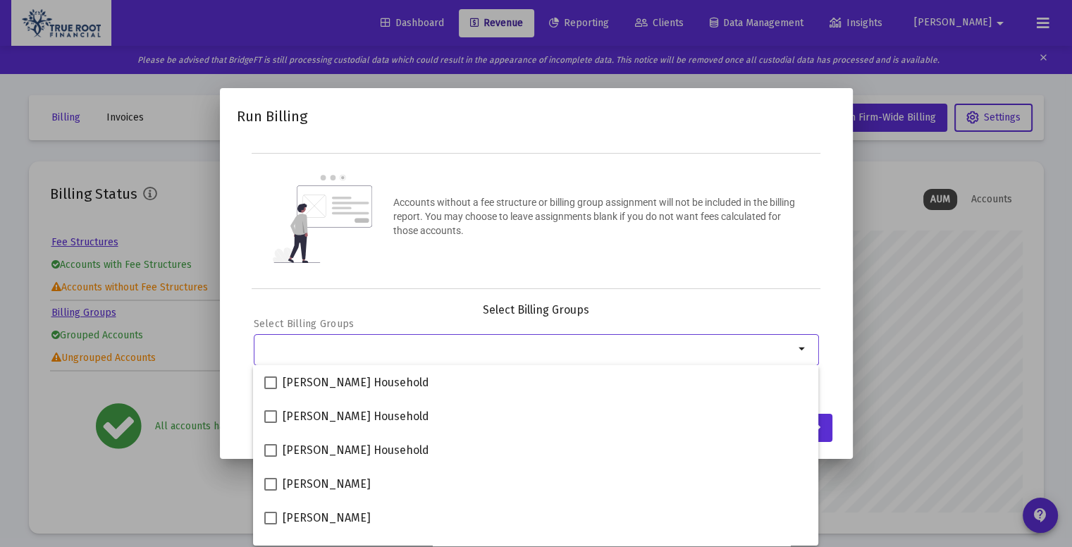
click at [474, 353] on input "Selection" at bounding box center [527, 348] width 533 height 11
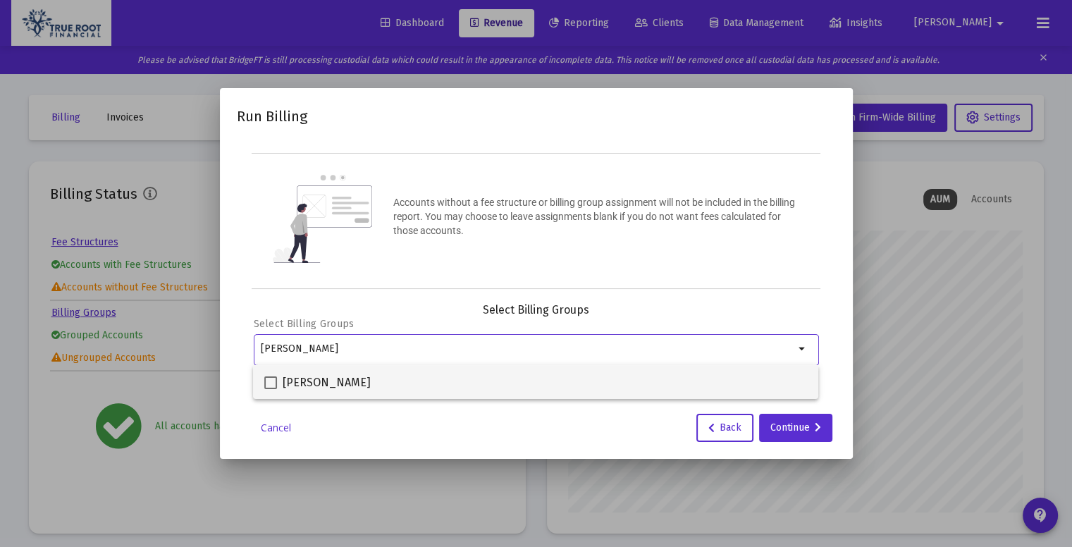
type input "[PERSON_NAME]"
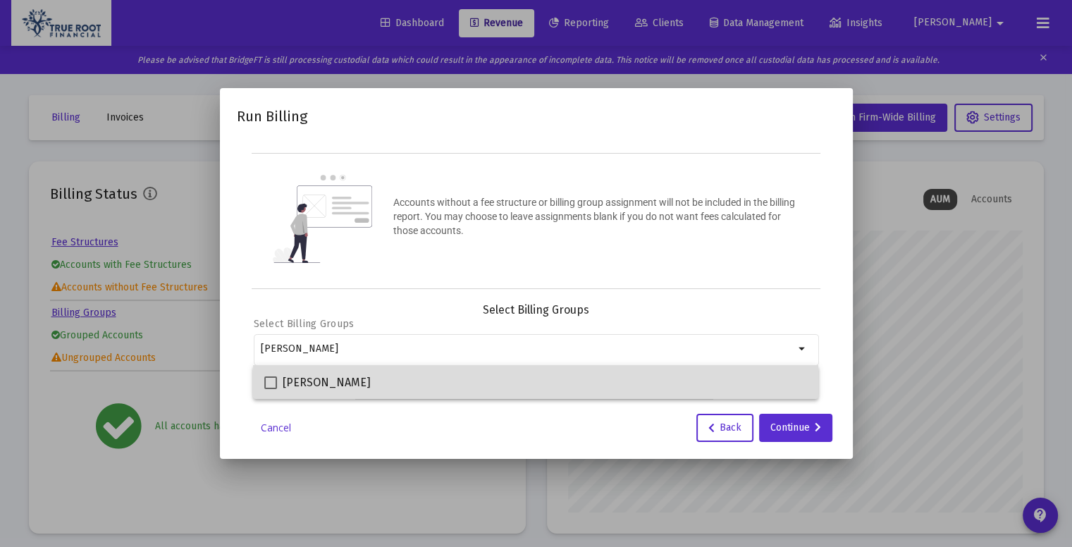
click at [497, 388] on div "[PERSON_NAME]" at bounding box center [535, 382] width 543 height 34
checkbox input "true"
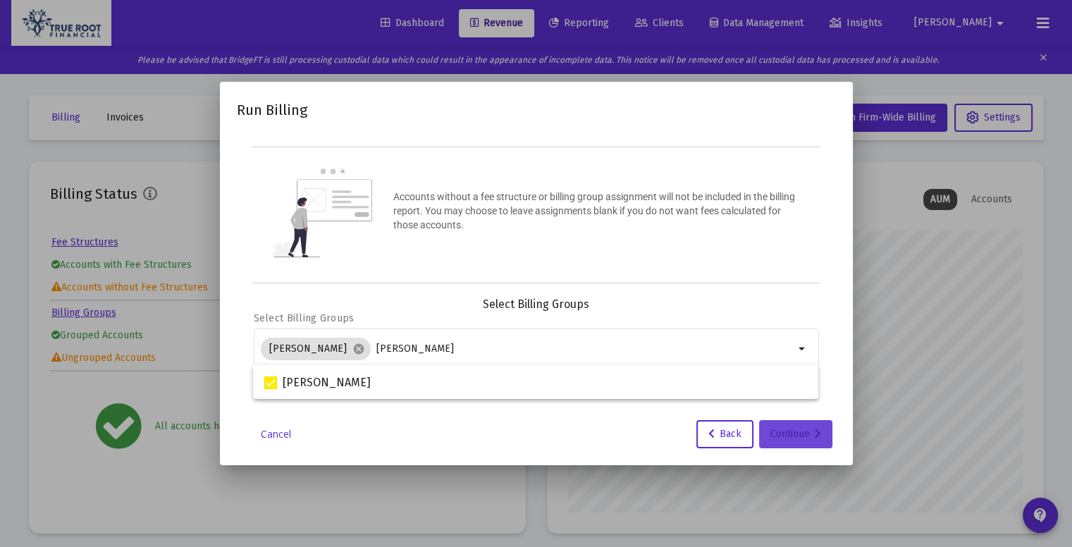
click at [791, 420] on div "Continue" at bounding box center [795, 434] width 51 height 28
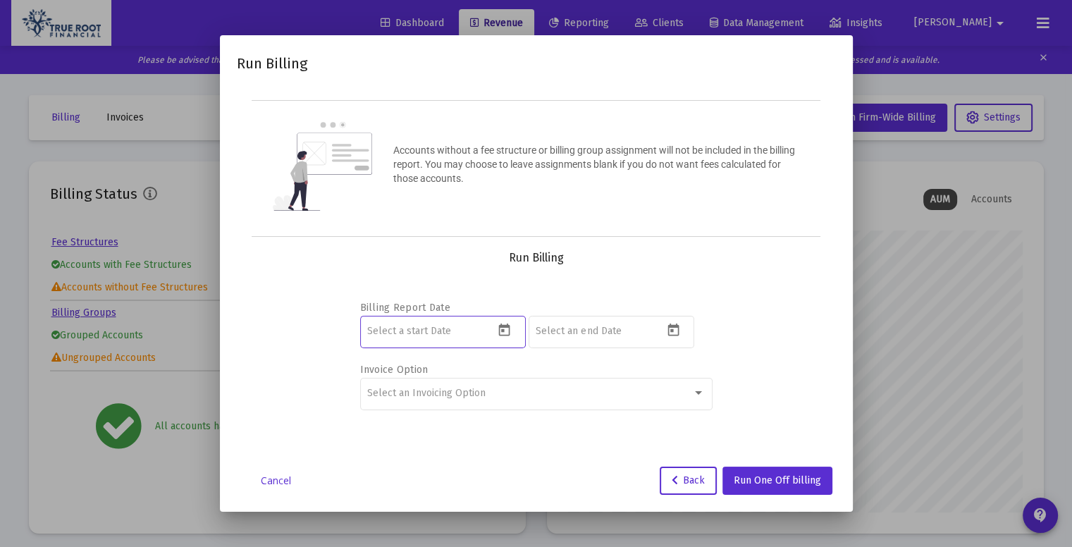
click at [462, 327] on input at bounding box center [430, 331] width 127 height 11
type input "[DATE]"
click at [589, 328] on input at bounding box center [599, 331] width 127 height 11
type input "[DATE]"
click at [699, 391] on div at bounding box center [698, 393] width 7 height 4
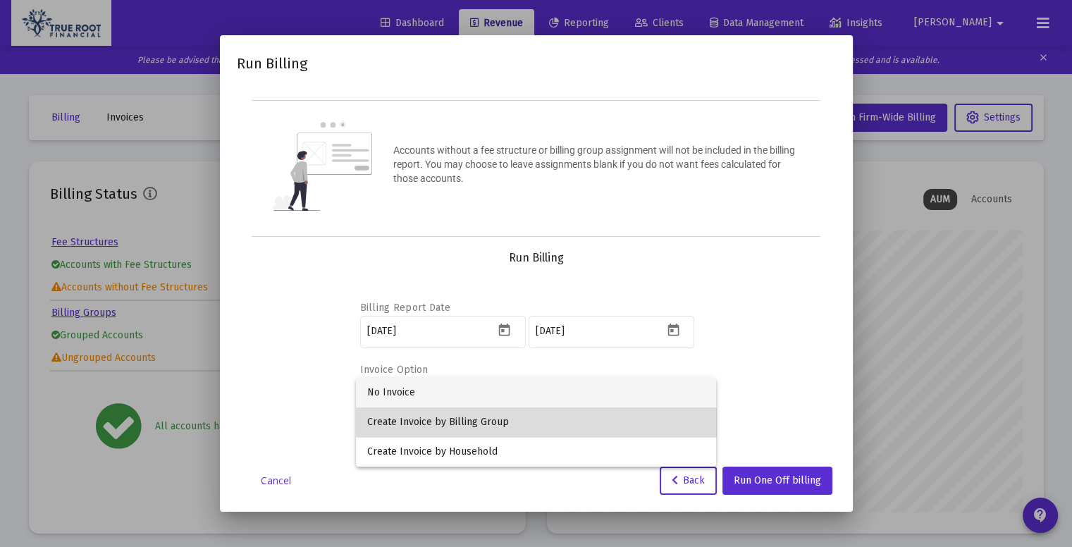
click at [577, 416] on span "Create Invoice by Billing Group" at bounding box center [536, 422] width 338 height 30
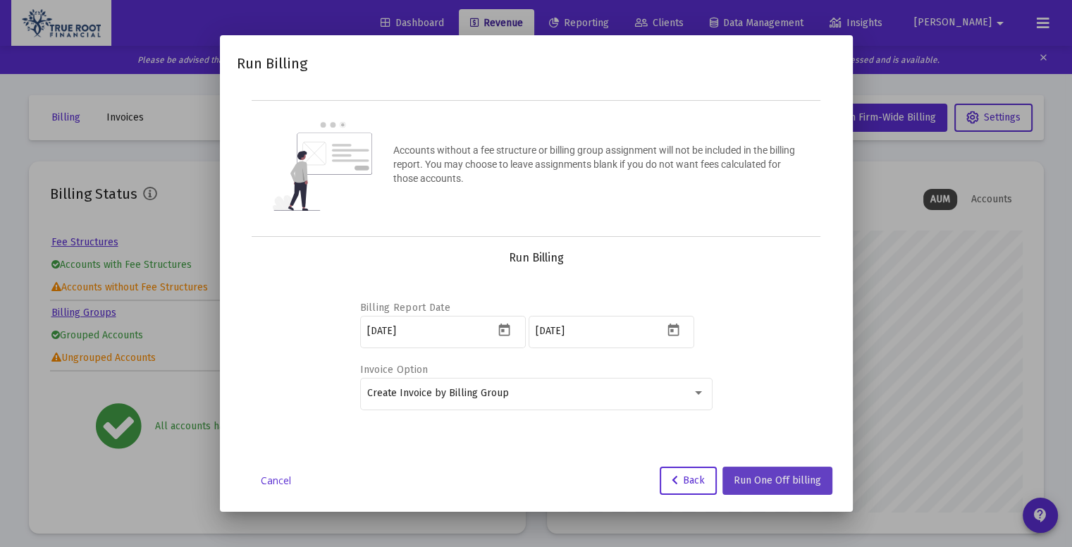
click at [791, 480] on span "Run One Off billing" at bounding box center [777, 480] width 87 height 12
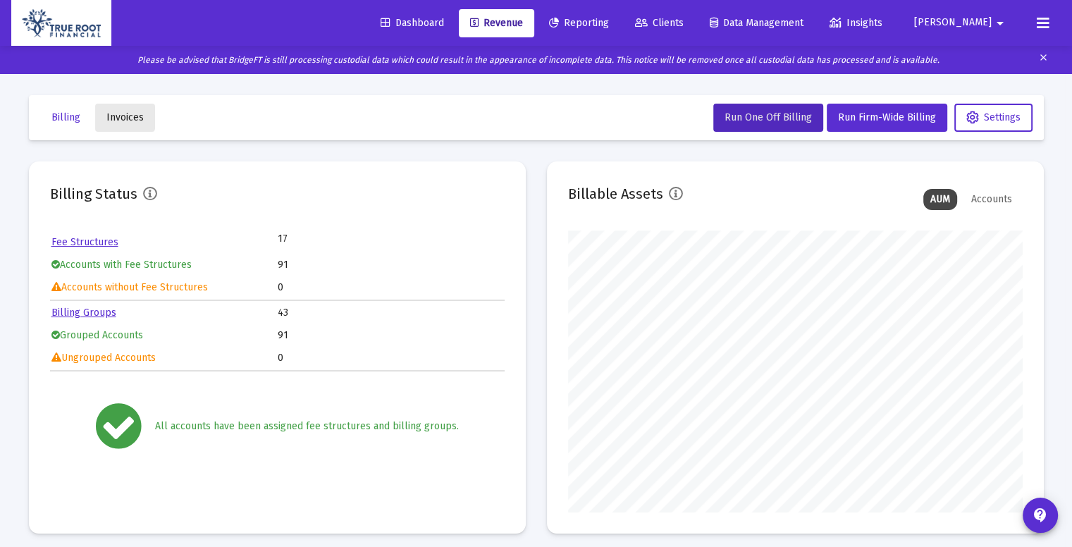
click at [120, 117] on span "Invoices" at bounding box center [124, 117] width 37 height 12
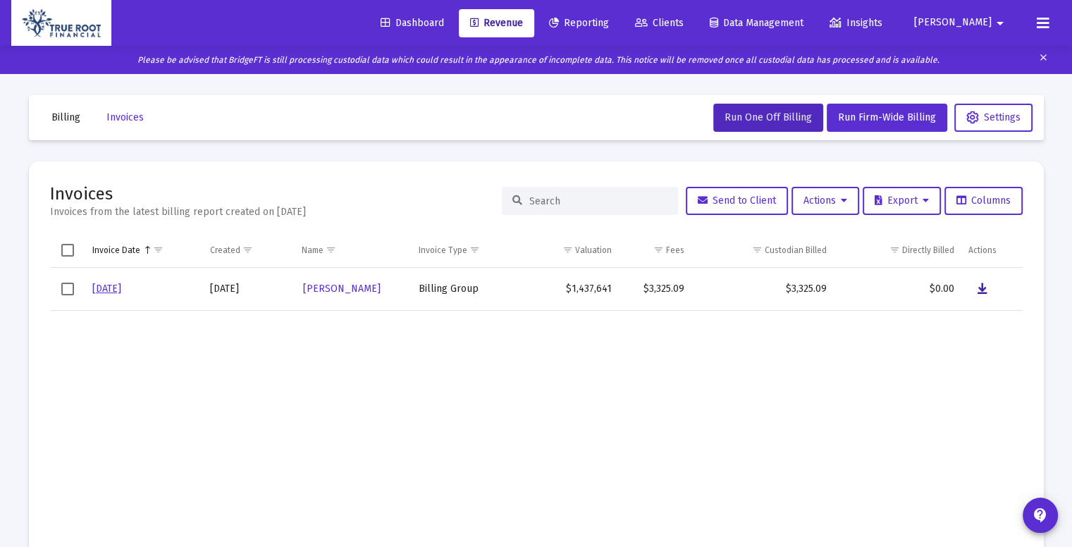
click at [984, 290] on icon "Data grid" at bounding box center [982, 288] width 10 height 17
